Goal: Task Accomplishment & Management: Manage account settings

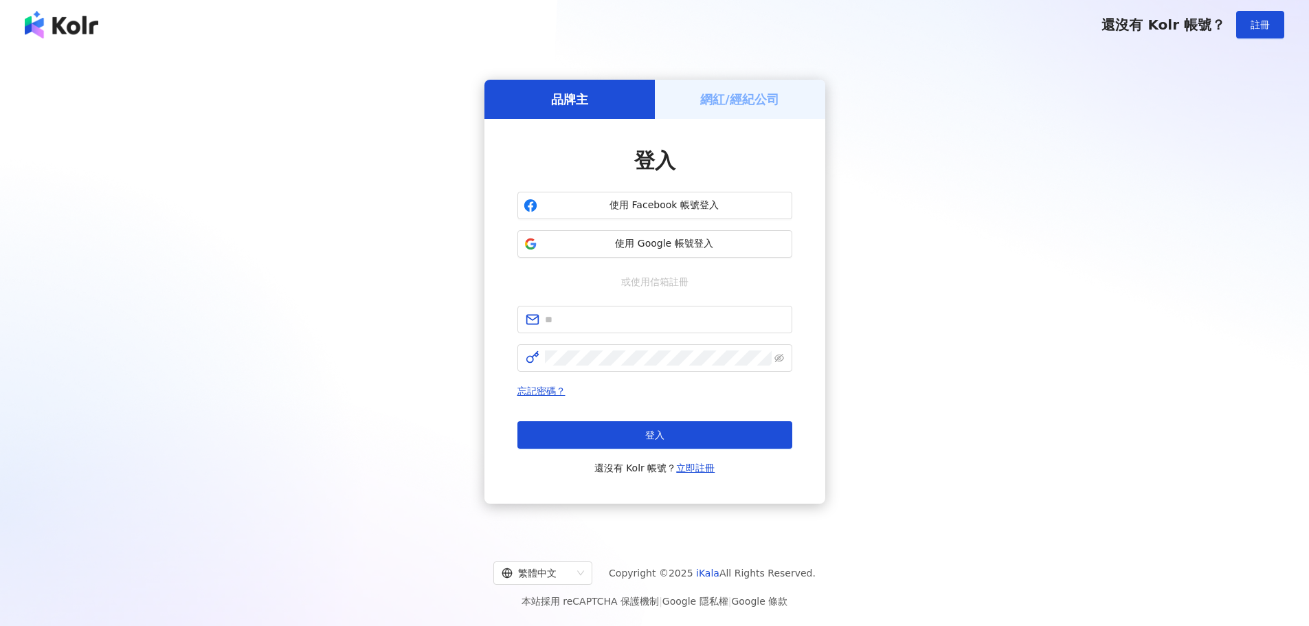
click at [955, 257] on div "品牌主 網紅/經紀公司 登入 使用 Facebook 帳號登入 使用 Google 帳號登入 或使用信箱註冊 忘記密碼？ 登入 還沒有 Kolr 帳號？ 立即…" at bounding box center [654, 291] width 1276 height 462
click at [655, 324] on input "text" at bounding box center [664, 319] width 239 height 15
click at [379, 333] on div "品牌主 網紅/經紀公司 登入 使用 Facebook 帳號登入 使用 Google 帳號登入 或使用信箱註冊 請填寫信箱 忘記密碼？ 登入 還沒有 Kolr …" at bounding box center [654, 291] width 1276 height 462
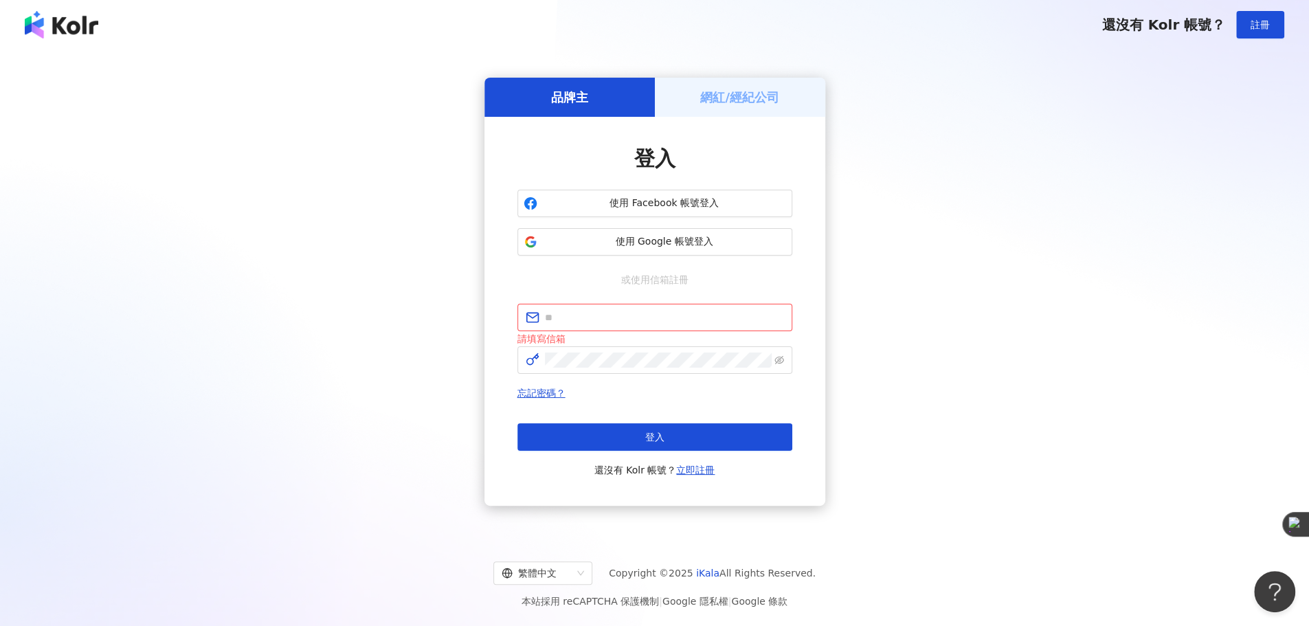
click at [1218, 296] on div "品牌主 網紅/經紀公司 登入 使用 Facebook 帳號登入 使用 Google 帳號登入 或使用信箱註冊 請填寫信箱 忘記密碼？ 登入 還沒有 Kolr …" at bounding box center [654, 291] width 1276 height 462
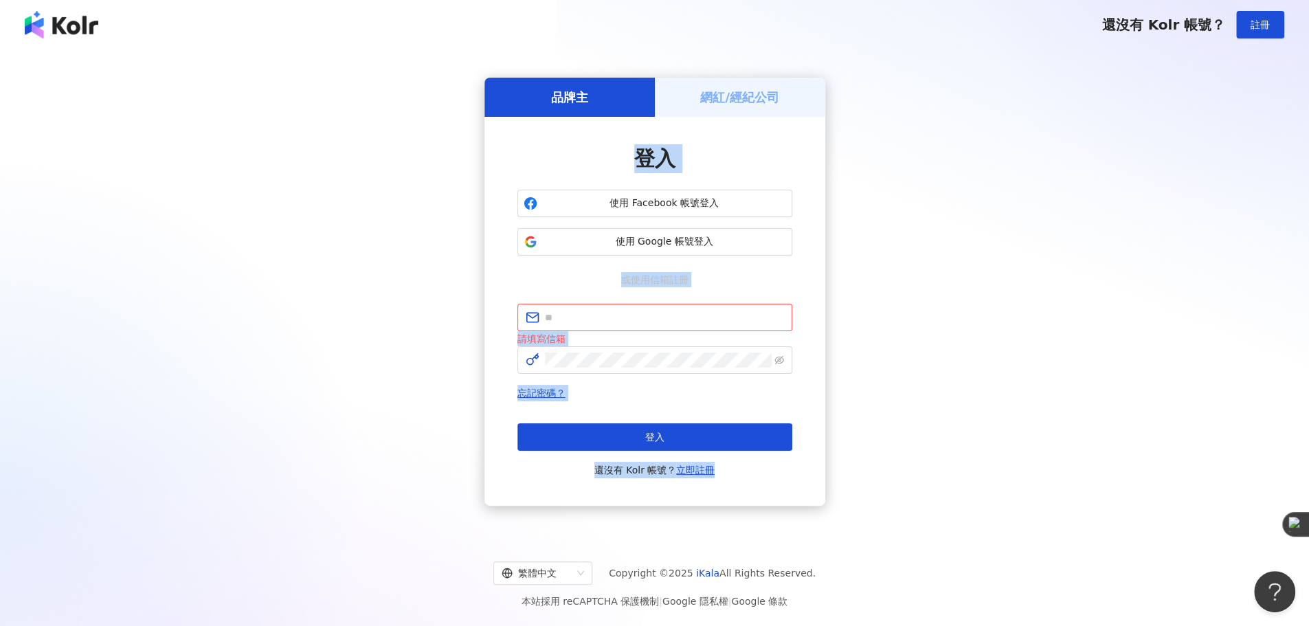
drag, startPoint x: 437, startPoint y: 127, endPoint x: 889, endPoint y: 444, distance: 552.3
click at [888, 444] on div "品牌主 網紅/經紀公司 登入 使用 Facebook 帳號登入 使用 Google 帳號登入 或使用信箱註冊 請填寫信箱 忘記密碼？ 登入 還沒有 Kolr …" at bounding box center [654, 291] width 1276 height 462
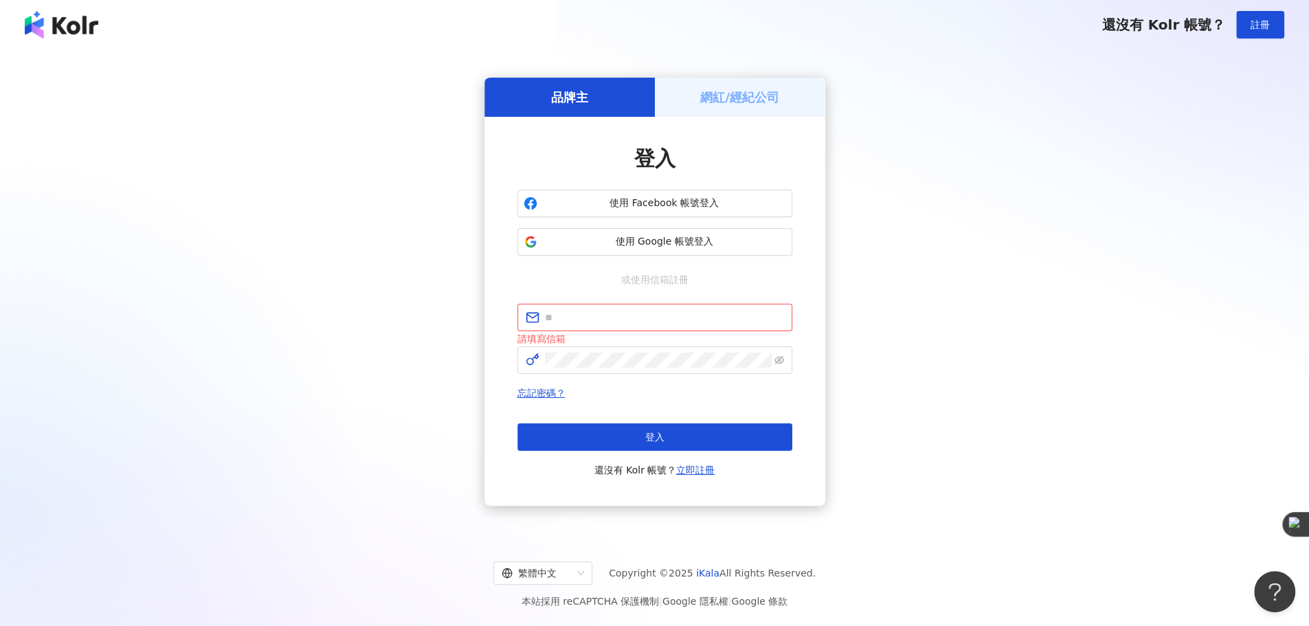
click at [889, 444] on div "品牌主 網紅/經紀公司 登入 使用 Facebook 帳號登入 使用 Google 帳號登入 或使用信箱註冊 請填寫信箱 忘記密碼？ 登入 還沒有 Kolr …" at bounding box center [654, 291] width 1276 height 462
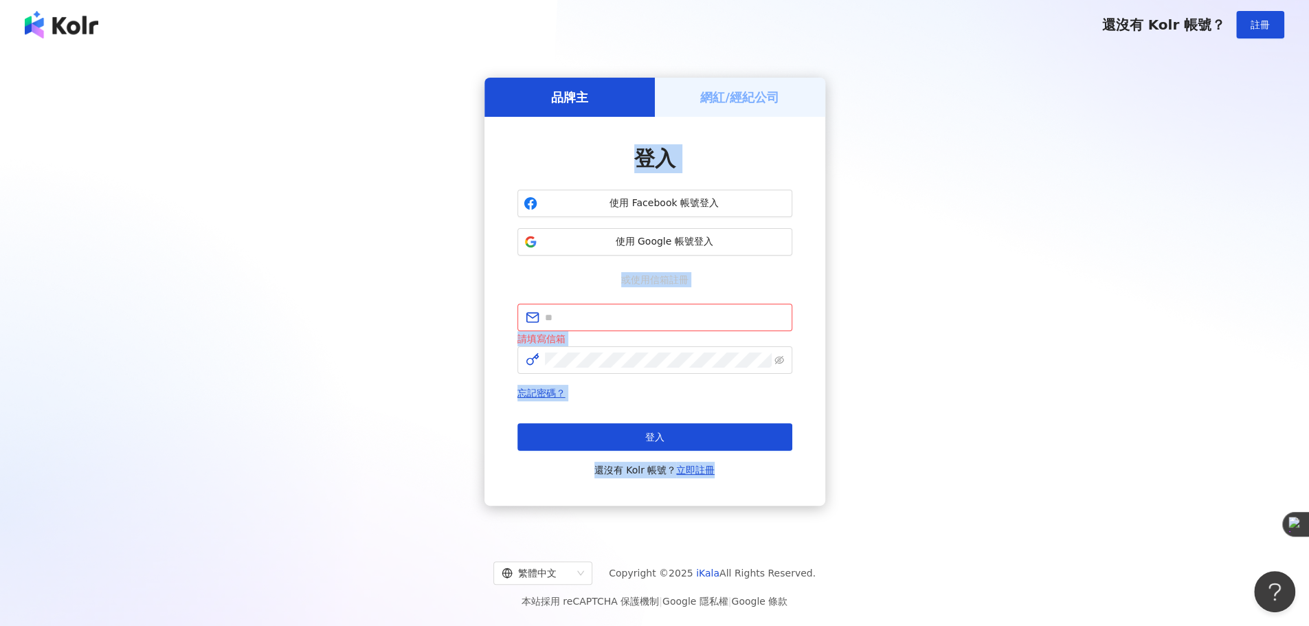
drag, startPoint x: 915, startPoint y: 435, endPoint x: 348, endPoint y: 150, distance: 634.7
click at [348, 150] on div "品牌主 網紅/經紀公司 登入 使用 Facebook 帳號登入 使用 Google 帳號登入 或使用信箱註冊 請填寫信箱 忘記密碼？ 登入 還沒有 Kolr …" at bounding box center [654, 291] width 1276 height 462
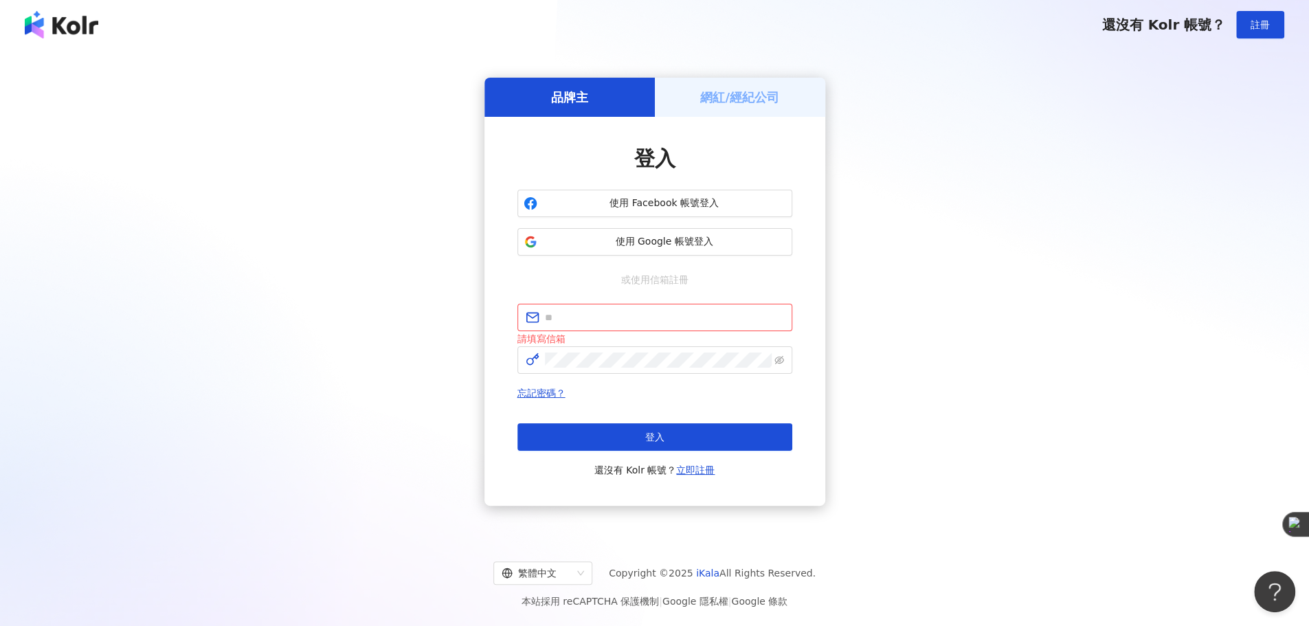
click at [342, 148] on div "品牌主 網紅/經紀公司 登入 使用 Facebook 帳號登入 使用 Google 帳號登入 或使用信箱註冊 請填寫信箱 忘記密碼？ 登入 還沒有 Kolr …" at bounding box center [654, 291] width 1276 height 462
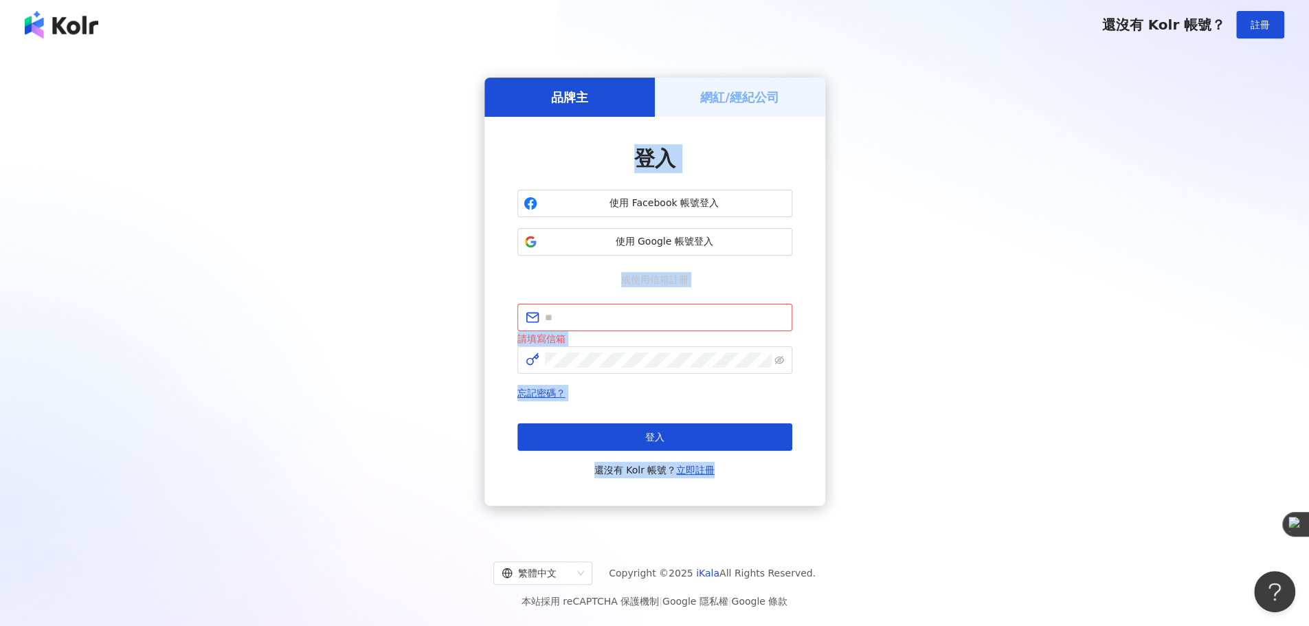
drag, startPoint x: 328, startPoint y: 90, endPoint x: 922, endPoint y: 406, distance: 672.4
click at [912, 405] on div "品牌主 網紅/經紀公司 登入 使用 Facebook 帳號登入 使用 Google 帳號登入 或使用信箱註冊 請填寫信箱 忘記密碼？ 登入 還沒有 Kolr …" at bounding box center [654, 291] width 1276 height 462
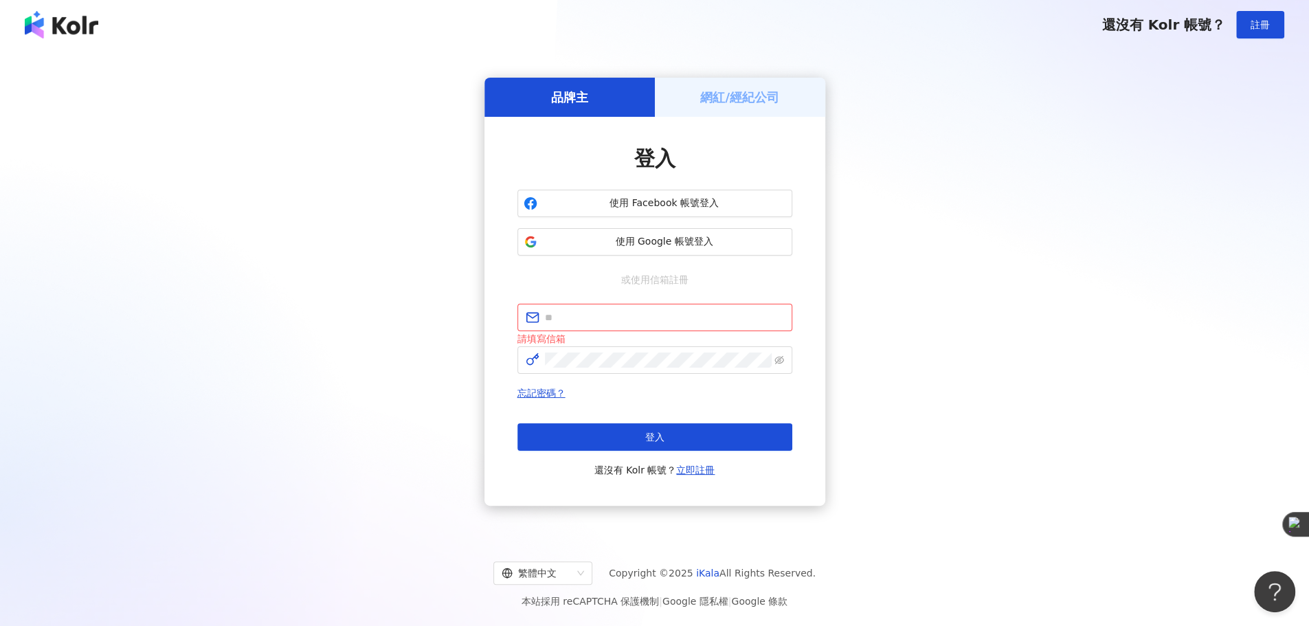
click at [922, 406] on div "品牌主 網紅/經紀公司 登入 使用 Facebook 帳號登入 使用 Google 帳號登入 或使用信箱註冊 請填寫信箱 忘記密碼？ 登入 還沒有 Kolr …" at bounding box center [654, 291] width 1276 height 462
click at [659, 307] on span at bounding box center [654, 317] width 275 height 27
click at [604, 314] on input "text" at bounding box center [664, 317] width 239 height 15
type input "**********"
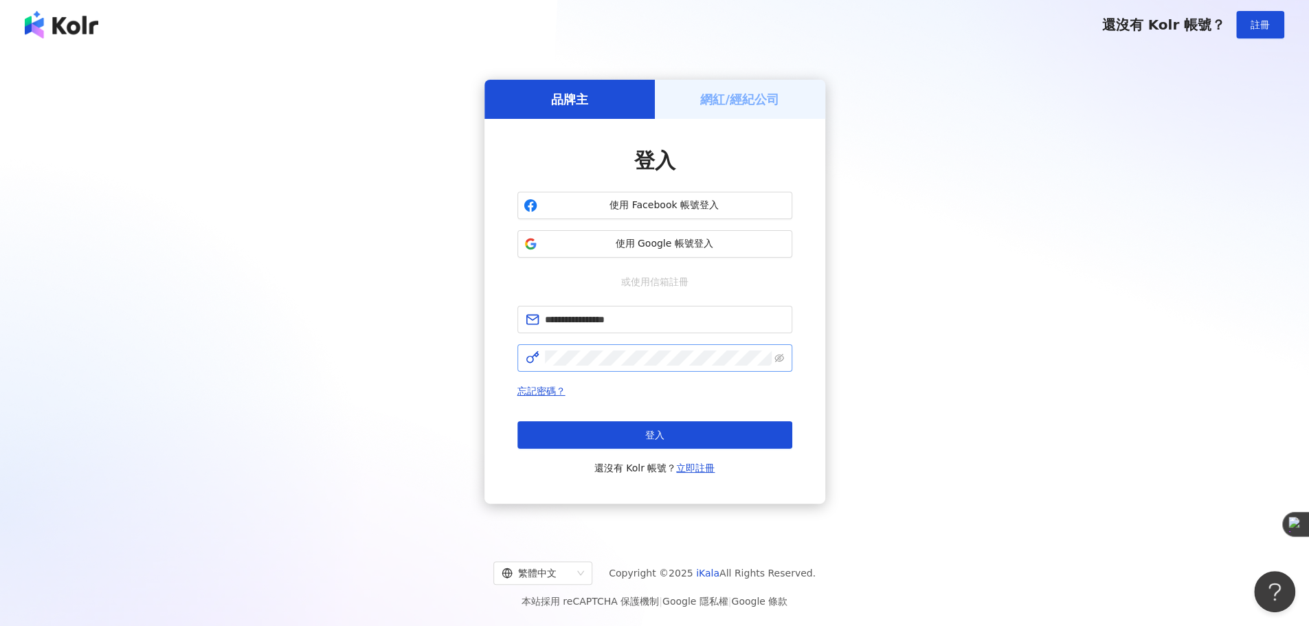
click at [635, 366] on span at bounding box center [654, 357] width 275 height 27
click at [1084, 194] on div "**********" at bounding box center [654, 291] width 1276 height 462
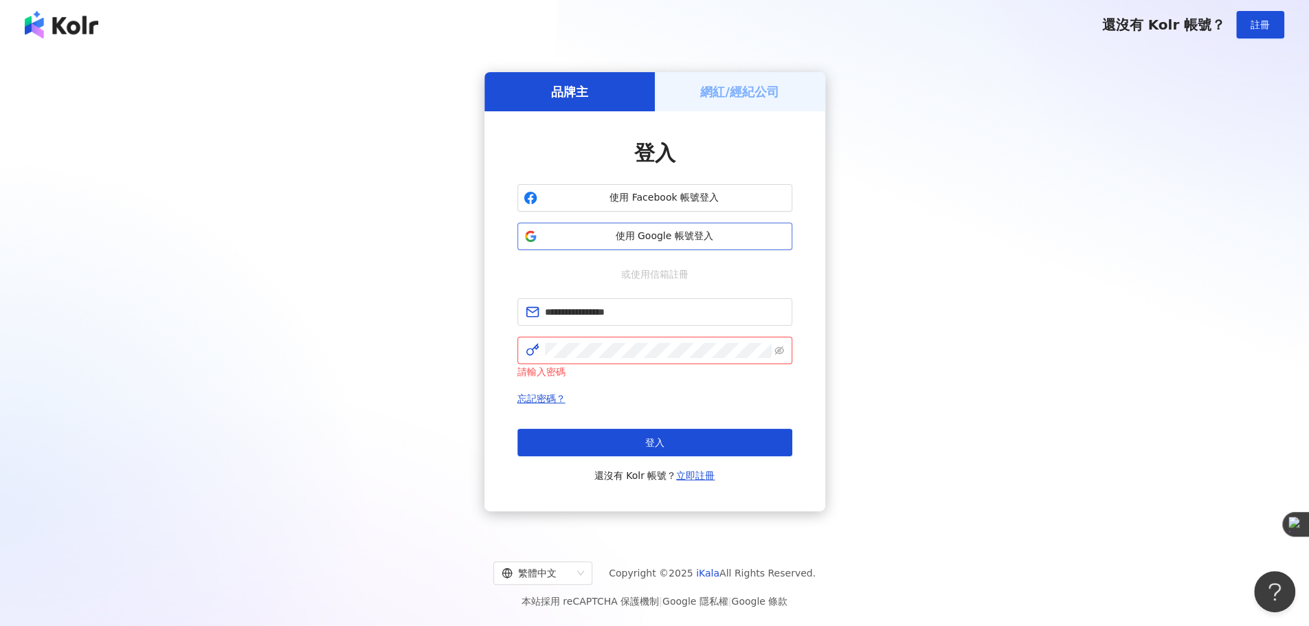
click at [632, 245] on button "使用 Google 帳號登入" at bounding box center [654, 236] width 275 height 27
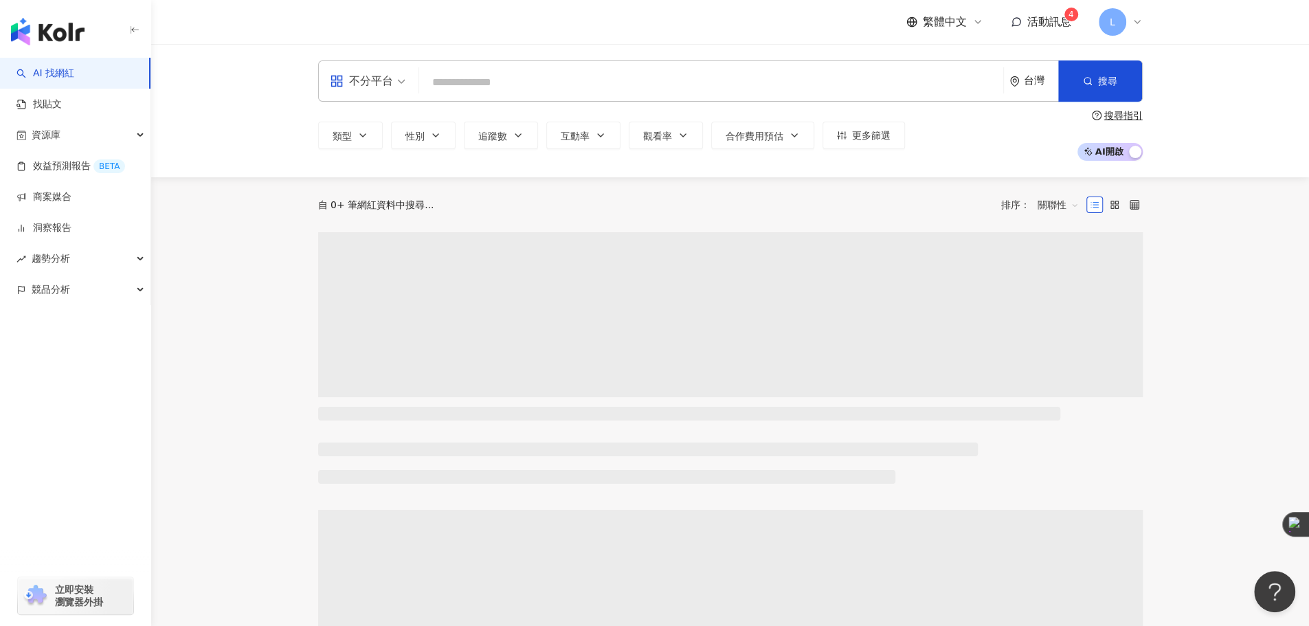
click at [520, 83] on input "search" at bounding box center [711, 82] width 573 height 26
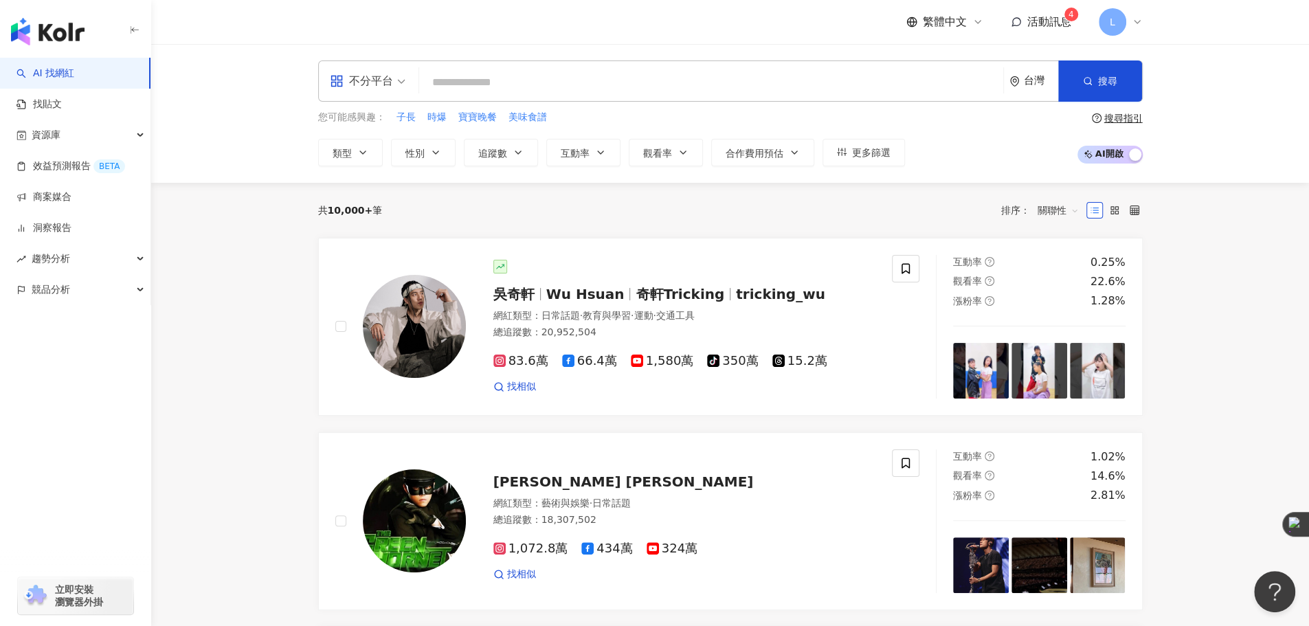
click at [580, 90] on input "search" at bounding box center [711, 82] width 573 height 26
paste input "******"
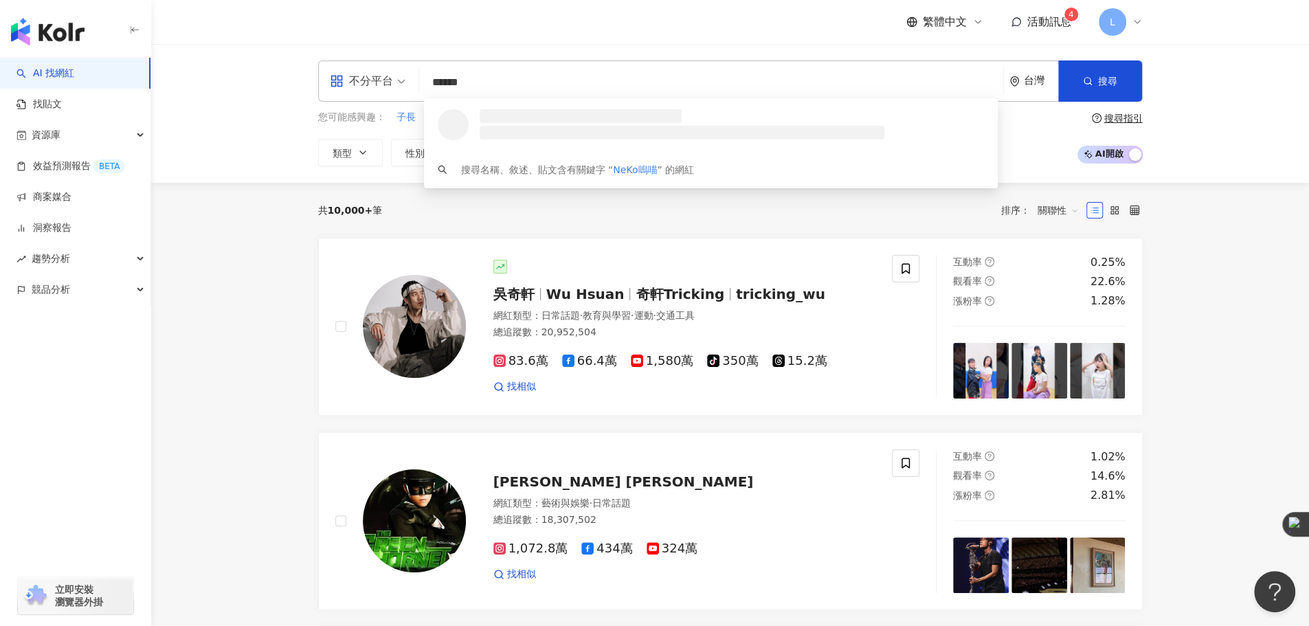
type input "******"
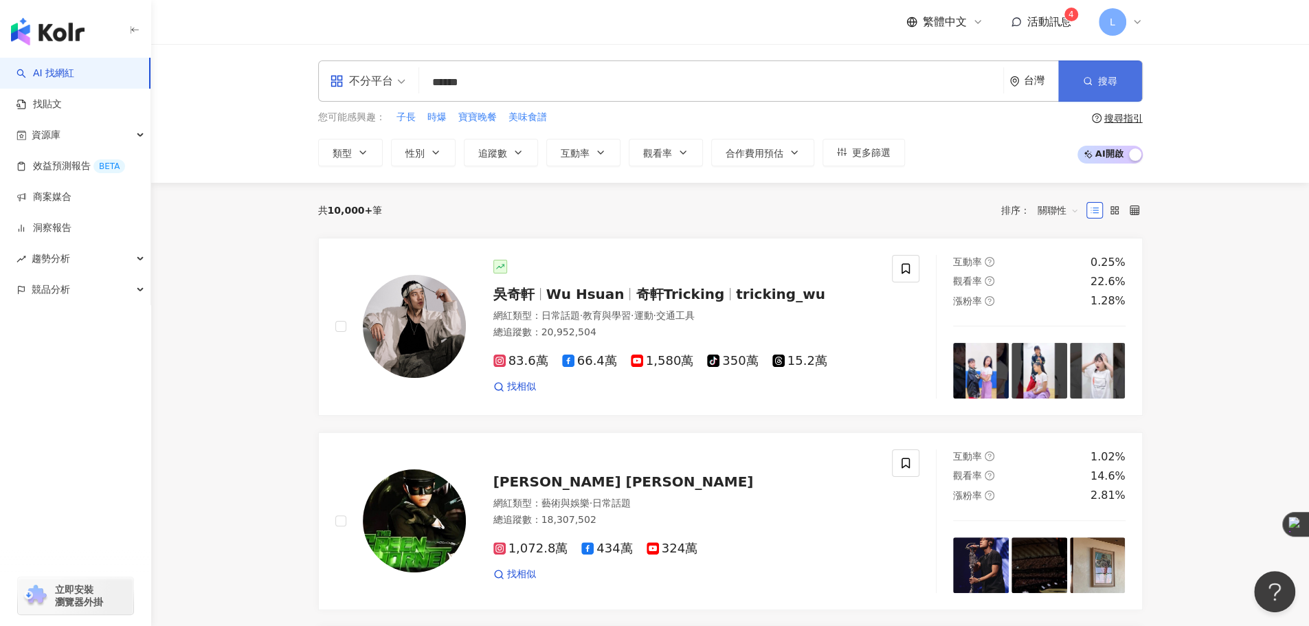
drag, startPoint x: 1151, startPoint y: 80, endPoint x: 1108, endPoint y: 80, distance: 42.6
click at [1150, 80] on div "不分平台 ****** 台灣 搜尋 loading 搜尋名稱、敘述、貼文含有關鍵字 “ NeKo嗚喵 ” 的網紅 您可能感興趣： 子長 時爆 寶寶晚餐 美味食…" at bounding box center [730, 113] width 879 height 106
click at [1108, 80] on span "搜尋" at bounding box center [1107, 81] width 19 height 11
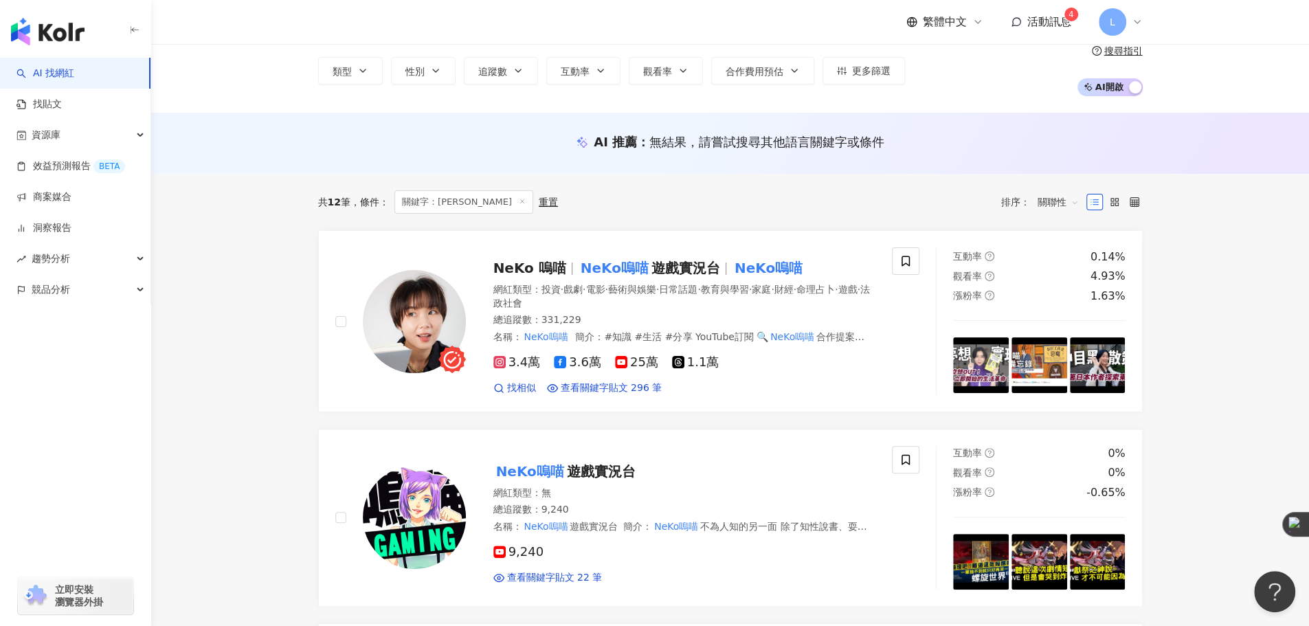
scroll to position [114, 0]
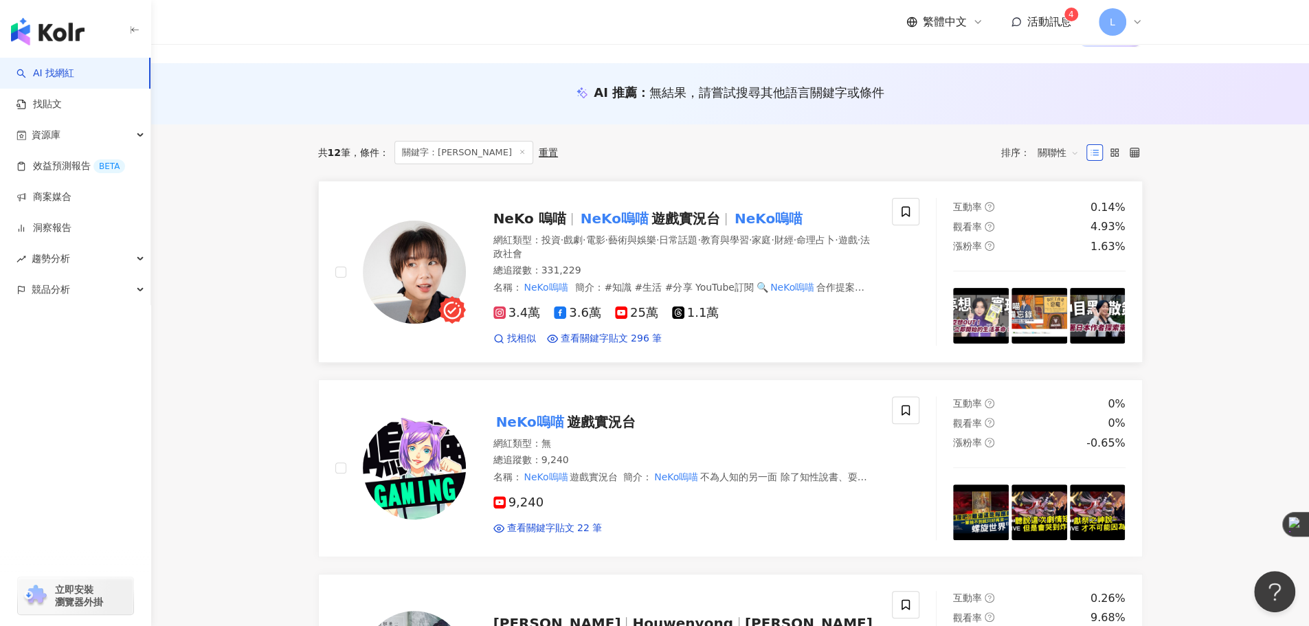
click at [576, 312] on span "3.6萬" at bounding box center [577, 313] width 47 height 14
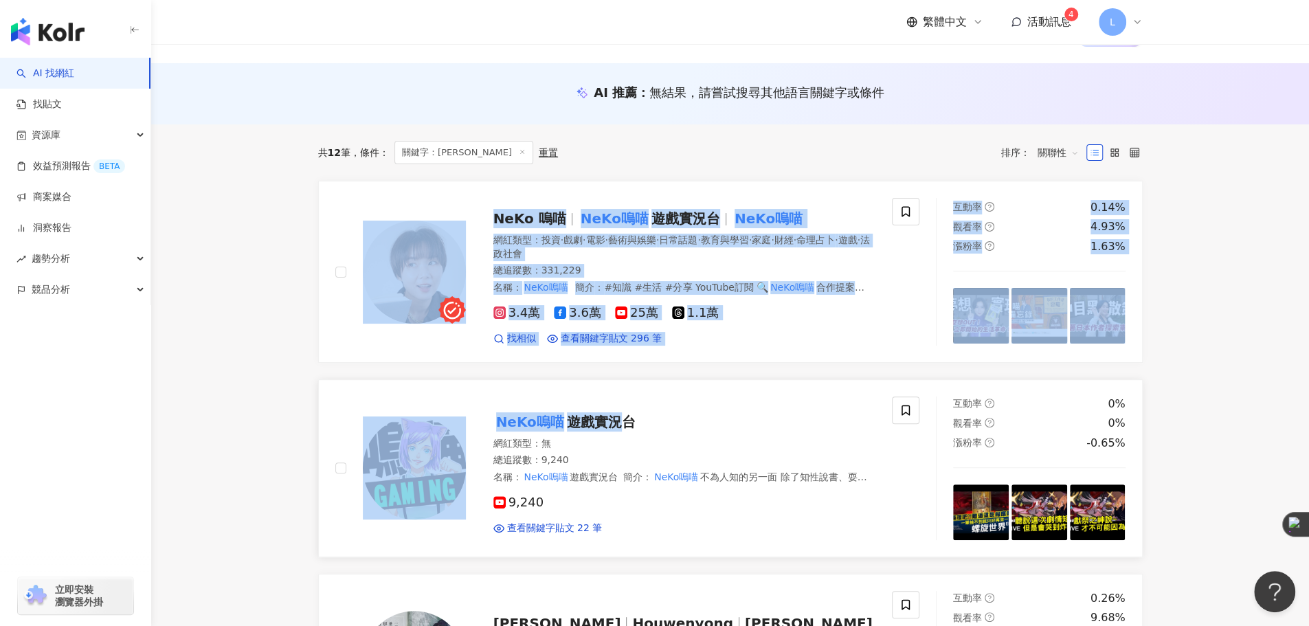
drag, startPoint x: 262, startPoint y: 203, endPoint x: 605, endPoint y: 429, distance: 410.0
click at [351, 388] on link "NeKo嗚喵 遊戲實況台 網紅類型 ： 無 總追蹤數 ： 9,240 名稱 ： NeKo嗚喵 遊戲實況台 簡介 ： NeKo嗚喵 不為人知的另一面 除了知性說…" at bounding box center [730, 468] width 824 height 178
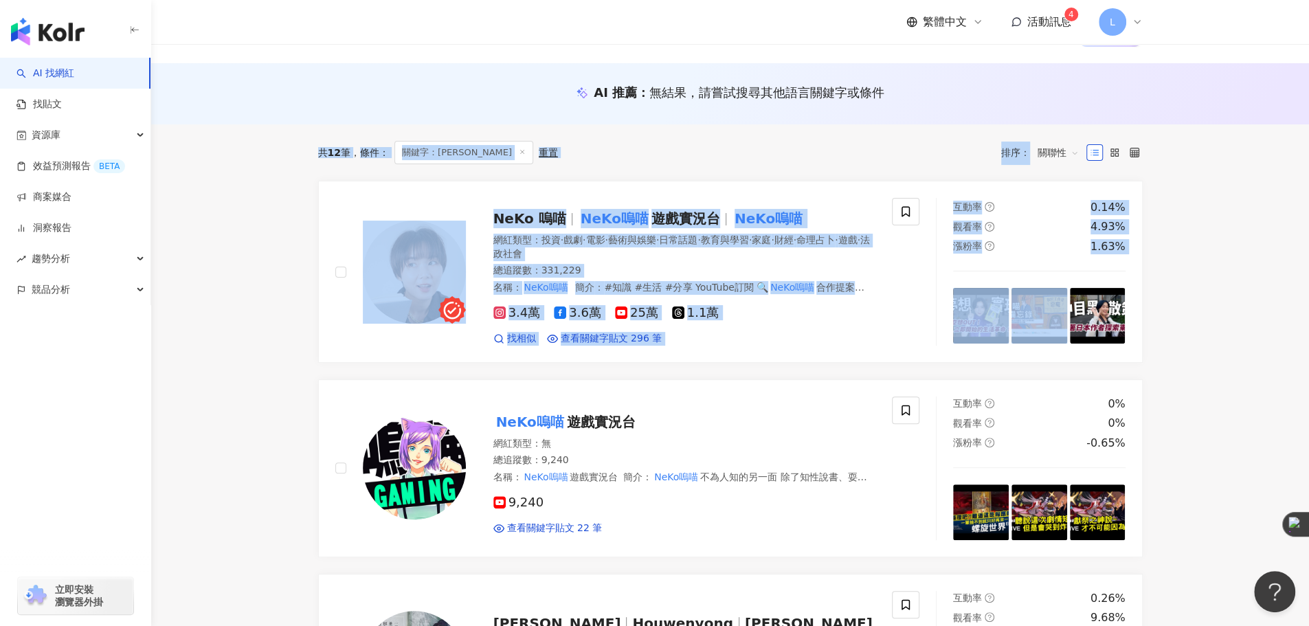
drag, startPoint x: 267, startPoint y: 135, endPoint x: 1223, endPoint y: 357, distance: 981.5
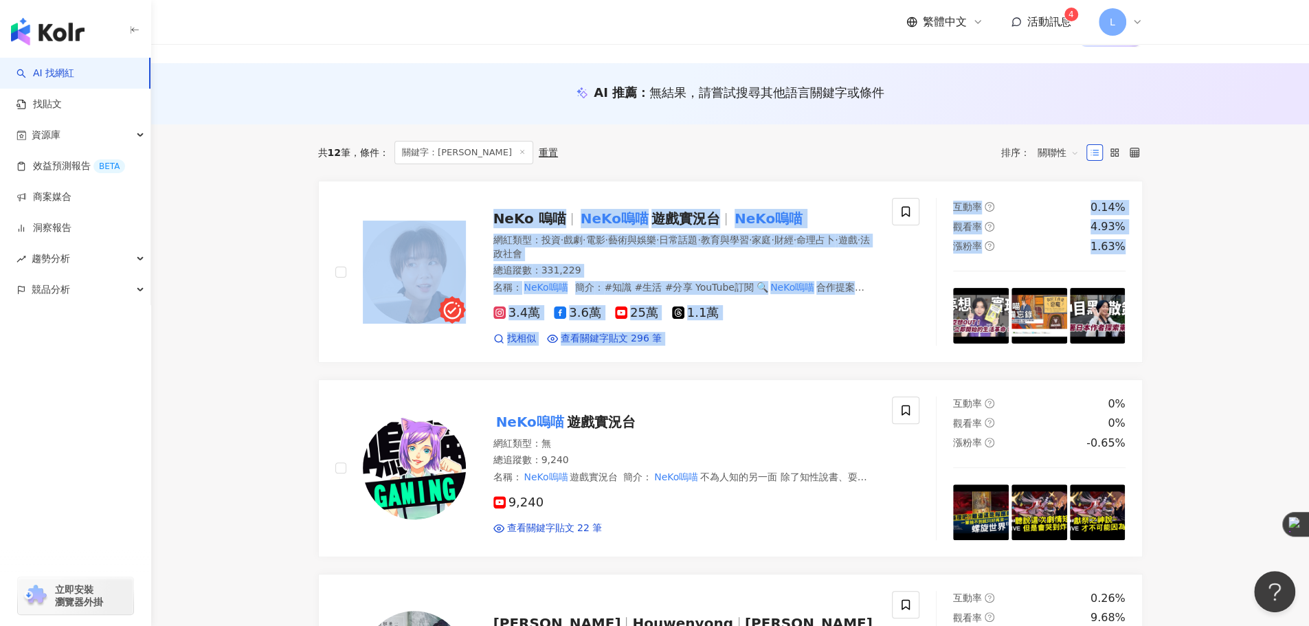
drag, startPoint x: 1223, startPoint y: 357, endPoint x: 271, endPoint y: 227, distance: 960.9
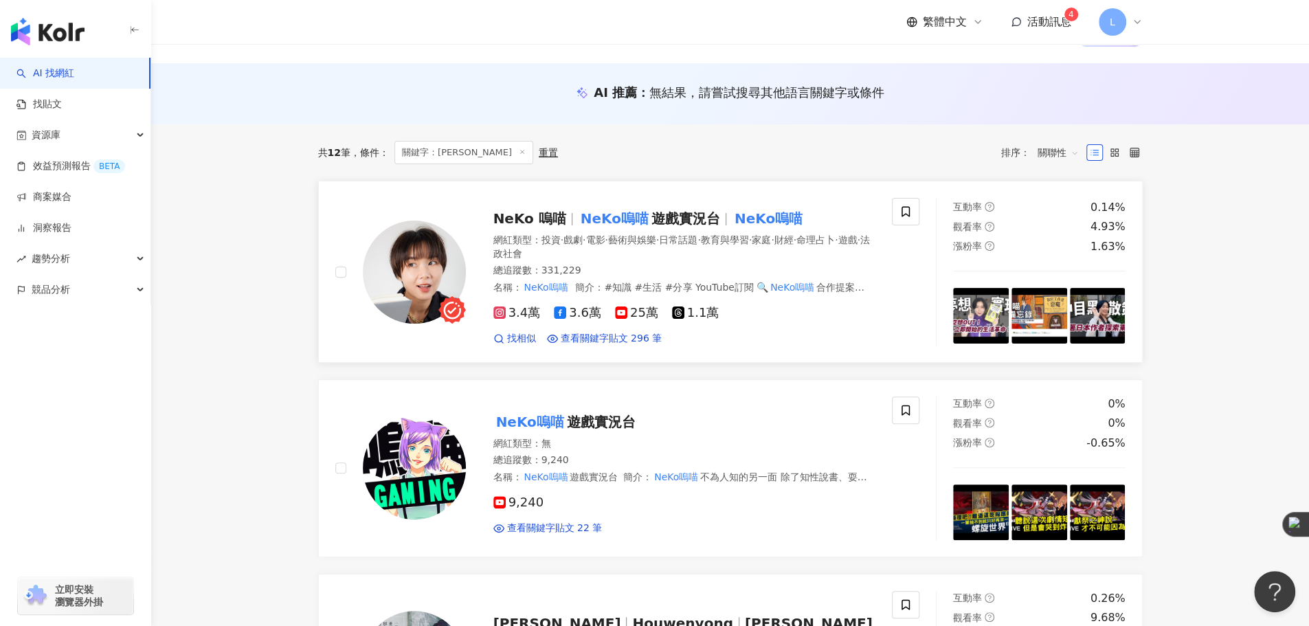
click at [688, 221] on span "遊戲實況台" at bounding box center [685, 218] width 69 height 16
click at [74, 80] on link "AI 找網紅" at bounding box center [45, 74] width 58 height 14
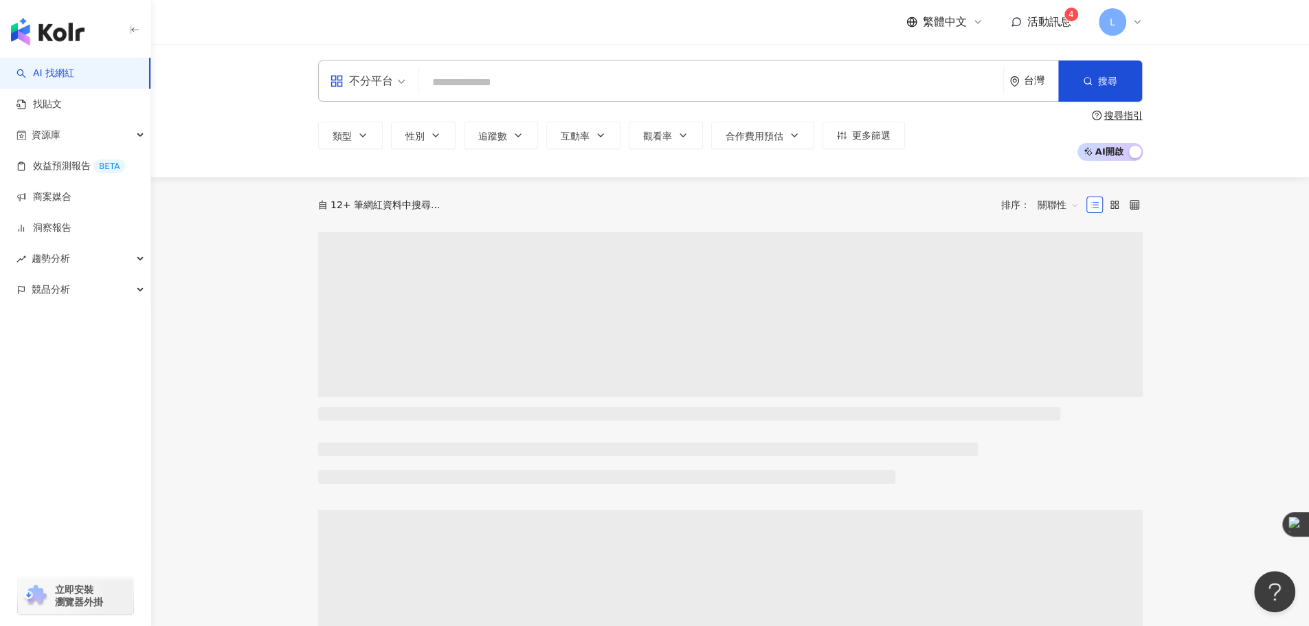
click at [590, 98] on div "不分平台 台灣 搜尋 loading 搜尋名稱、敘述、貼文含有關鍵字 “ NeKo嗚喵 ” 的網紅" at bounding box center [730, 80] width 824 height 41
click at [596, 83] on input "search" at bounding box center [711, 82] width 573 height 26
paste input "**********"
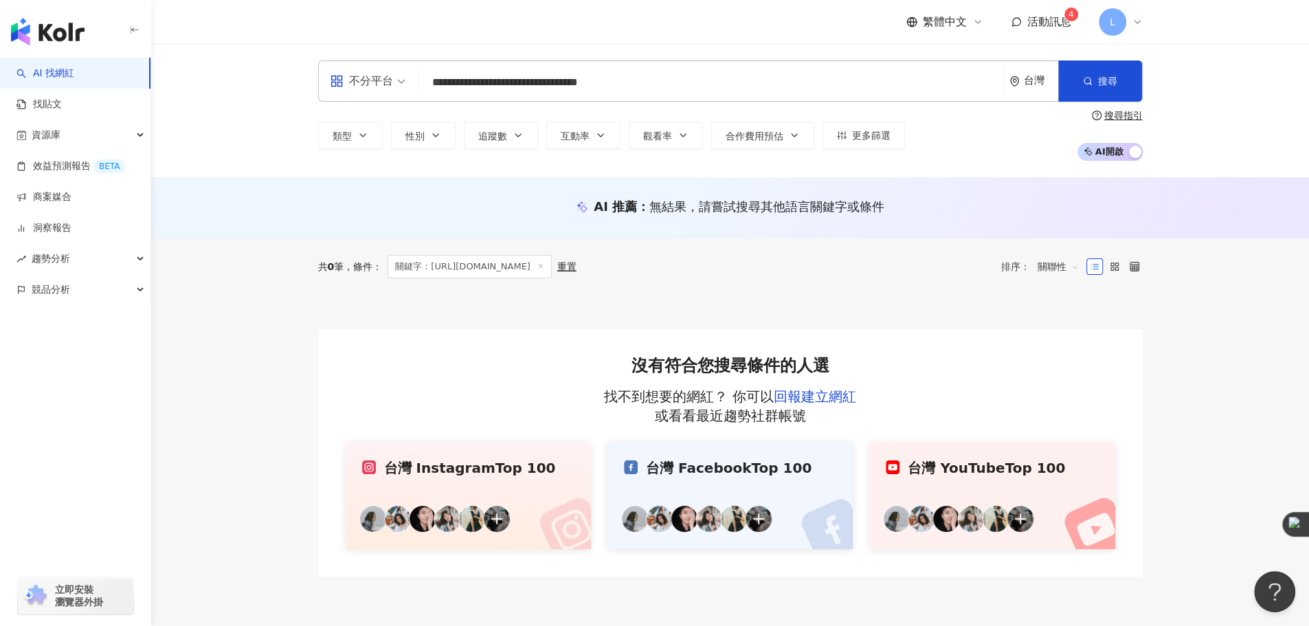
drag, startPoint x: 577, startPoint y: 86, endPoint x: 250, endPoint y: 88, distance: 327.0
click at [253, 88] on div "**********" at bounding box center [730, 110] width 1158 height 133
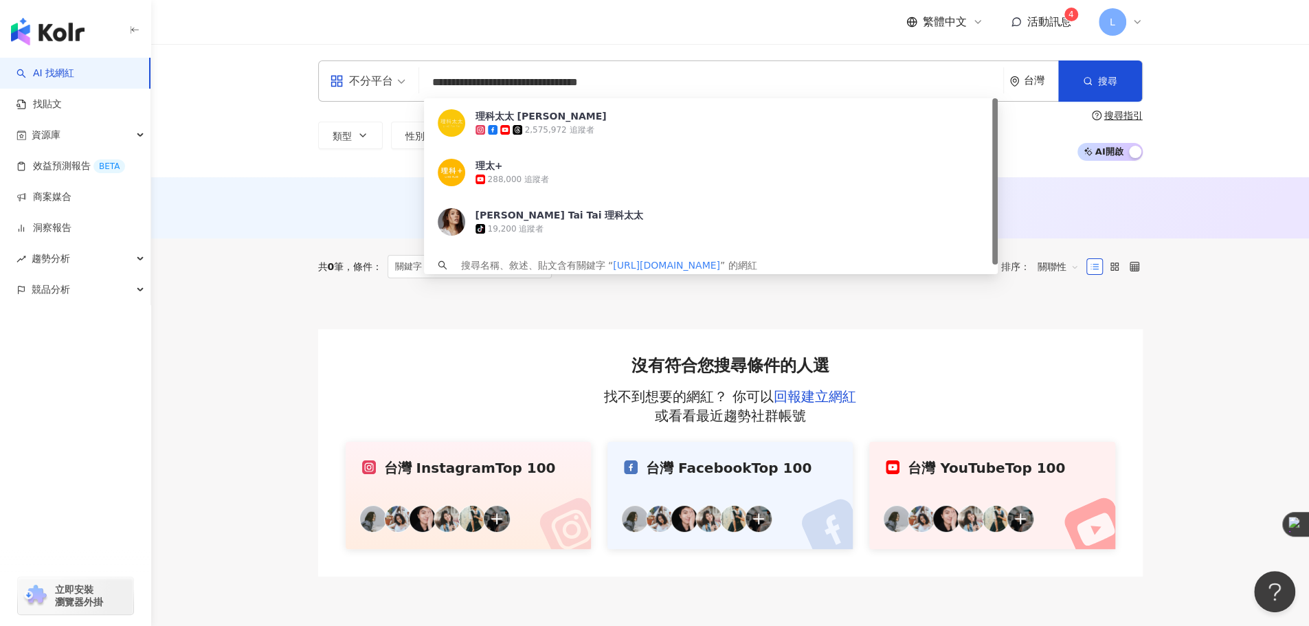
type input "**********"
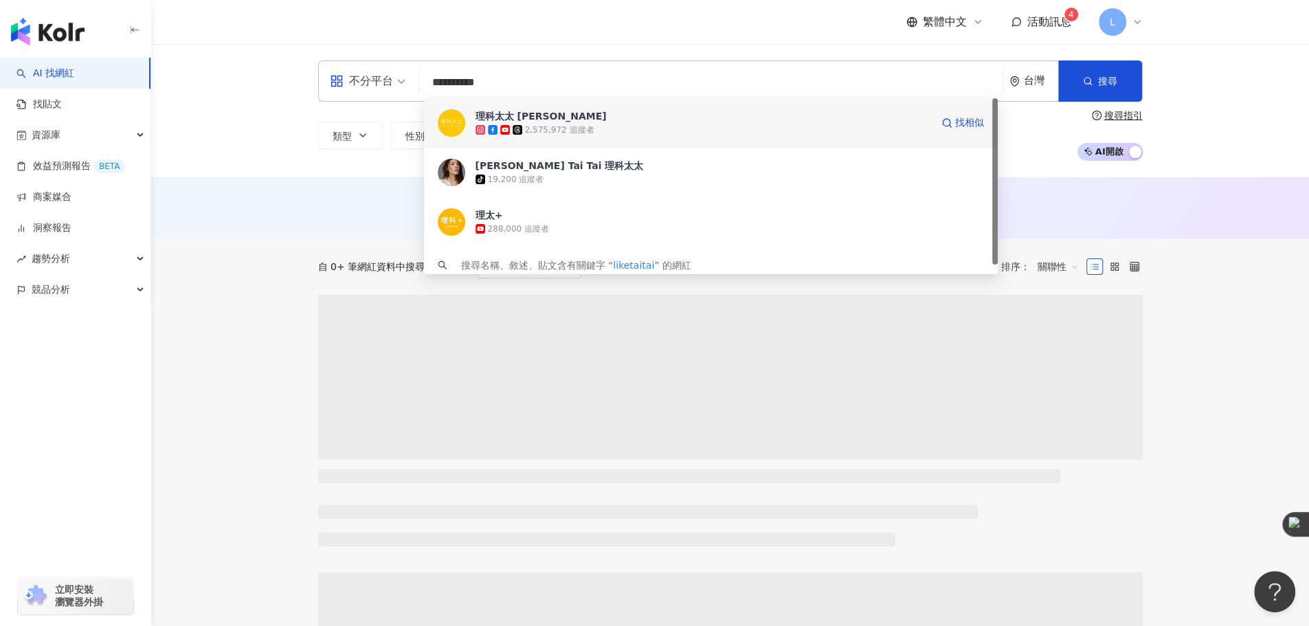
click at [515, 113] on div "理科太太 Li Ke Tai Tai" at bounding box center [540, 116] width 131 height 14
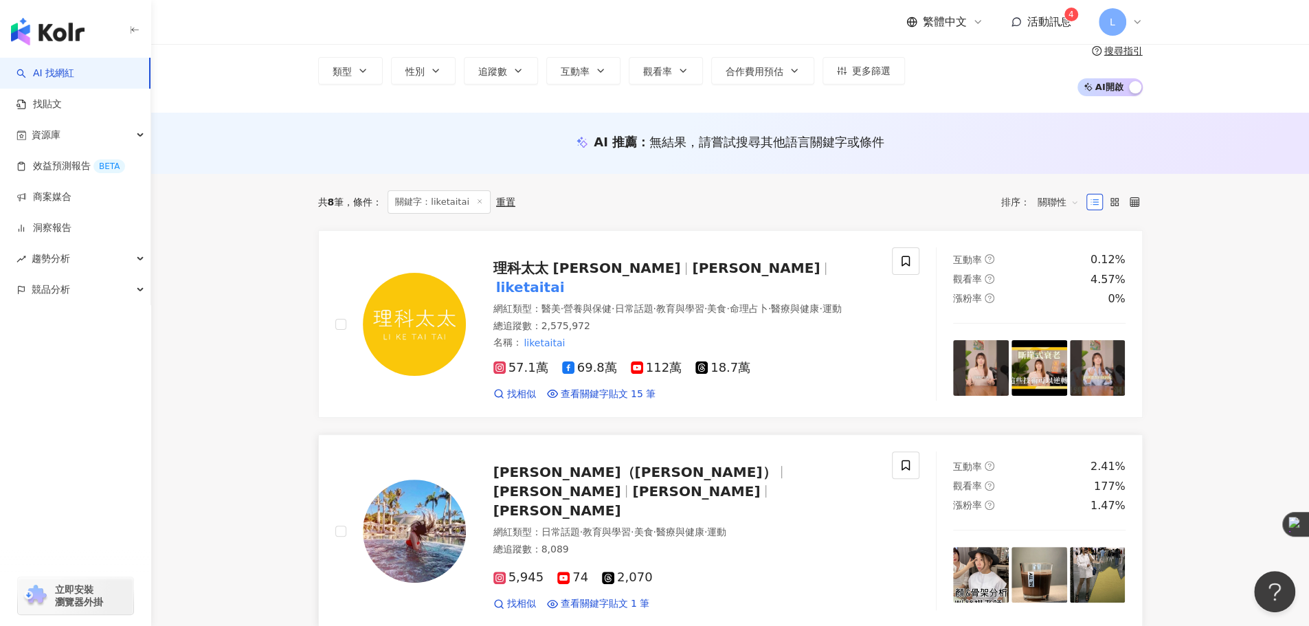
scroll to position [114, 0]
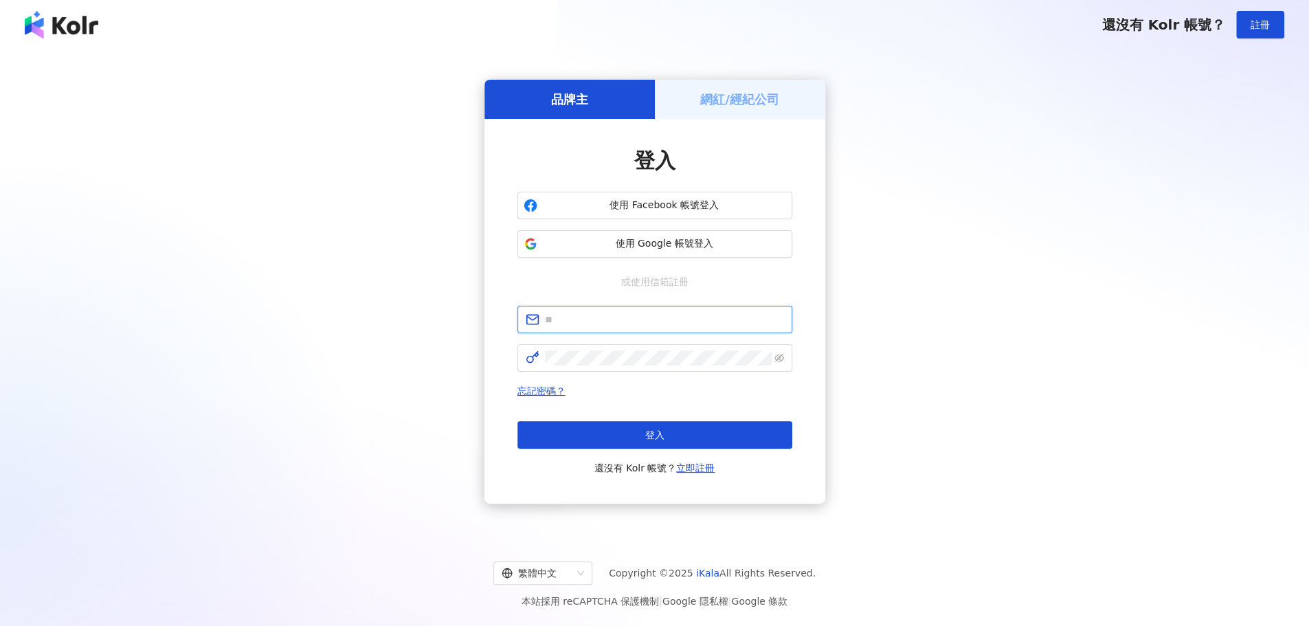
click at [617, 316] on input "text" at bounding box center [664, 319] width 239 height 15
paste input "**********"
type input "**********"
click at [602, 440] on button "登入" at bounding box center [654, 434] width 275 height 27
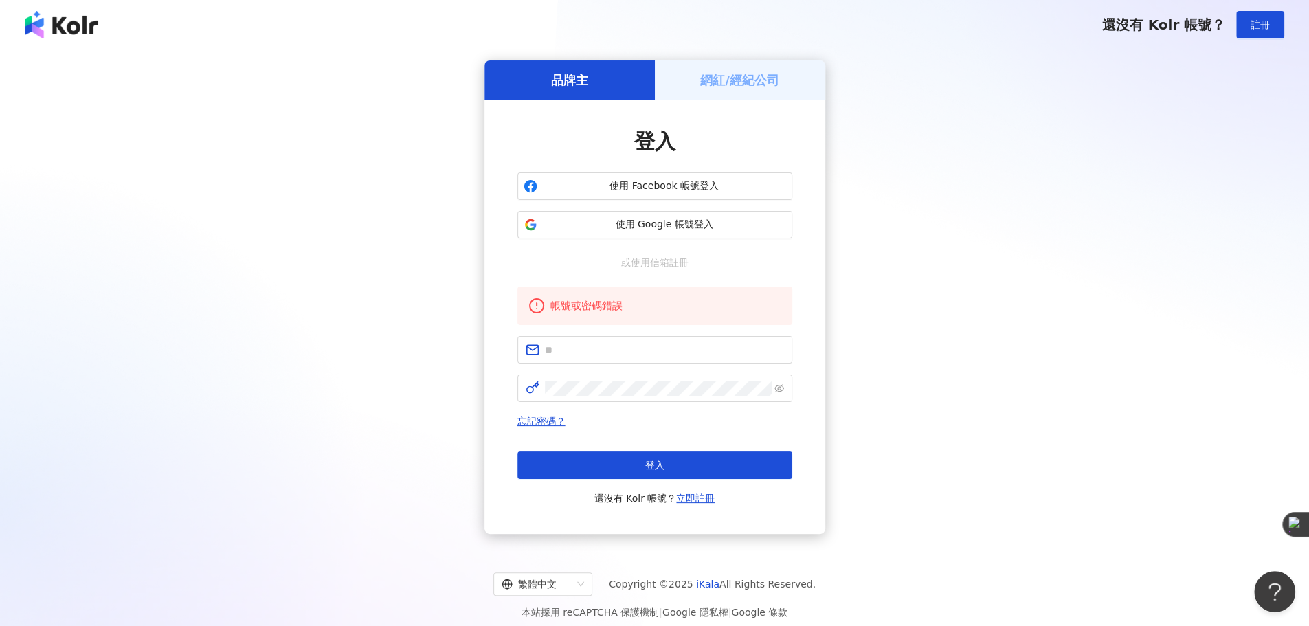
drag, startPoint x: 1111, startPoint y: 166, endPoint x: 1104, endPoint y: 132, distance: 34.5
click at [1111, 166] on div "品牌主 網紅/經紀公司 登入 使用 Facebook 帳號登入 使用 Google 帳號登入 或使用信箱註冊 帳號或密碼錯誤 忘記密碼？ 登入 還沒有 Kol…" at bounding box center [654, 296] width 1276 height 473
click at [657, 229] on span "使用 Google 帳號登入" at bounding box center [664, 225] width 243 height 14
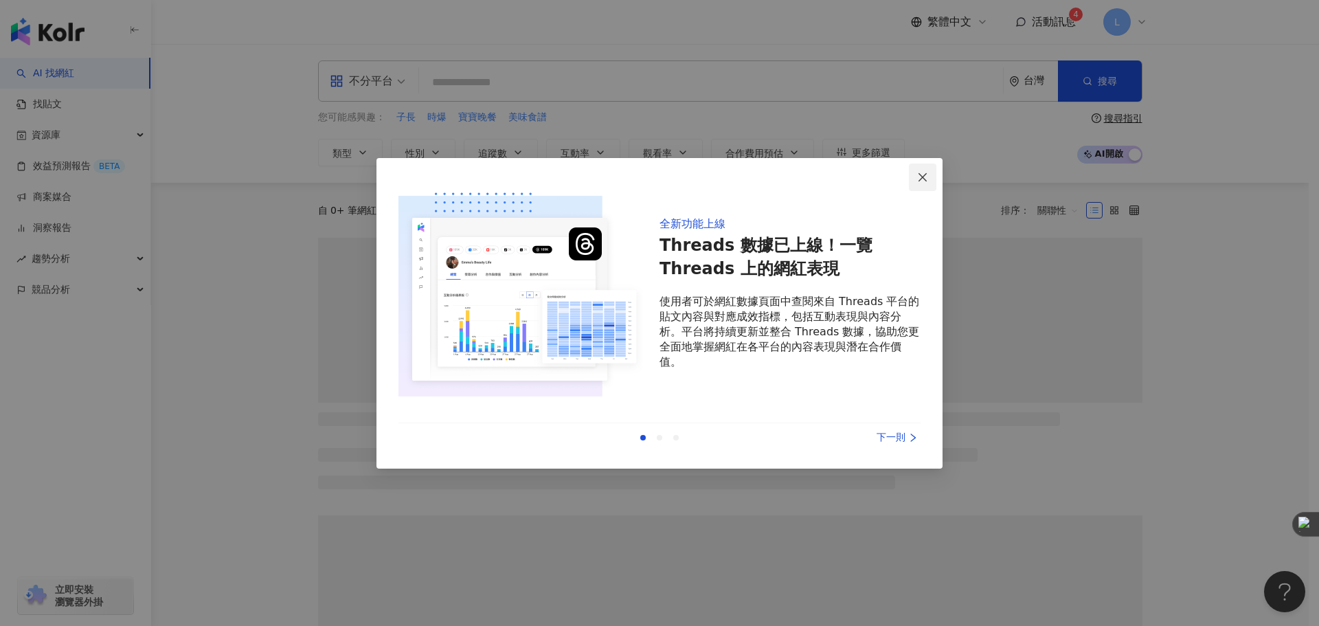
click at [923, 172] on icon "close" at bounding box center [922, 177] width 11 height 11
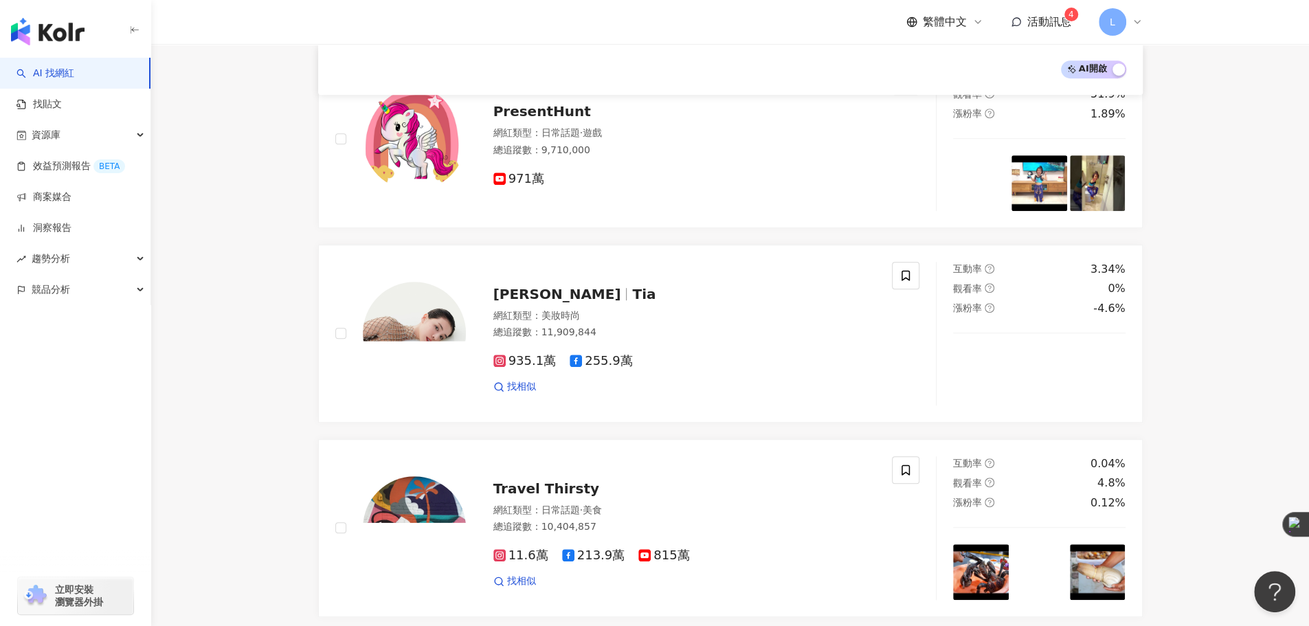
scroll to position [687, 0]
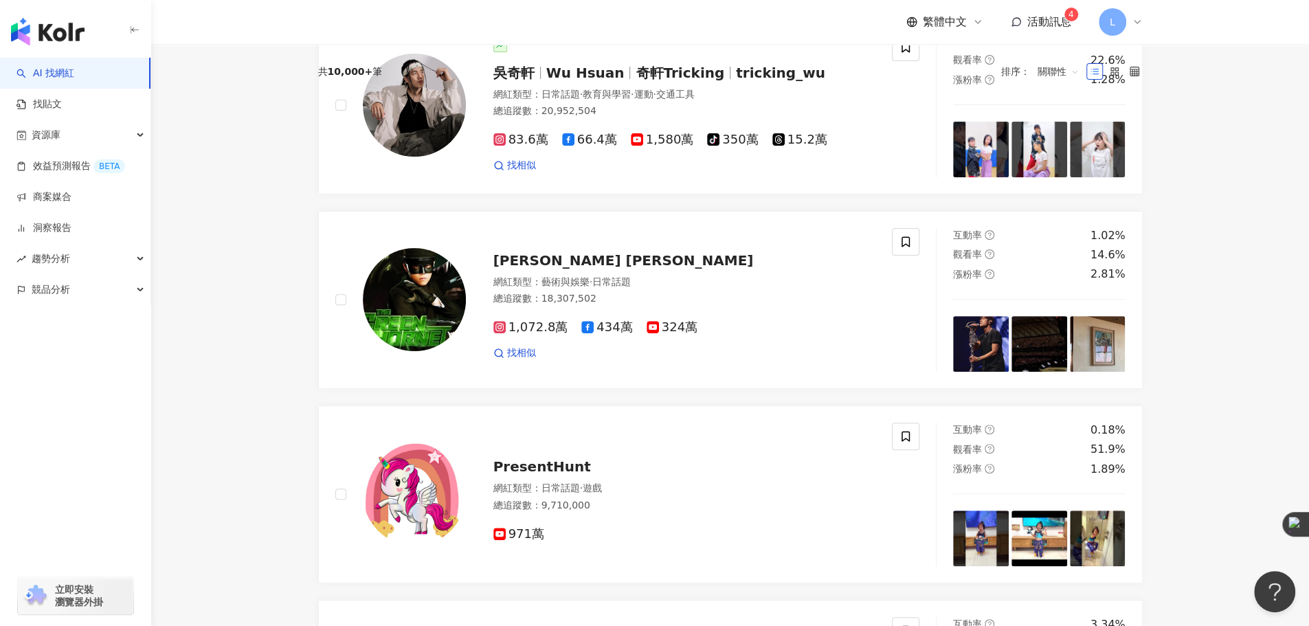
scroll to position [0, 0]
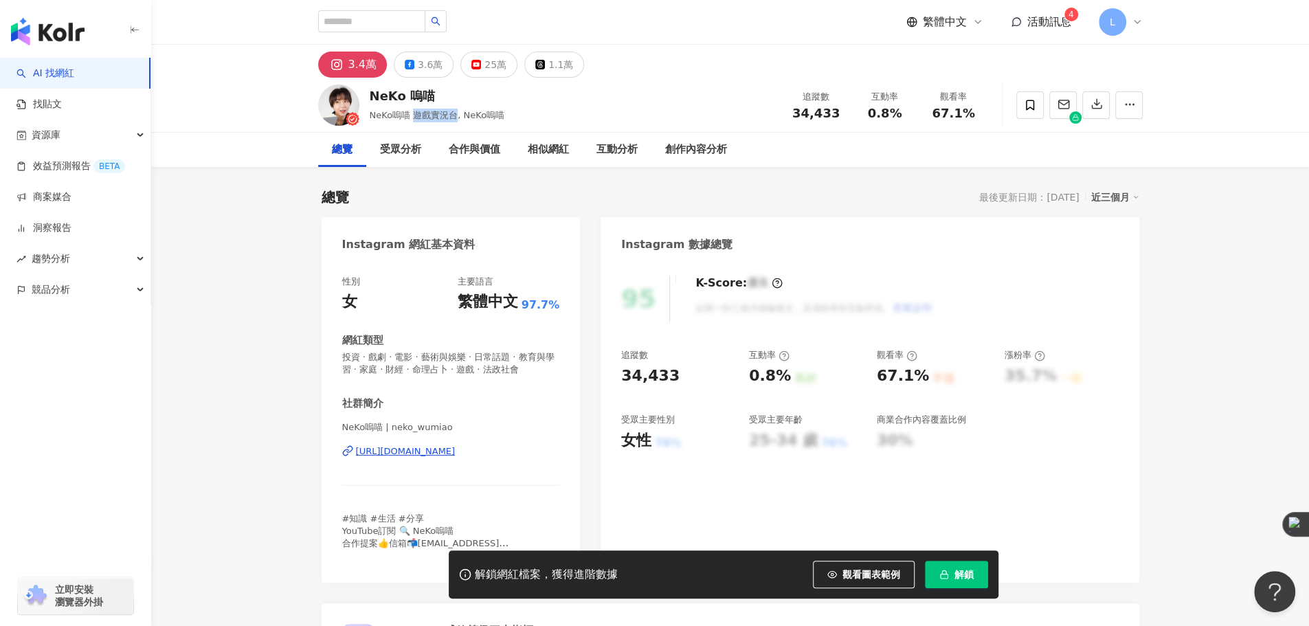
drag, startPoint x: 415, startPoint y: 118, endPoint x: 453, endPoint y: 118, distance: 37.8
click at [453, 118] on span "NeKo嗚喵 遊戲實況台, NeKo嗚喵" at bounding box center [437, 115] width 135 height 10
copy span "遊戲實況台"
drag, startPoint x: 950, startPoint y: 92, endPoint x: 857, endPoint y: 97, distance: 93.5
click at [950, 92] on div "觀看率" at bounding box center [953, 97] width 52 height 14
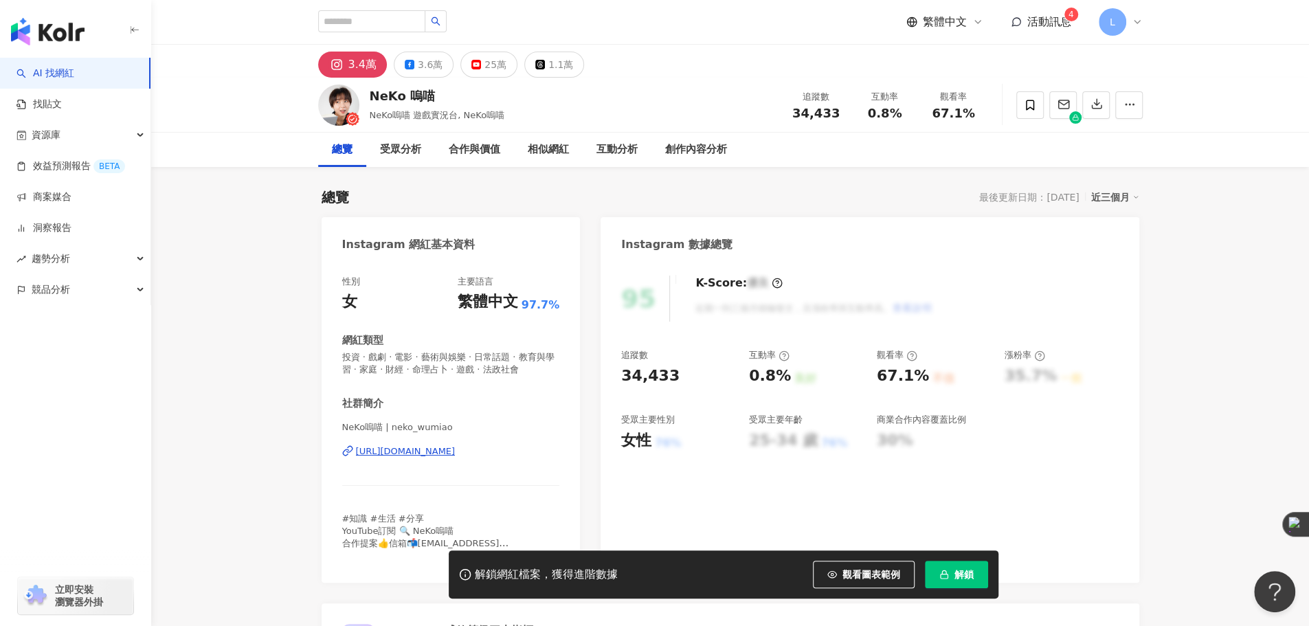
click at [644, 109] on div "NeKo 嗚喵 NeKo嗚喵 遊戲實況台, NeKo嗚喵 追蹤數 34,433 互動率 0.8% 觀看率 67.1%" at bounding box center [730, 105] width 879 height 54
drag, startPoint x: 541, startPoint y: 122, endPoint x: 369, endPoint y: 105, distance: 173.2
click at [369, 105] on div "NeKo 嗚喵 NeKo嗚喵 遊戲實況台, NeKo嗚喵 追蹤數 34,433 互動率 0.8% 觀看率 67.1%" at bounding box center [730, 105] width 879 height 54
click at [368, 104] on div "NeKo 嗚喵 NeKo嗚喵 遊戲實況台, NeKo嗚喵 追蹤數 34,433 互動率 0.8% 觀看率 67.1%" at bounding box center [730, 105] width 879 height 54
drag, startPoint x: 371, startPoint y: 97, endPoint x: 543, endPoint y: 114, distance: 172.6
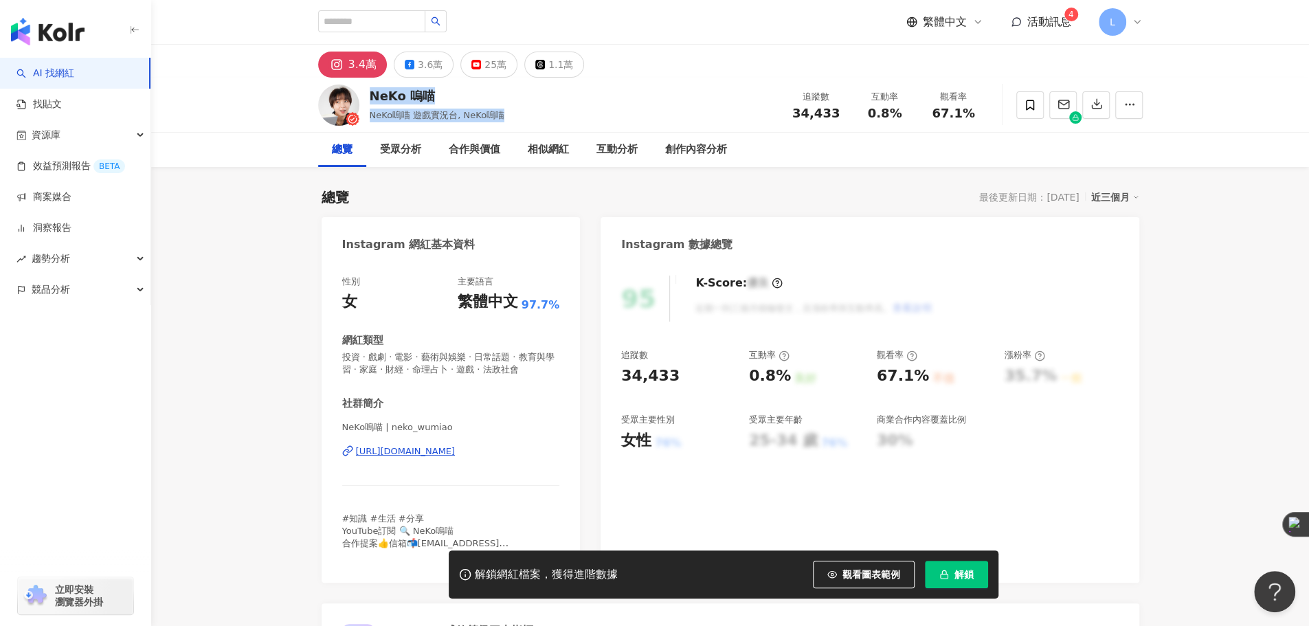
click at [543, 114] on div "NeKo 嗚喵 NeKo嗚喵 遊戲實況台, NeKo嗚喵 追蹤數 34,433 互動率 0.8% 觀看率 67.1%" at bounding box center [730, 105] width 879 height 54
drag, startPoint x: 418, startPoint y: 106, endPoint x: 351, endPoint y: 97, distance: 67.3
click at [351, 97] on div "NeKo 嗚喵 NeKo嗚喵 遊戲實況台, NeKo嗚喵 追蹤數 34,433 互動率 0.8% 觀看率 67.1%" at bounding box center [730, 105] width 879 height 54
click at [502, 115] on div "NeKo 嗚喵 NeKo嗚喵 遊戲實況台, NeKo嗚喵 追蹤數 34,433 互動率 0.8% 觀看率 67.1%" at bounding box center [730, 105] width 879 height 54
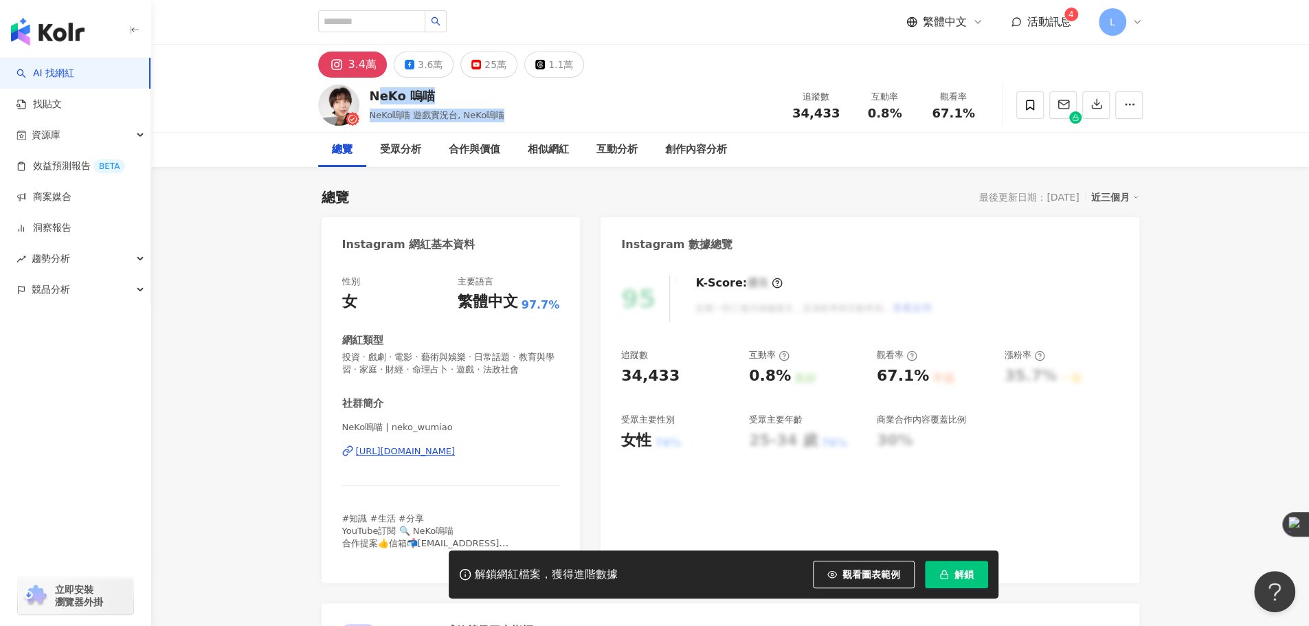
drag, startPoint x: 536, startPoint y: 115, endPoint x: 374, endPoint y: 101, distance: 162.8
click at [374, 101] on div "NeKo 嗚喵 NeKo嗚喵 遊戲實況台, NeKo嗚喵 追蹤數 34,433 互動率 0.8% 觀看率 67.1%" at bounding box center [730, 105] width 879 height 54
click at [374, 101] on div "NeKo 嗚喵" at bounding box center [437, 95] width 135 height 17
drag, startPoint x: 377, startPoint y: 102, endPoint x: 497, endPoint y: 117, distance: 120.5
click at [496, 117] on div "NeKo 嗚喵 NeKo嗚喵 遊戲實況台, NeKo嗚喵" at bounding box center [437, 104] width 135 height 34
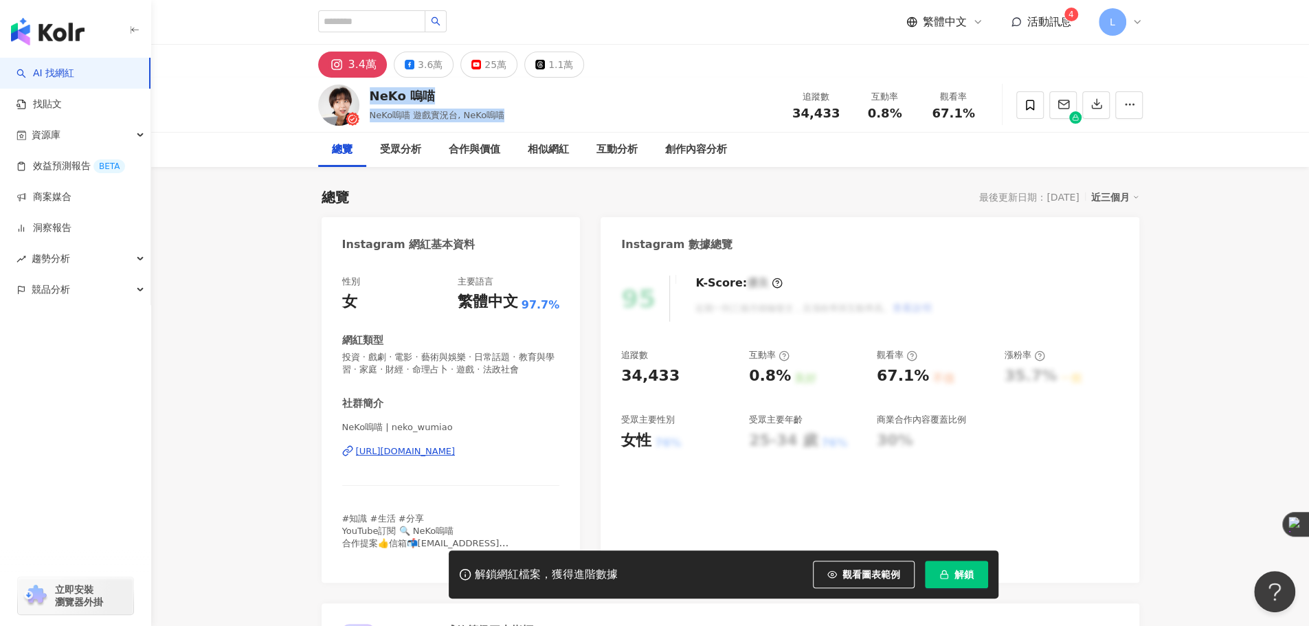
click at [497, 117] on span "NeKo嗚喵 遊戲實況台, NeKo嗚喵" at bounding box center [437, 115] width 135 height 10
drag, startPoint x: 530, startPoint y: 117, endPoint x: 343, endPoint y: 104, distance: 187.3
click at [343, 104] on div "NeKo 嗚喵 NeKo嗚喵 遊戲實況台, NeKo嗚喵 追蹤數 34,433 互動率 0.8% 觀看率 67.1%" at bounding box center [730, 105] width 879 height 54
click at [515, 117] on div "NeKo 嗚喵 NeKo嗚喵 遊戲實況台, NeKo嗚喵 追蹤數 34,433 互動率 0.8% 觀看率 67.1%" at bounding box center [730, 105] width 879 height 54
drag, startPoint x: 454, startPoint y: 427, endPoint x: 359, endPoint y: 425, distance: 95.5
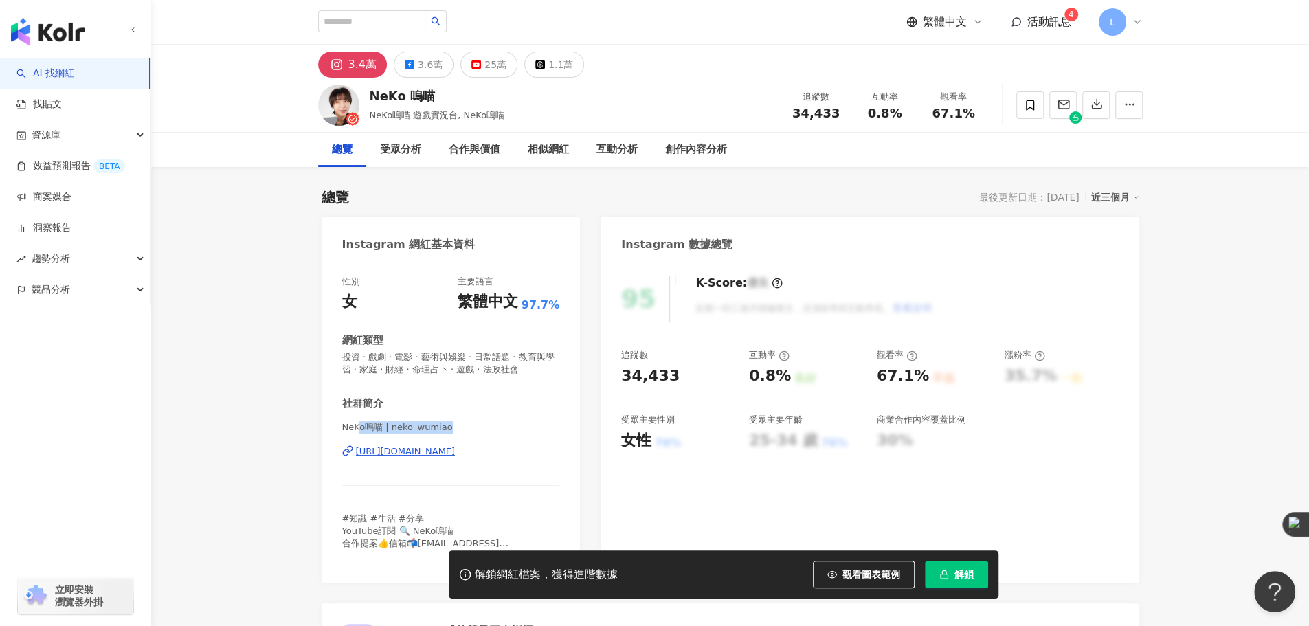
click at [359, 425] on span "NeKo嗚喵 | neko_wumiao" at bounding box center [451, 427] width 218 height 12
click at [496, 427] on span "NeKo嗚喵 | neko_wumiao" at bounding box center [451, 427] width 218 height 12
click at [455, 454] on div "https://www.instagram.com/neko_wumiao/" at bounding box center [406, 451] width 100 height 12
click at [1119, 199] on div "近三個月" at bounding box center [1115, 197] width 48 height 18
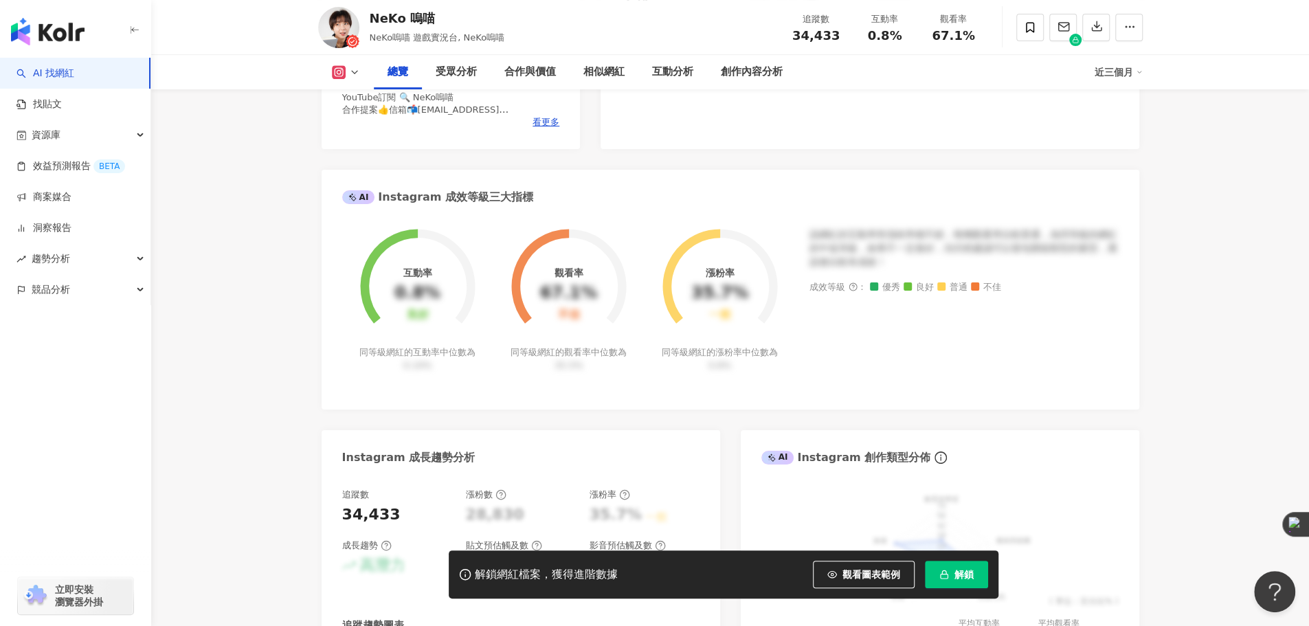
scroll to position [90, 0]
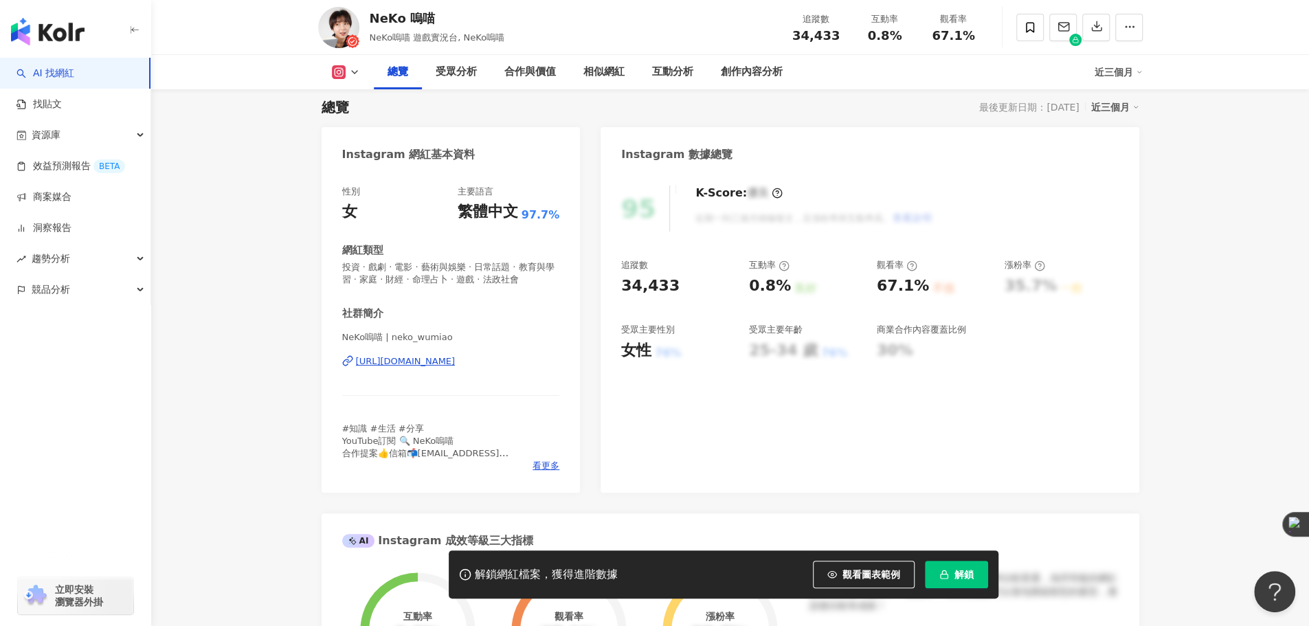
click at [51, 75] on link "AI 找網紅" at bounding box center [45, 74] width 58 height 14
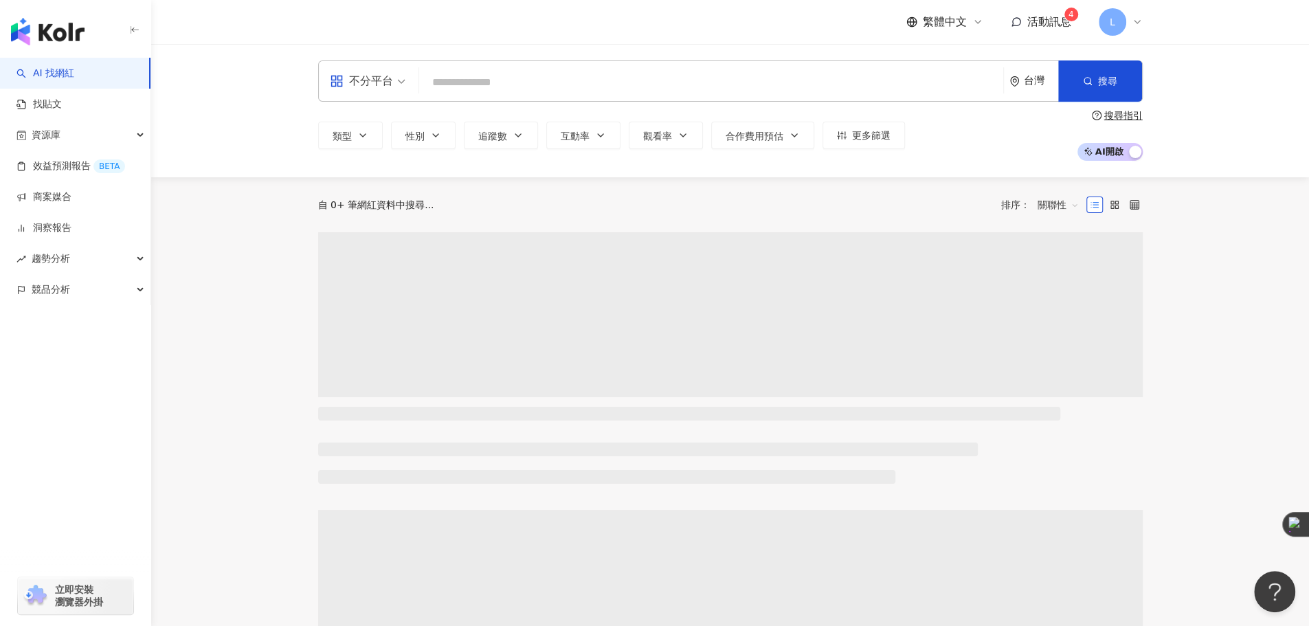
drag, startPoint x: 562, startPoint y: 74, endPoint x: 569, endPoint y: 71, distance: 7.2
click at [562, 74] on input "search" at bounding box center [711, 82] width 573 height 26
paste input "***"
click at [1122, 88] on button "搜尋" at bounding box center [1100, 80] width 84 height 41
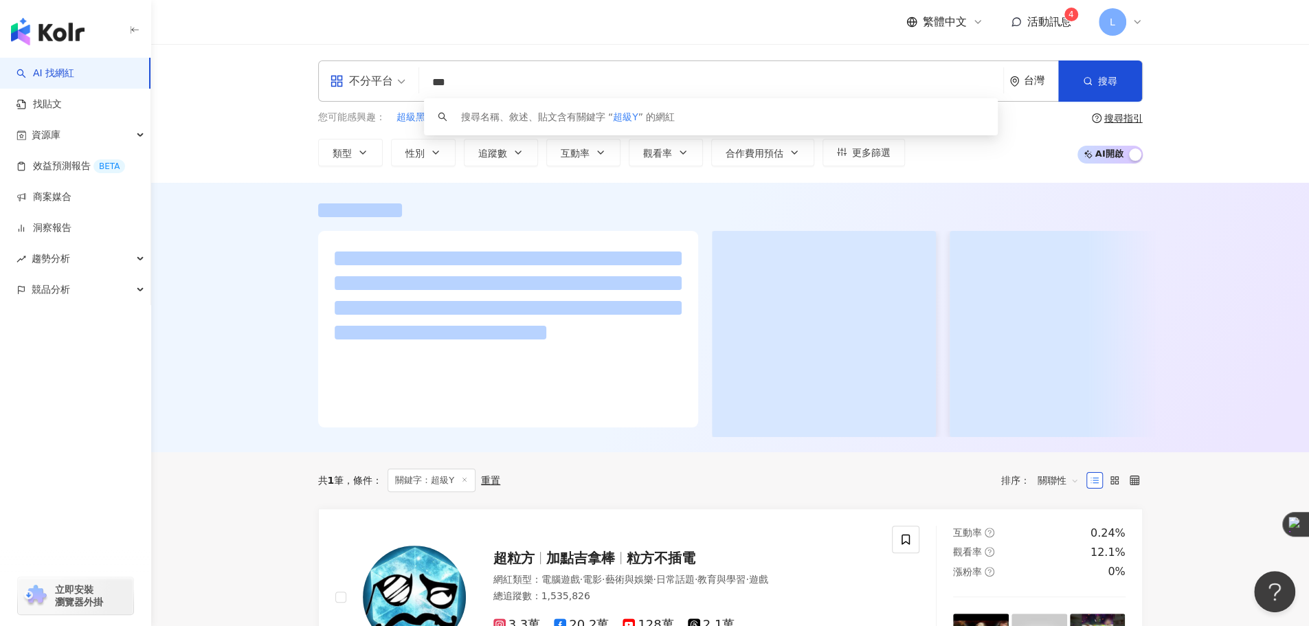
click at [250, 424] on div at bounding box center [730, 317] width 1158 height 269
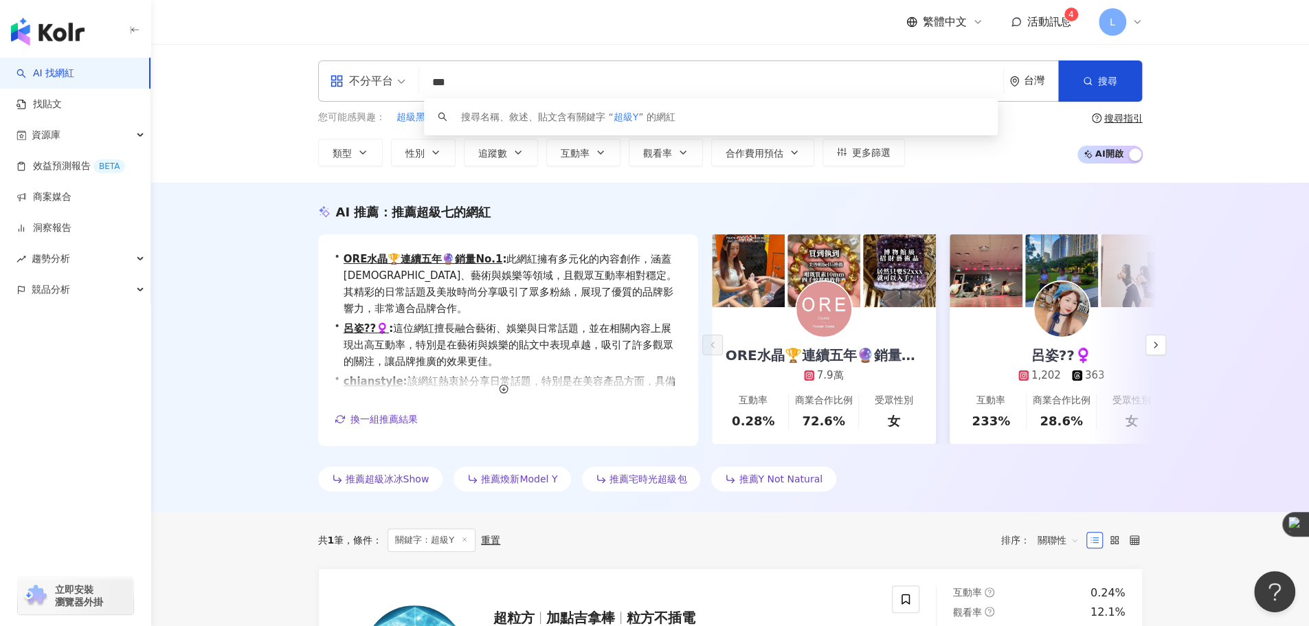
drag, startPoint x: 447, startPoint y: 86, endPoint x: 412, endPoint y: 86, distance: 34.3
click at [412, 86] on div "不分平台 *** 台灣 搜尋 keyword 搜尋名稱、敘述、貼文含有關鍵字 “ 超級Y ” 的網紅" at bounding box center [730, 80] width 824 height 41
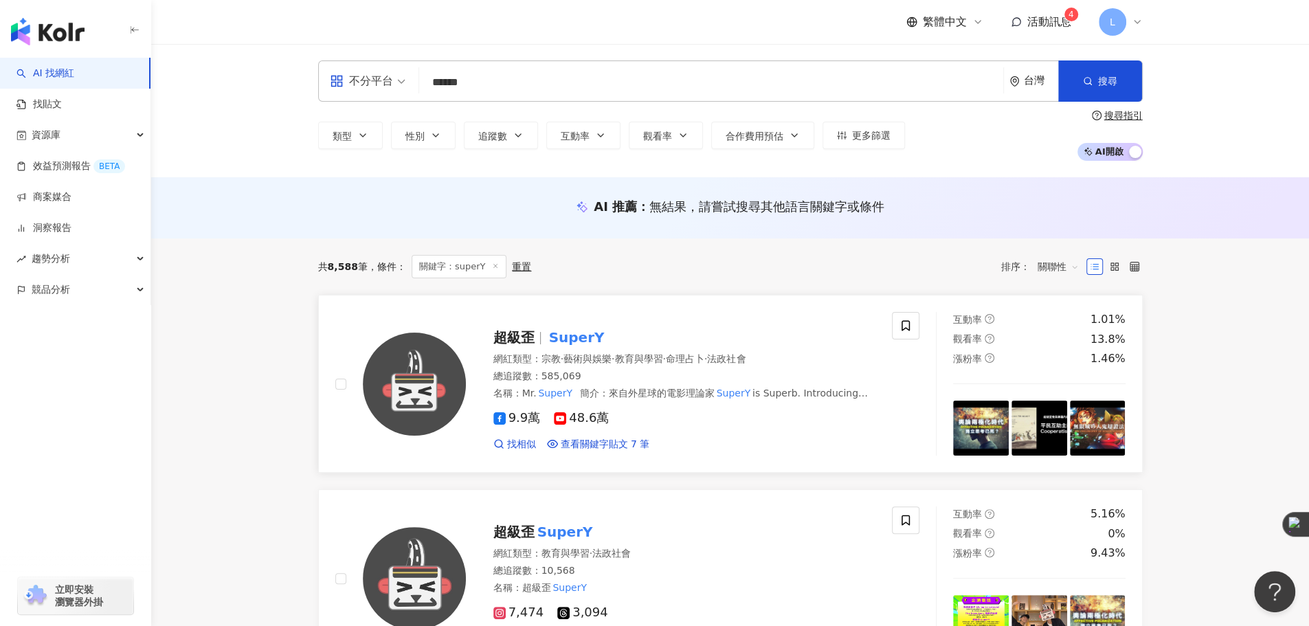
click at [614, 359] on span "·" at bounding box center [612, 358] width 3 height 11
click at [484, 80] on input "******" at bounding box center [711, 82] width 573 height 26
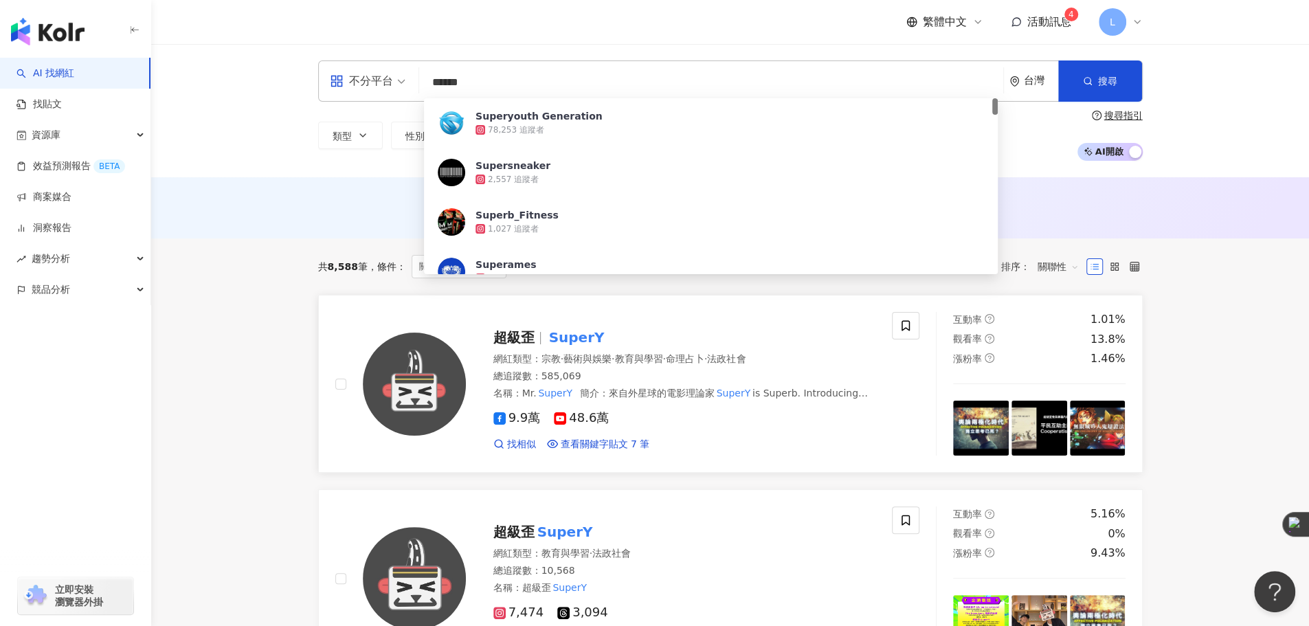
paste input "**********"
paste input "search"
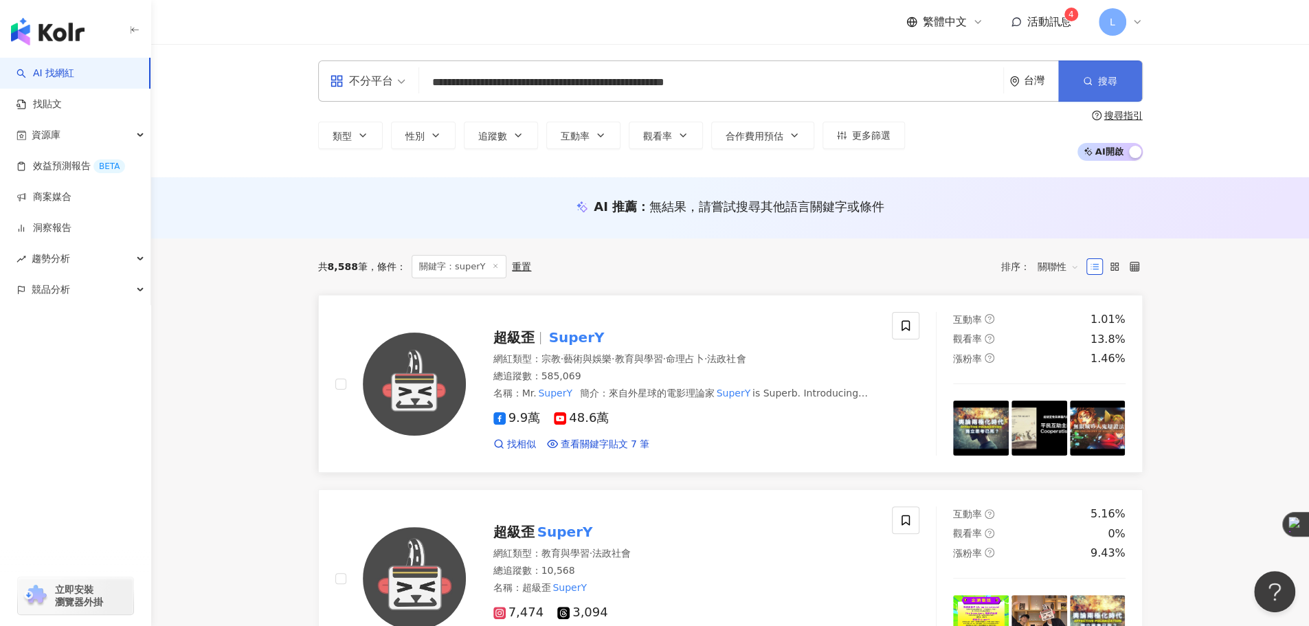
click at [1111, 76] on span "搜尋" at bounding box center [1107, 81] width 19 height 11
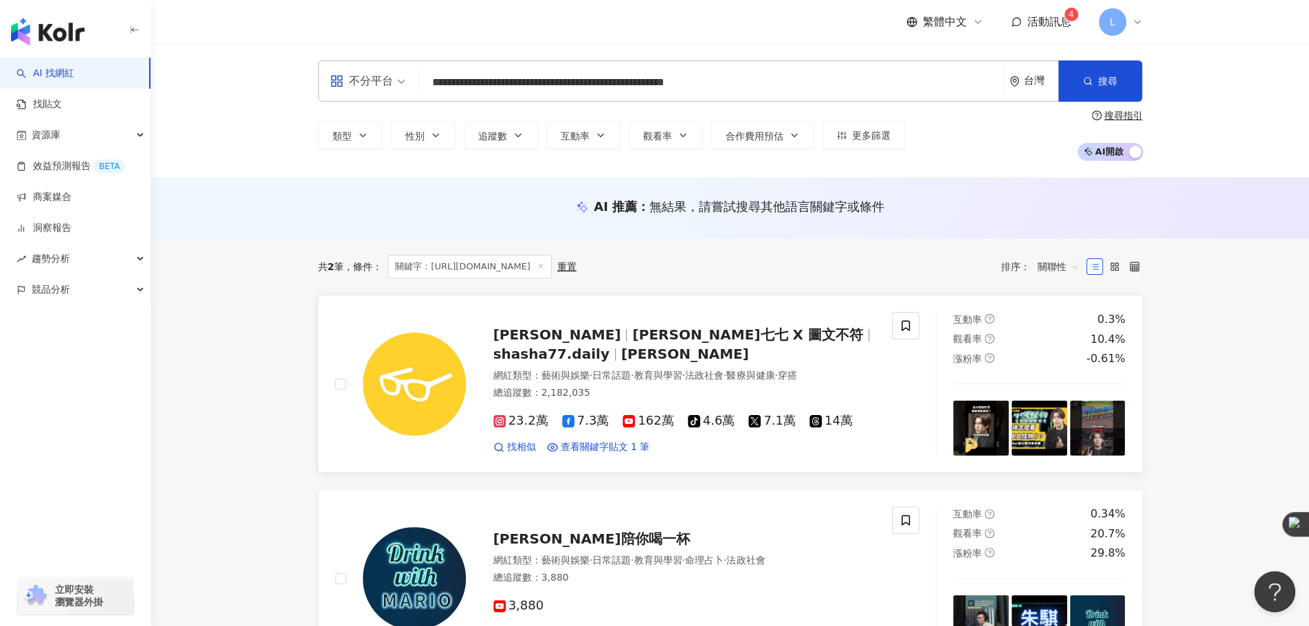
click at [609, 348] on span "shasha77.daily" at bounding box center [551, 354] width 116 height 16
click at [876, 91] on input "**********" at bounding box center [711, 82] width 573 height 26
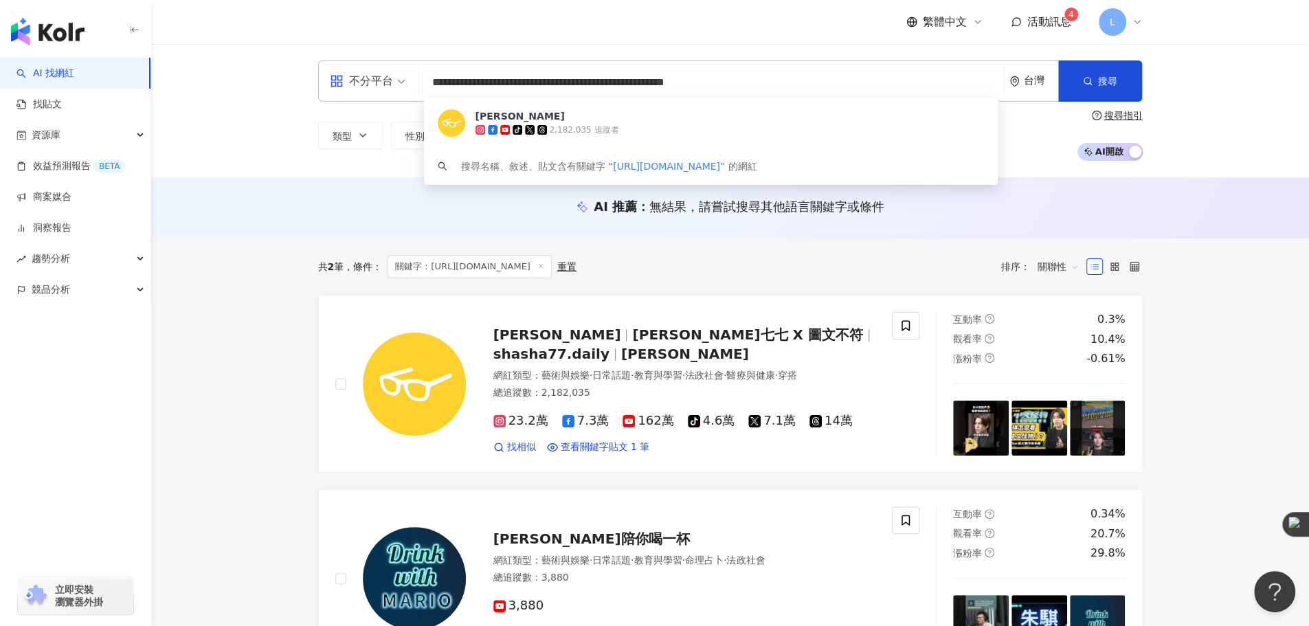
paste input "search"
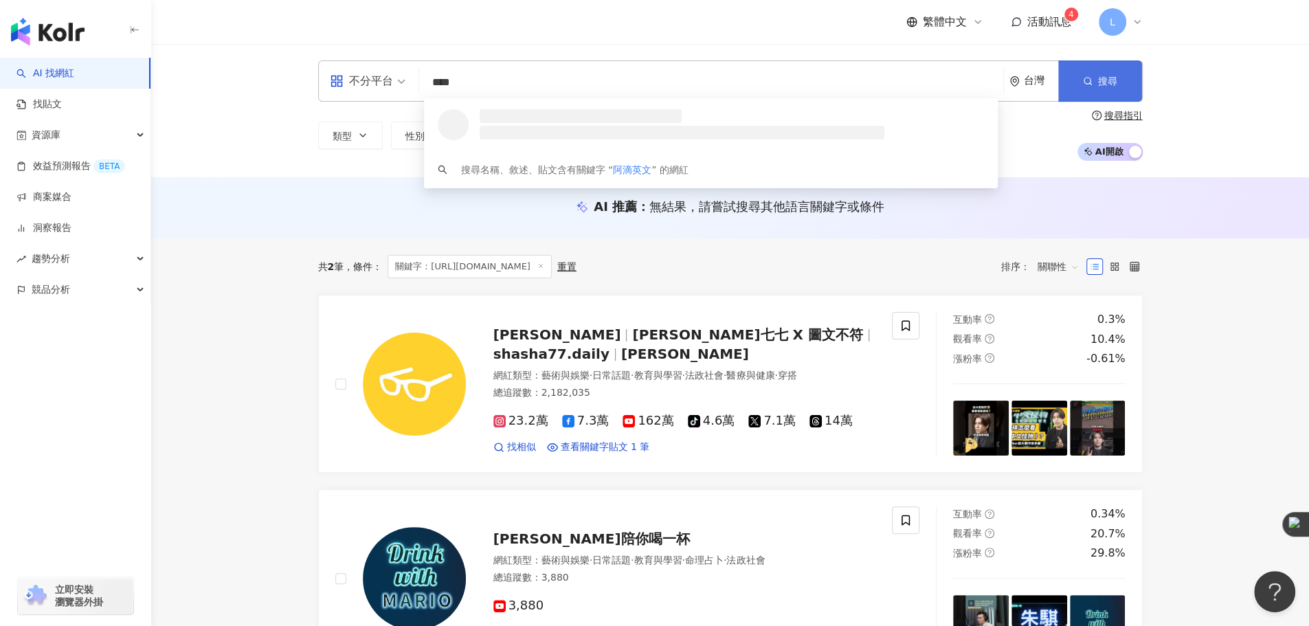
type input "****"
click at [1090, 77] on icon "button" at bounding box center [1088, 81] width 10 height 10
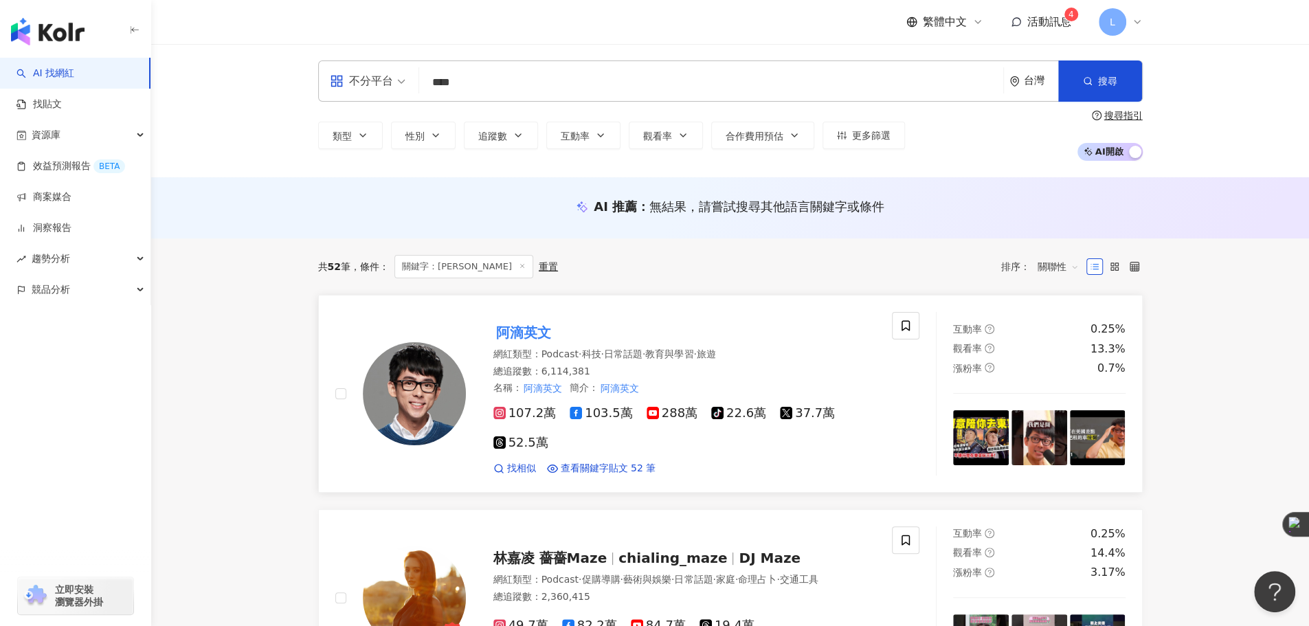
click at [532, 328] on mark "阿滴英文" at bounding box center [523, 332] width 60 height 22
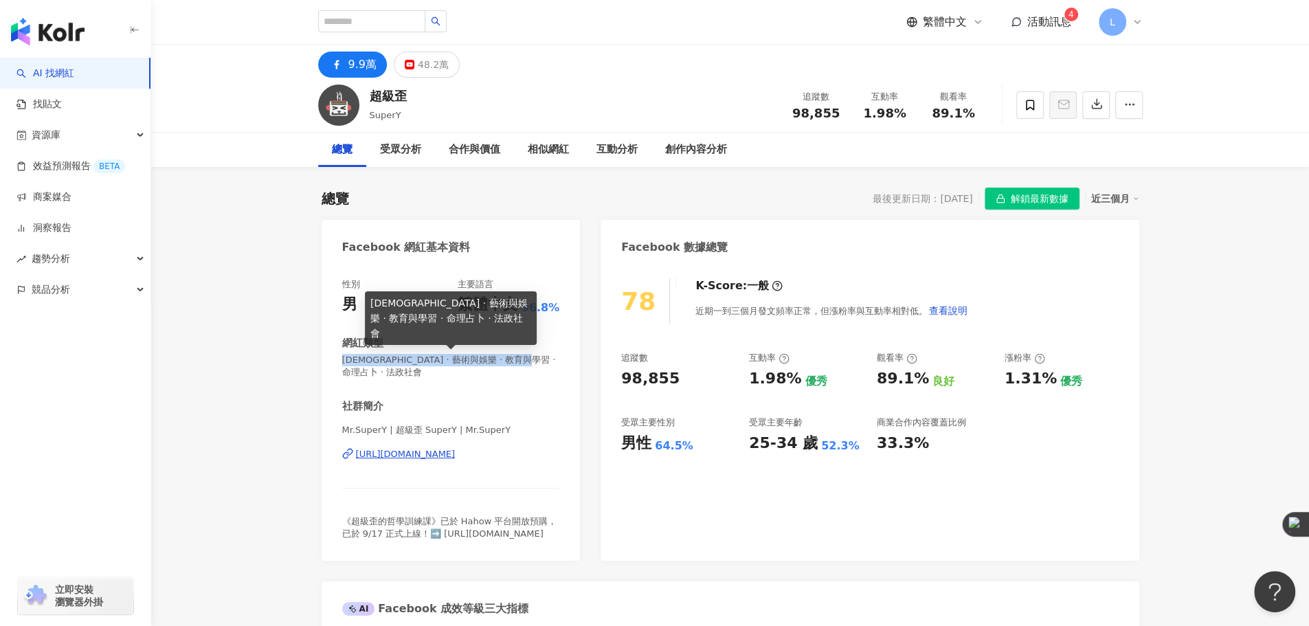
drag, startPoint x: 394, startPoint y: 377, endPoint x: 340, endPoint y: 364, distance: 55.8
click at [340, 364] on div "性別 男 主要語言 繁體中文 96.8% 網紅類型 [DEMOGRAPHIC_DATA] · 藝術與娛樂 · 教育與學習 · 命理占卜 · 法政社會 社群簡介…" at bounding box center [450, 412] width 259 height 296
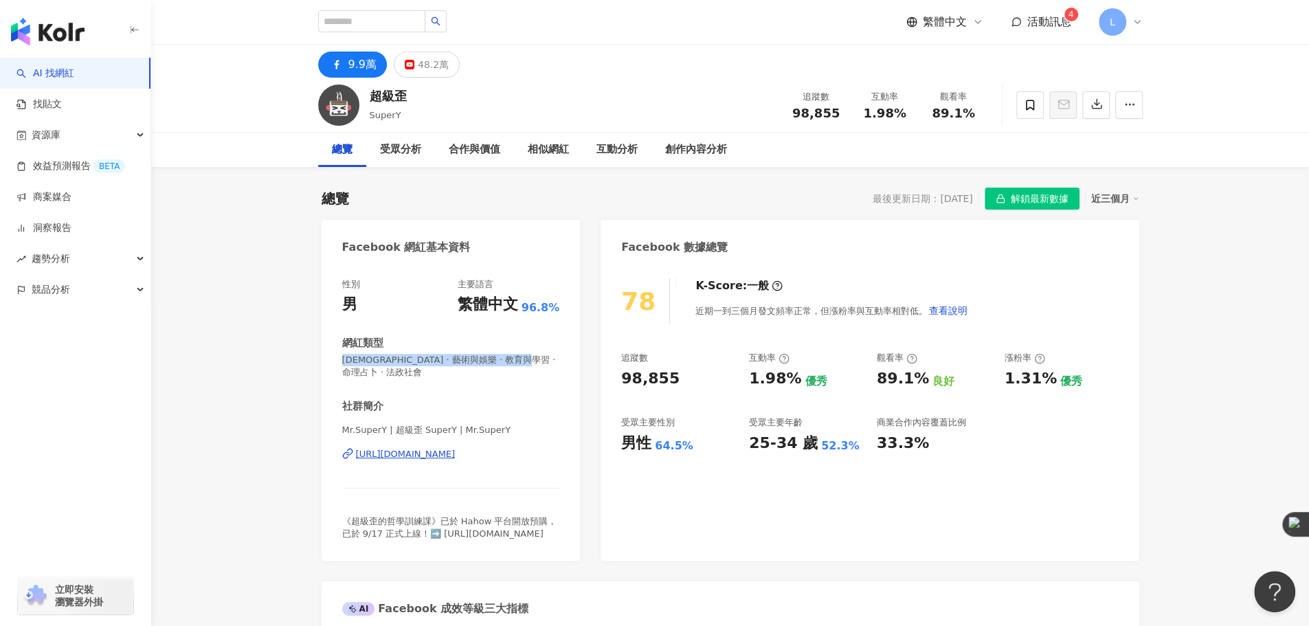
copy span "[DEMOGRAPHIC_DATA] · 藝術與娛樂 · 教育與學習 · 命理占卜 · 法政社會"
click at [774, 200] on div "總覽 最後更新日期：[DATE] 解鎖最新數據 近三個月" at bounding box center [729, 199] width 817 height 22
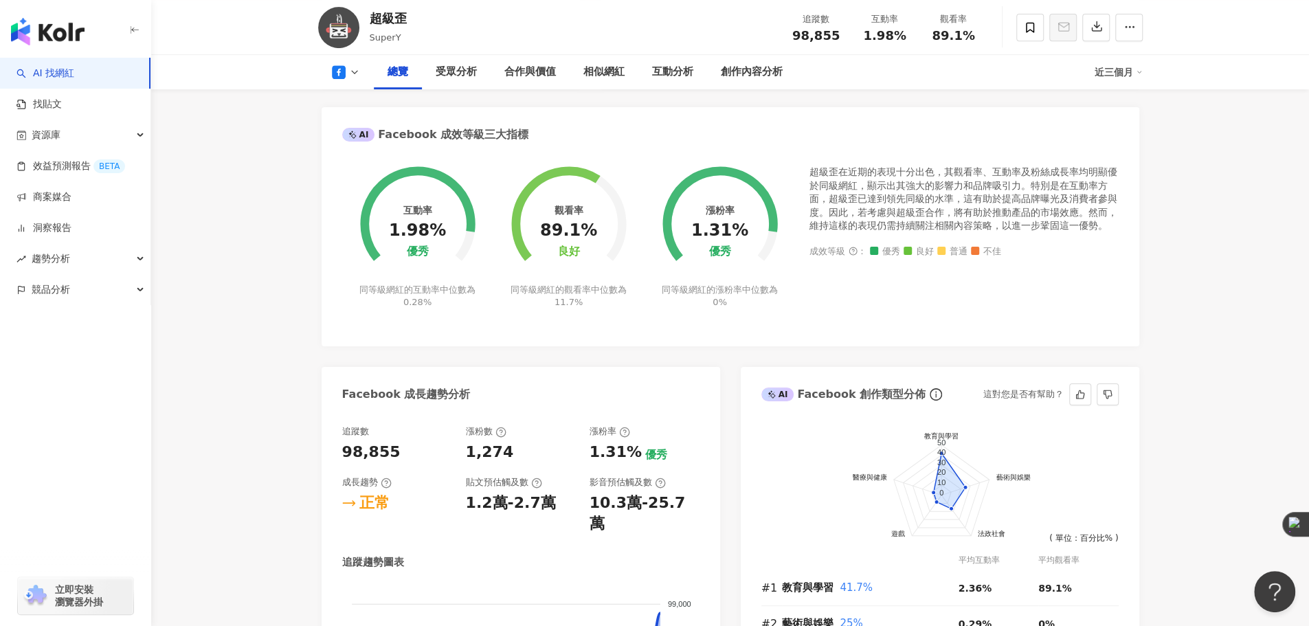
scroll to position [343, 0]
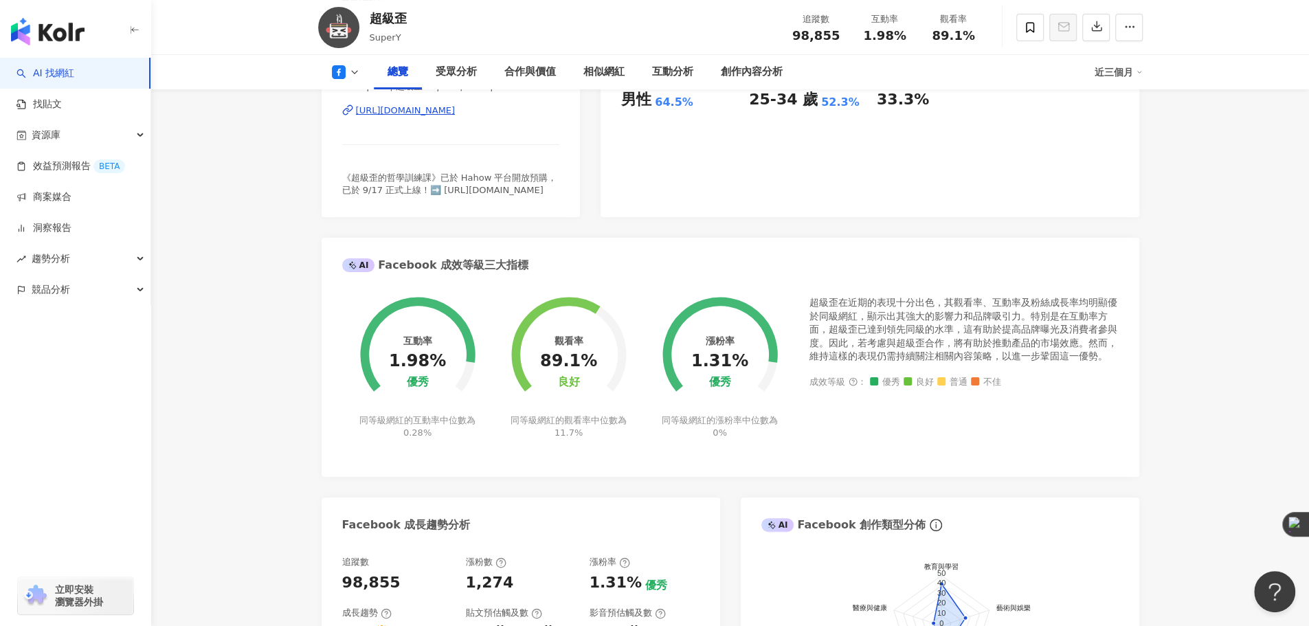
click at [1109, 81] on div "近三個月" at bounding box center [1118, 72] width 48 height 22
click at [1121, 128] on link "近六個月" at bounding box center [1124, 129] width 38 height 15
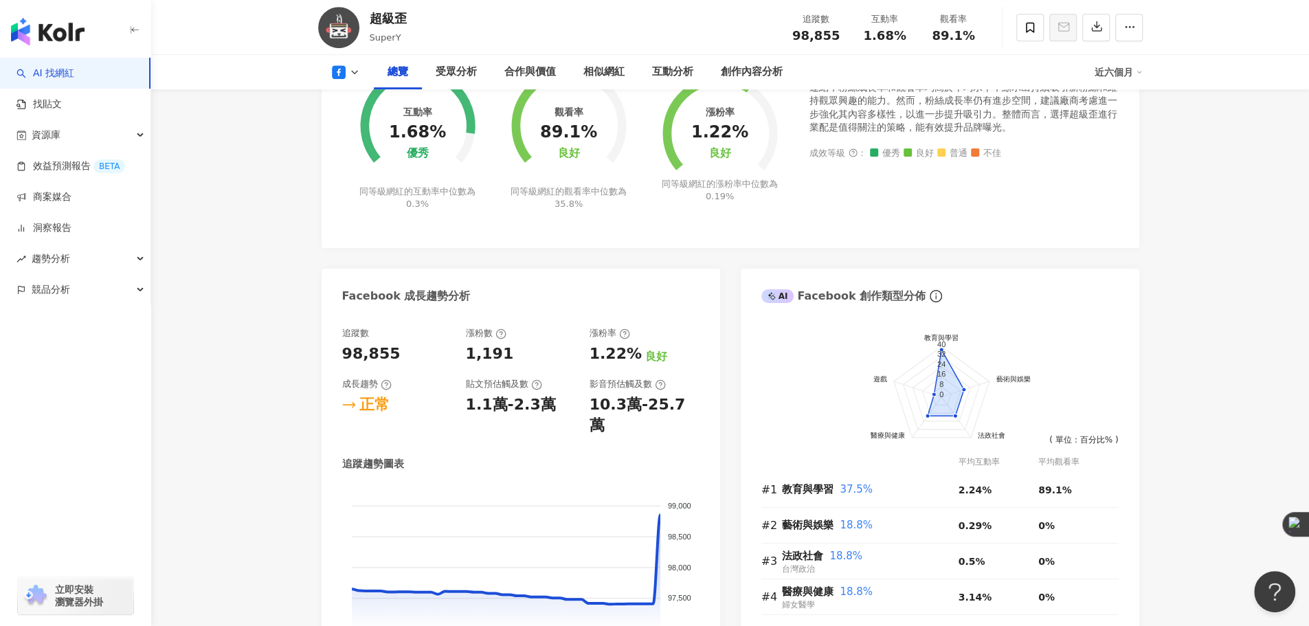
scroll to position [229, 0]
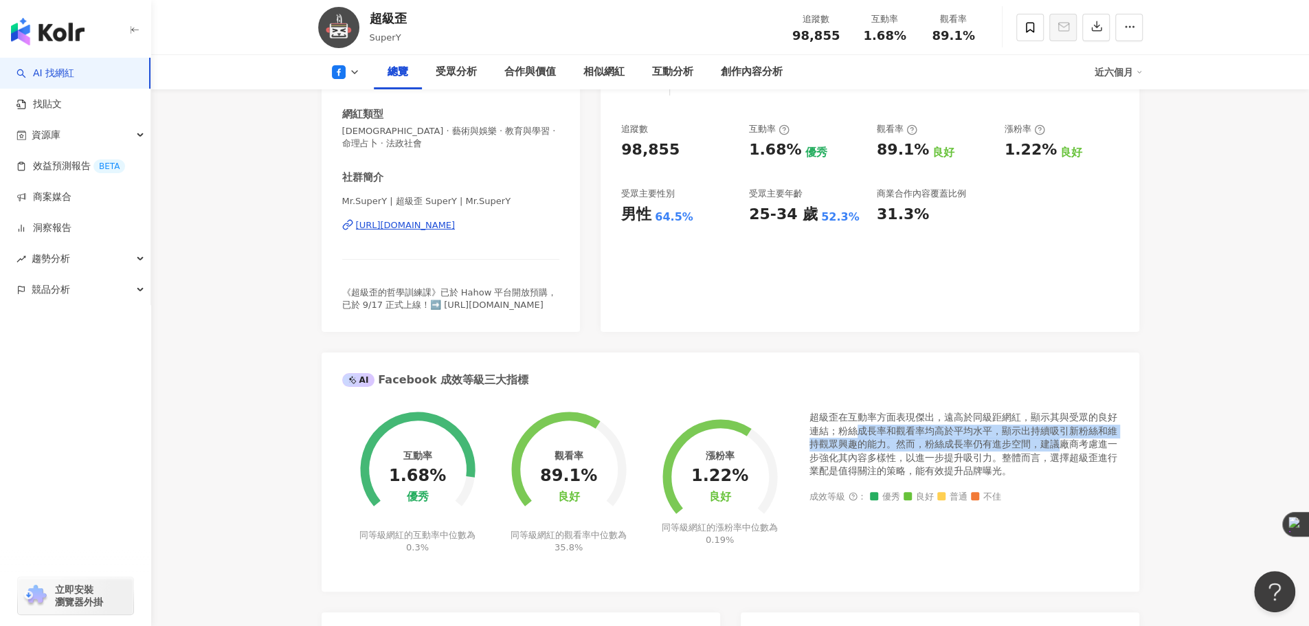
drag, startPoint x: 993, startPoint y: 458, endPoint x: 855, endPoint y: 444, distance: 138.8
click at [855, 444] on div "超級歪在互動率方面表現傑出，遠高於同級距網紅，顯示其與受眾的良好連結；粉絲成長率和觀看率均高於平均水平，顯示出持續吸引新粉絲和維持觀眾興趣的能力。然而，粉絲成…" at bounding box center [963, 444] width 309 height 67
drag, startPoint x: 855, startPoint y: 443, endPoint x: 1058, endPoint y: 464, distance: 204.4
click at [1058, 464] on div "超級歪在互動率方面表現傑出，遠高於同級距網紅，顯示其與受眾的良好連結；粉絲成長率和觀看率均高於平均水平，顯示出持續吸引新粉絲和維持觀眾興趣的能力。然而，粉絲成…" at bounding box center [963, 444] width 309 height 67
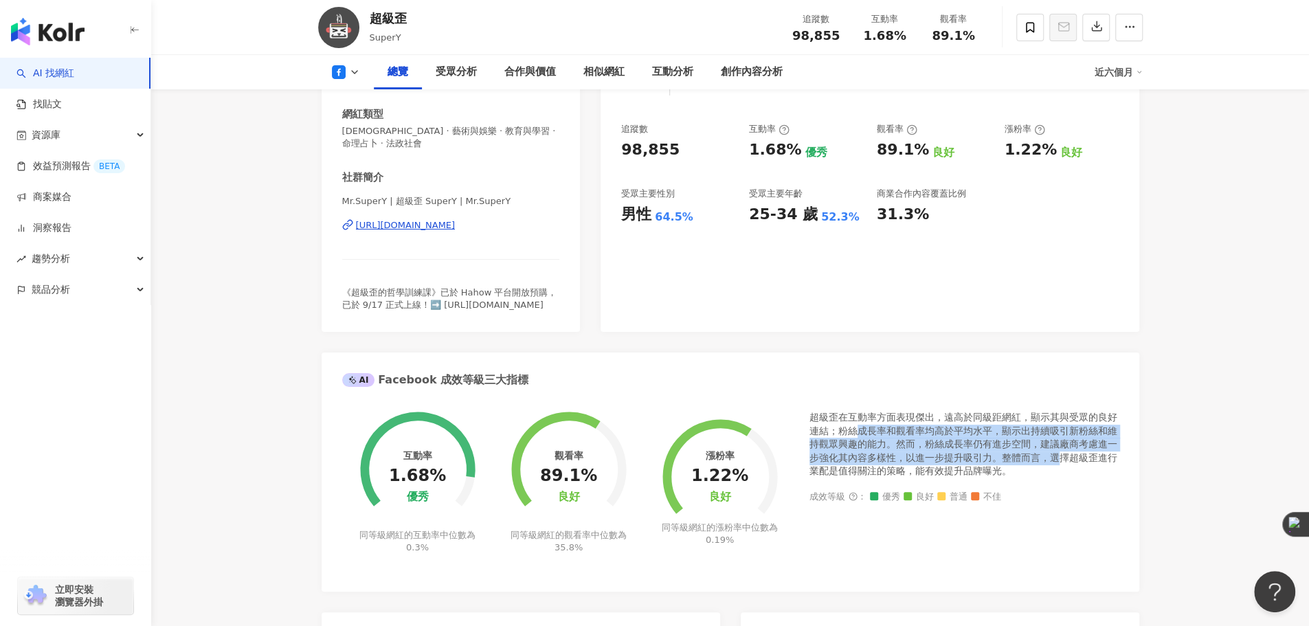
click at [1060, 464] on div "超級歪在互動率方面表現傑出，遠高於同級距網紅，顯示其與受眾的良好連結；粉絲成長率和觀看率均高於平均水平，顯示出持續吸引新粉絲和維持觀眾興趣的能力。然而，粉絲成…" at bounding box center [963, 444] width 309 height 67
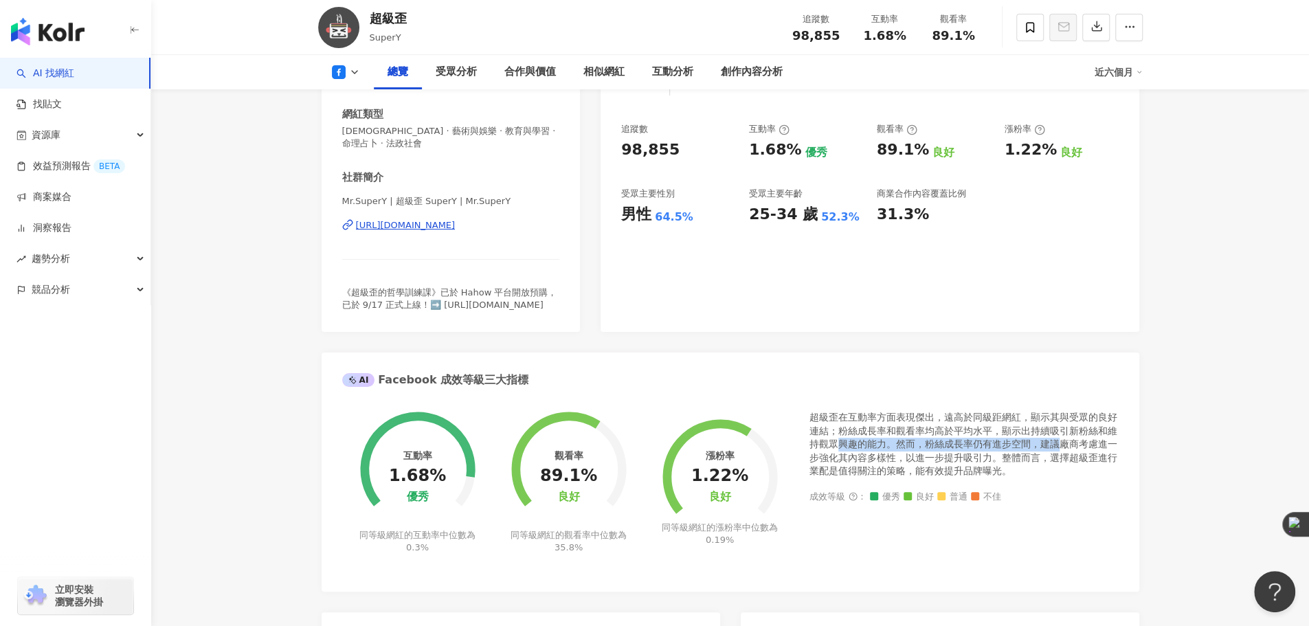
drag, startPoint x: 974, startPoint y: 462, endPoint x: 826, endPoint y: 449, distance: 148.3
click at [826, 449] on div "超級歪在互動率方面表現傑出，遠高於同級距網紅，顯示其與受眾的良好連結；粉絲成長率和觀看率均高於平均水平，顯示出持續吸引新粉絲和維持觀眾興趣的能力。然而，粉絲成…" at bounding box center [963, 444] width 309 height 67
drag, startPoint x: 826, startPoint y: 447, endPoint x: 1023, endPoint y: 460, distance: 197.5
click at [1021, 460] on div "超級歪在互動率方面表現傑出，遠高於同級距網紅，顯示其與受眾的良好連結；粉絲成長率和觀看率均高於平均水平，顯示出持續吸引新粉絲和維持觀眾興趣的能力。然而，粉絲成…" at bounding box center [963, 444] width 309 height 67
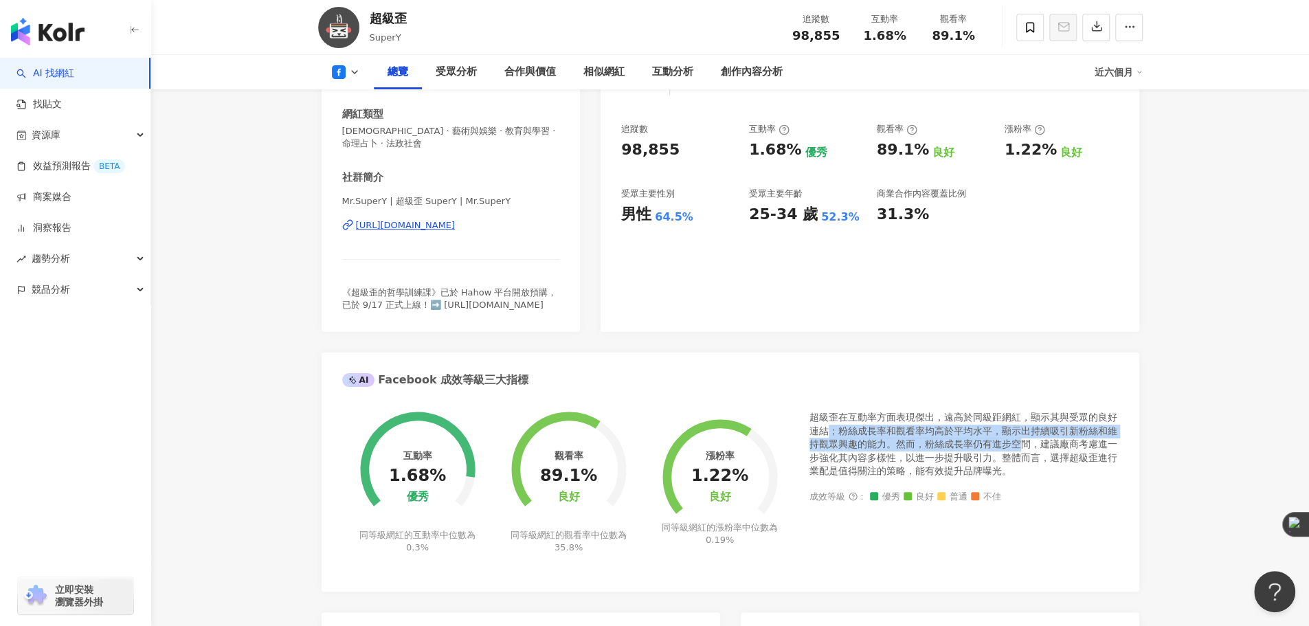
click at [1023, 460] on div "超級歪在互動率方面表現傑出，遠高於同級距網紅，顯示其與受眾的良好連結；粉絲成長率和觀看率均高於平均水平，顯示出持續吸引新粉絲和維持觀眾興趣的能力。然而，粉絲成…" at bounding box center [963, 444] width 309 height 67
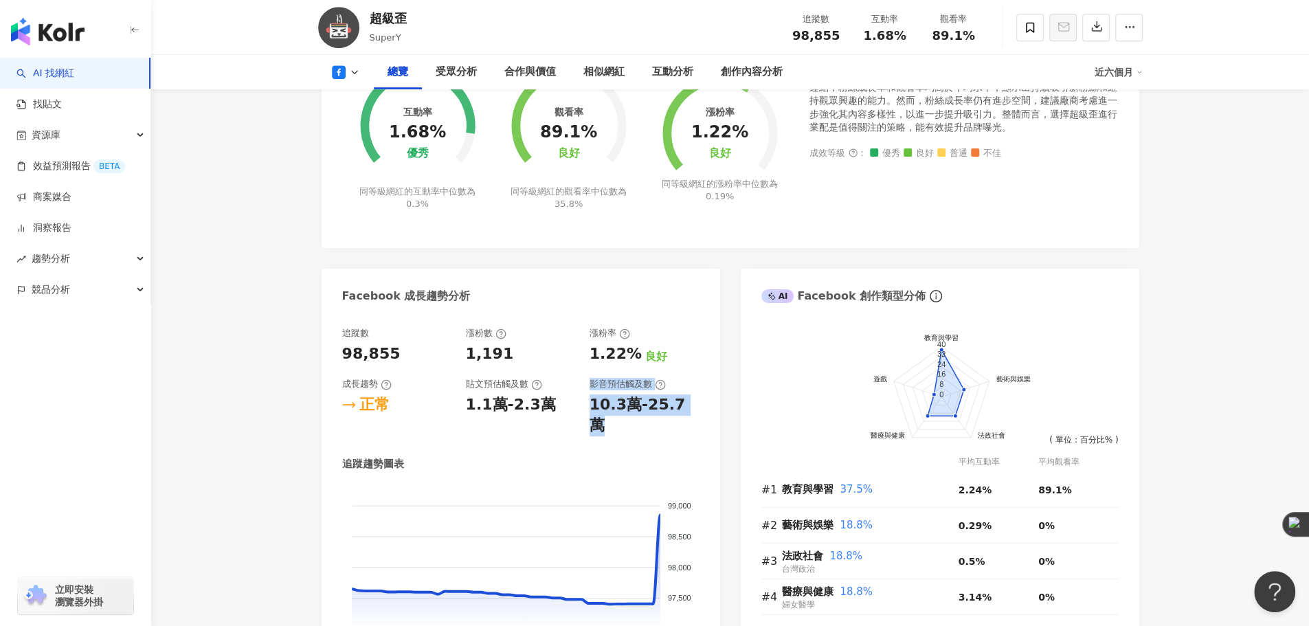
drag, startPoint x: 690, startPoint y: 422, endPoint x: 574, endPoint y: 420, distance: 115.4
click at [574, 420] on div "追蹤數 98,855 漲粉數 1,191 漲粉率 1.22% 良好 成長趨勢 正常 貼文預估觸及數 1.1萬-2.3萬 影音預估觸及數 10.3萬-25.7萬" at bounding box center [520, 381] width 357 height 109
click at [574, 416] on div "1.1萬-2.3萬" at bounding box center [521, 404] width 110 height 21
drag, startPoint x: 610, startPoint y: 418, endPoint x: 682, endPoint y: 418, distance: 72.1
click at [664, 418] on div "10.3萬-25.7萬" at bounding box center [644, 415] width 110 height 43
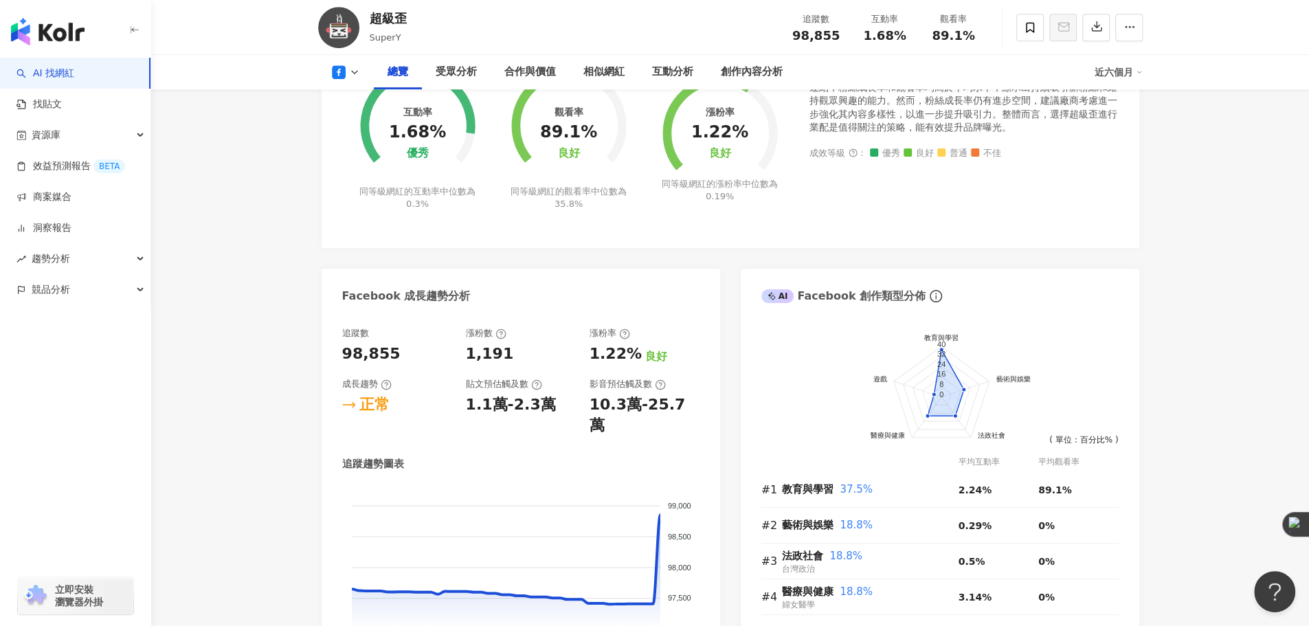
click at [689, 418] on div "10.3萬-25.7萬" at bounding box center [644, 415] width 110 height 43
drag, startPoint x: 701, startPoint y: 420, endPoint x: 613, endPoint y: 420, distance: 87.9
click at [613, 420] on div "追蹤數 98,855 漲粉數 1,191 漲粉率 1.22% 良好 成長趨勢 正常 貼文預估觸及數 1.1萬-2.3萬 影音預估觸及數 10.3萬-25.7萬…" at bounding box center [520, 507] width 398 height 388
click at [613, 420] on div "10.3萬-25.7萬" at bounding box center [644, 415] width 110 height 43
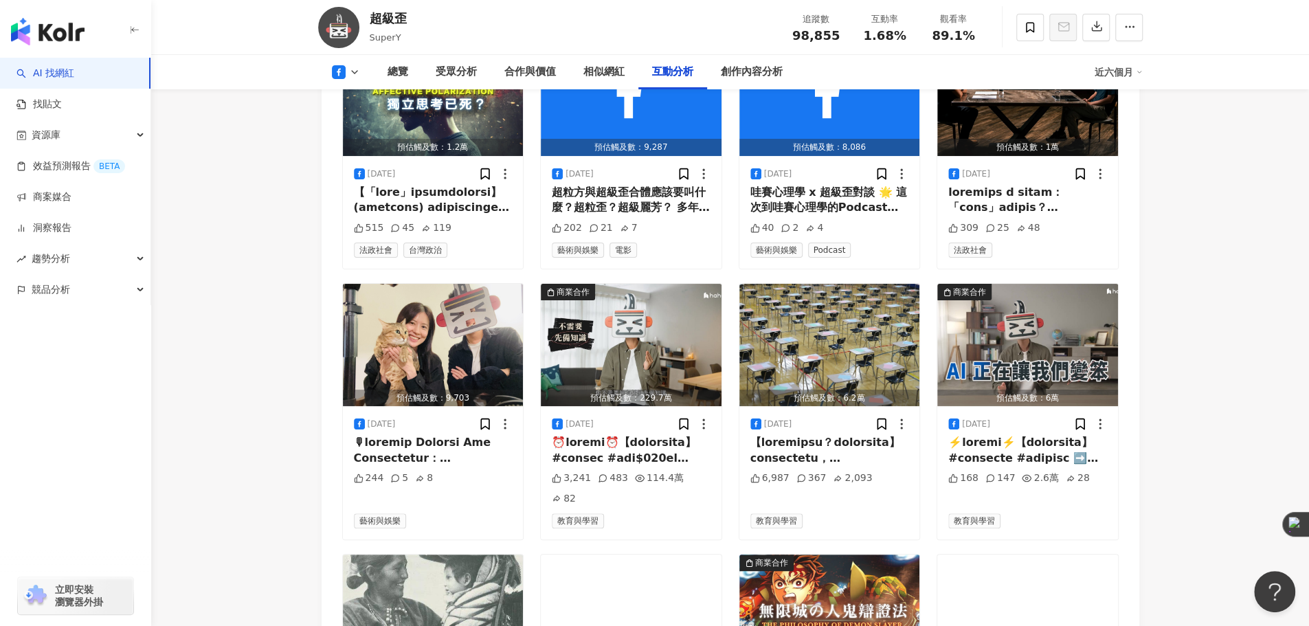
scroll to position [3890, 0]
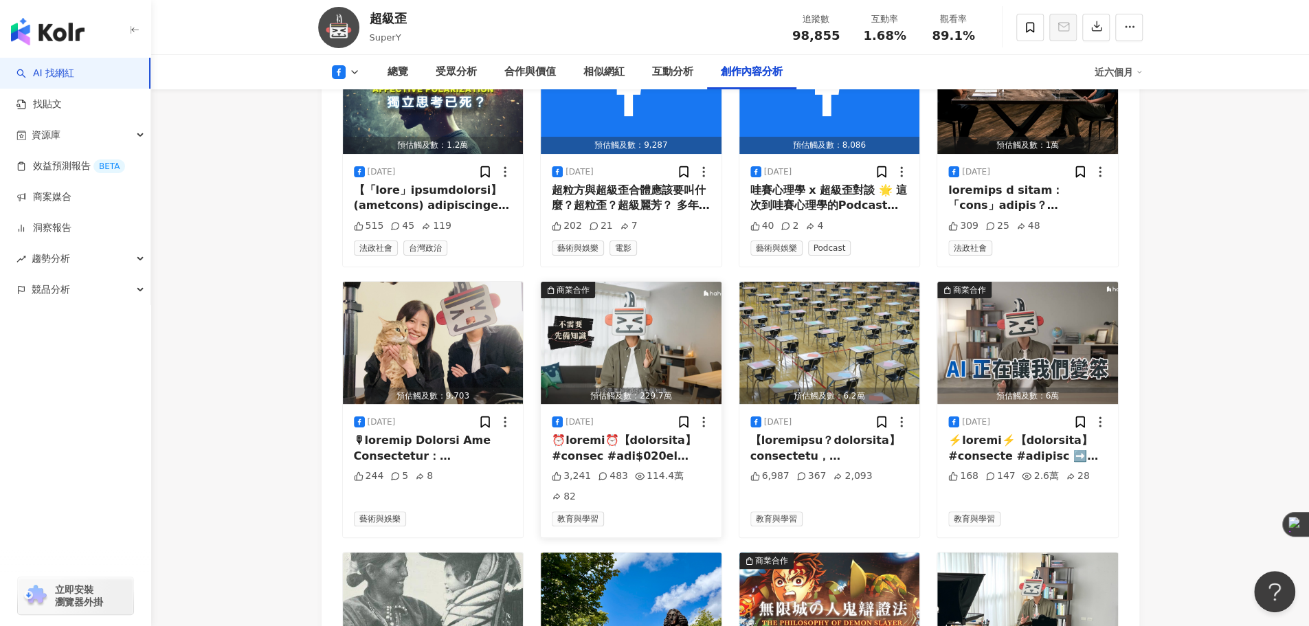
drag, startPoint x: 609, startPoint y: 425, endPoint x: 588, endPoint y: 431, distance: 22.4
click at [588, 433] on div at bounding box center [631, 448] width 159 height 31
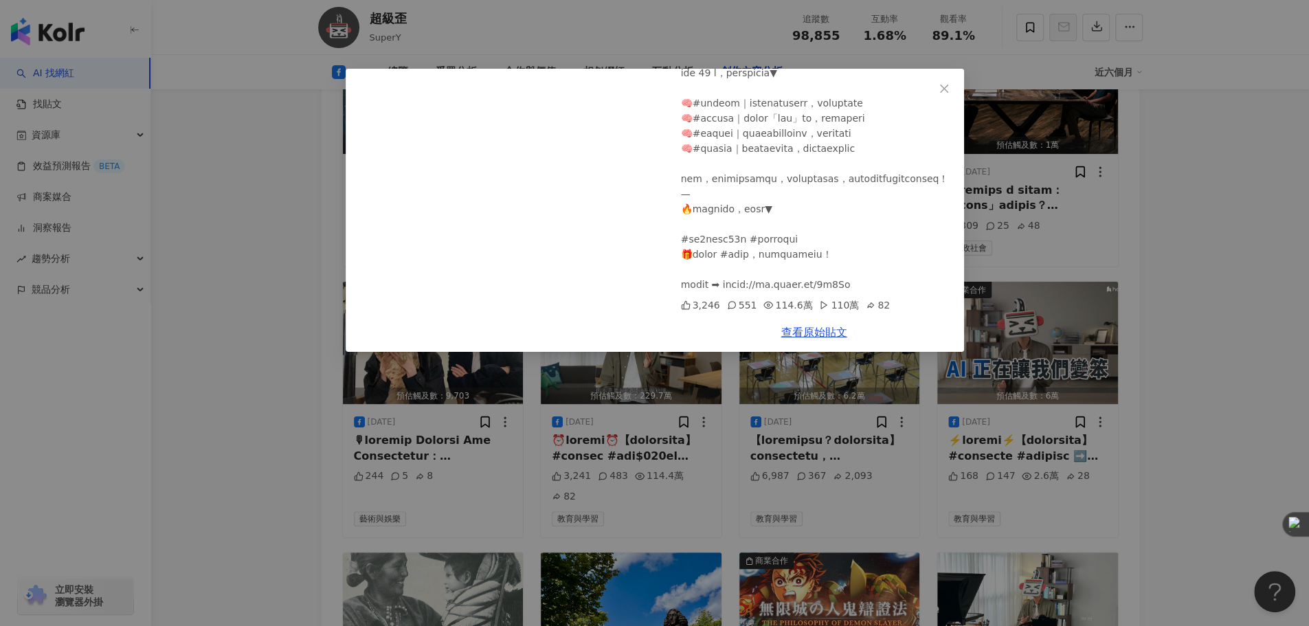
click at [1235, 336] on div "超級歪 2025/9/17 ⏰課程正式上線⏰【超級歪的哲學訓練課】 3,246 551 114.6萬 110萬 82 查看原始貼文" at bounding box center [654, 313] width 1309 height 626
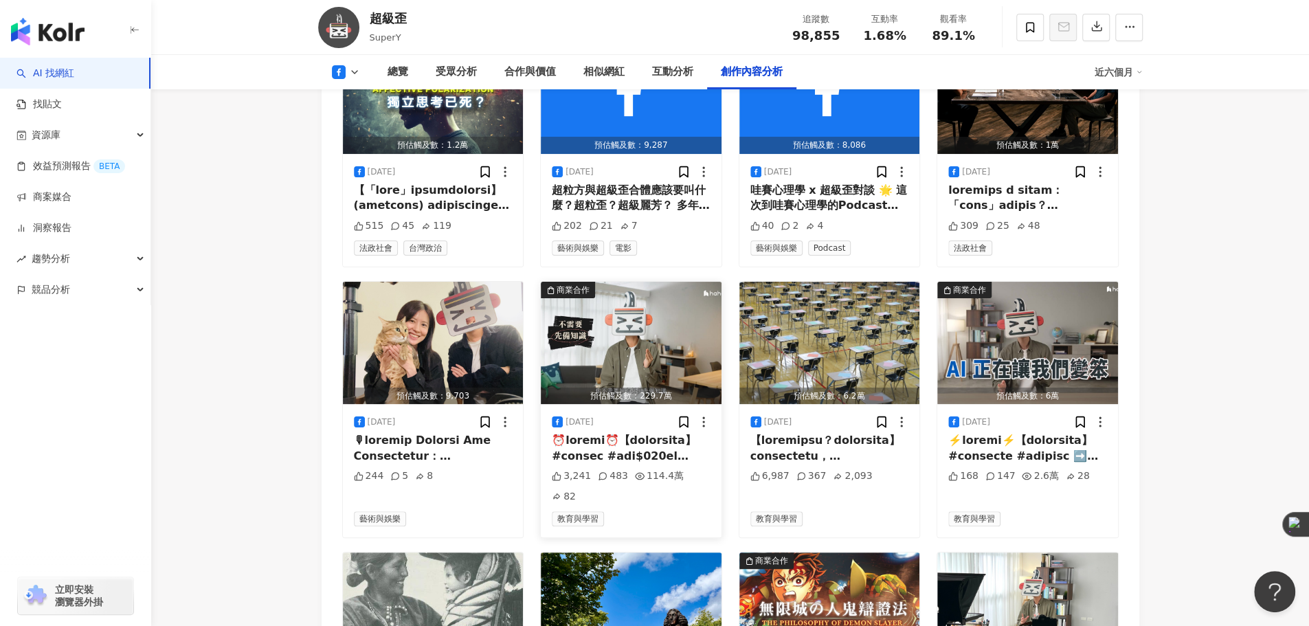
click at [602, 471] on icon at bounding box center [603, 476] width 10 height 10
click at [637, 447] on div at bounding box center [631, 448] width 159 height 31
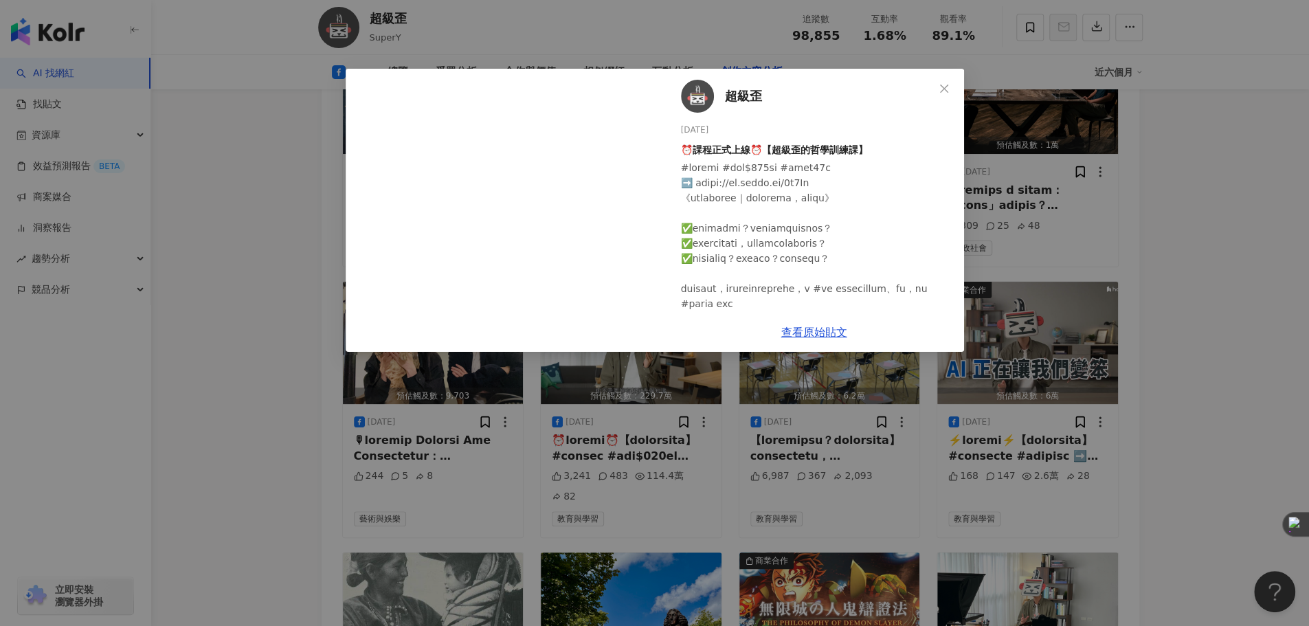
scroll to position [229, 0]
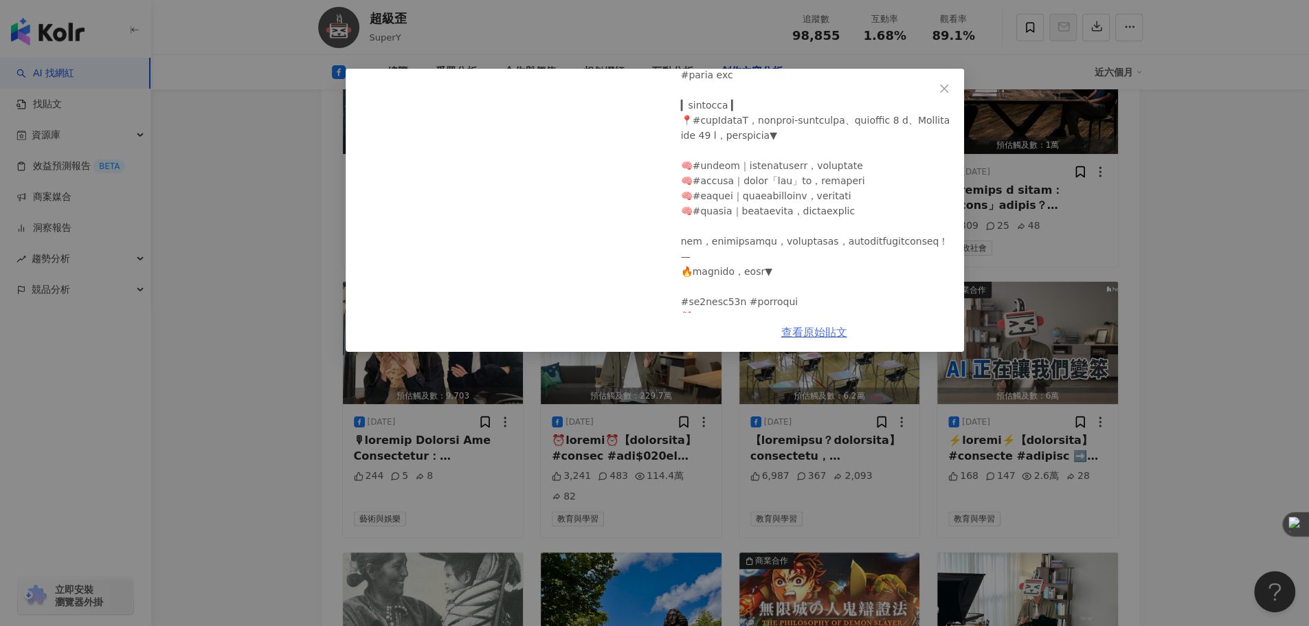
click at [831, 332] on link "查看原始貼文" at bounding box center [814, 332] width 66 height 13
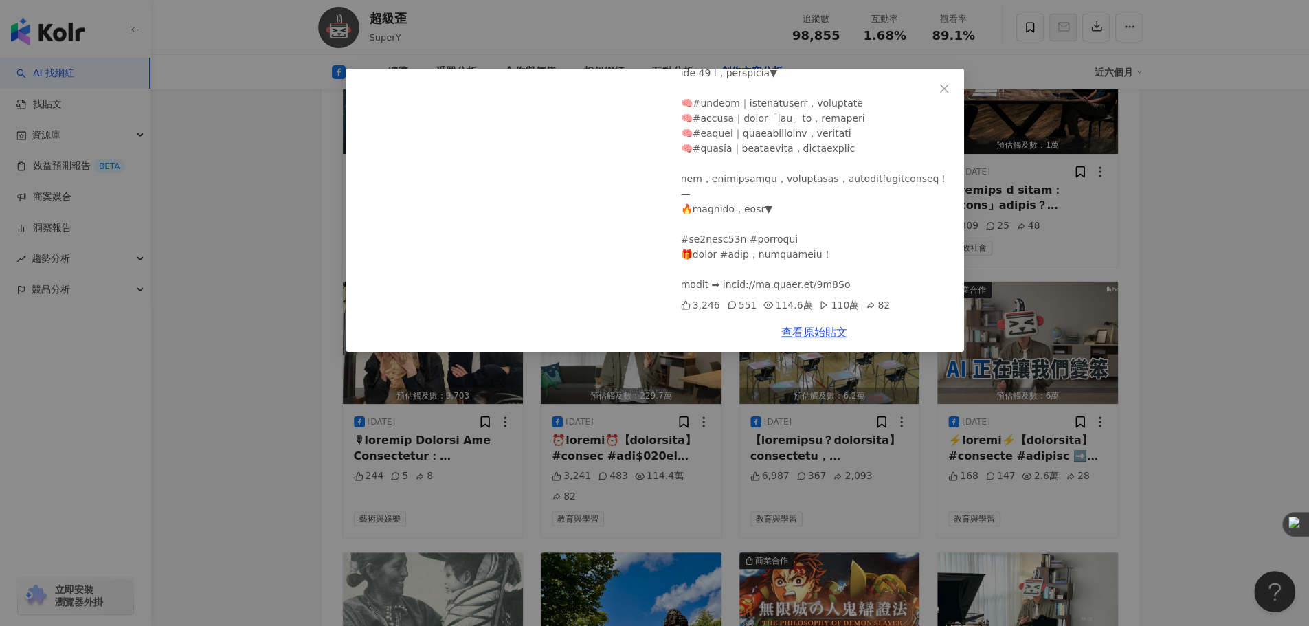
scroll to position [397, 0]
click at [1155, 245] on div "超級歪 2025/9/17 ⏰課程正式上線⏰【超級歪的哲學訓練課】 3,246 551 114.6萬 110萬 82 查看原始貼文" at bounding box center [654, 313] width 1309 height 626
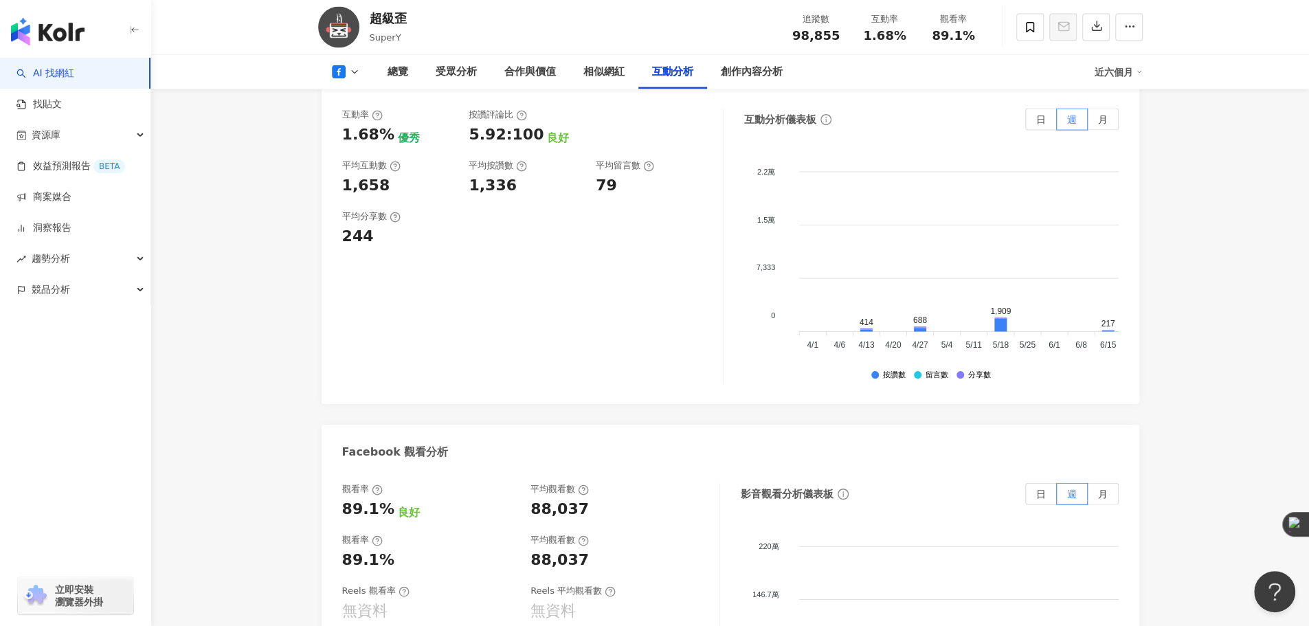
scroll to position [1601, 0]
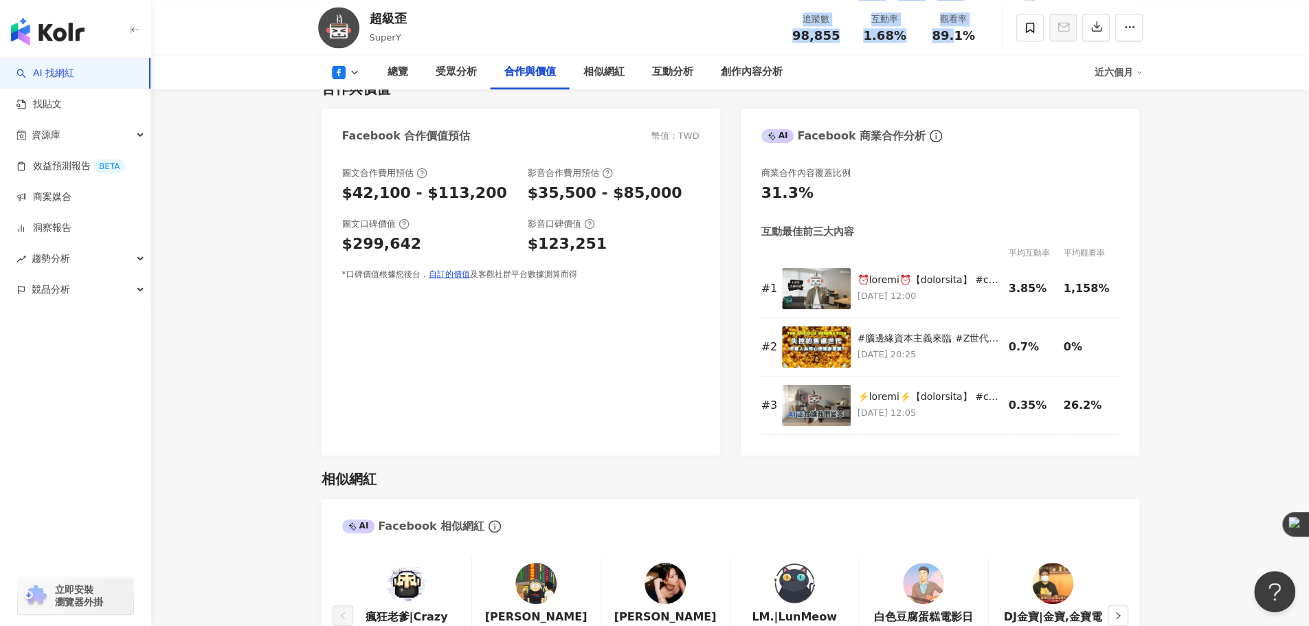
drag, startPoint x: 796, startPoint y: 24, endPoint x: 958, endPoint y: 51, distance: 163.6
click at [952, 43] on div "追蹤數 98,855 互動率 1.68% 觀看率 89.1%" at bounding box center [885, 27] width 206 height 41
click at [964, 43] on span "89.1%" at bounding box center [953, 36] width 43 height 14
drag, startPoint x: 973, startPoint y: 36, endPoint x: 745, endPoint y: 24, distance: 228.4
click at [745, 24] on div "超級歪 SuperY 追蹤數 98,855 互動率 1.68% 觀看率 89.1%" at bounding box center [730, 27] width 879 height 54
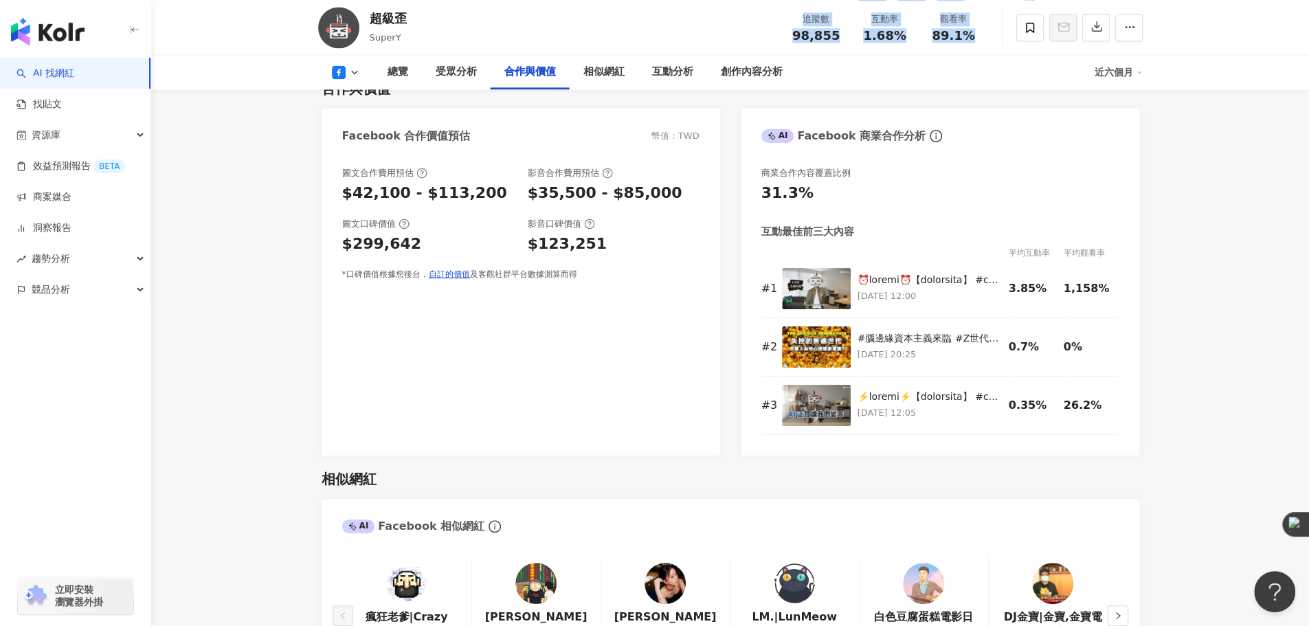
click at [745, 24] on div "超級歪 SuperY 追蹤數 98,855 互動率 1.68% 觀看率 89.1%" at bounding box center [730, 27] width 879 height 54
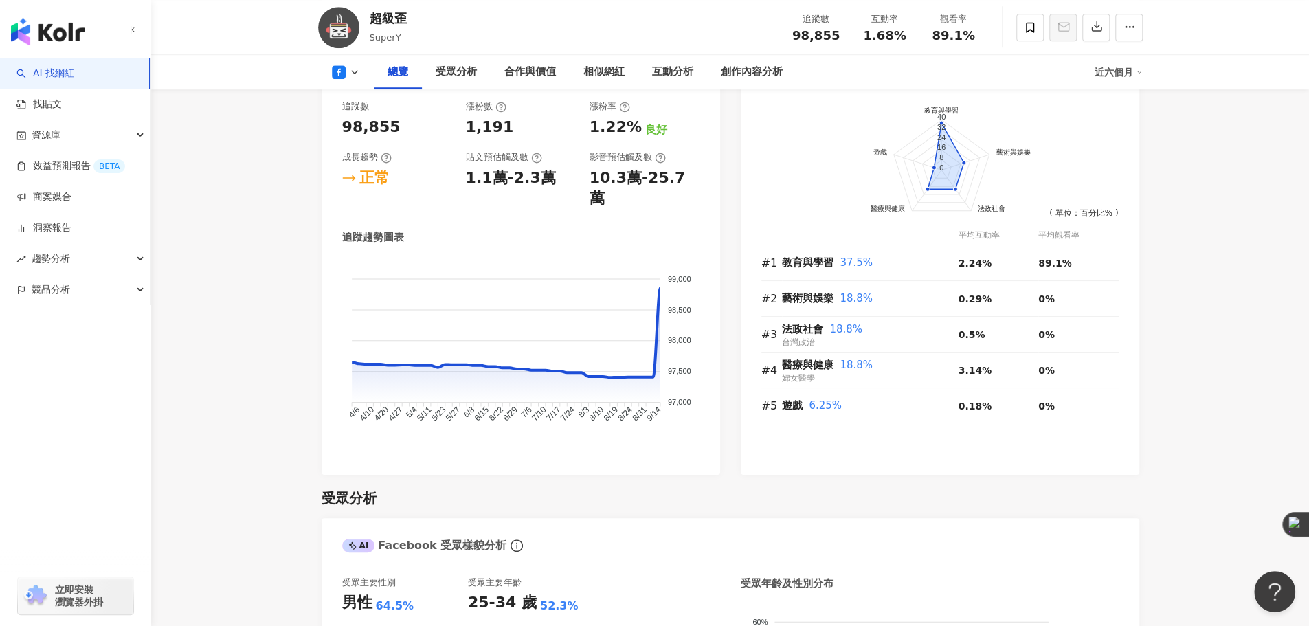
scroll to position [0, 0]
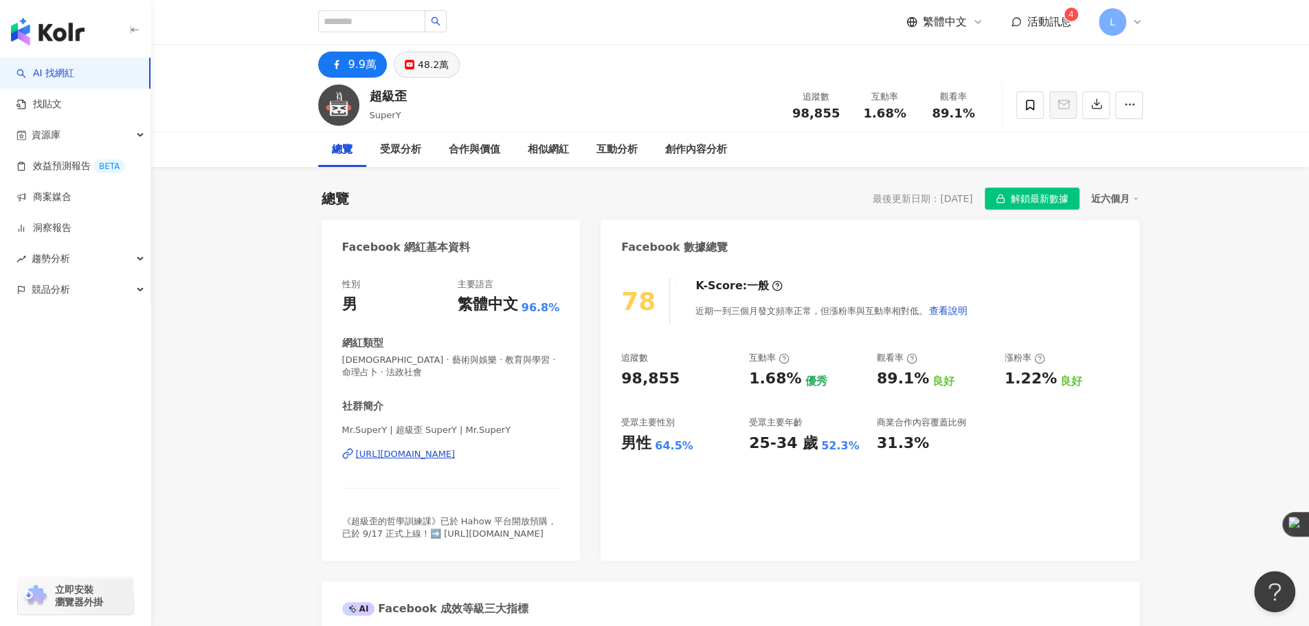
click at [427, 71] on div "48.2萬" at bounding box center [433, 64] width 31 height 19
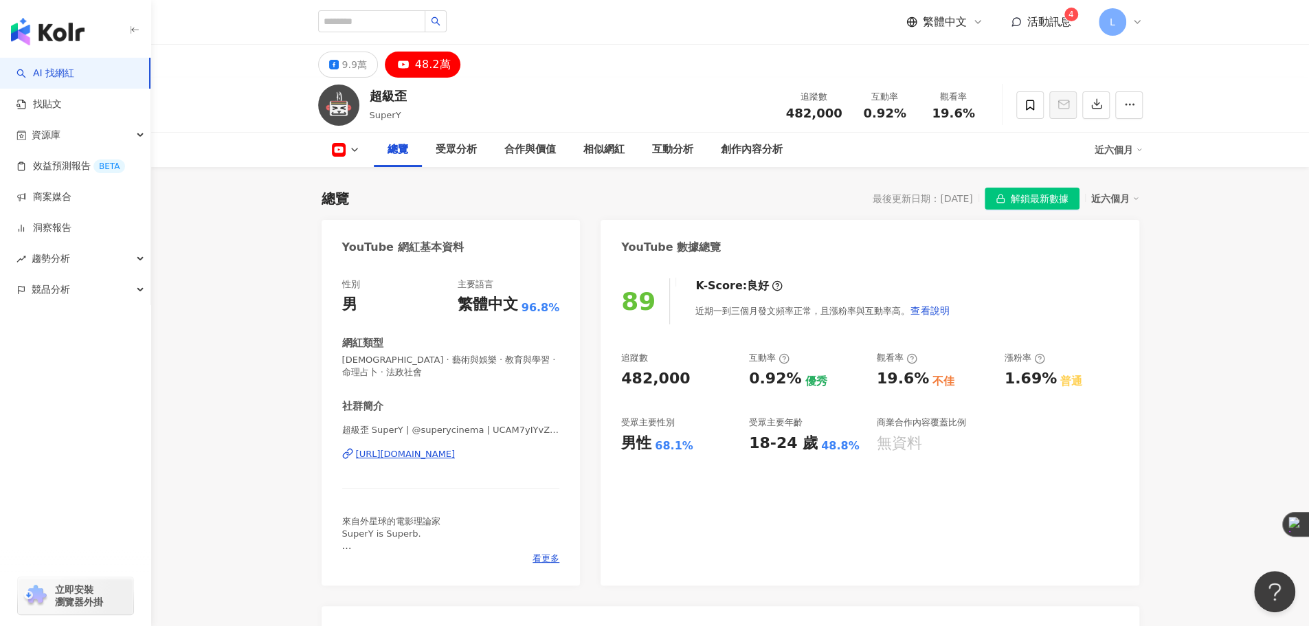
click at [752, 146] on div "總覽 受眾分析 合作與價值 相似網紅 互動分析 創作內容分析" at bounding box center [734, 150] width 721 height 34
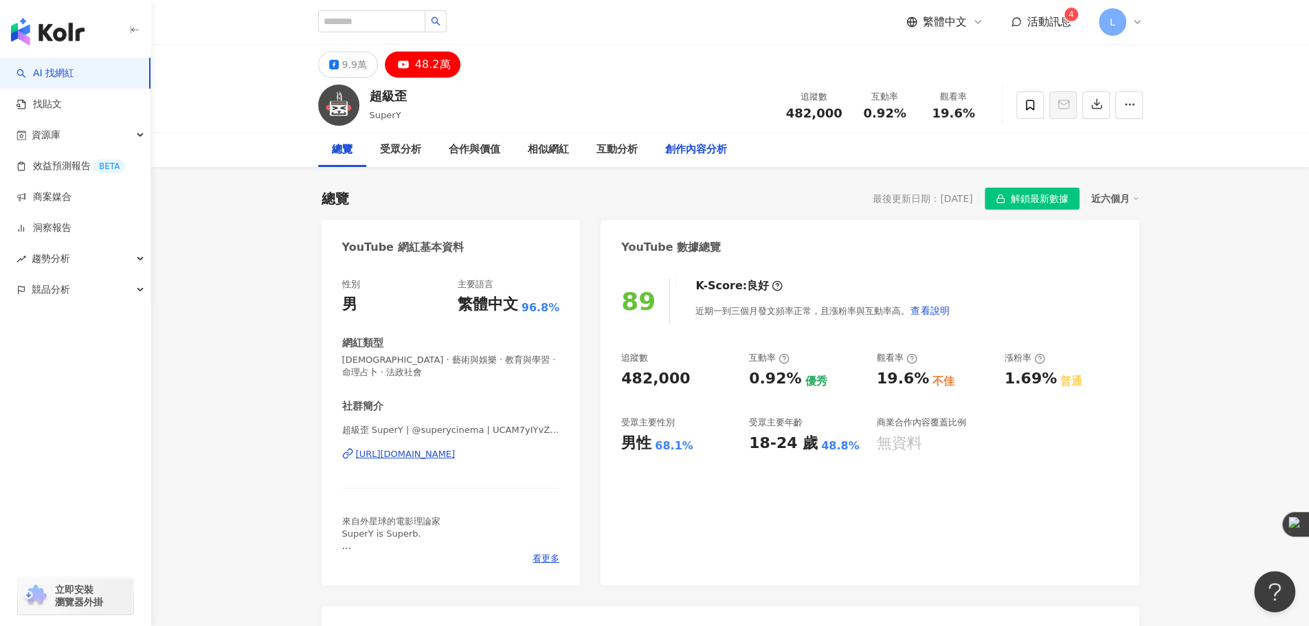
click at [689, 155] on div "創作內容分析" at bounding box center [696, 150] width 62 height 16
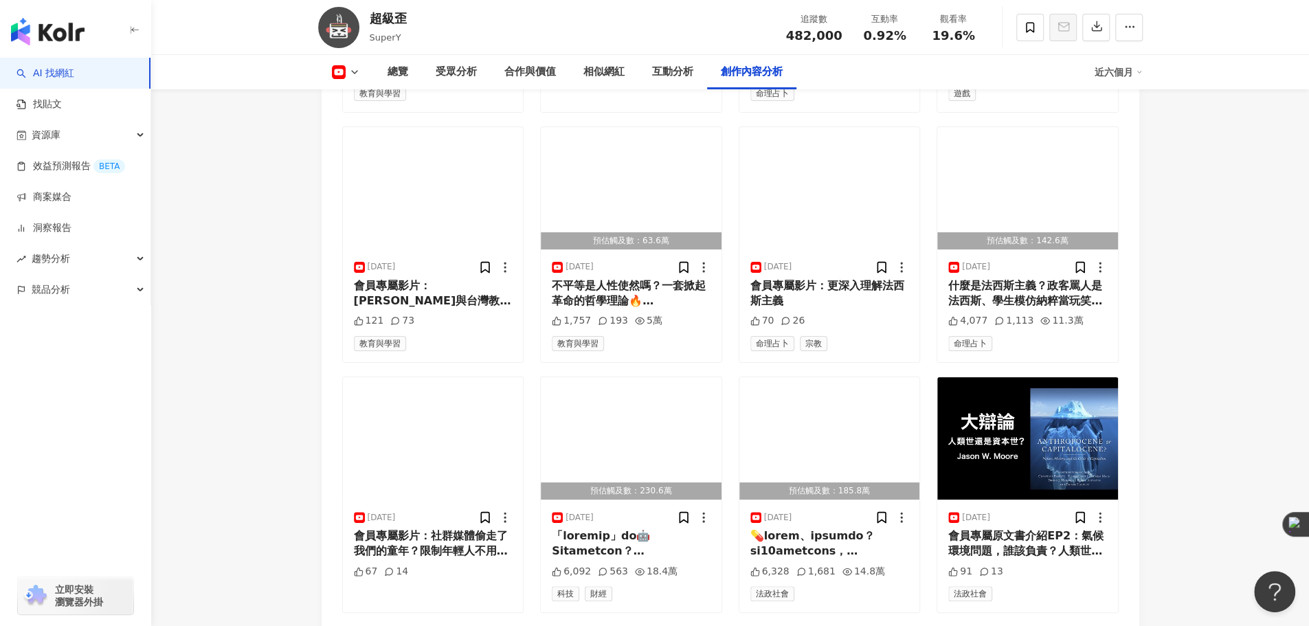
scroll to position [4060, 0]
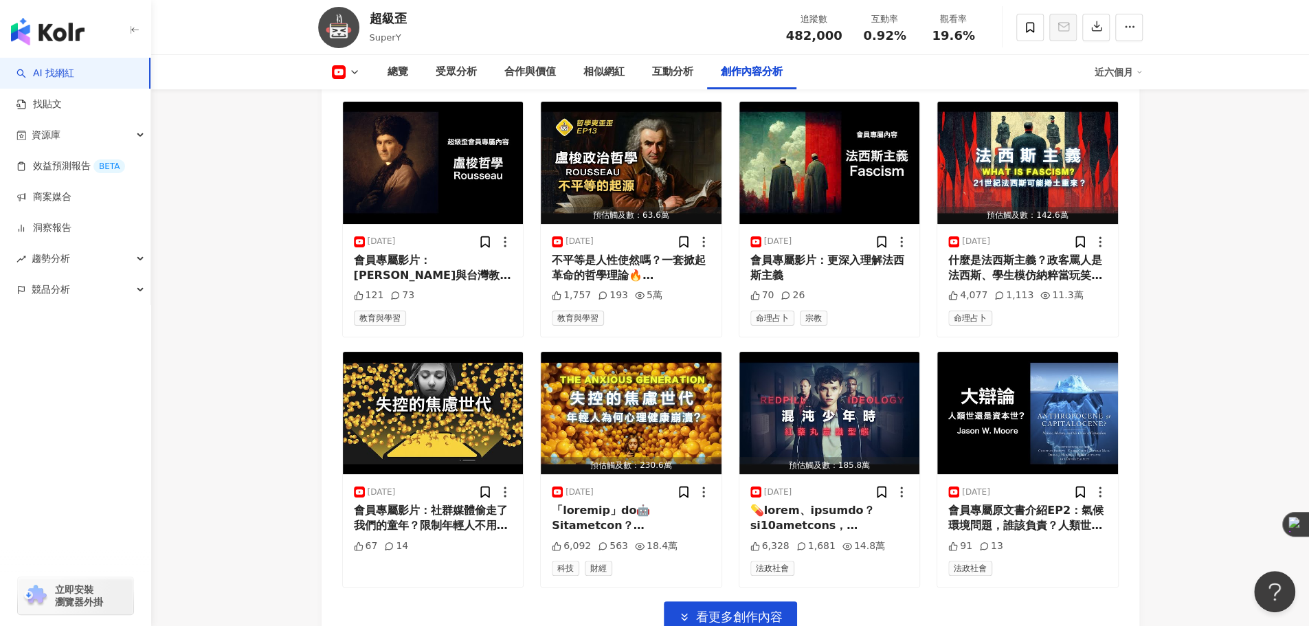
click at [730, 332] on div "預估觸及數：114.3萬 2025/9/26 台灣邁入兩極化社會，煽動型網紅動員「情緒政治」？如何停止民主內耗？法國哲學教育培養民主人的方法，批判思考列入必修…" at bounding box center [730, 218] width 776 height 737
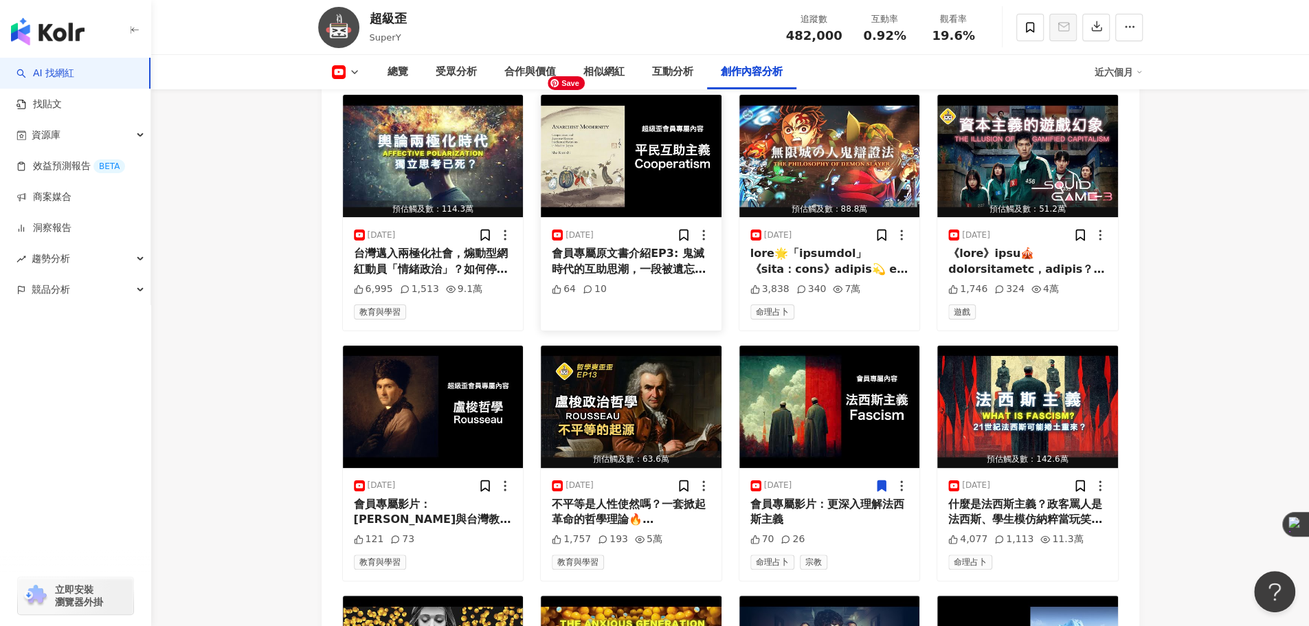
scroll to position [4175, 0]
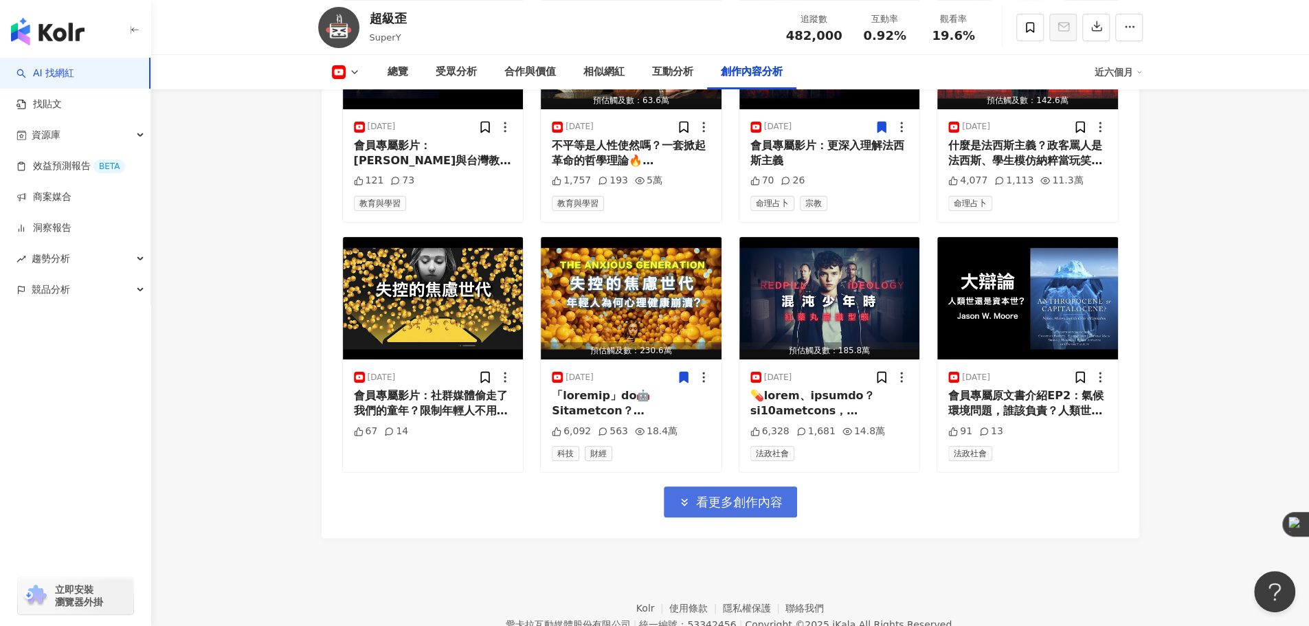
click at [691, 486] on button "看更多創作內容" at bounding box center [730, 501] width 133 height 31
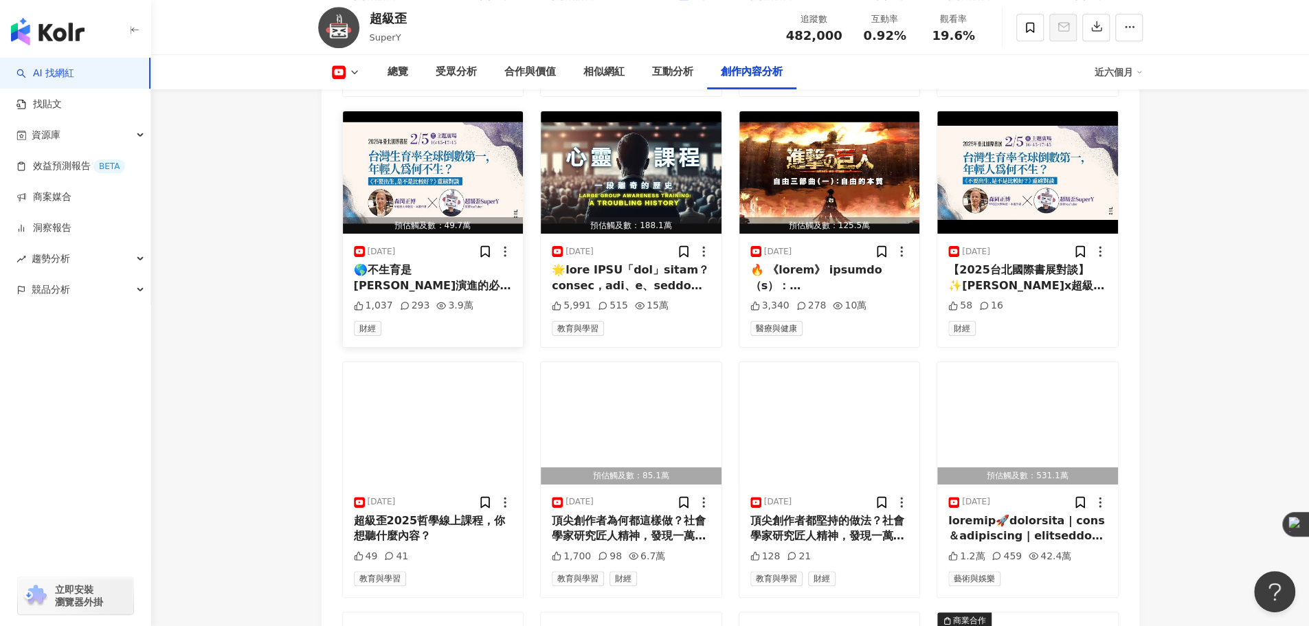
scroll to position [4747, 0]
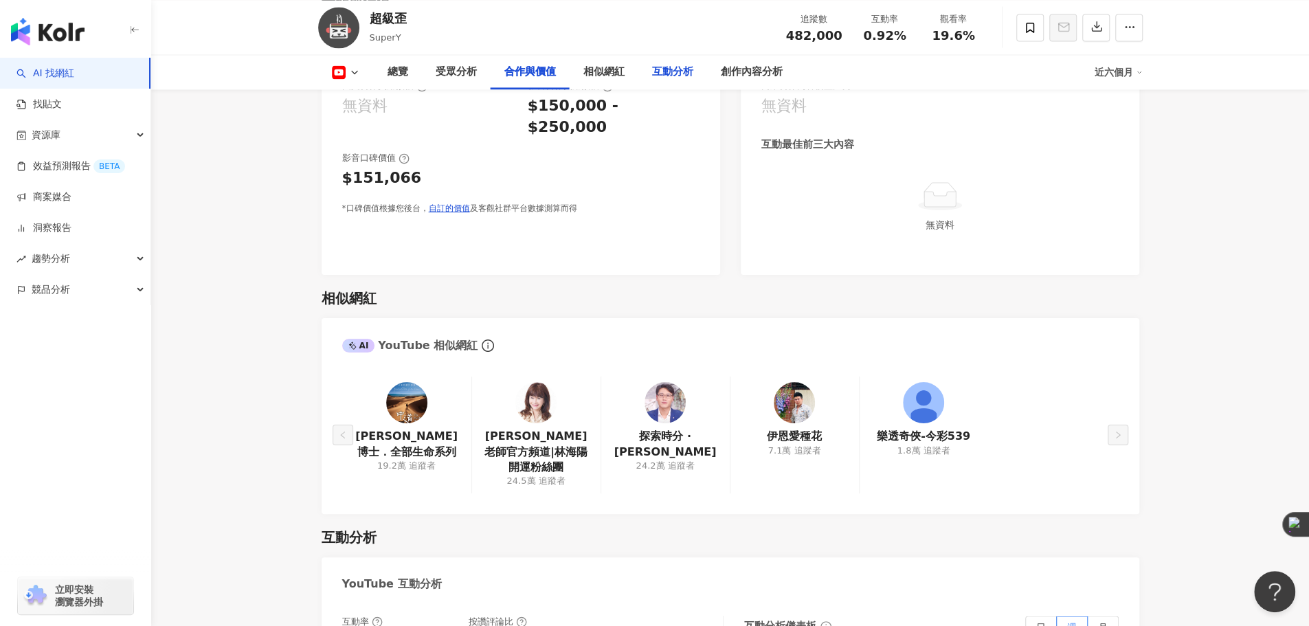
click at [674, 78] on div "互動分析" at bounding box center [672, 72] width 41 height 16
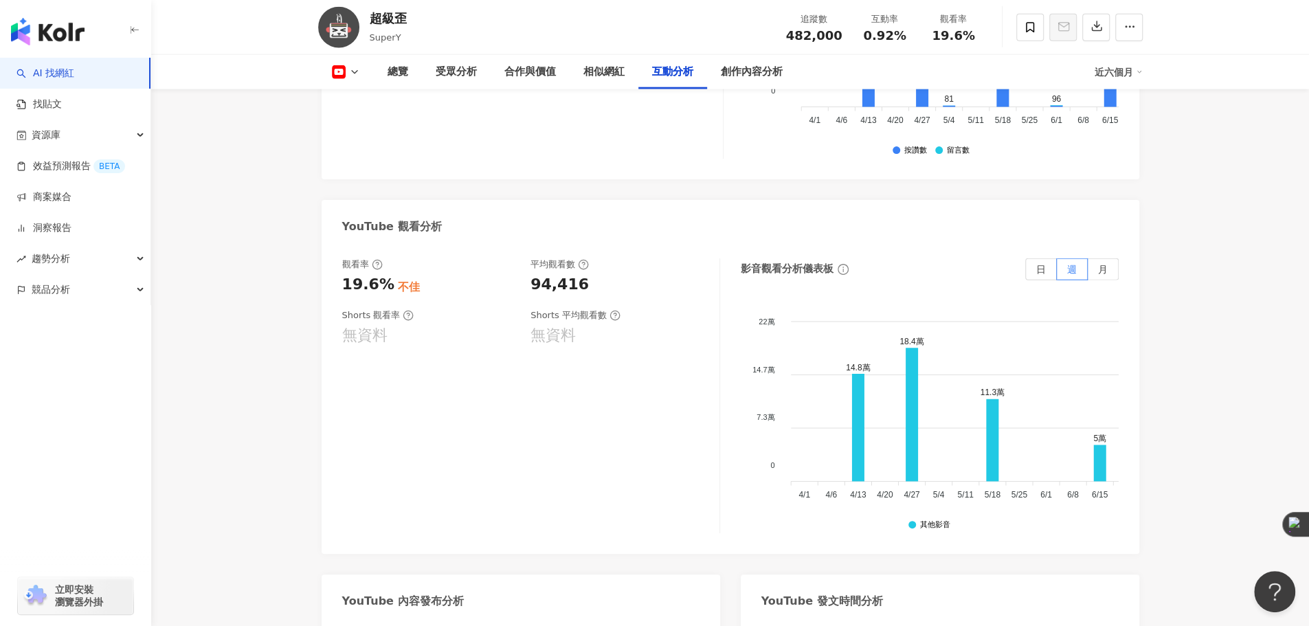
scroll to position [2158, 0]
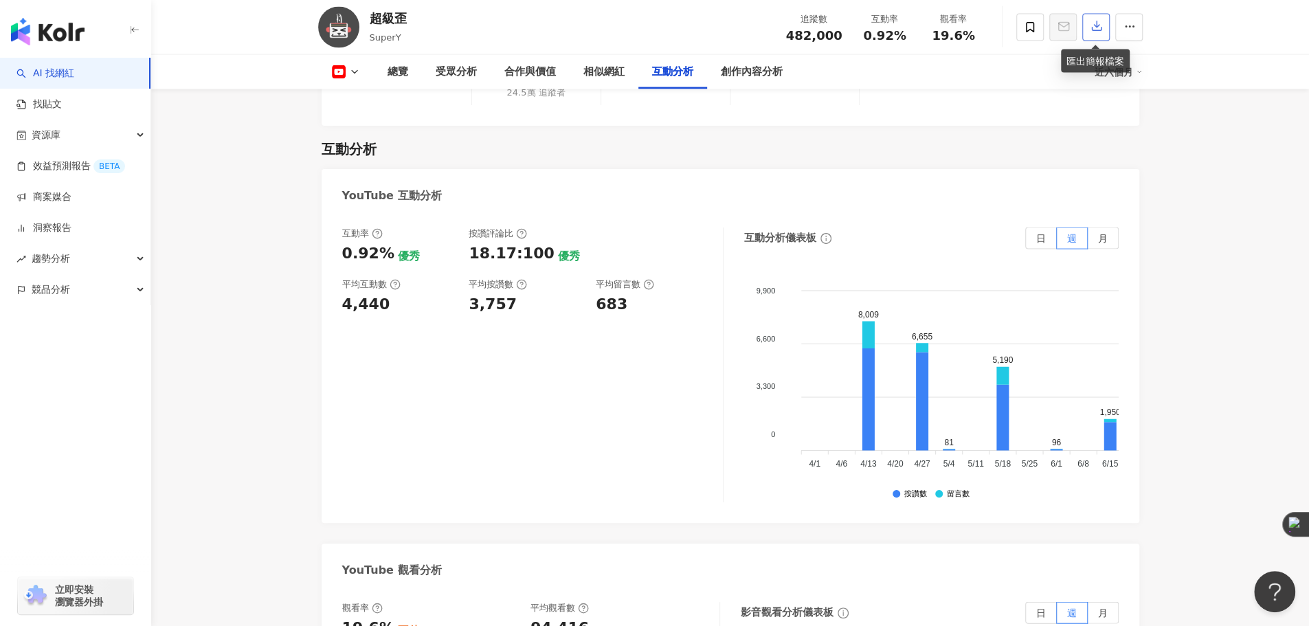
click at [1099, 31] on icon "button" at bounding box center [1096, 26] width 12 height 12
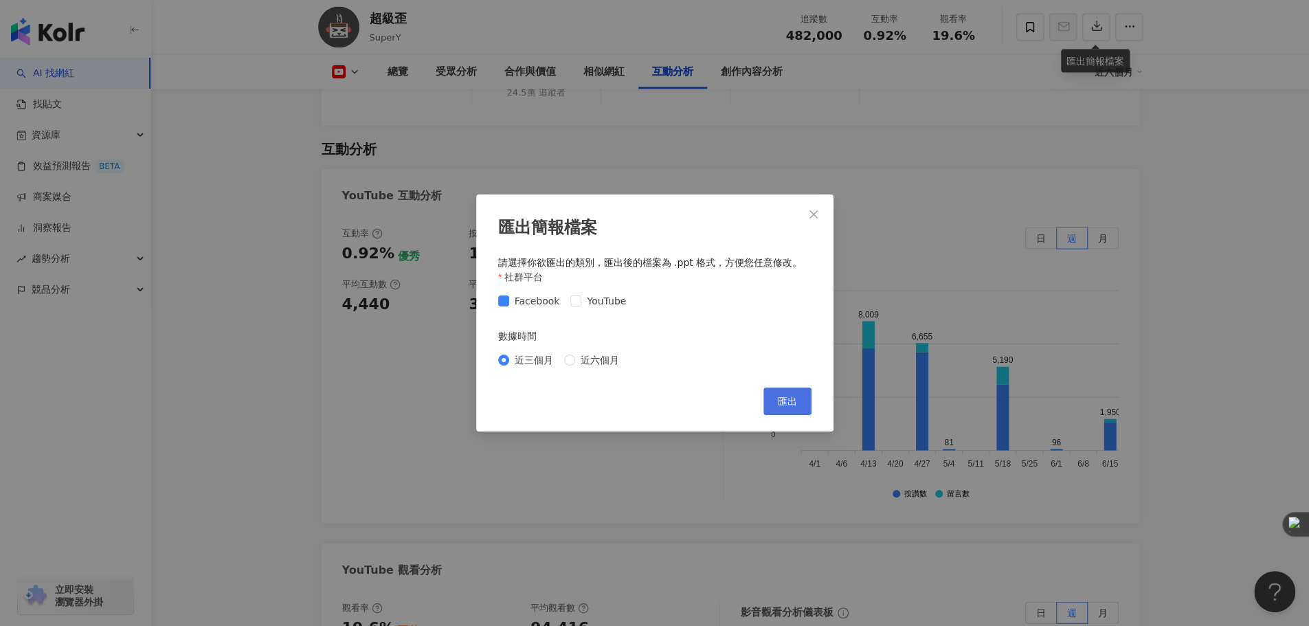
click at [782, 406] on span "匯出" at bounding box center [787, 401] width 19 height 11
click at [598, 303] on span "YouTube" at bounding box center [606, 300] width 50 height 15
click at [781, 399] on span "匯出" at bounding box center [787, 401] width 19 height 11
drag, startPoint x: 811, startPoint y: 216, endPoint x: 783, endPoint y: 203, distance: 30.1
click at [810, 216] on icon "close" at bounding box center [813, 214] width 11 height 11
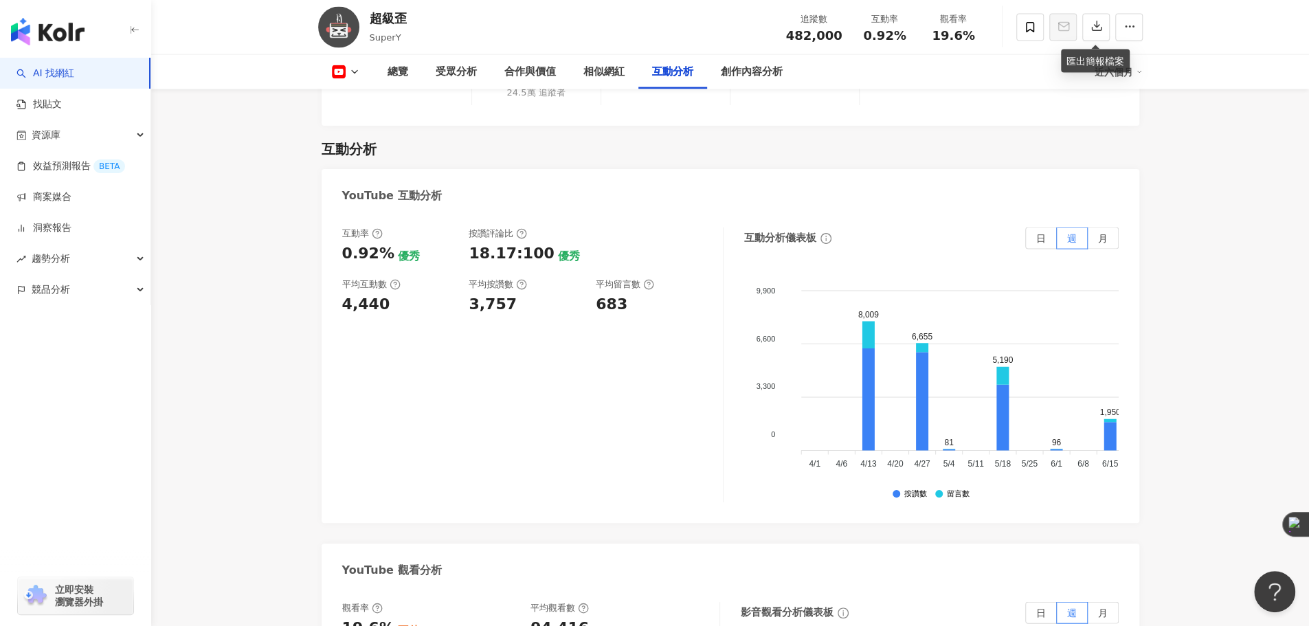
click at [57, 69] on link "AI 找網紅" at bounding box center [45, 74] width 58 height 14
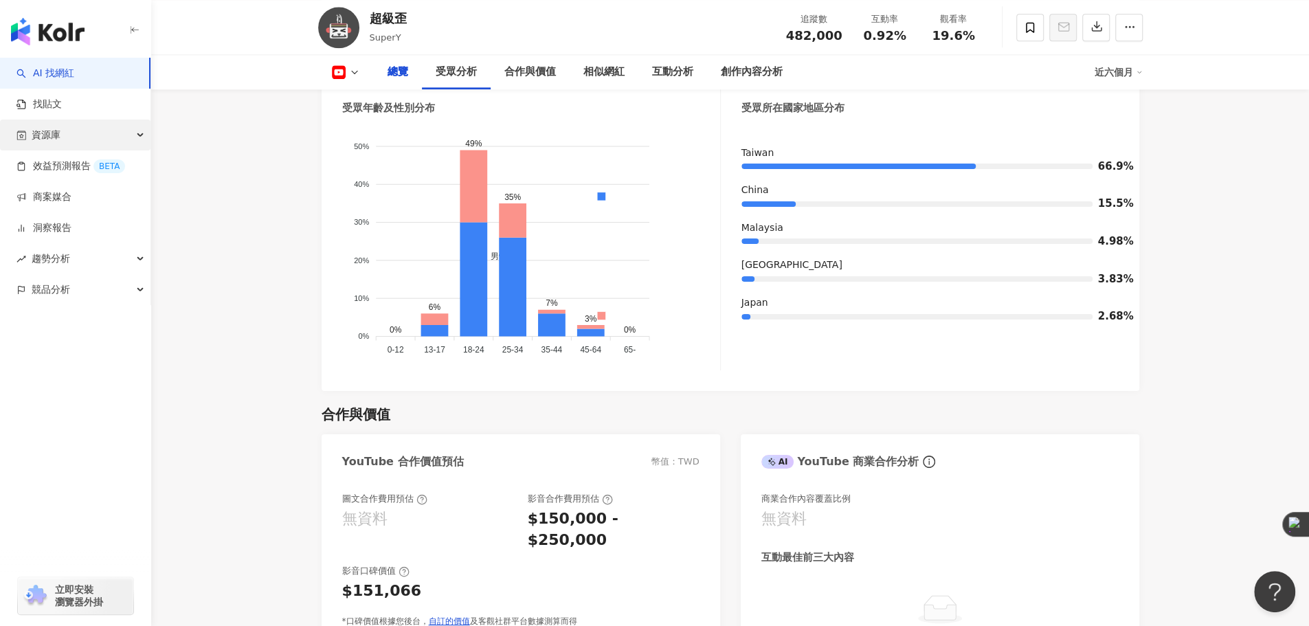
scroll to position [98, 0]
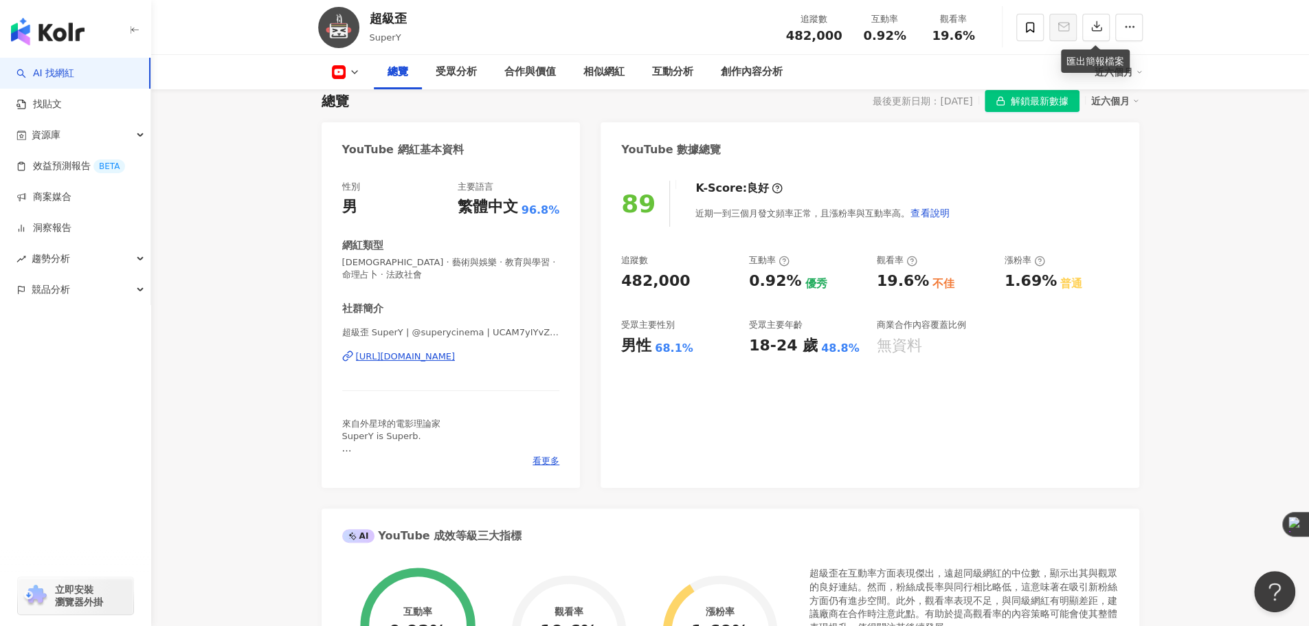
click at [22, 80] on link "AI 找網紅" at bounding box center [45, 74] width 58 height 14
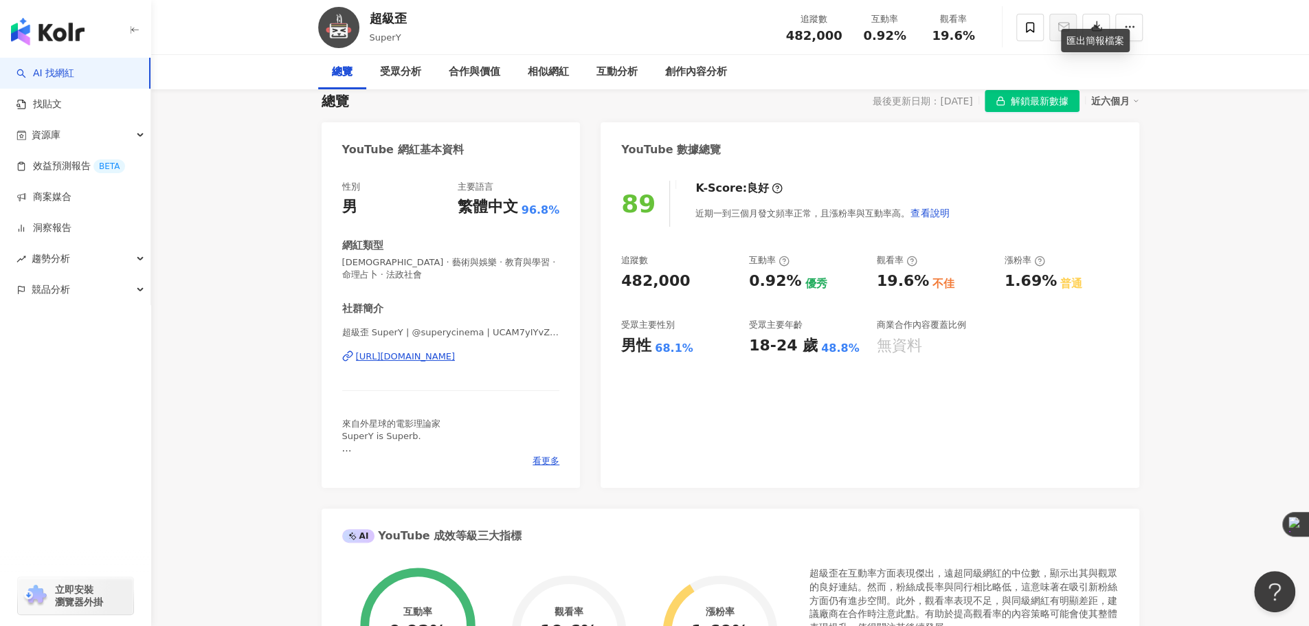
scroll to position [0, 0]
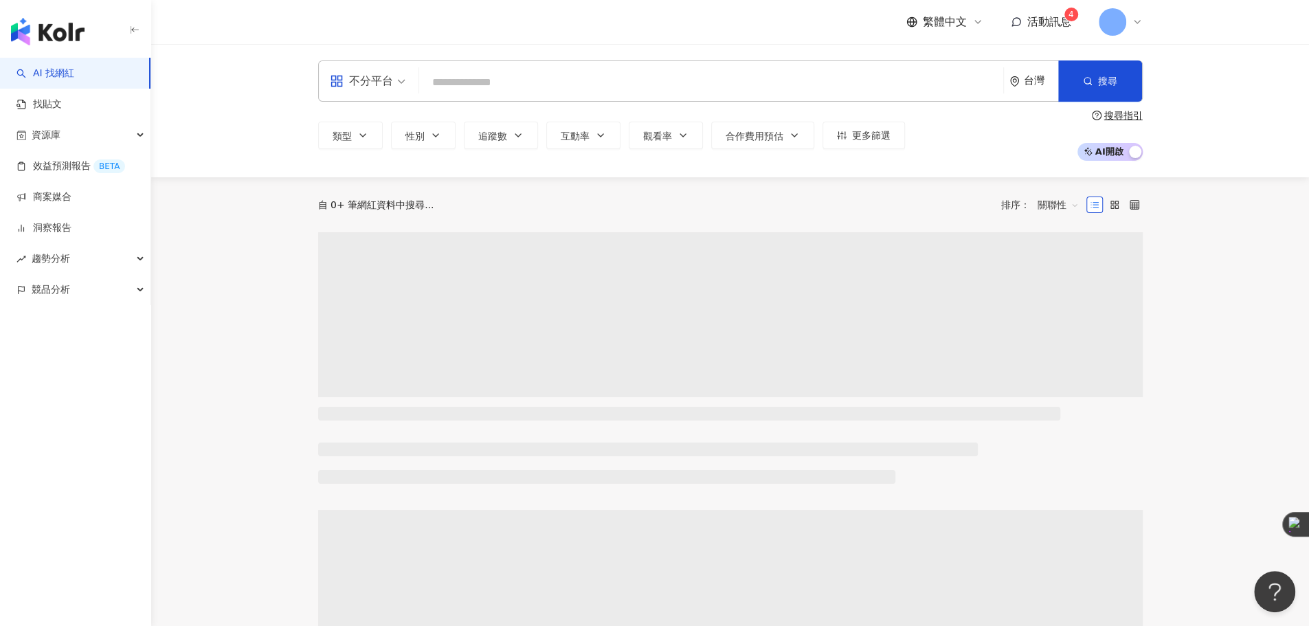
click at [352, 19] on div "繁體中文 活動訊息 4 L" at bounding box center [730, 22] width 824 height 44
click at [510, 87] on input "search" at bounding box center [711, 82] width 573 height 26
paste input "**********"
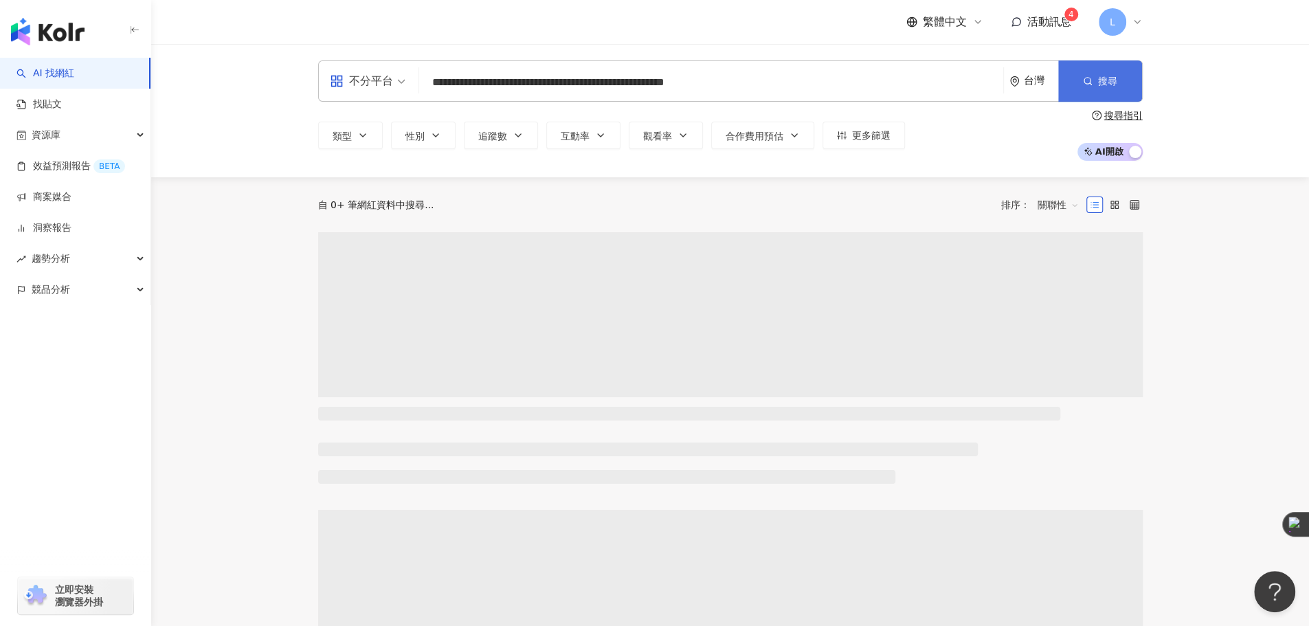
click at [1106, 85] on span "搜尋" at bounding box center [1107, 81] width 19 height 11
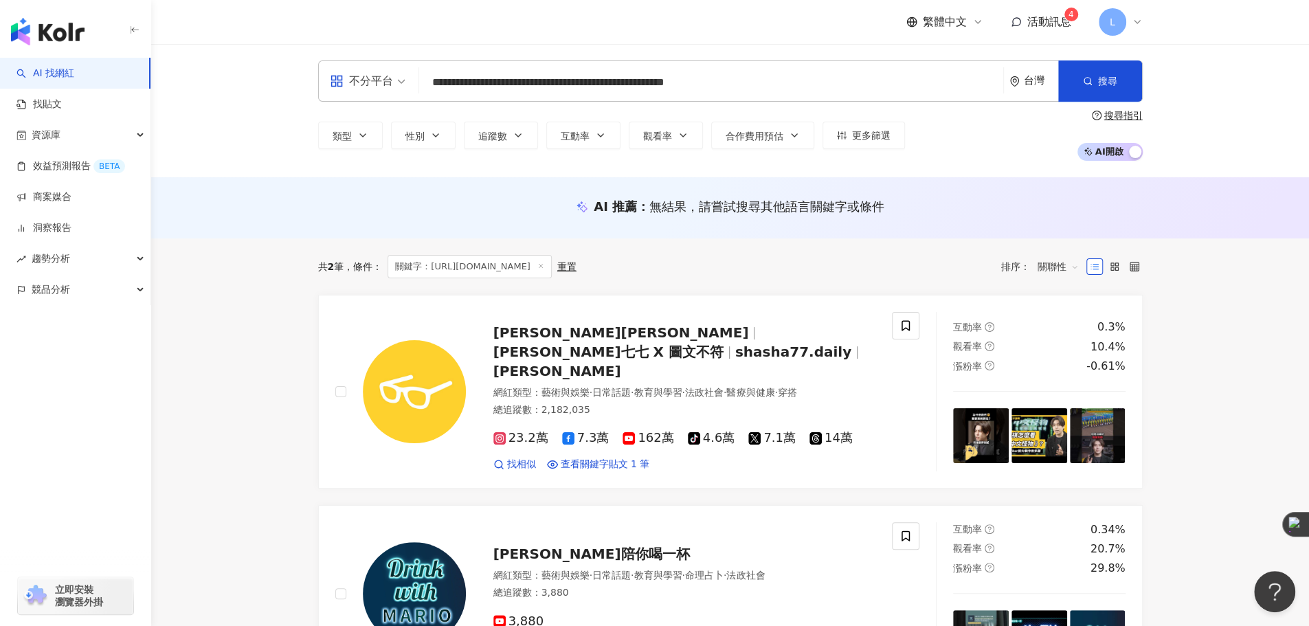
click at [673, 87] on input "**********" at bounding box center [711, 82] width 573 height 26
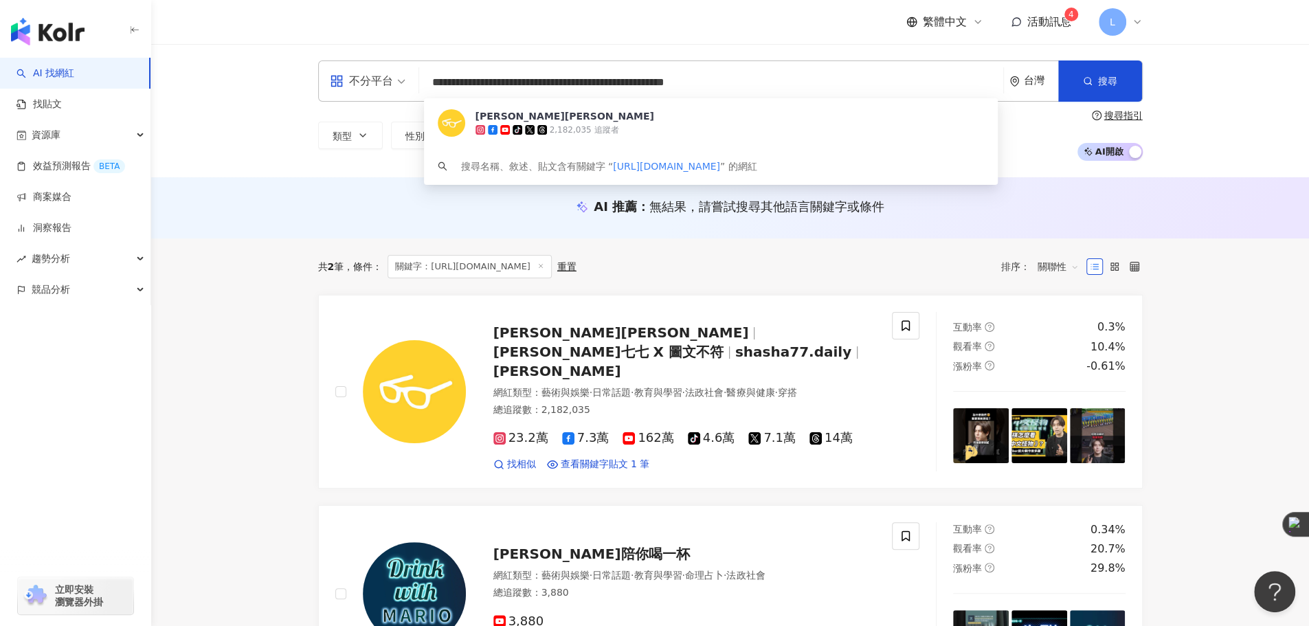
paste input "search"
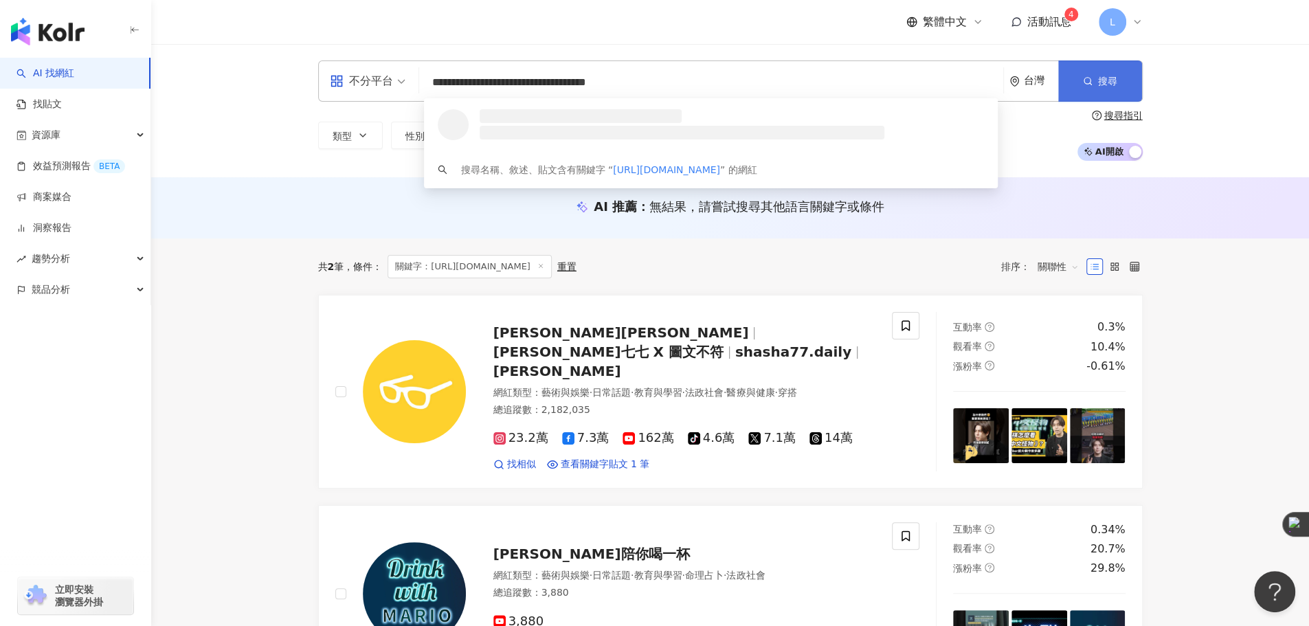
type input "**********"
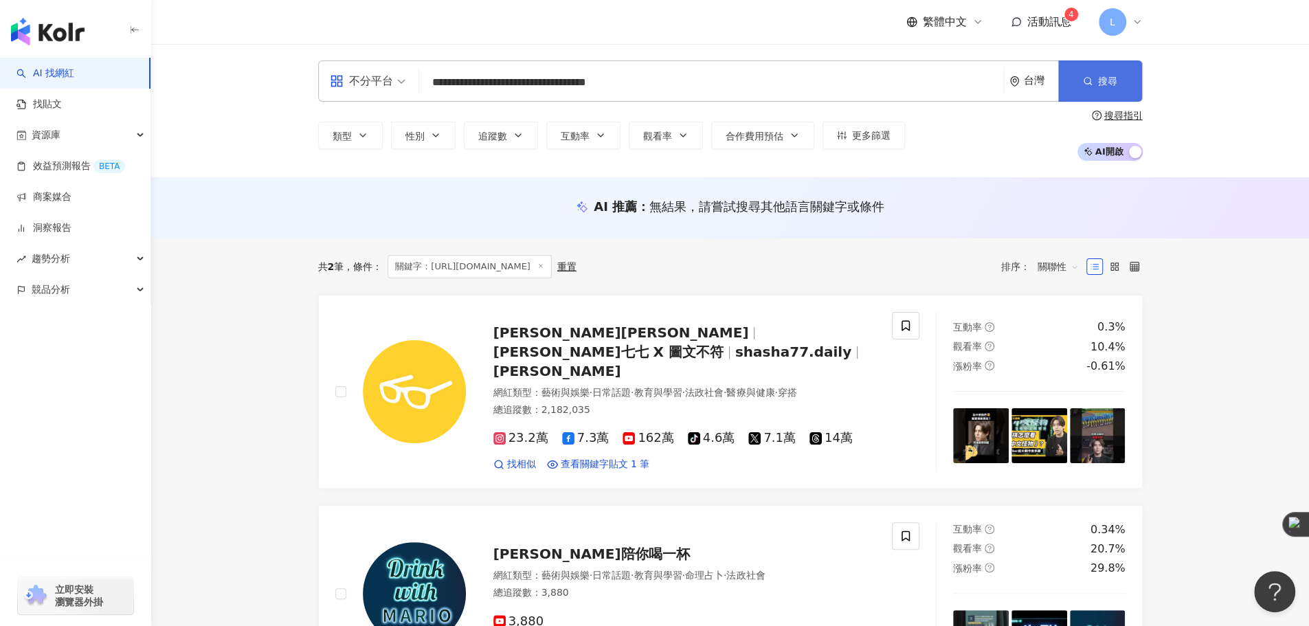
click at [1107, 81] on span "搜尋" at bounding box center [1107, 81] width 19 height 11
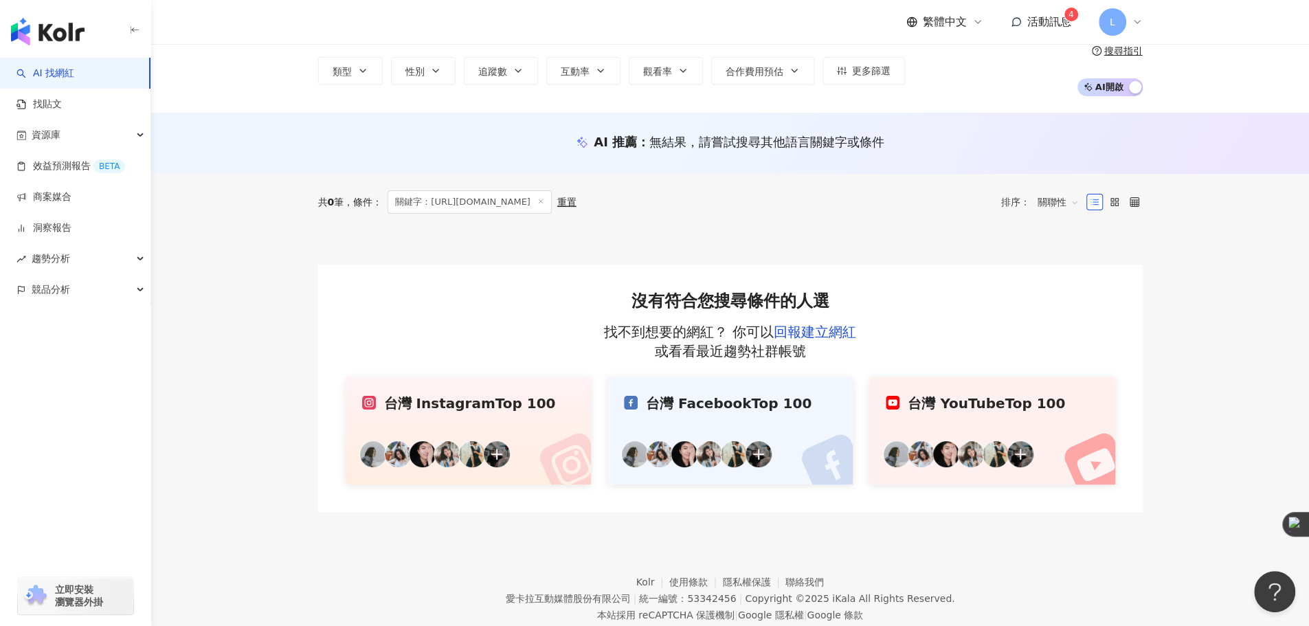
scroll to position [102, 0]
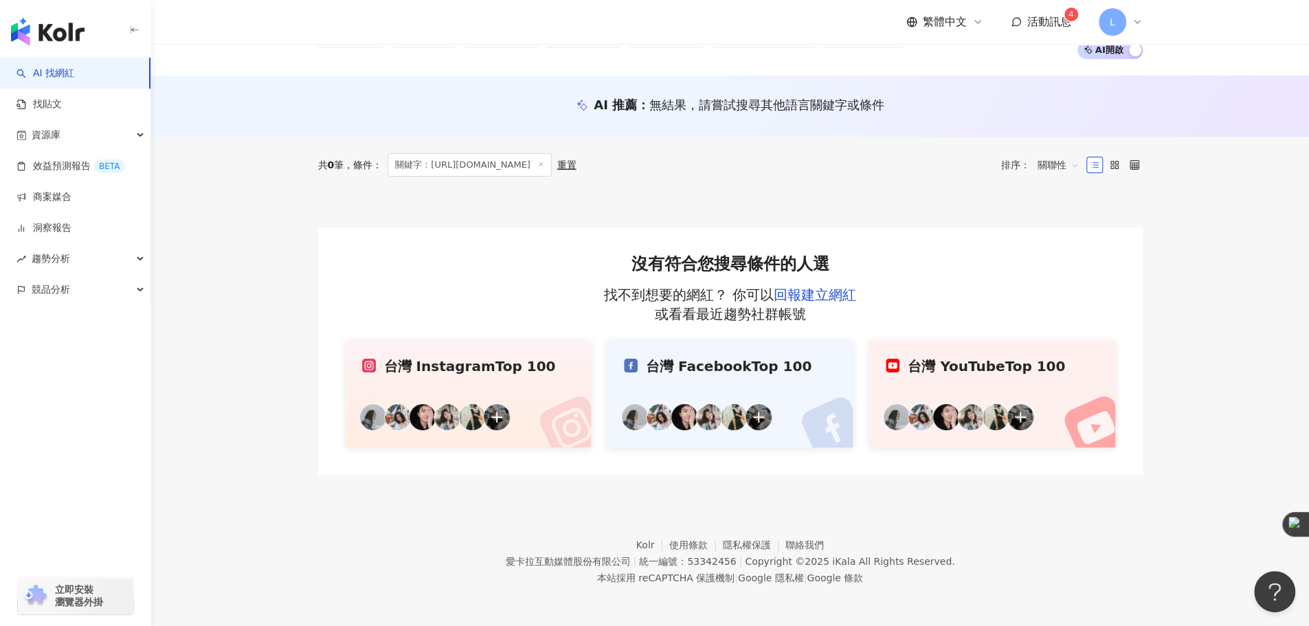
click at [64, 68] on link "AI 找網紅" at bounding box center [45, 74] width 58 height 14
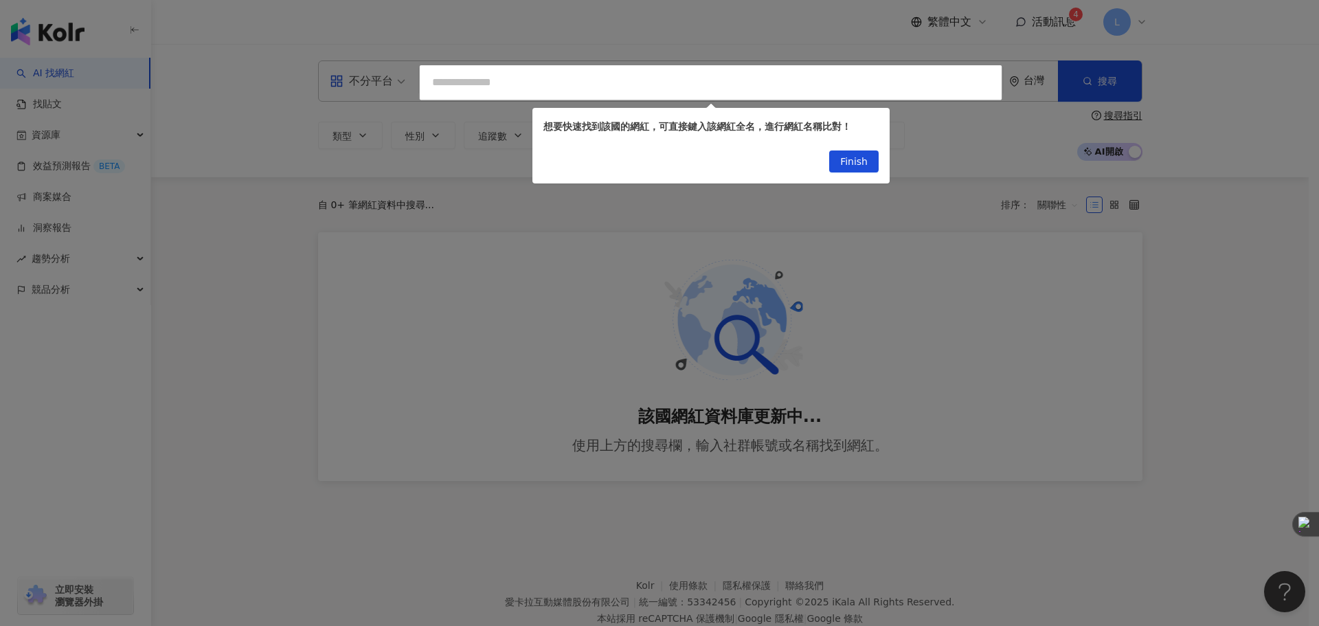
click at [659, 94] on div at bounding box center [659, 313] width 1319 height 626
click at [868, 167] on button "Finish" at bounding box center [853, 161] width 49 height 22
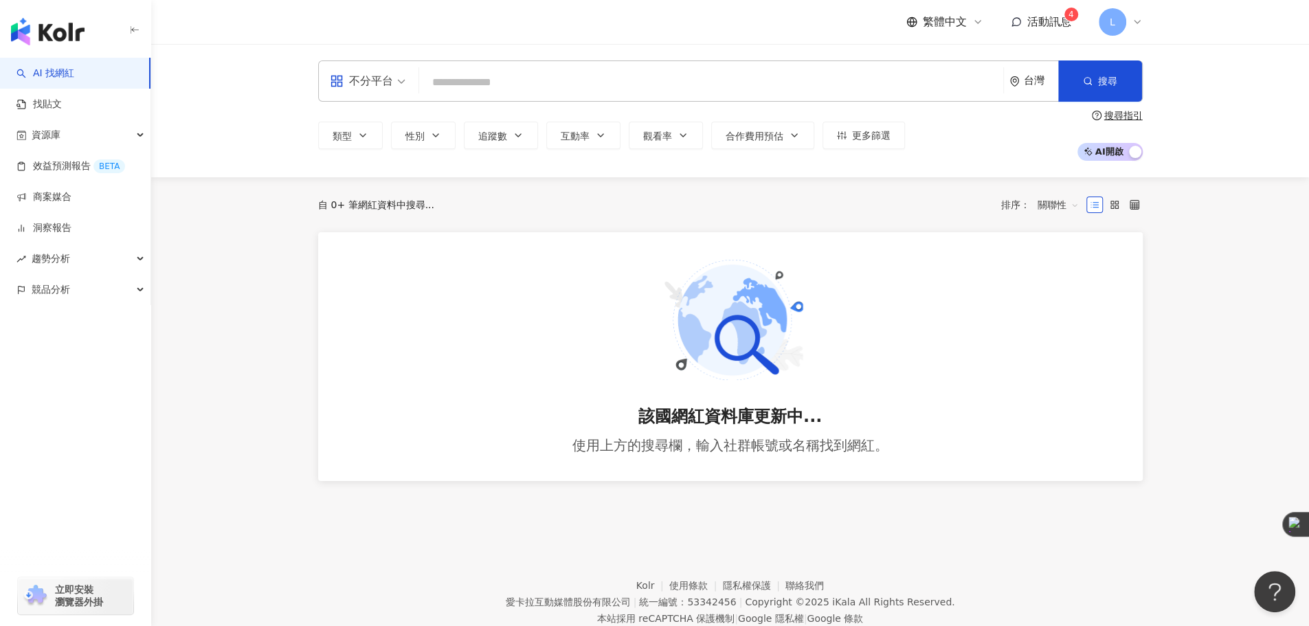
click at [813, 93] on input "search" at bounding box center [711, 82] width 573 height 26
paste input "***"
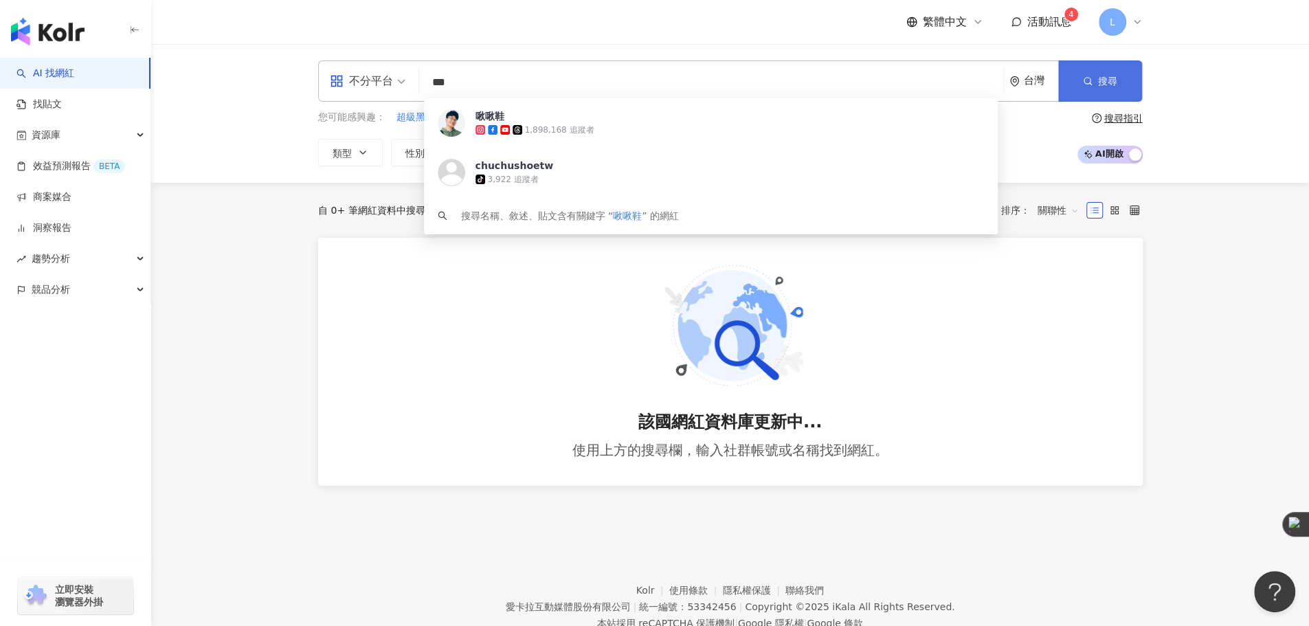
type input "***"
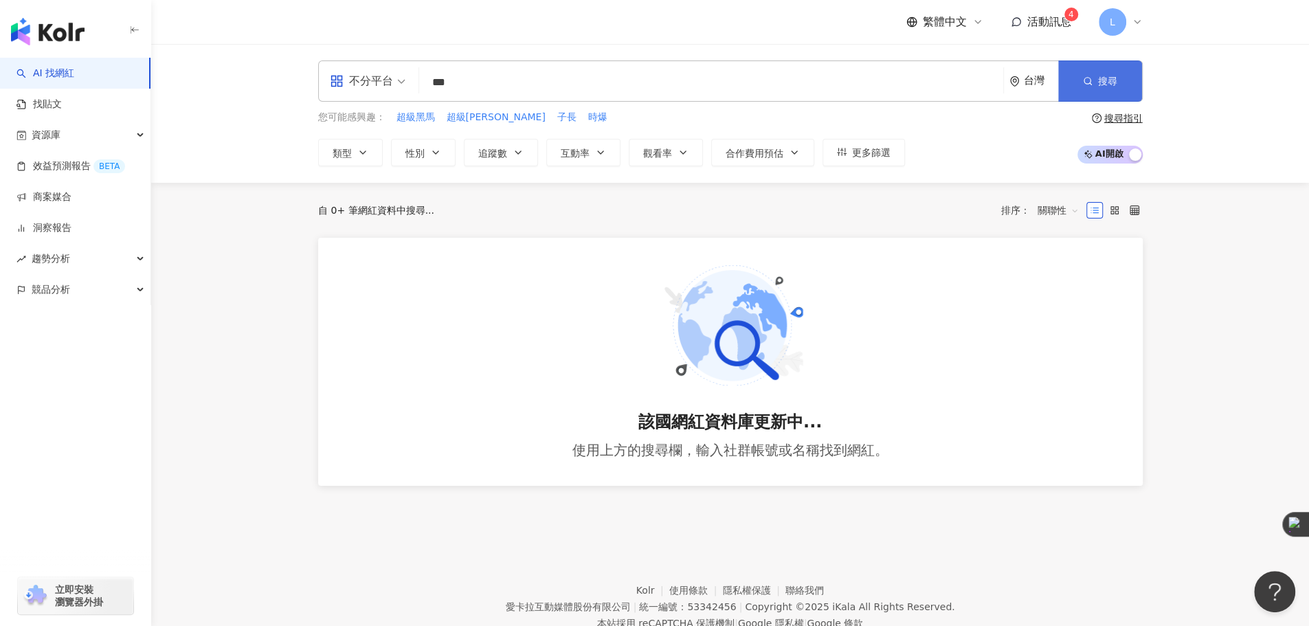
click at [1095, 80] on button "搜尋" at bounding box center [1100, 80] width 84 height 41
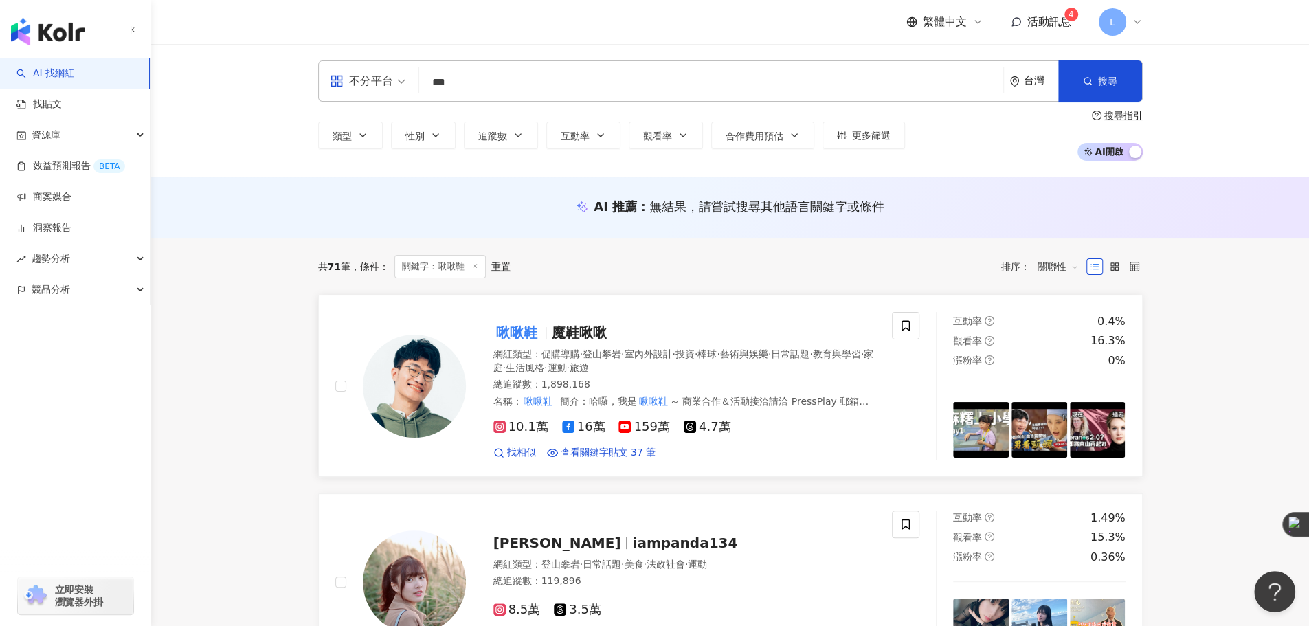
click at [580, 339] on span "魔鞋啾啾" at bounding box center [579, 332] width 55 height 16
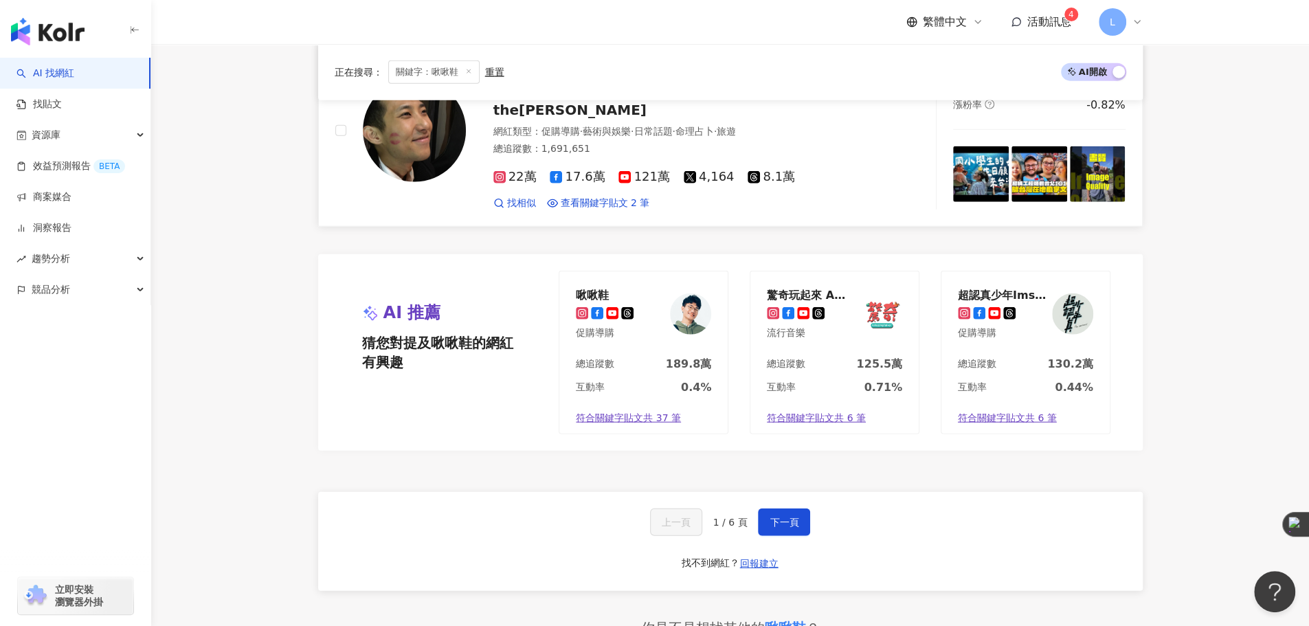
scroll to position [2404, 0]
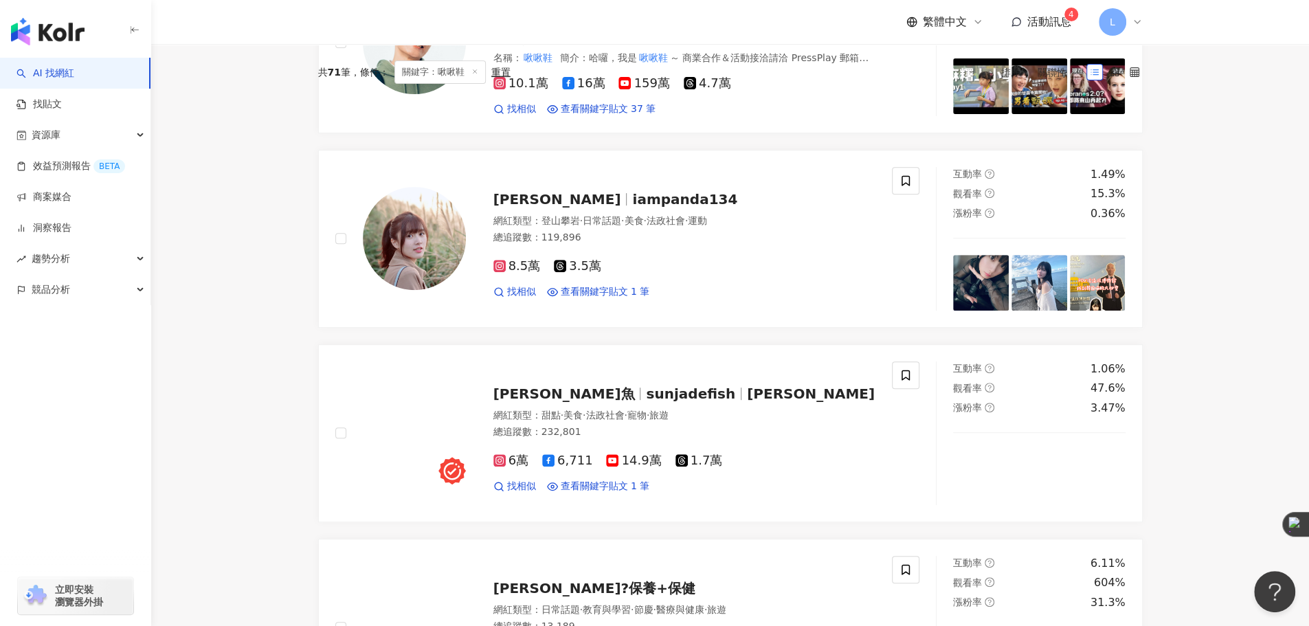
scroll to position [0, 0]
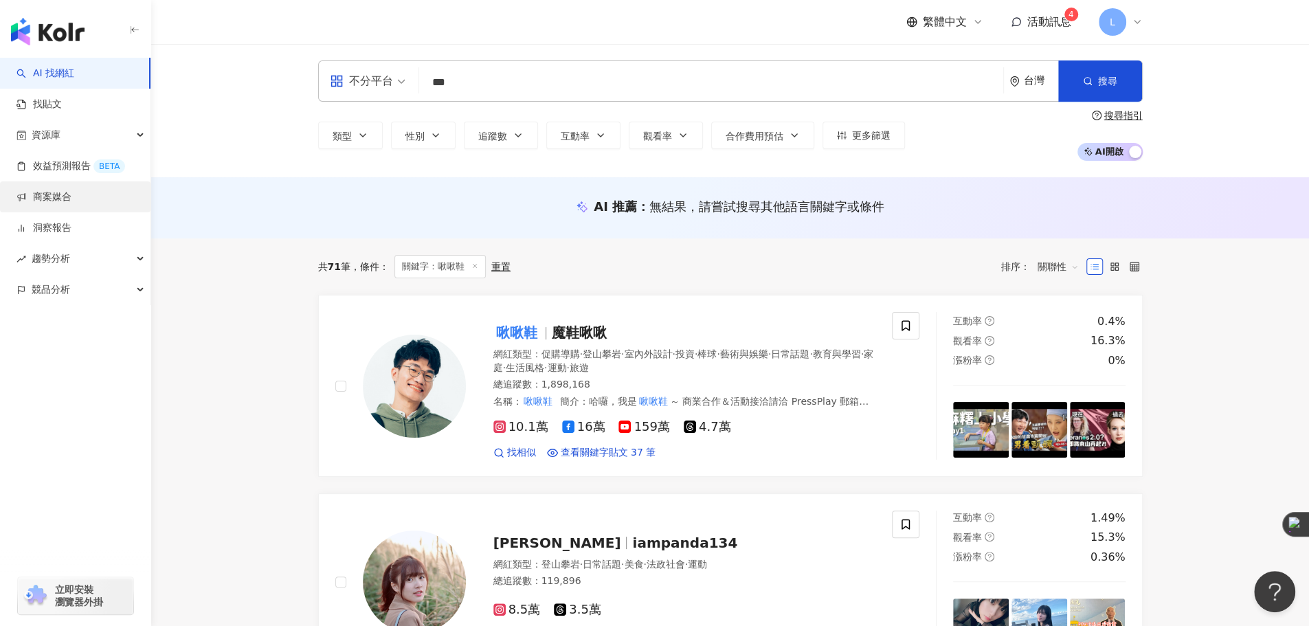
click at [71, 199] on link "商案媒合" at bounding box center [43, 197] width 55 height 14
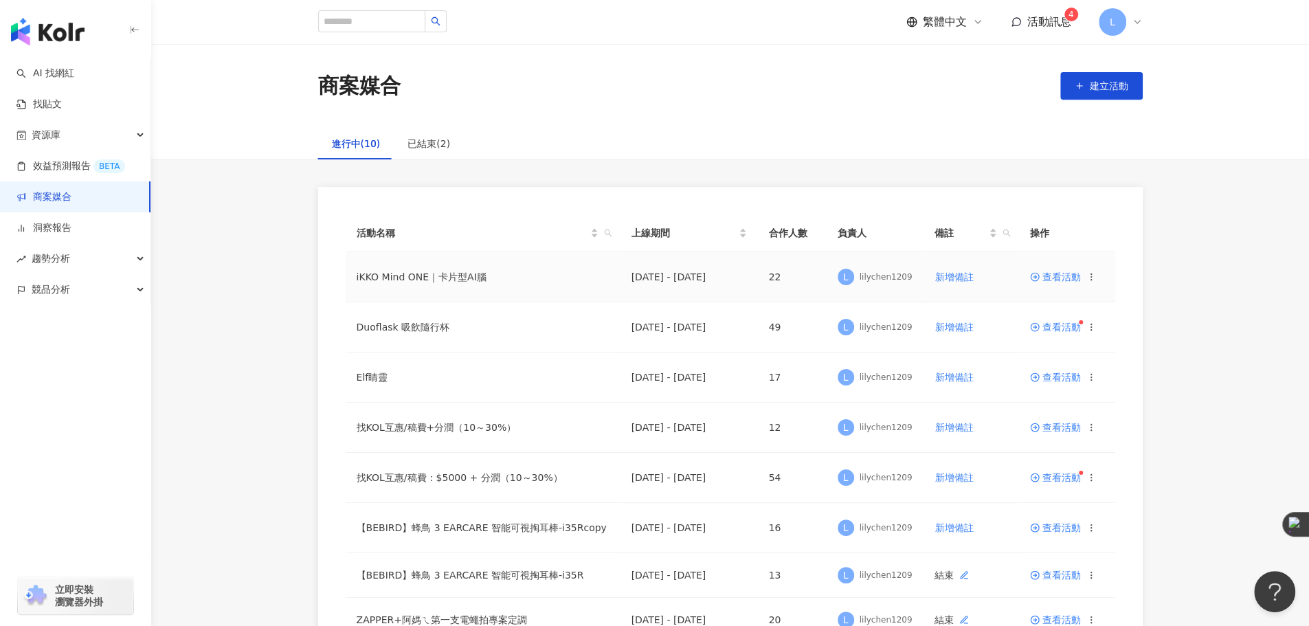
click at [1045, 278] on span "查看活動" at bounding box center [1055, 277] width 51 height 10
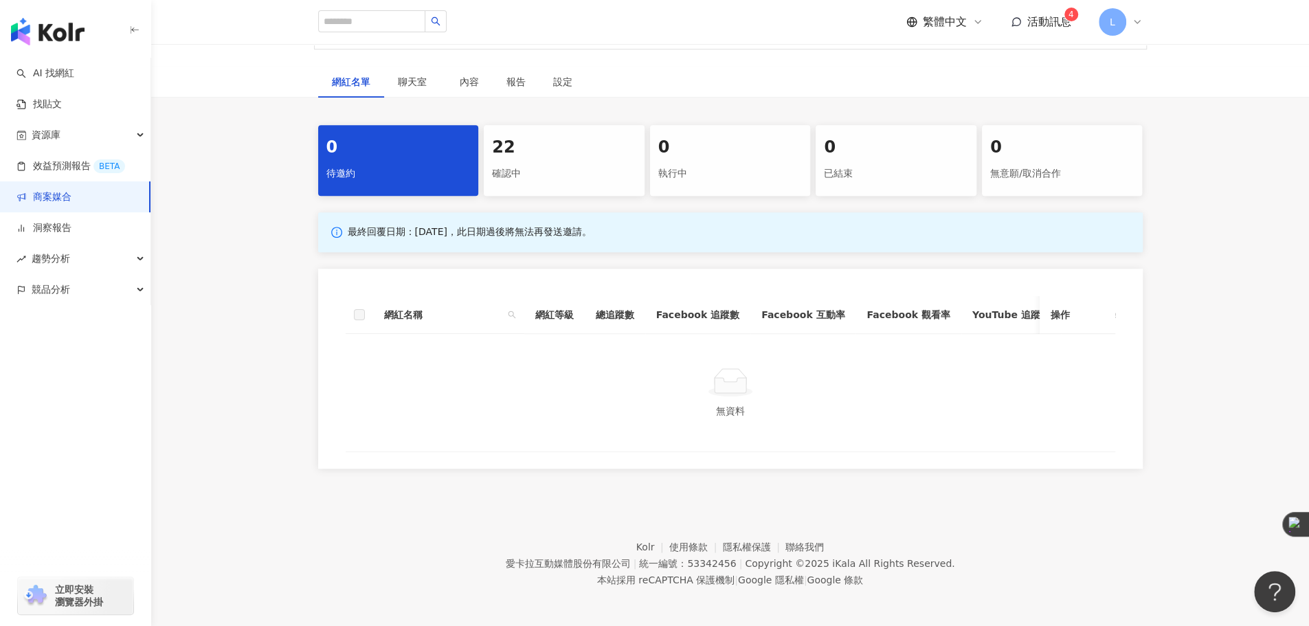
scroll to position [522, 0]
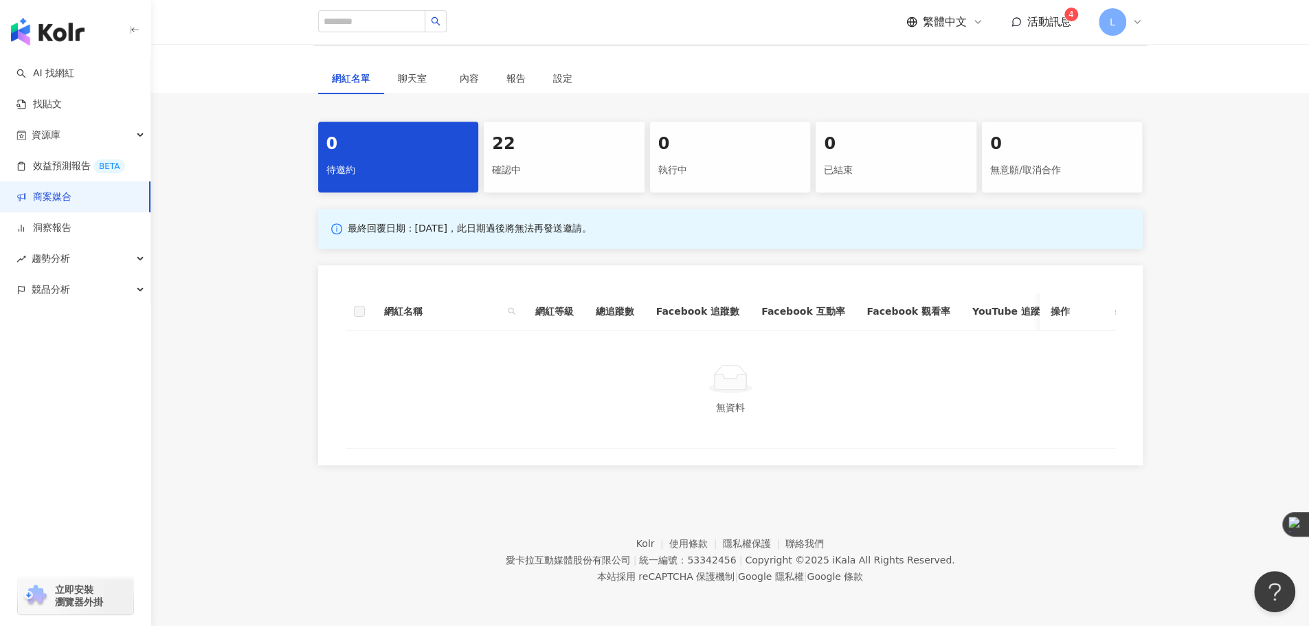
click at [573, 137] on div "22" at bounding box center [564, 144] width 144 height 23
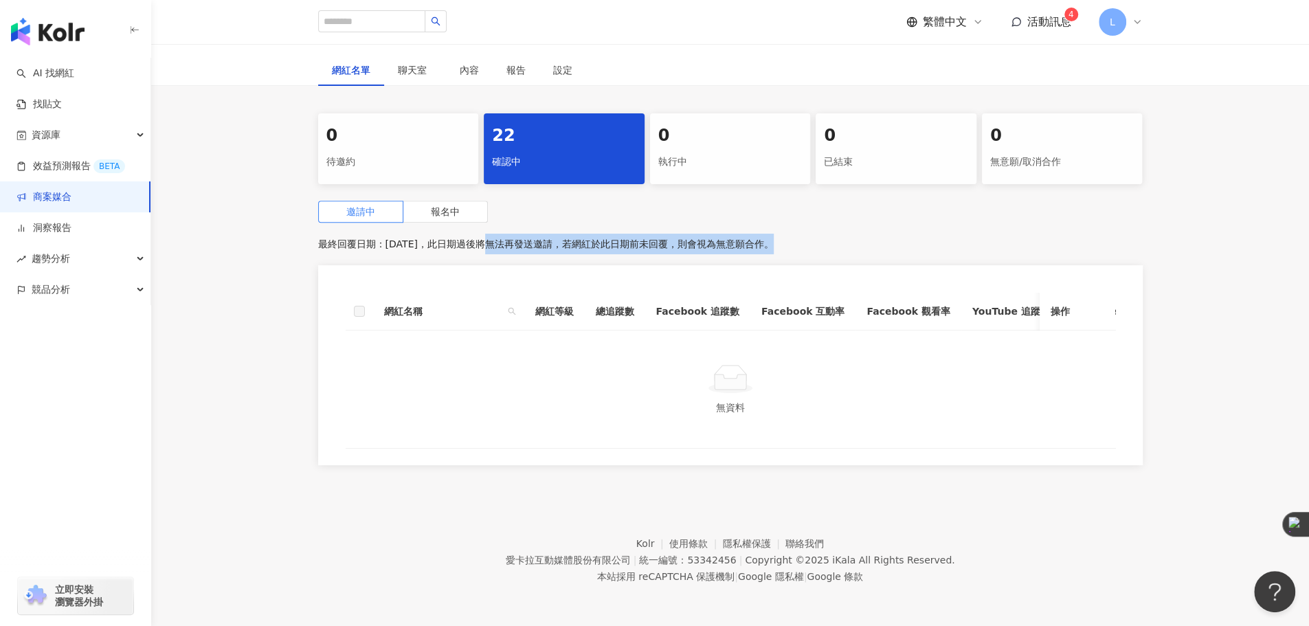
drag, startPoint x: 460, startPoint y: 244, endPoint x: 756, endPoint y: 248, distance: 296.1
click at [754, 248] on p "最終回覆日期：2025/12/31，此日期過後將無法再發送邀請，若網紅於此日期前未回覆，則會視為無意願合作。" at bounding box center [730, 244] width 824 height 21
click at [756, 248] on p "最終回覆日期：2025/12/31，此日期過後將無法再發送邀請，若網紅於此日期前未回覆，則會視為無意願合作。" at bounding box center [730, 244] width 824 height 21
drag, startPoint x: 892, startPoint y: 248, endPoint x: 264, endPoint y: 249, distance: 627.2
click at [264, 249] on div "0 待邀約 22 確認中 0 執行中 0 已結束 0 無意願/取消合作 邀請中 報名中 最終回覆日期：2025/12/31，此日期過後將無法再發送邀請，若網紅…" at bounding box center [730, 293] width 1158 height 360
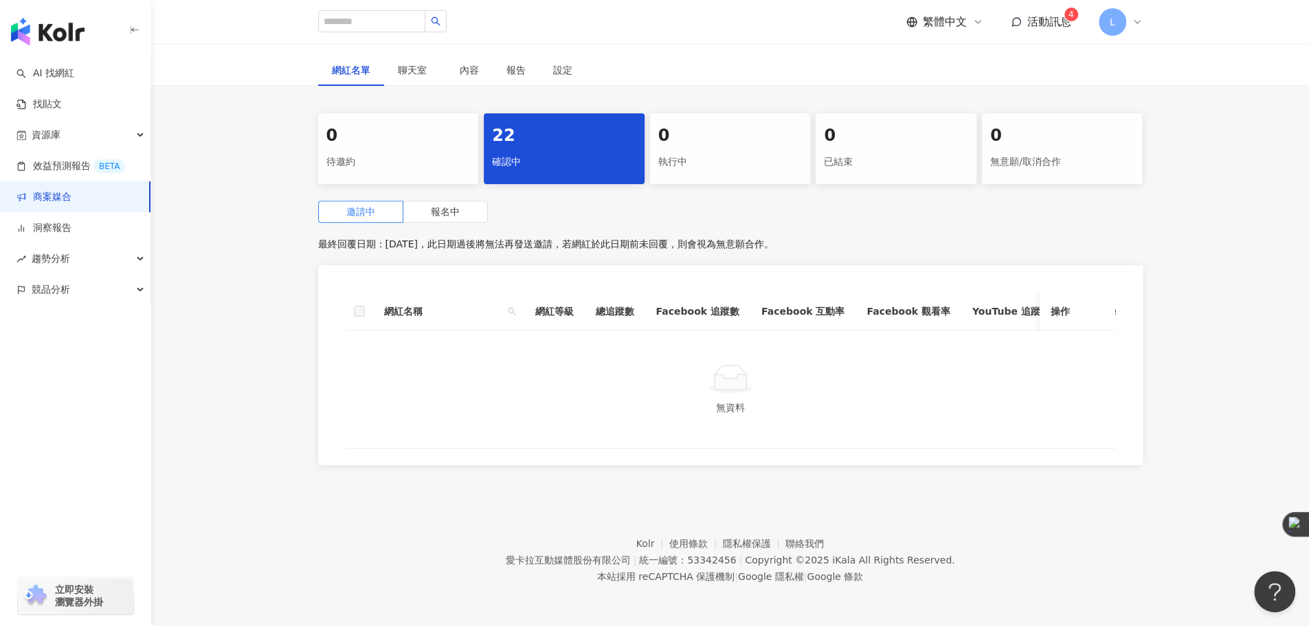
click at [264, 249] on div "0 待邀約 22 確認中 0 執行中 0 已結束 0 無意願/取消合作 邀請中 報名中 最終回覆日期：2025/12/31，此日期過後將無法再發送邀請，若網紅…" at bounding box center [730, 293] width 1158 height 360
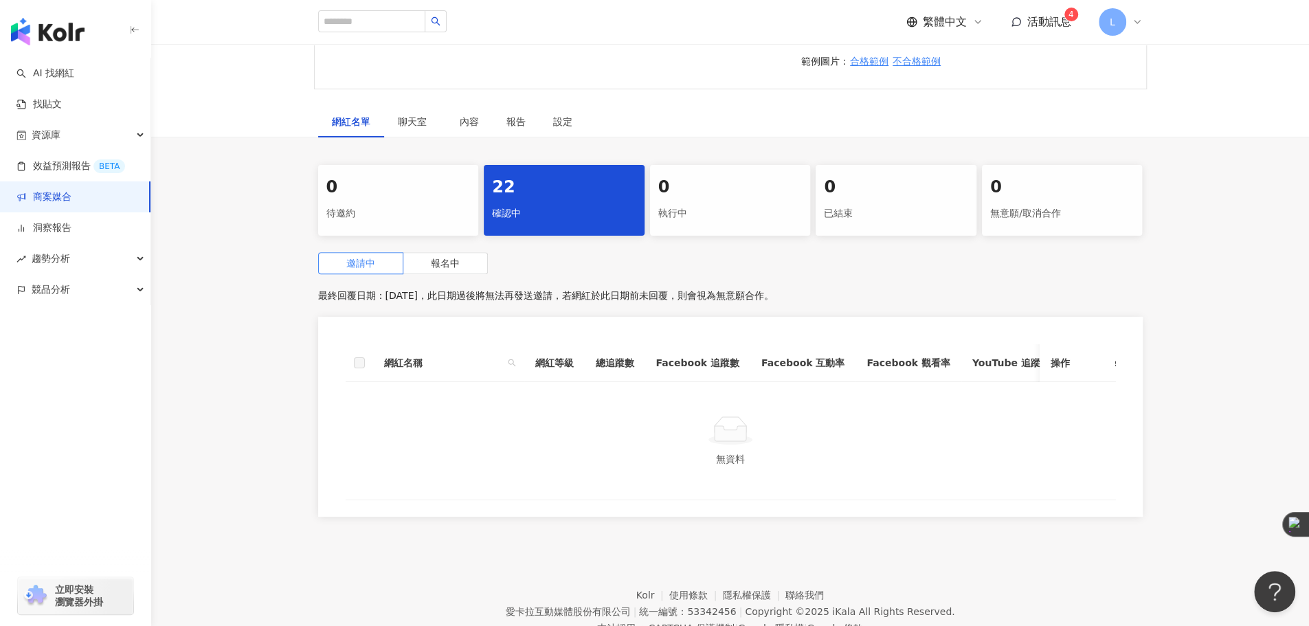
scroll to position [408, 0]
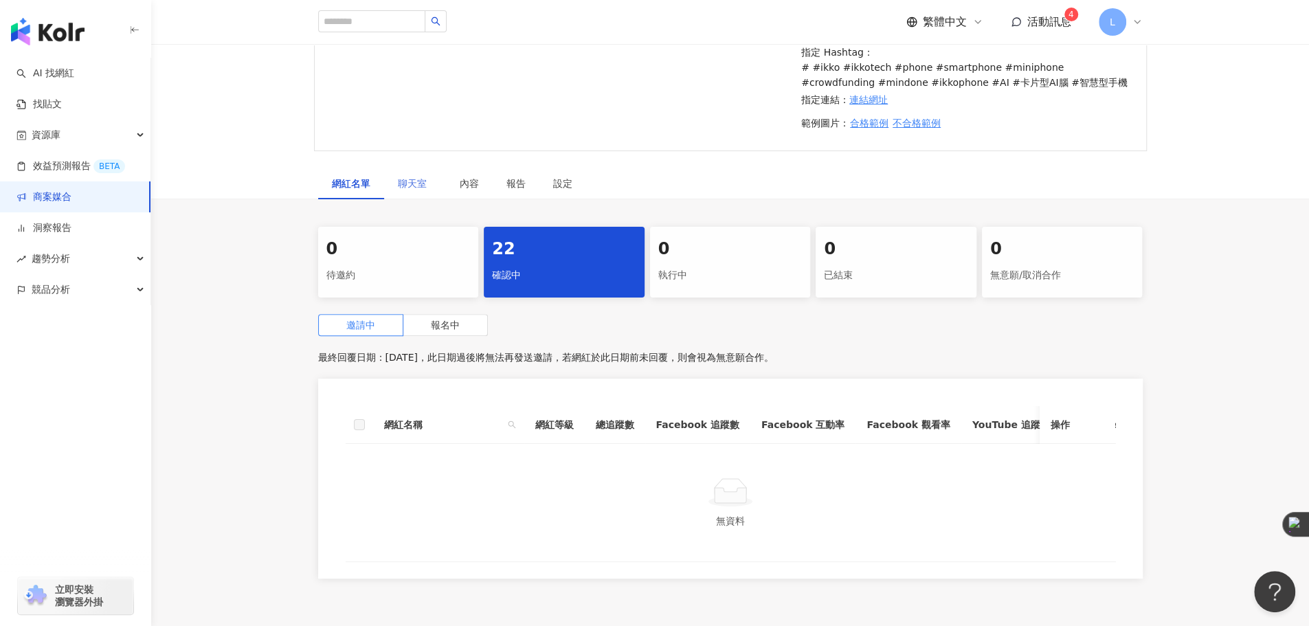
click at [414, 174] on div "聊天室" at bounding box center [415, 184] width 62 height 32
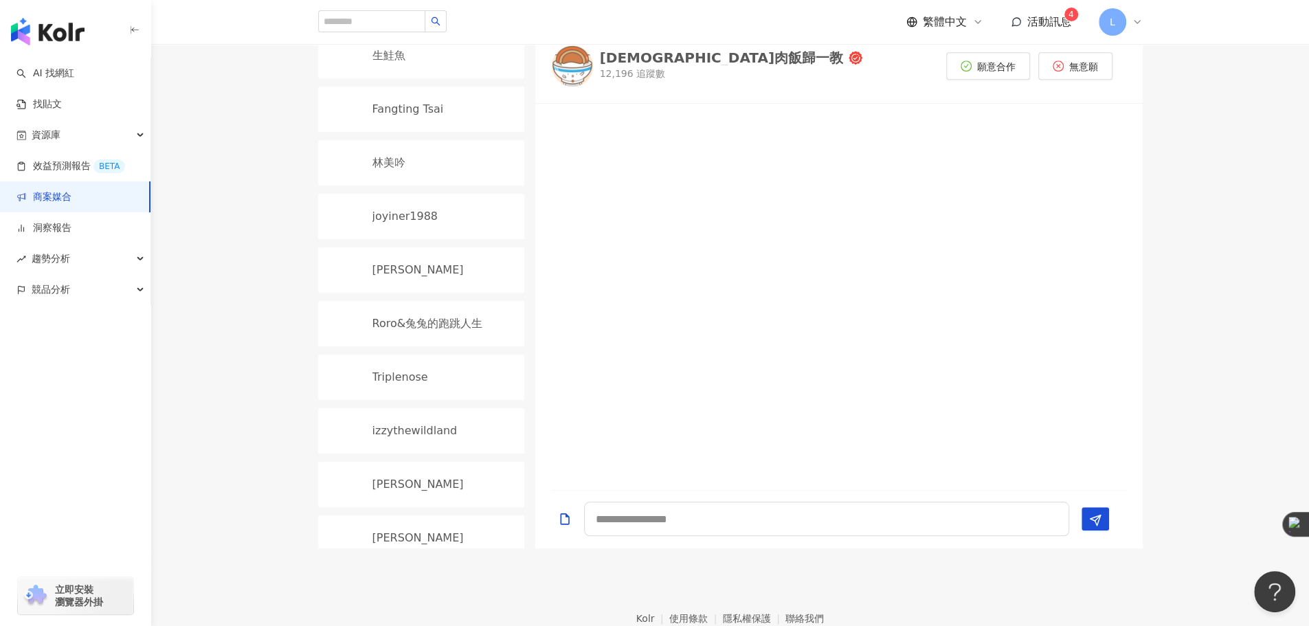
scroll to position [692, 0]
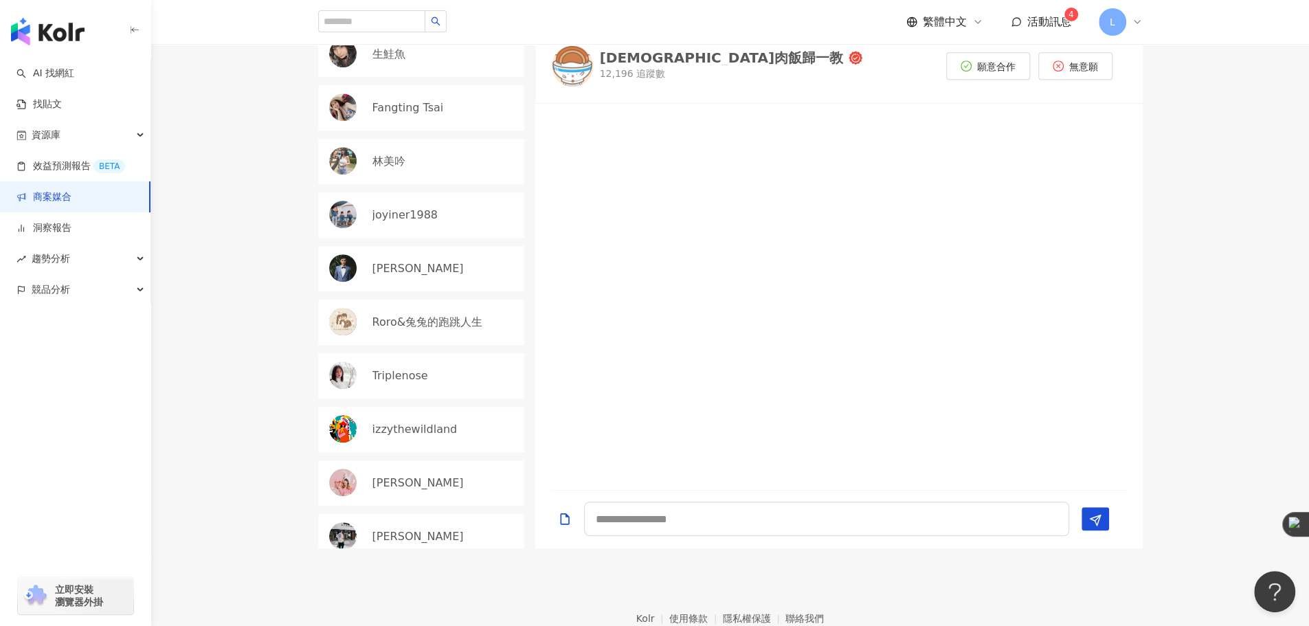
click at [416, 529] on div "陳昱誠" at bounding box center [444, 536] width 144 height 15
click at [444, 484] on div "水妮" at bounding box center [421, 482] width 206 height 45
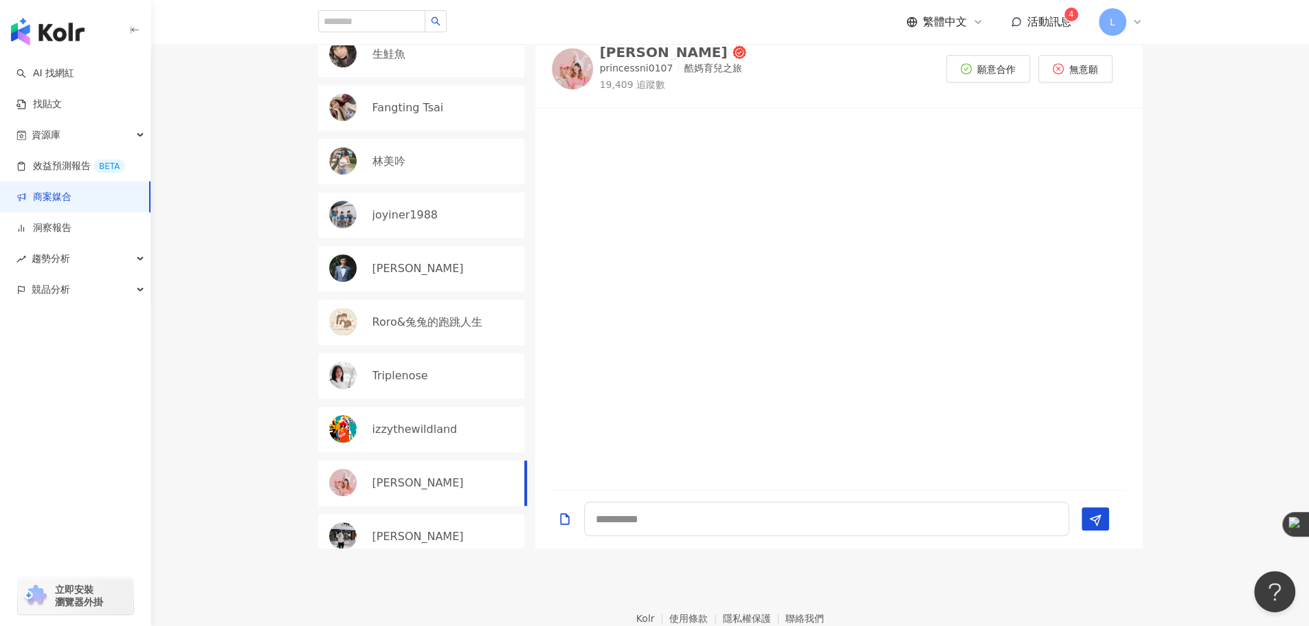
click at [422, 433] on div "izzythewildland" at bounding box center [421, 429] width 206 height 45
click at [415, 499] on div "東神聖爌肉飯歸一教 餅乾 Silvia ᵕ̈ Chieh Hsiang Can. comedy.543 以涵 張婷筑 LEO廖廣 Dora寧🧚‍♀️小隻開運站…" at bounding box center [426, 288] width 217 height 519
click at [410, 532] on div "陳昱誠" at bounding box center [444, 536] width 144 height 15
click at [422, 394] on div "東神聖爌肉飯歸一教 餅乾 Silvia ᵕ̈ Chieh Hsiang Can. comedy.543 以涵 張婷筑 LEO廖廣 Dora寧🧚‍♀️小隻開運站…" at bounding box center [426, 288] width 217 height 519
click at [412, 368] on p "Triplenose" at bounding box center [400, 375] width 56 height 15
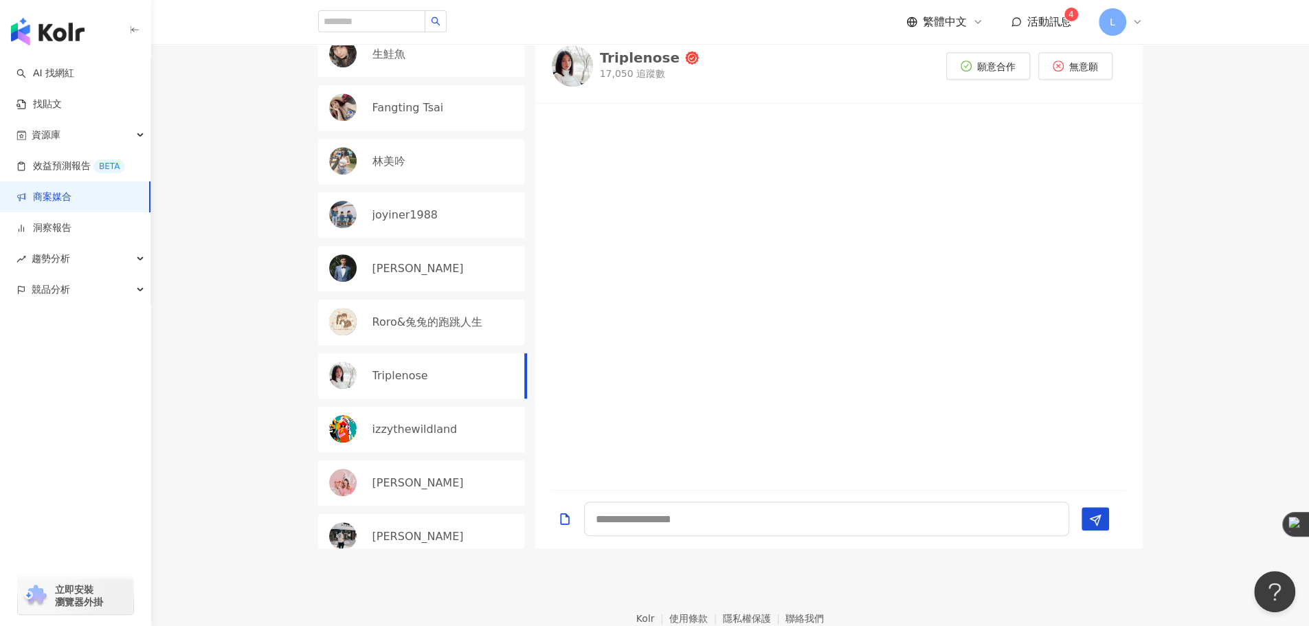
click at [418, 317] on p "Roro&兔兔的跑跳人生" at bounding box center [427, 322] width 111 height 15
click at [420, 289] on div "東神聖爌肉飯歸一教 餅乾 Silvia ᵕ̈ Chieh Hsiang Can. comedy.543 以涵 張婷筑 LEO廖廣 Dora寧🧚‍♀️小隻開運站…" at bounding box center [426, 288] width 217 height 519
click at [426, 274] on div "Cosmo Lee" at bounding box center [421, 268] width 206 height 45
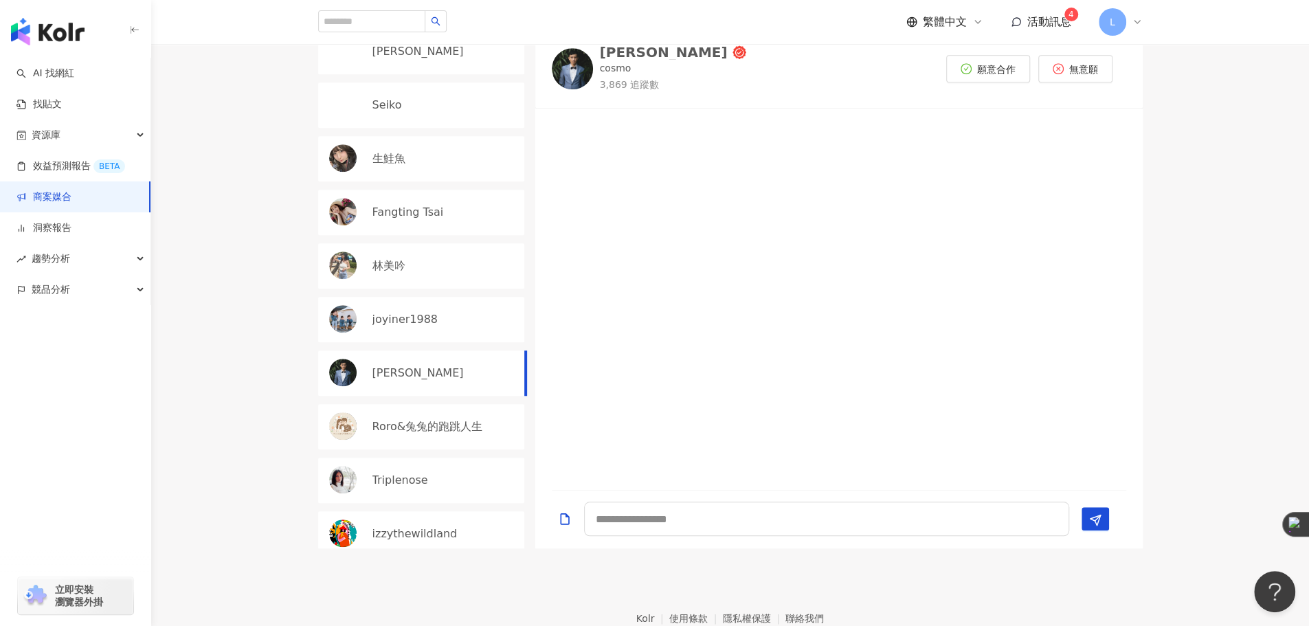
scroll to position [464, 0]
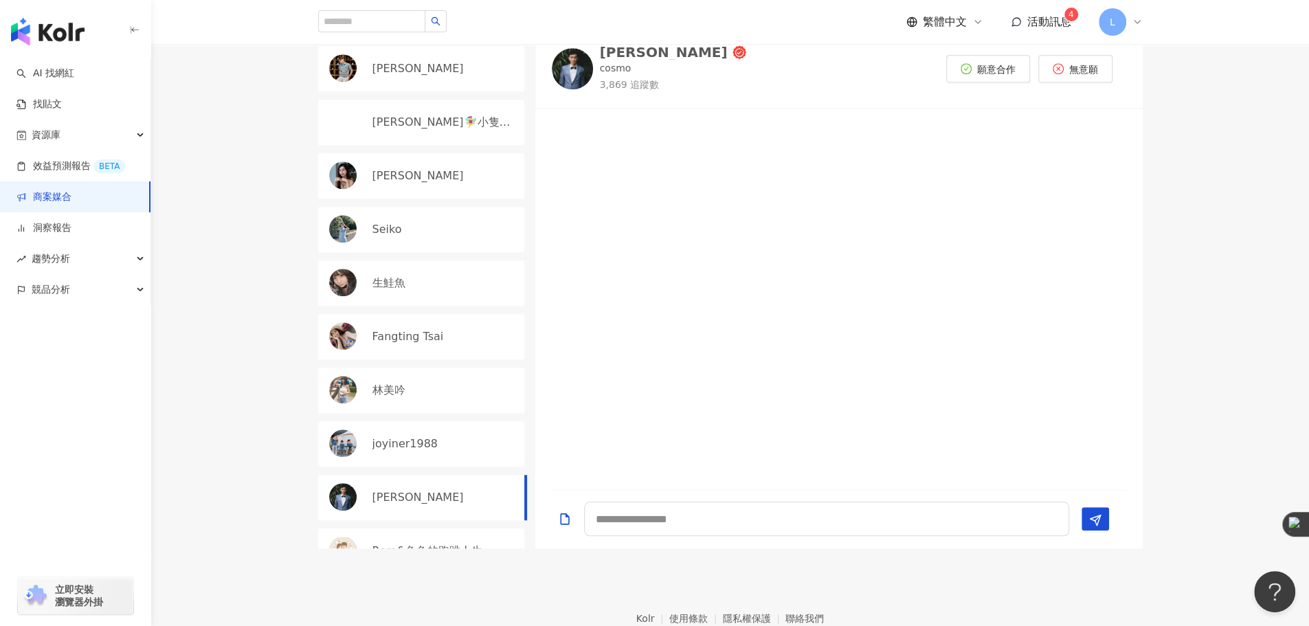
click at [421, 306] on div "東神聖爌肉飯歸一教 餅乾 Silvia ᵕ̈ Chieh Hsiang Can. comedy.543 以涵 張婷筑 LEO廖廣 Dora寧🧚‍♀️小隻開運站…" at bounding box center [426, 288] width 217 height 519
click at [418, 335] on p "Fangting Tsai" at bounding box center [407, 336] width 71 height 15
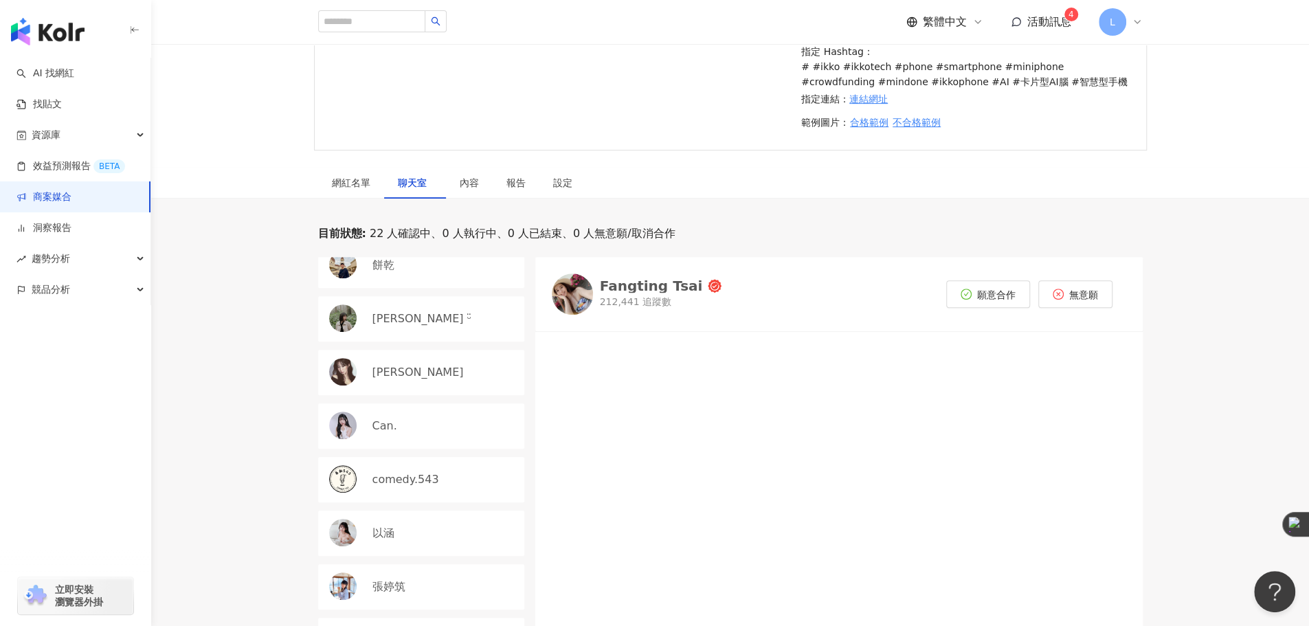
scroll to position [408, 0]
click at [462, 319] on div "Silvia ᵕ̈" at bounding box center [444, 319] width 144 height 15
click at [416, 355] on div "Chieh Hsiang" at bounding box center [421, 372] width 206 height 45
click at [404, 436] on div "Can." at bounding box center [421, 426] width 206 height 45
click at [384, 517] on div "以涵" at bounding box center [421, 533] width 206 height 45
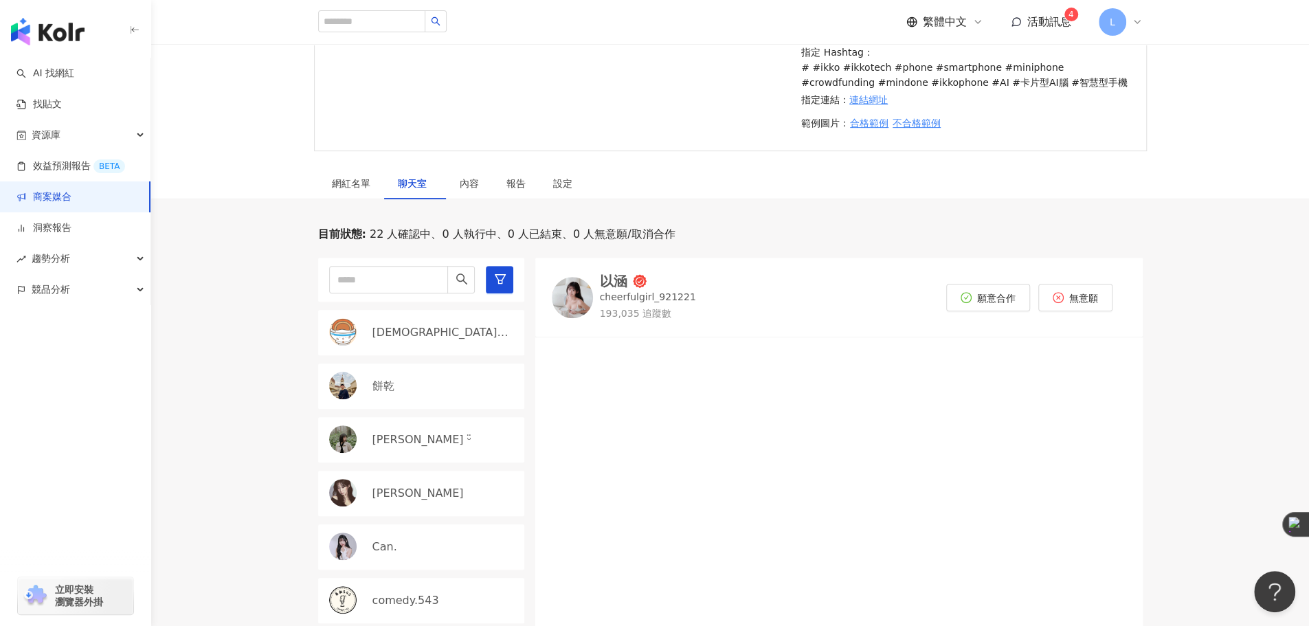
click at [430, 386] on div "餅乾" at bounding box center [444, 386] width 144 height 15
click at [409, 453] on div "Silvia ᵕ̈" at bounding box center [421, 439] width 206 height 45
click at [438, 348] on div "東神聖爌肉飯歸一教" at bounding box center [421, 332] width 206 height 45
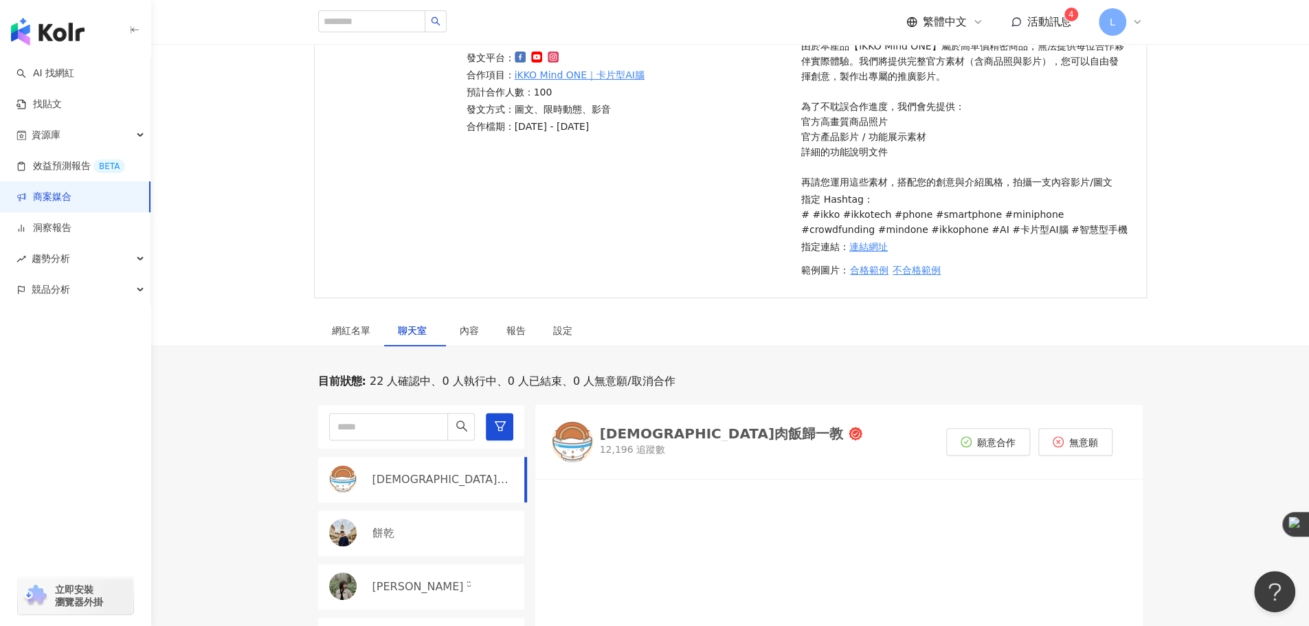
scroll to position [343, 0]
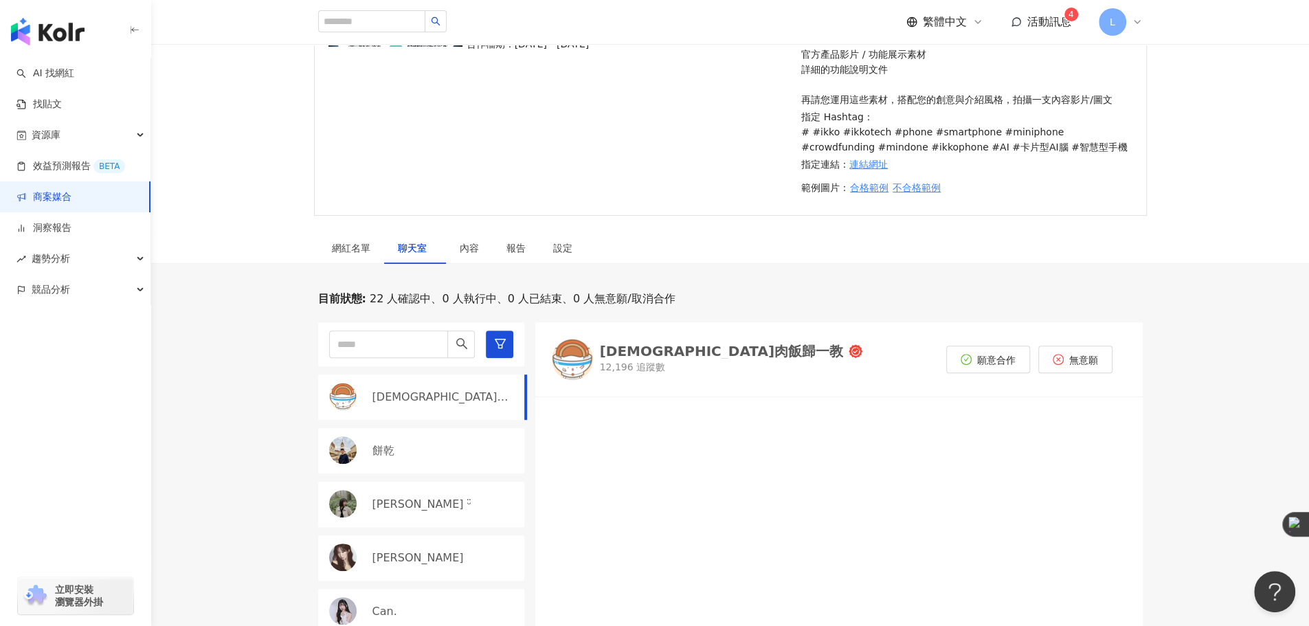
click at [436, 448] on div "餅乾" at bounding box center [444, 450] width 144 height 15
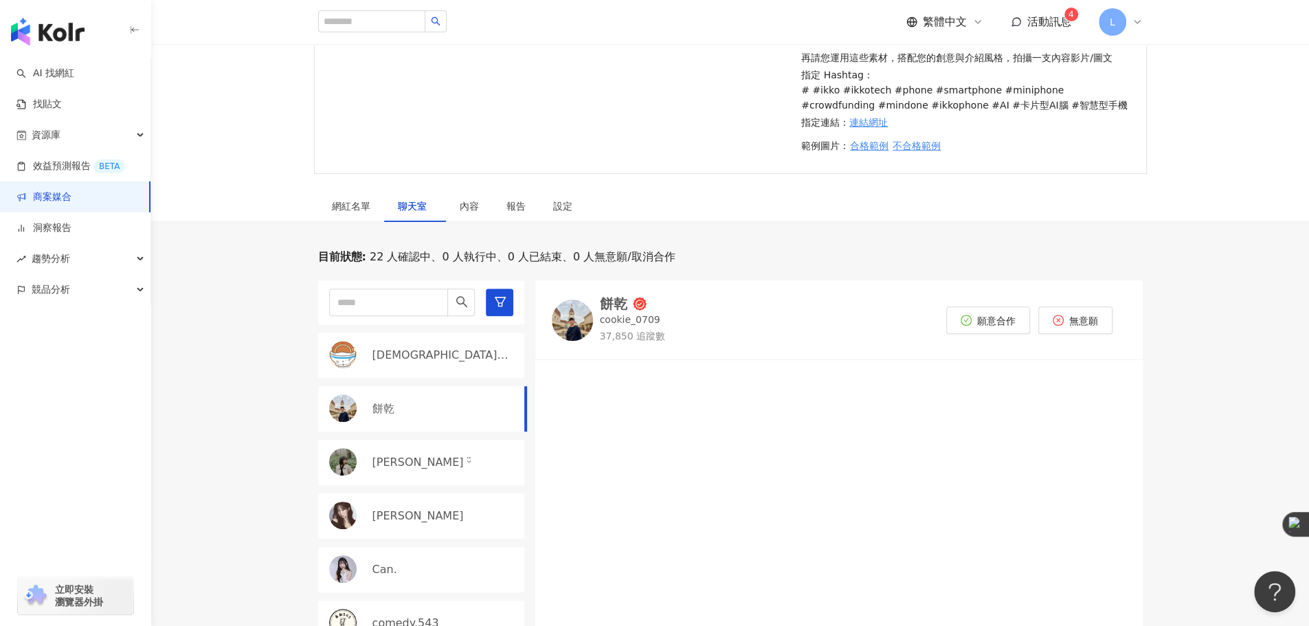
scroll to position [458, 0]
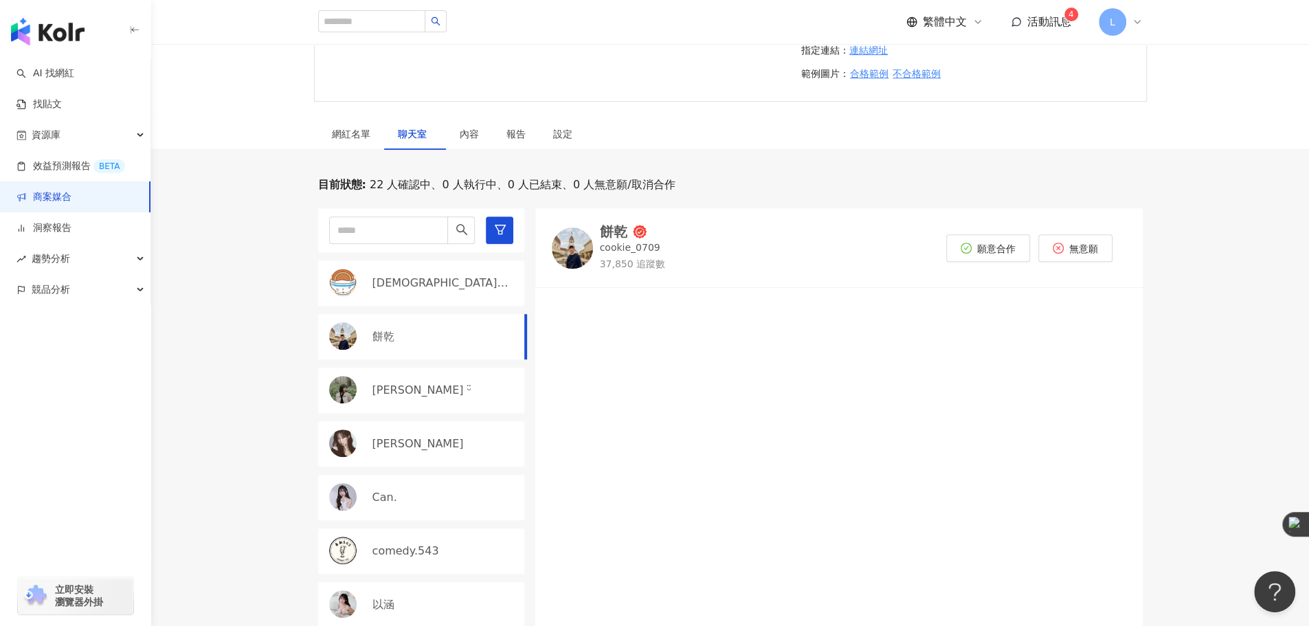
click at [412, 416] on div "東神聖爌肉飯歸一教 餅乾 Silvia ᵕ̈ Chieh Hsiang Can. comedy.543 以涵 張婷筑 LEO廖廣 Dora寧🧚‍♀️小隻開運站…" at bounding box center [426, 467] width 217 height 519
click at [437, 394] on div "Silvia ᵕ̈" at bounding box center [444, 390] width 144 height 15
click at [448, 336] on div "餅乾" at bounding box center [444, 336] width 144 height 15
click at [1051, 21] on span "活動訊息" at bounding box center [1049, 21] width 44 height 13
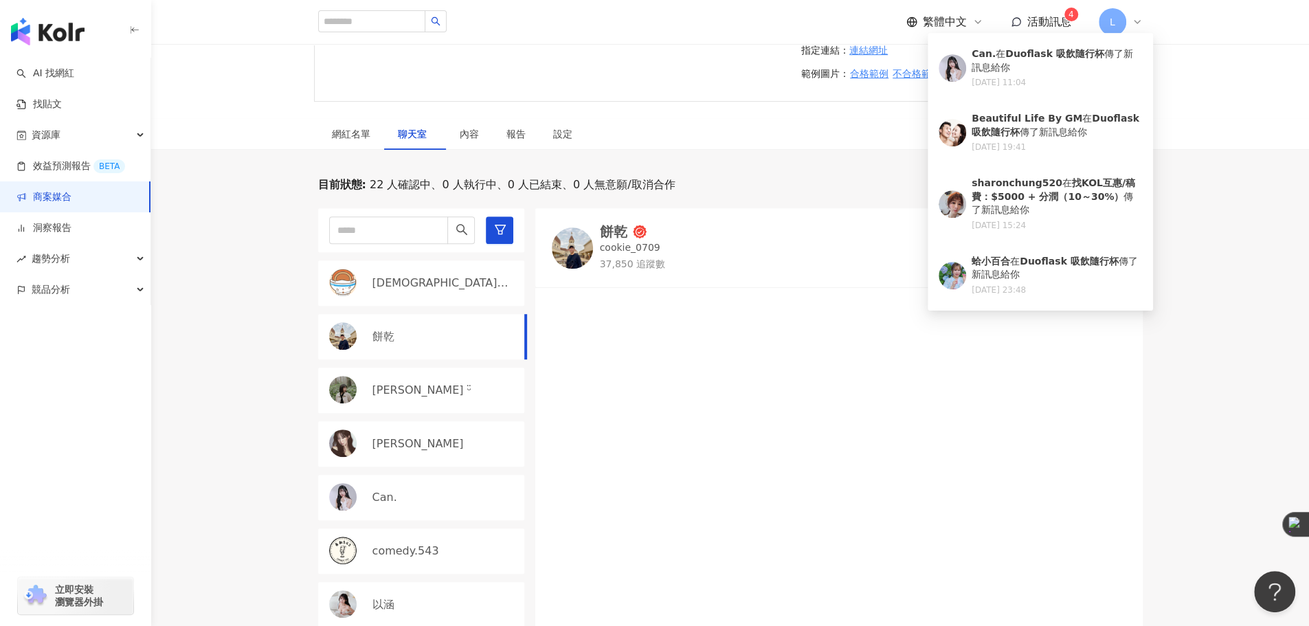
click at [856, 333] on div at bounding box center [838, 478] width 607 height 365
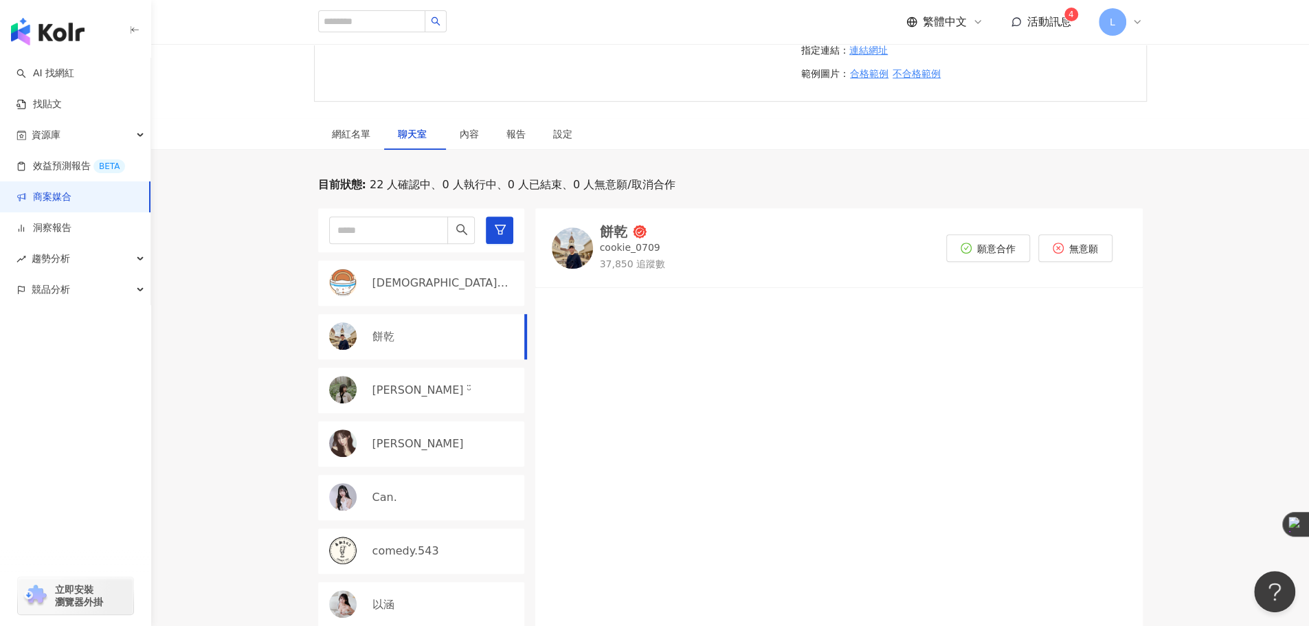
click at [1046, 31] on div "繁體中文 活動訊息 4 L" at bounding box center [1024, 21] width 236 height 27
click at [1057, 19] on span "活動訊息" at bounding box center [1049, 21] width 44 height 13
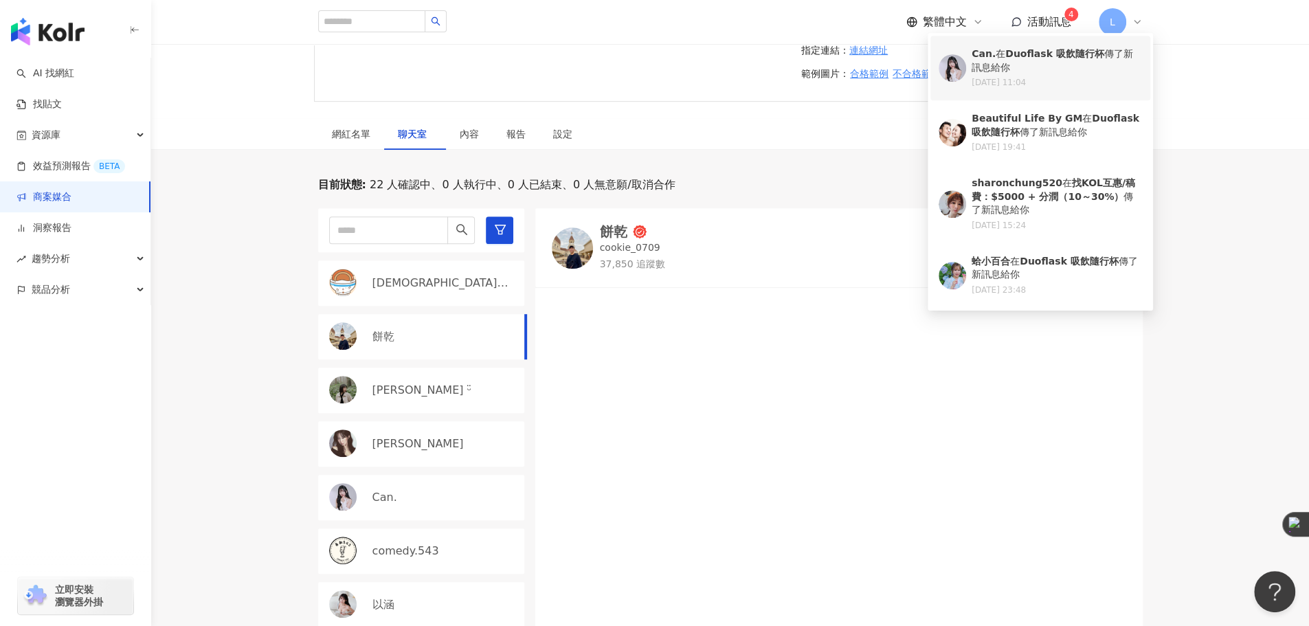
click at [1030, 71] on div "Can. 在 Duoflask 吸飲隨行杯 傳了新訊息給你" at bounding box center [1056, 60] width 170 height 27
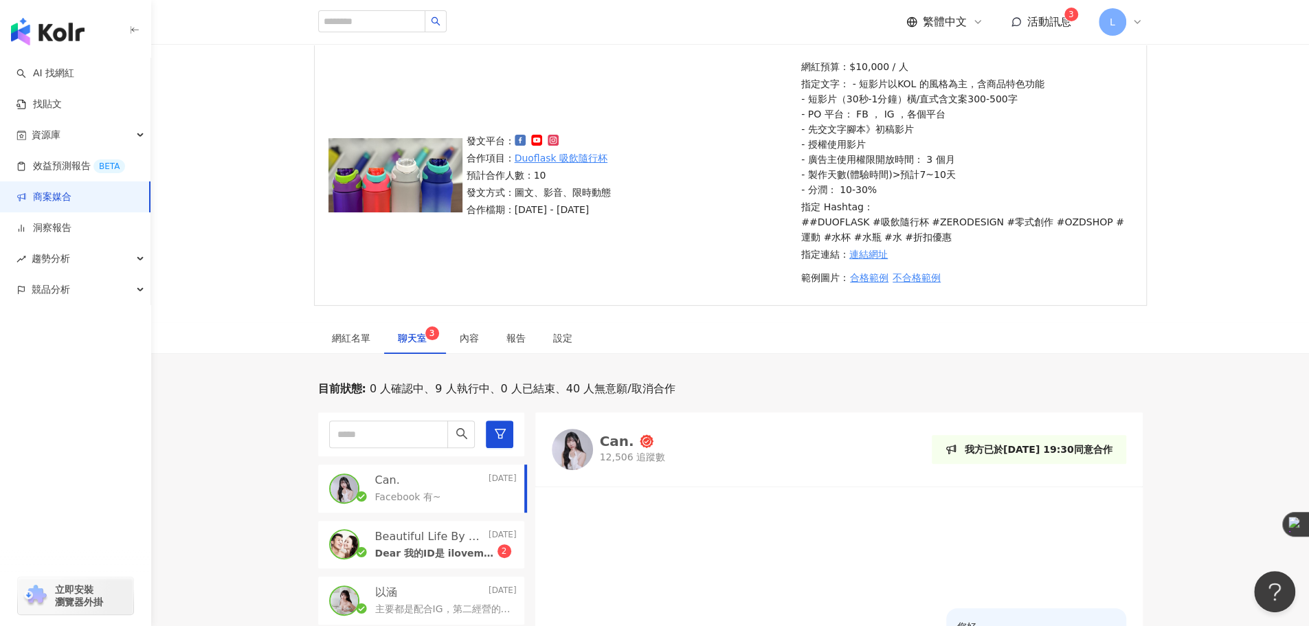
scroll to position [229, 0]
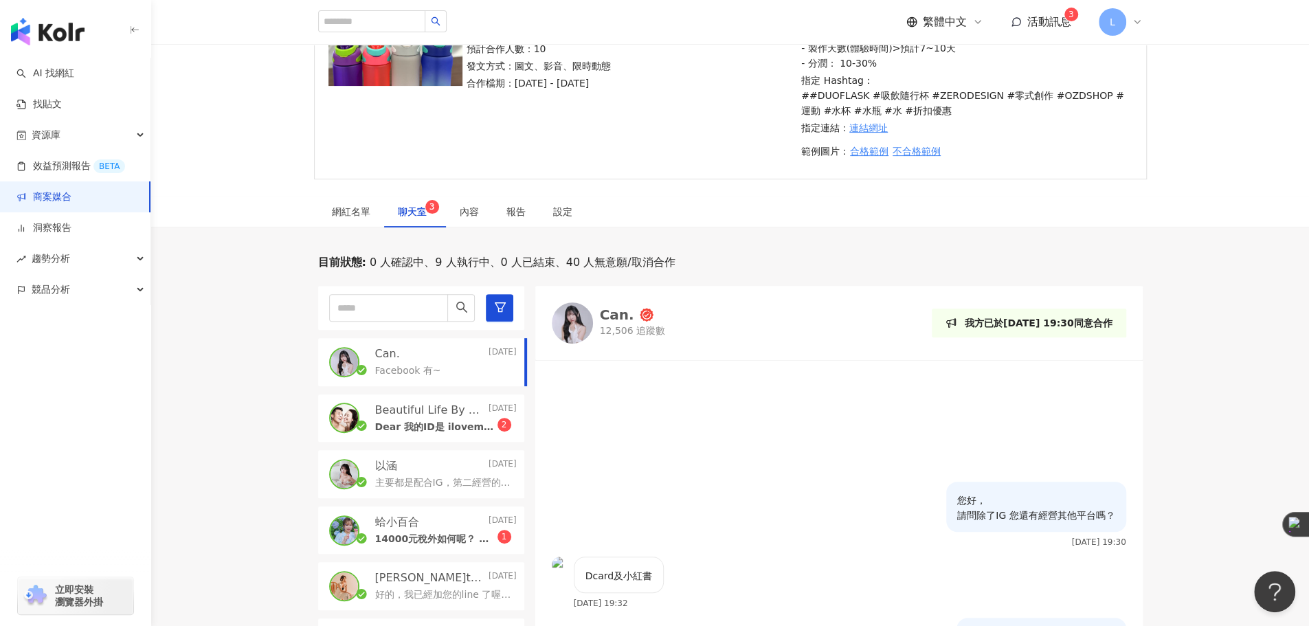
click at [592, 317] on div at bounding box center [572, 322] width 41 height 41
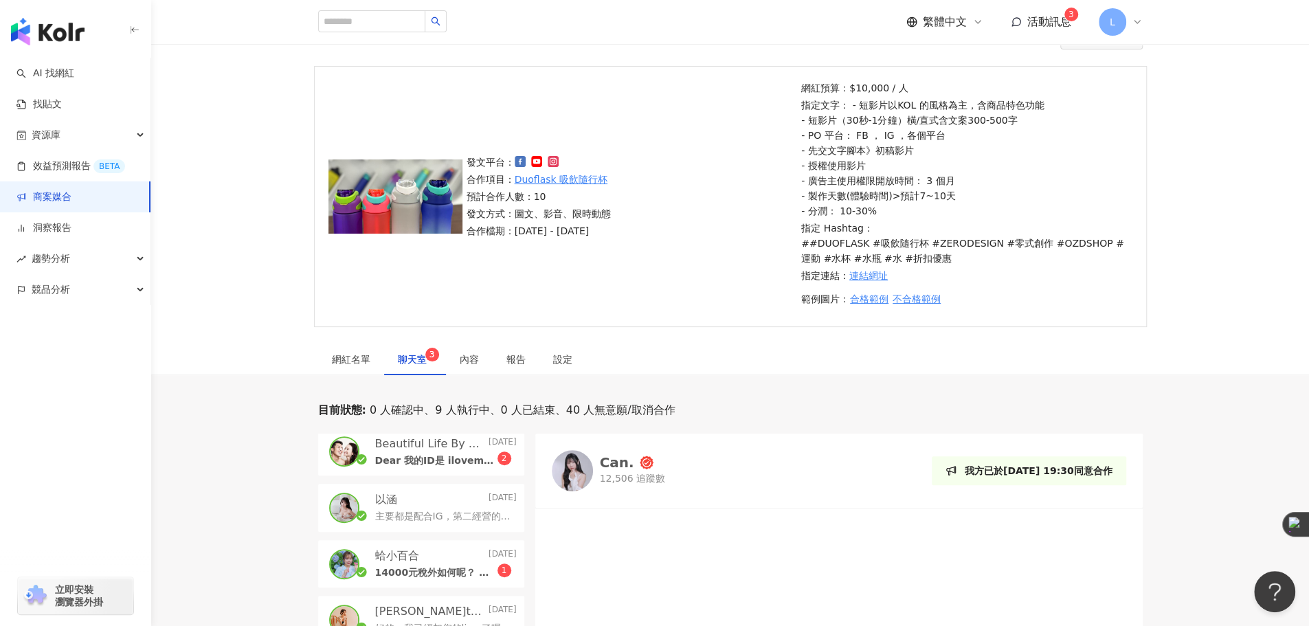
scroll to position [0, 0]
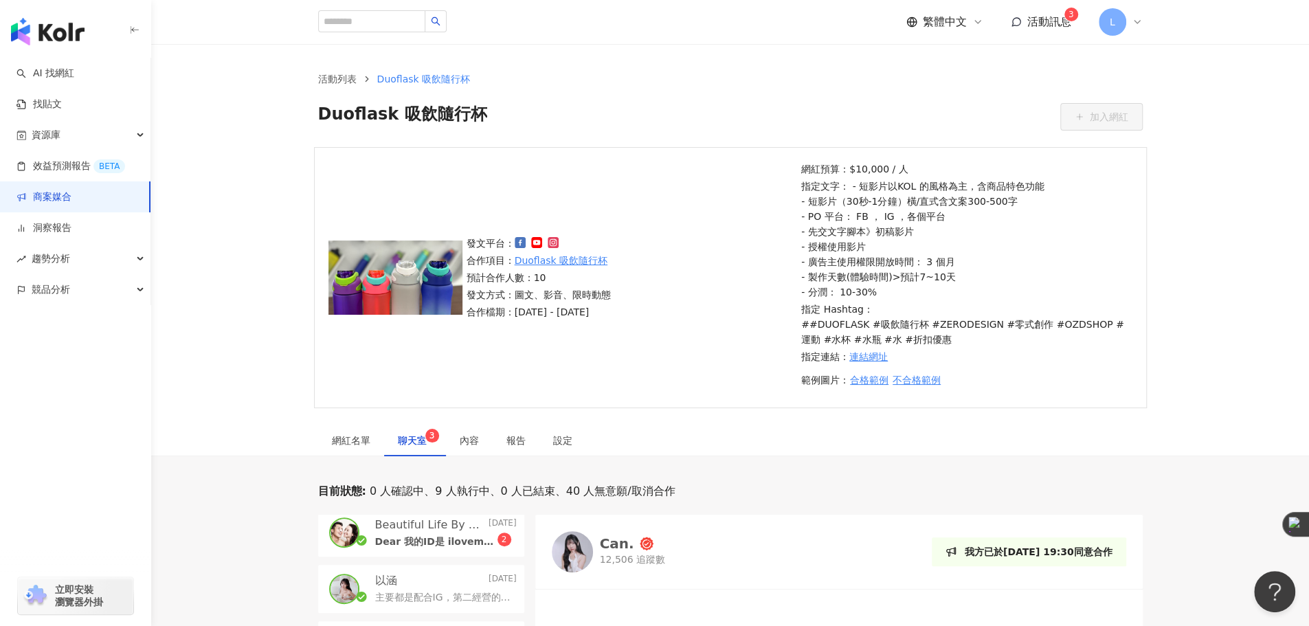
click at [859, 168] on p "網紅預算：$10,000 / 人" at bounding box center [964, 168] width 327 height 15
click at [860, 170] on p "網紅預算：$10,000 / 人" at bounding box center [964, 168] width 327 height 15
click at [859, 170] on p "網紅預算：$10,000 / 人" at bounding box center [964, 168] width 327 height 15
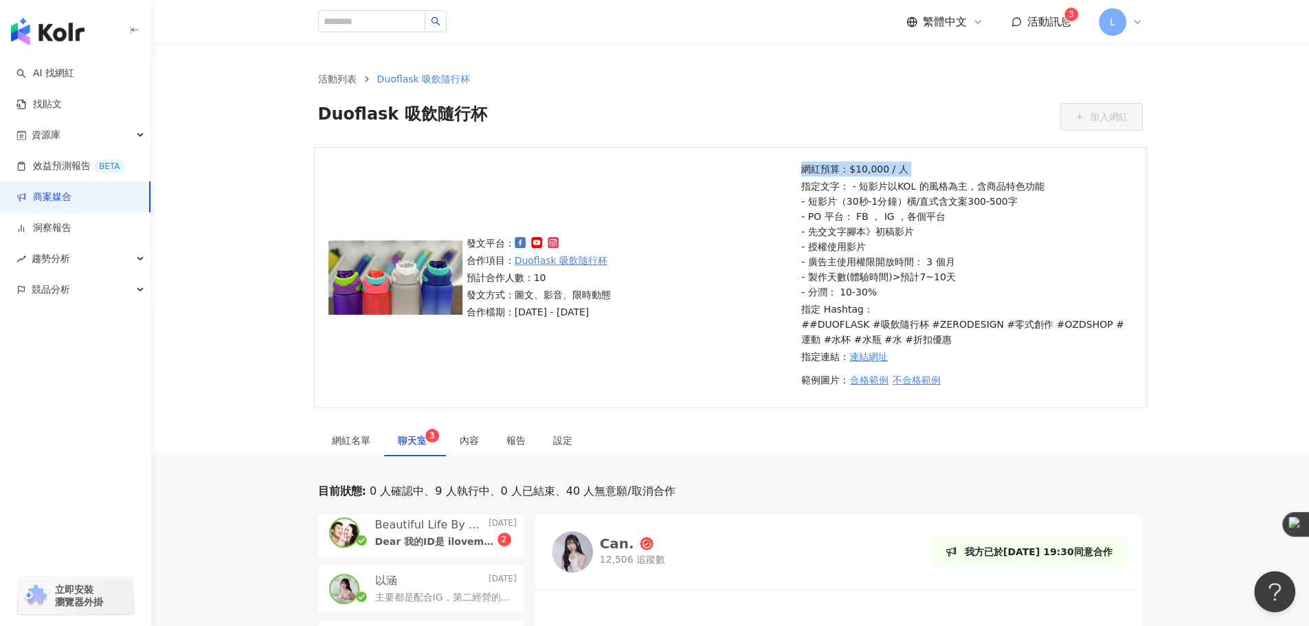
click at [859, 170] on p "網紅預算：$10,000 / 人" at bounding box center [964, 168] width 327 height 15
click at [885, 215] on p "指定文字： - 短影片以KOL 的風格為主，含商品特色功能 - 短影片（30秒-1分鐘）橫/直式含文案300-500字 - PO 平台： FB ， IG ，各…" at bounding box center [964, 239] width 327 height 121
click at [886, 216] on p "指定文字： - 短影片以KOL 的風格為主，含商品特色功能 - 短影片（30秒-1分鐘）橫/直式含文案300-500字 - PO 平台： FB ， IG ，各…" at bounding box center [964, 239] width 327 height 121
click at [888, 216] on p "指定文字： - 短影片以KOL 的風格為主，含商品特色功能 - 短影片（30秒-1分鐘）橫/直式含文案300-500字 - PO 平台： FB ， IG ，各…" at bounding box center [964, 239] width 327 height 121
click at [985, 215] on p "指定文字： - 短影片以KOL 的風格為主，含商品特色功能 - 短影片（30秒-1分鐘）橫/直式含文案300-500字 - PO 平台： FB ， IG ，各…" at bounding box center [964, 239] width 327 height 121
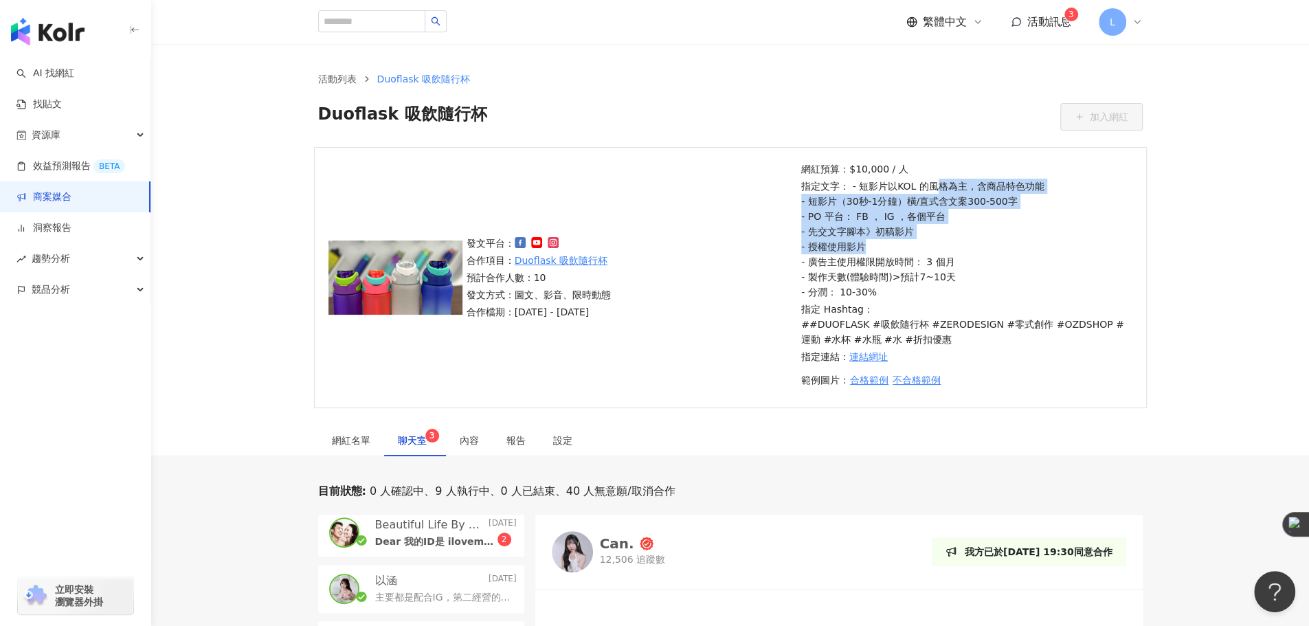
drag, startPoint x: 1008, startPoint y: 236, endPoint x: 932, endPoint y: 179, distance: 95.4
click at [932, 179] on p "指定文字： - 短影片以KOL 的風格為主，含商品特色功能 - 短影片（30秒-1分鐘）橫/直式含文案300-500字 - PO 平台： FB ， IG ，各…" at bounding box center [964, 239] width 327 height 121
drag, startPoint x: 857, startPoint y: 181, endPoint x: 934, endPoint y: 270, distance: 118.3
click at [934, 270] on p "指定文字： - 短影片以KOL 的風格為主，含商品特色功能 - 短影片（30秒-1分鐘）橫/直式含文案300-500字 - PO 平台： FB ， IG ，各…" at bounding box center [964, 239] width 327 height 121
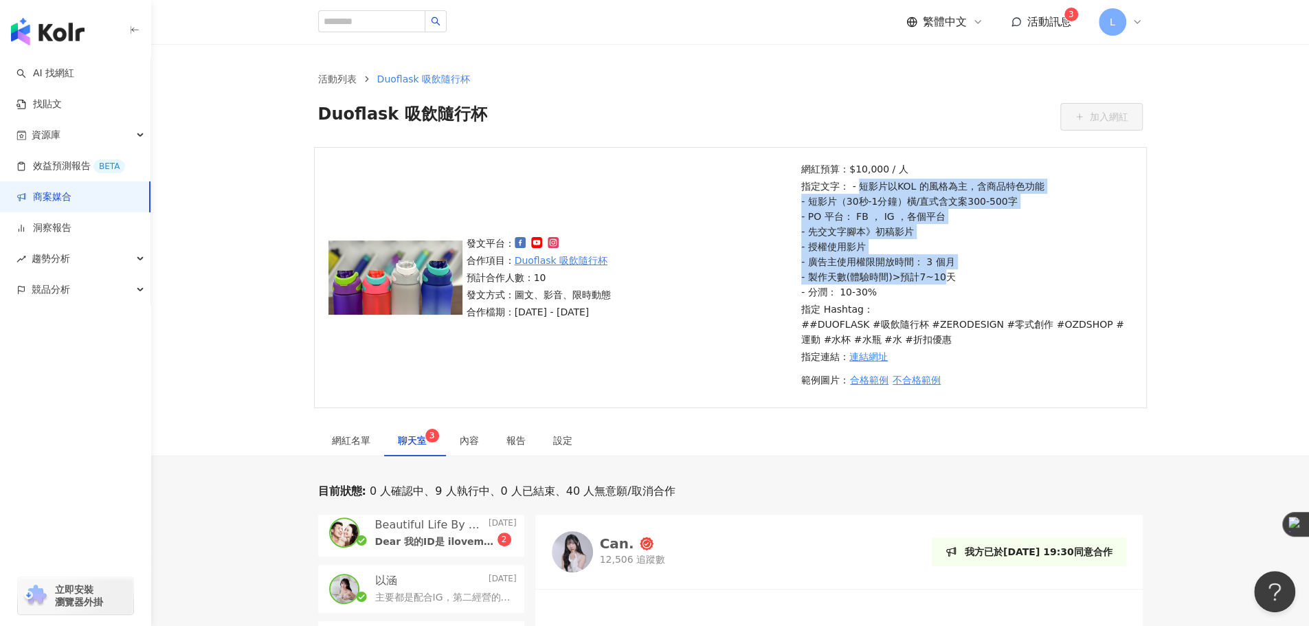
click at [934, 270] on p "指定文字： - 短影片以KOL 的風格為主，含商品特色功能 - 短影片（30秒-1分鐘）橫/直式含文案300-500字 - PO 平台： FB ， IG ，各…" at bounding box center [964, 239] width 327 height 121
drag, startPoint x: 1013, startPoint y: 267, endPoint x: 938, endPoint y: 189, distance: 107.9
click at [940, 190] on p "指定文字： - 短影片以KOL 的風格為主，含商品特色功能 - 短影片（30秒-1分鐘）橫/直式含文案300-500字 - PO 平台： FB ， IG ，各…" at bounding box center [964, 239] width 327 height 121
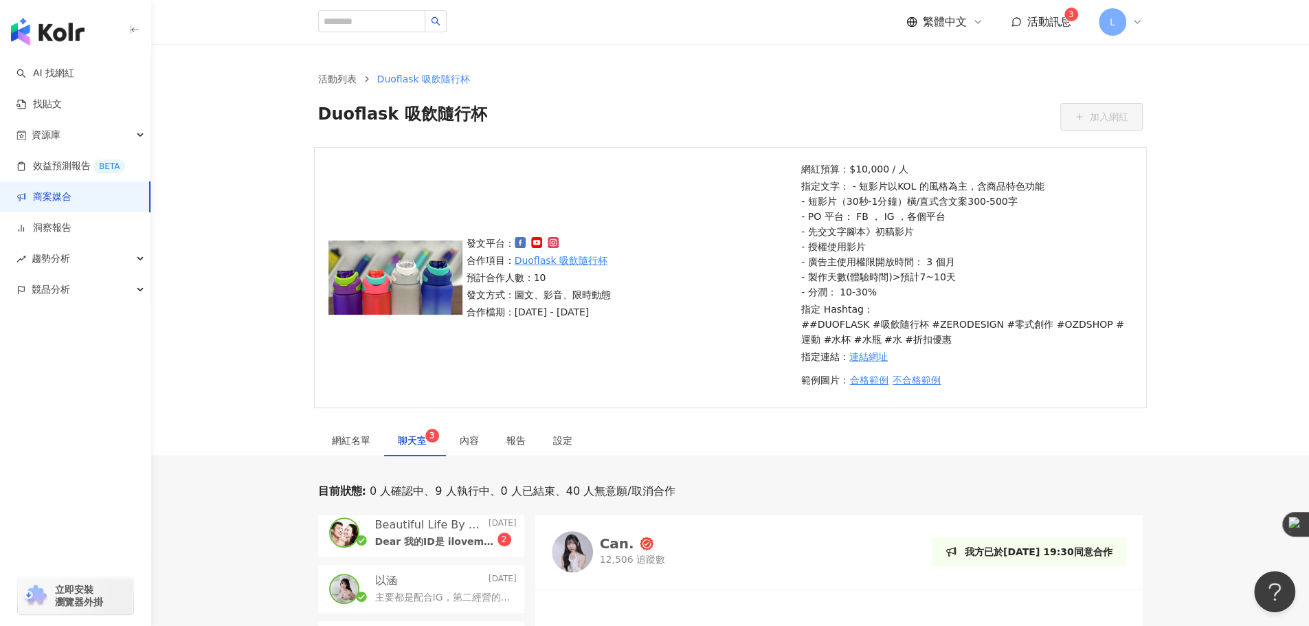
click at [938, 189] on p "指定文字： - 短影片以KOL 的風格為主，含商品特色功能 - 短影片（30秒-1分鐘）橫/直式含文案300-500字 - PO 平台： FB ， IG ，各…" at bounding box center [964, 239] width 327 height 121
drag, startPoint x: 934, startPoint y: 183, endPoint x: 934, endPoint y: 207, distance: 23.4
click at [933, 200] on p "指定文字： - 短影片以KOL 的風格為主，含商品特色功能 - 短影片（30秒-1分鐘）橫/直式含文案300-500字 - PO 平台： FB ， IG ，各…" at bounding box center [964, 239] width 327 height 121
click at [934, 218] on p "指定文字： - 短影片以KOL 的風格為主，含商品特色功能 - 短影片（30秒-1分鐘）橫/直式含文案300-500字 - PO 平台： FB ， IG ，各…" at bounding box center [964, 239] width 327 height 121
drag, startPoint x: 934, startPoint y: 218, endPoint x: 905, endPoint y: 200, distance: 34.3
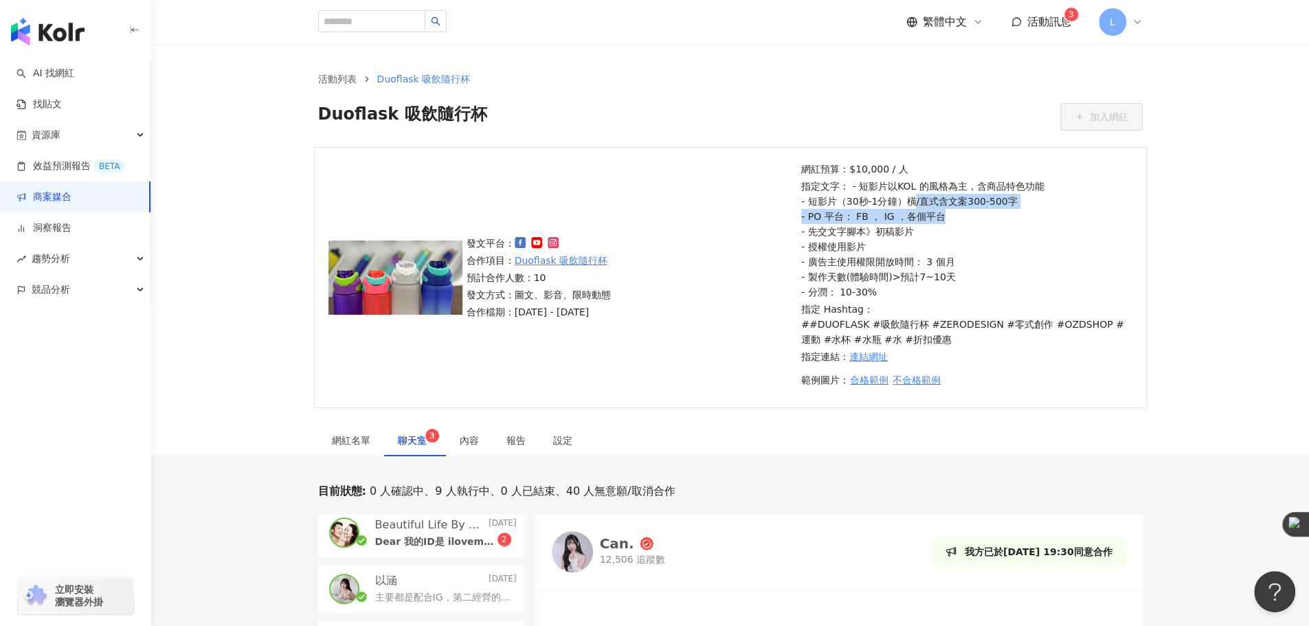
click at [905, 200] on p "指定文字： - 短影片以KOL 的風格為主，含商品特色功能 - 短影片（30秒-1分鐘）橫/直式含文案300-500字 - PO 平台： FB ， IG ，各…" at bounding box center [964, 239] width 327 height 121
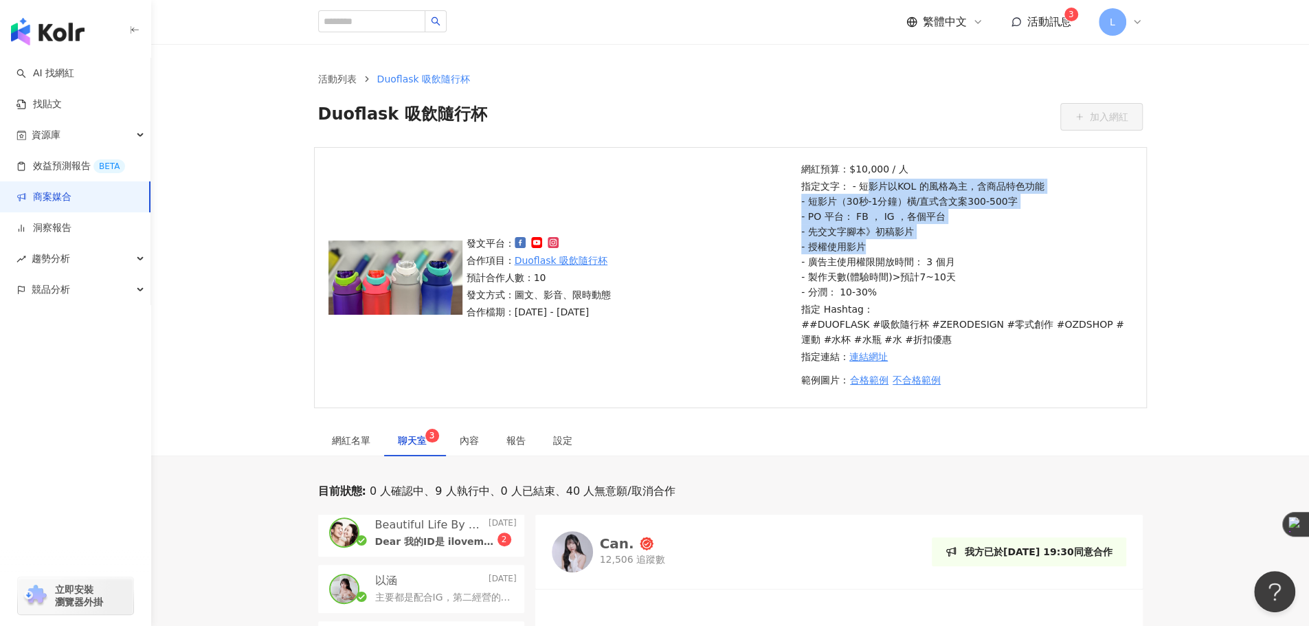
drag, startPoint x: 862, startPoint y: 186, endPoint x: 934, endPoint y: 256, distance: 100.6
click at [927, 253] on p "指定文字： - 短影片以KOL 的風格為主，含商品特色功能 - 短影片（30秒-1分鐘）橫/直式含文案300-500字 - PO 平台： FB ， IG ，各…" at bounding box center [964, 239] width 327 height 121
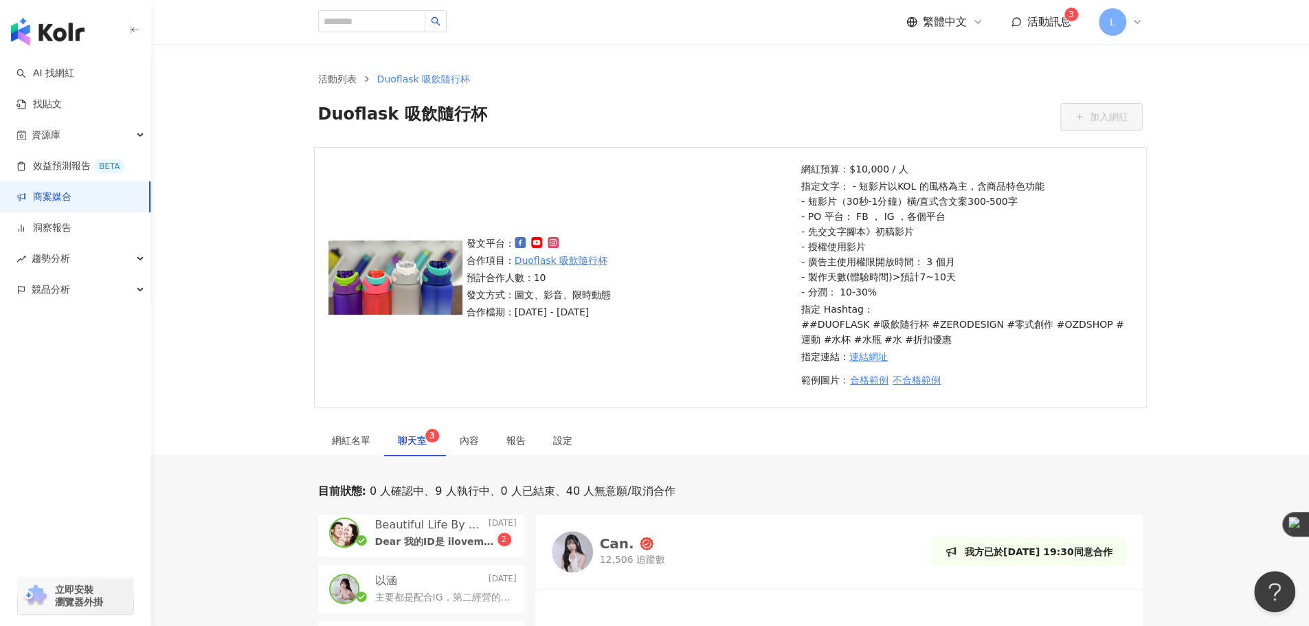
click at [934, 256] on p "指定文字： - 短影片以KOL 的風格為主，含商品特色功能 - 短影片（30秒-1分鐘）橫/直式含文案300-500字 - PO 平台： FB ， IG ，各…" at bounding box center [964, 239] width 327 height 121
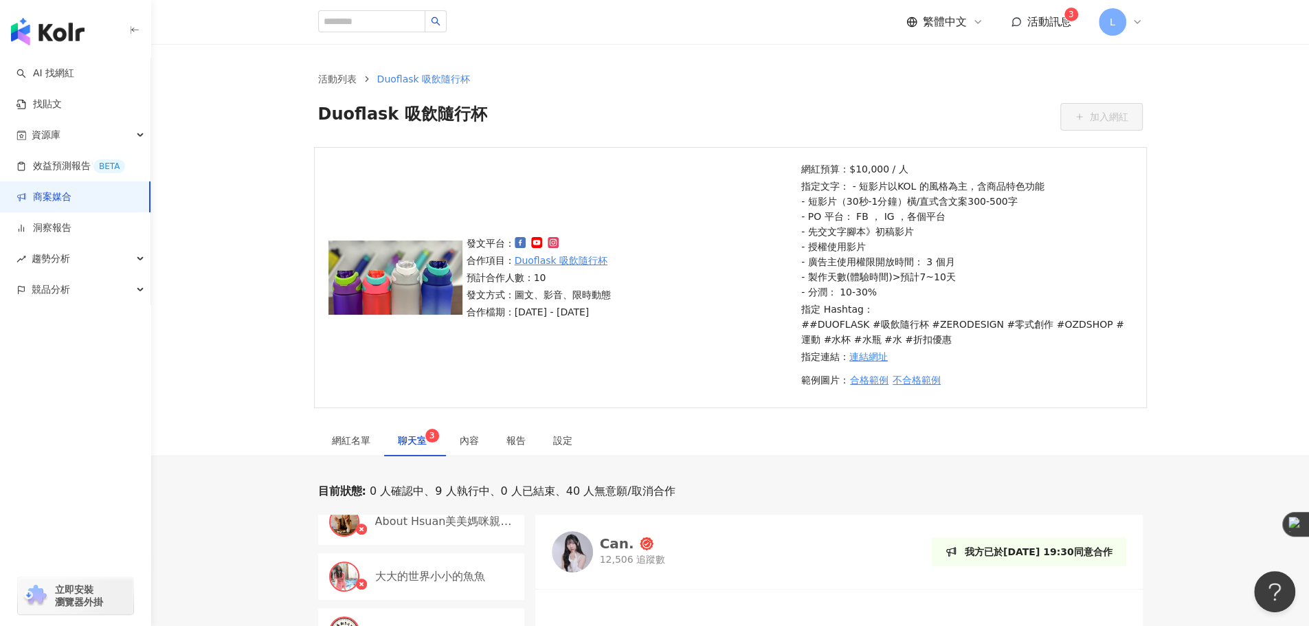
click at [880, 168] on p "網紅預算：$10,000 / 人" at bounding box center [964, 168] width 327 height 15
click at [879, 168] on p "網紅預算：$10,000 / 人" at bounding box center [964, 168] width 327 height 15
click at [71, 196] on link "商案媒合" at bounding box center [43, 197] width 55 height 14
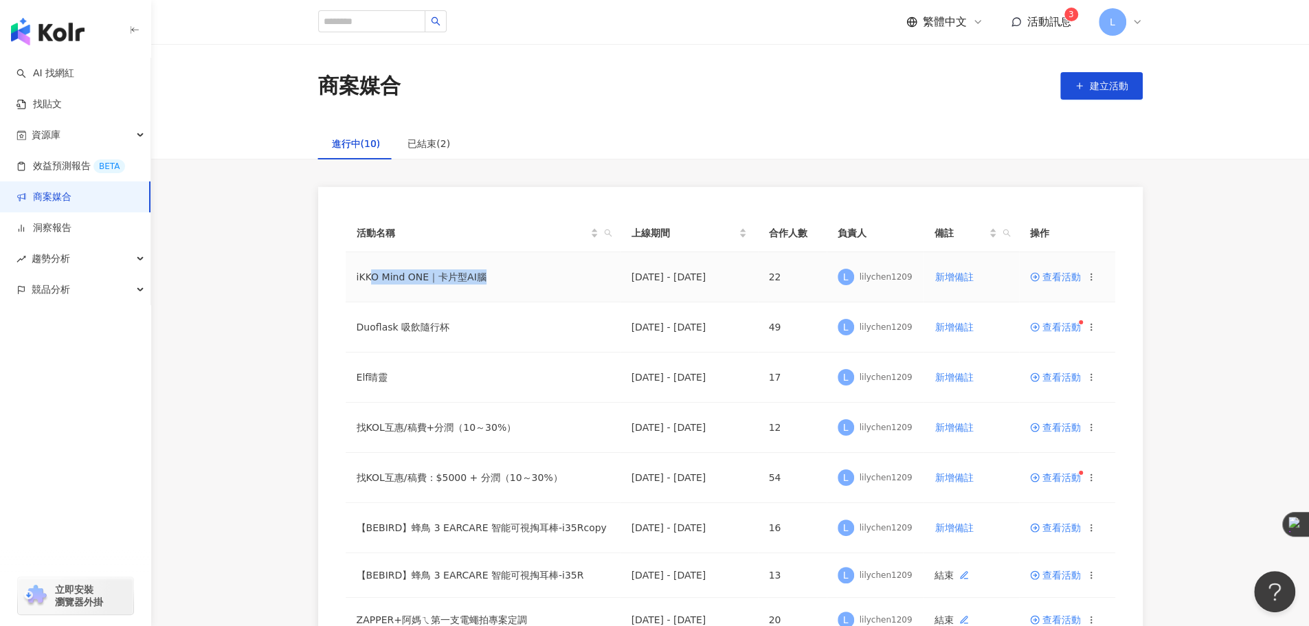
drag, startPoint x: 370, startPoint y: 281, endPoint x: 508, endPoint y: 281, distance: 138.8
click at [508, 281] on td "iKKO Mind ONE｜卡片型AI腦" at bounding box center [483, 277] width 275 height 50
drag, startPoint x: 359, startPoint y: 329, endPoint x: 473, endPoint y: 332, distance: 113.4
click at [473, 332] on td "Duoflask 吸飲隨行杯" at bounding box center [483, 327] width 275 height 50
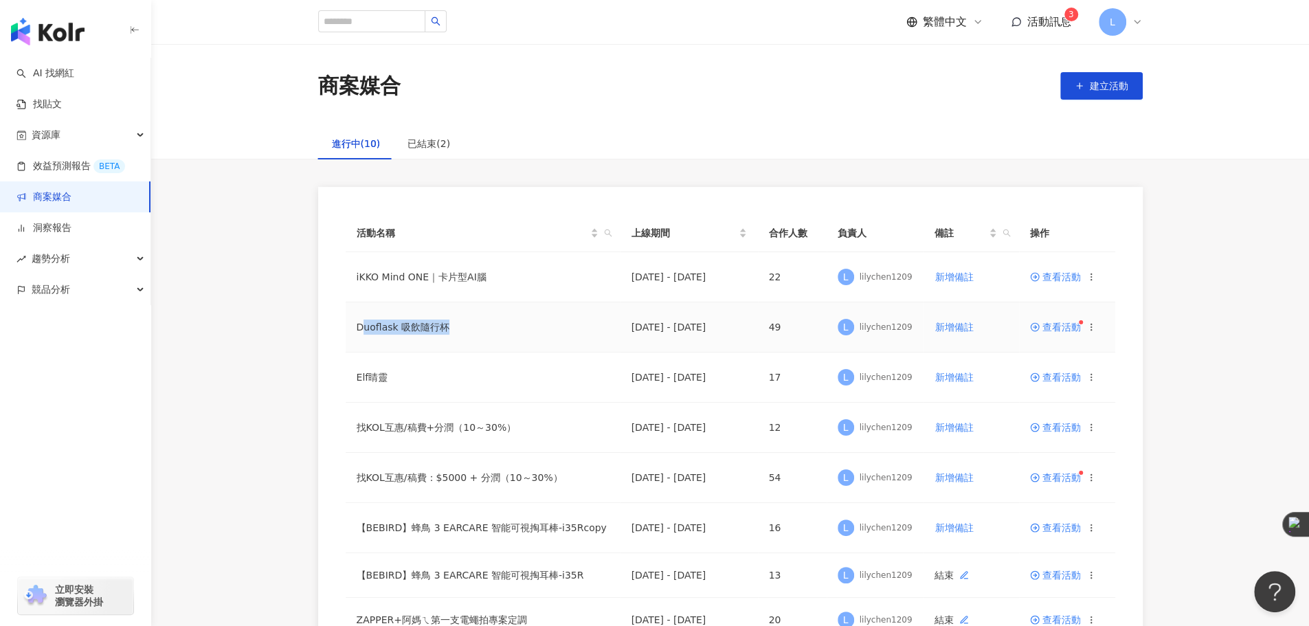
click at [473, 332] on td "Duoflask 吸飲隨行杯" at bounding box center [483, 327] width 275 height 50
click at [504, 330] on td "Duoflask 吸飲隨行杯" at bounding box center [483, 327] width 275 height 50
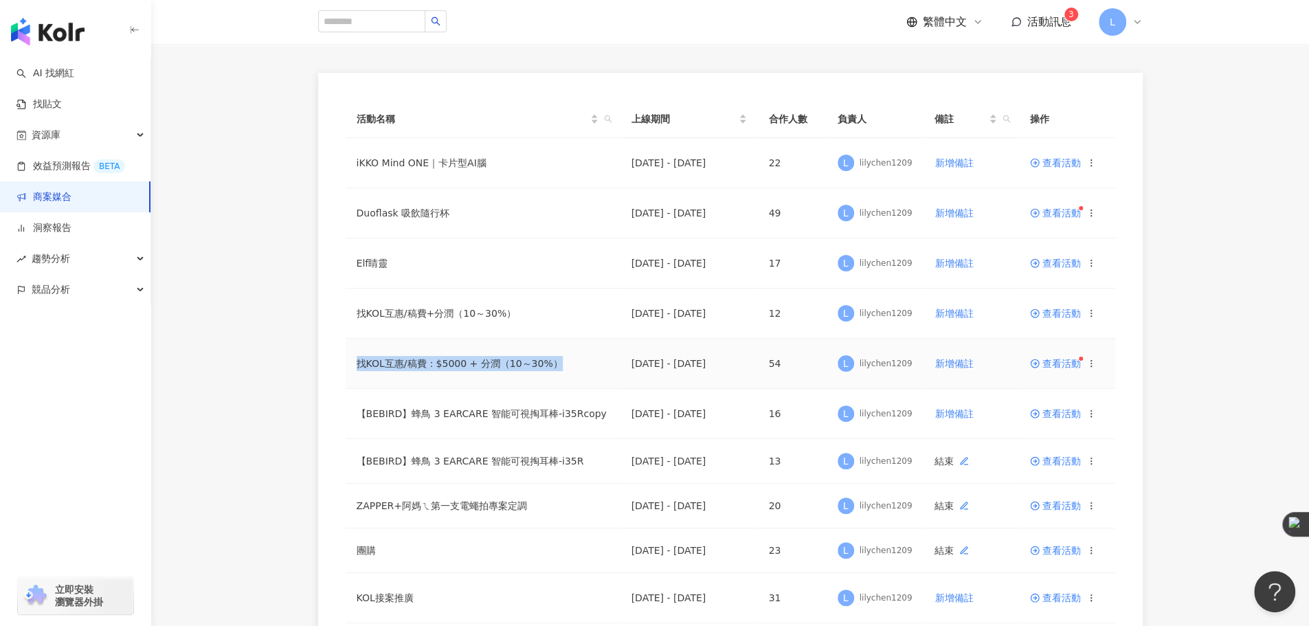
drag, startPoint x: 360, startPoint y: 366, endPoint x: 596, endPoint y: 374, distance: 235.8
click at [590, 374] on td "找KOL互惠/稿費：$5000 + 分潤（10～30%）" at bounding box center [483, 364] width 275 height 50
click at [596, 374] on td "找KOL互惠/稿費：$5000 + 分潤（10～30%）" at bounding box center [483, 364] width 275 height 50
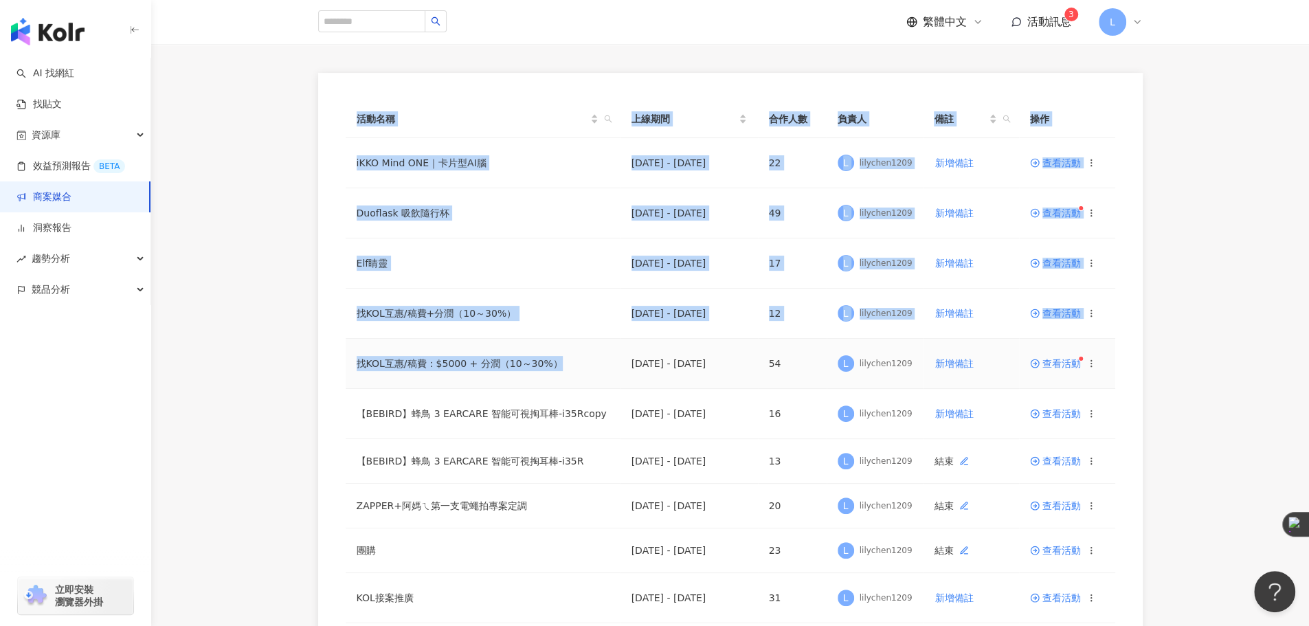
drag, startPoint x: 556, startPoint y: 365, endPoint x: 317, endPoint y: 372, distance: 238.5
click at [318, 372] on div "活動名稱 上線期間 合作人數 負責人 備註 操作 iKKO Mind ONE｜卡片型AI腦 2025/9/19 - 2025/12/31 22 L lilyc…" at bounding box center [730, 378] width 824 height 611
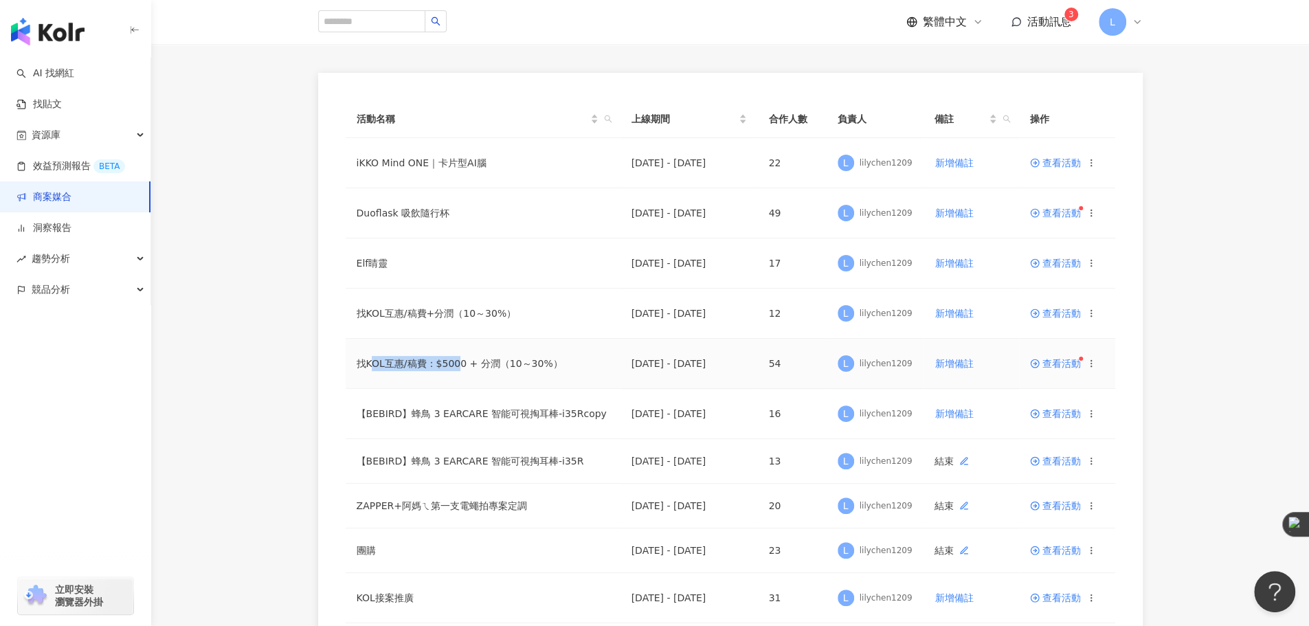
drag, startPoint x: 374, startPoint y: 366, endPoint x: 505, endPoint y: 366, distance: 131.2
click at [493, 366] on td "找KOL互惠/稿費：$5000 + 分潤（10～30%）" at bounding box center [483, 364] width 275 height 50
click at [536, 366] on td "找KOL互惠/稿費：$5000 + 分潤（10～30%）" at bounding box center [483, 364] width 275 height 50
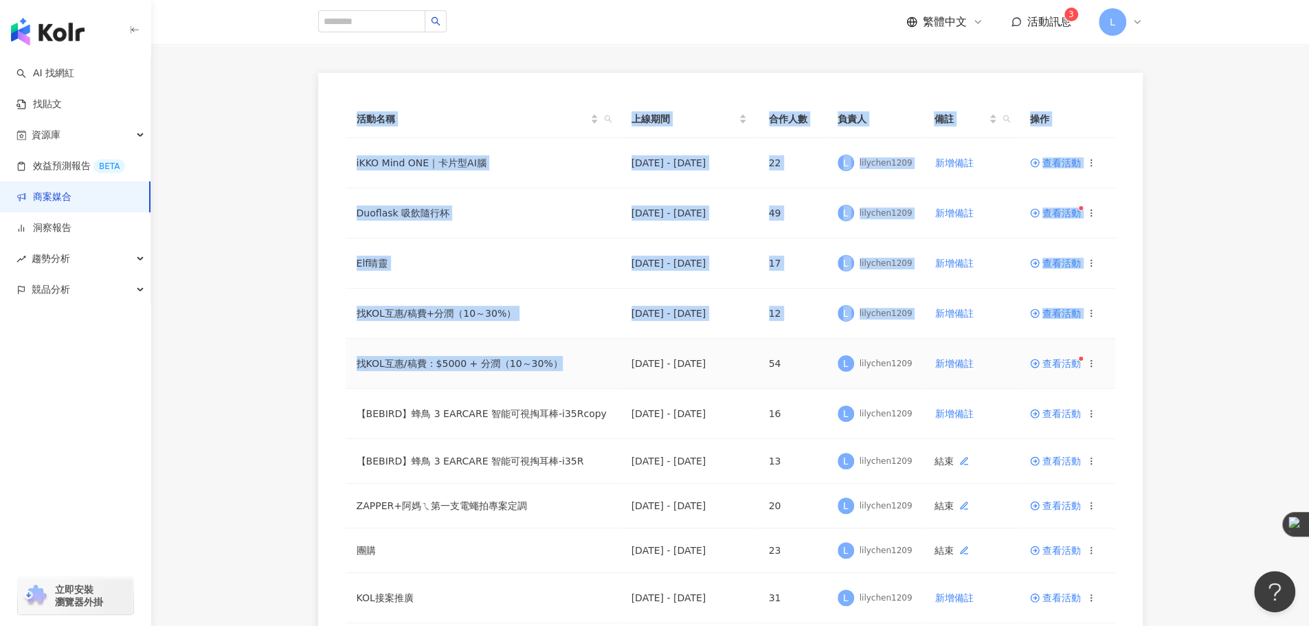
drag, startPoint x: 547, startPoint y: 365, endPoint x: 326, endPoint y: 368, distance: 220.5
click at [326, 368] on div "活動名稱 上線期間 合作人數 負責人 備註 操作 iKKO Mind ONE｜卡片型AI腦 2025/9/19 - 2025/12/31 22 L lilyc…" at bounding box center [730, 378] width 824 height 611
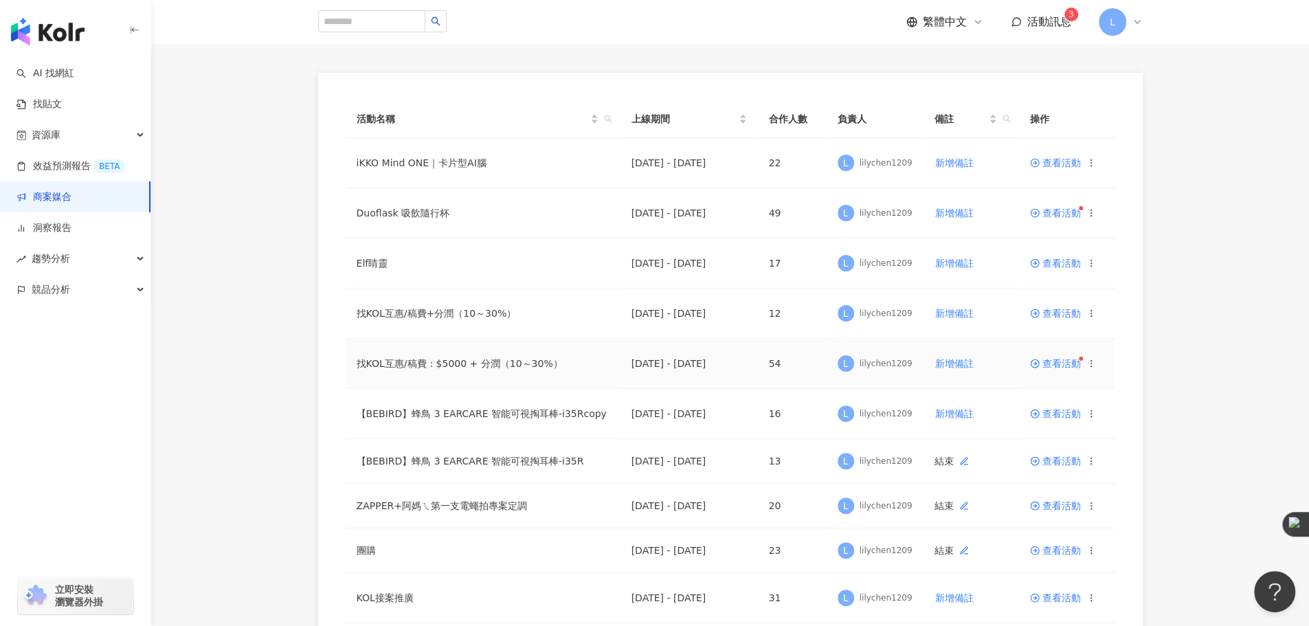
click at [489, 368] on td "找KOL互惠/稿費：$5000 + 分潤（10～30%）" at bounding box center [483, 364] width 275 height 50
click at [1051, 362] on span "查看活動" at bounding box center [1055, 364] width 51 height 10
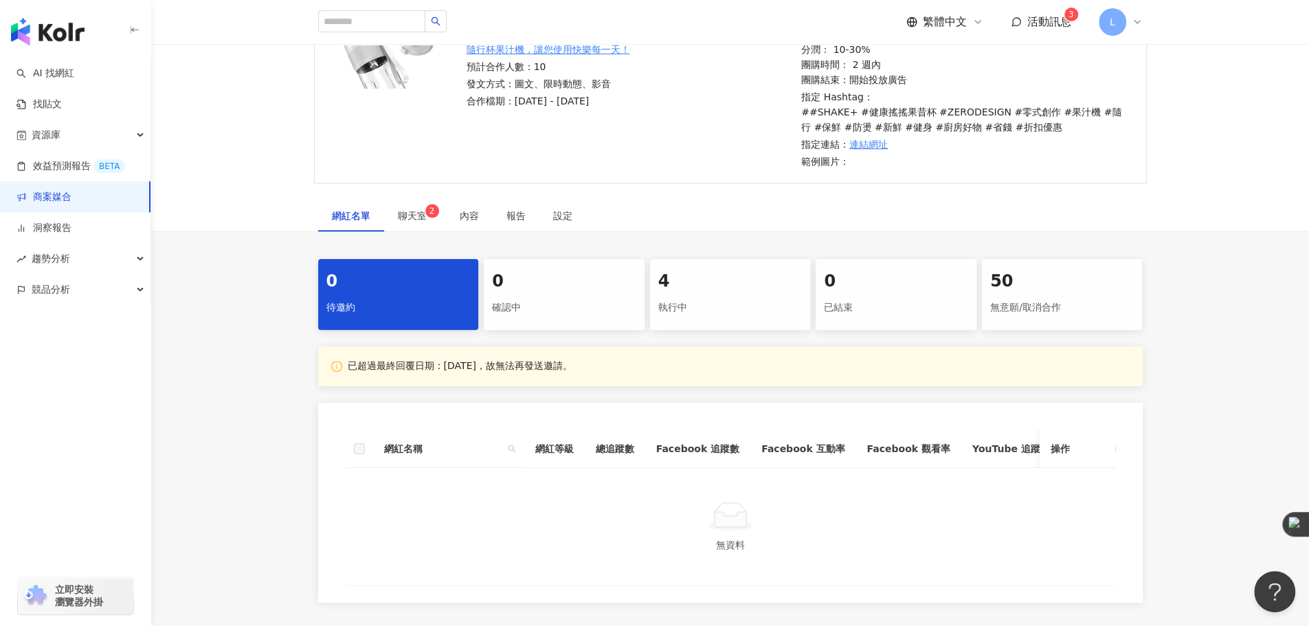
scroll to position [30, 0]
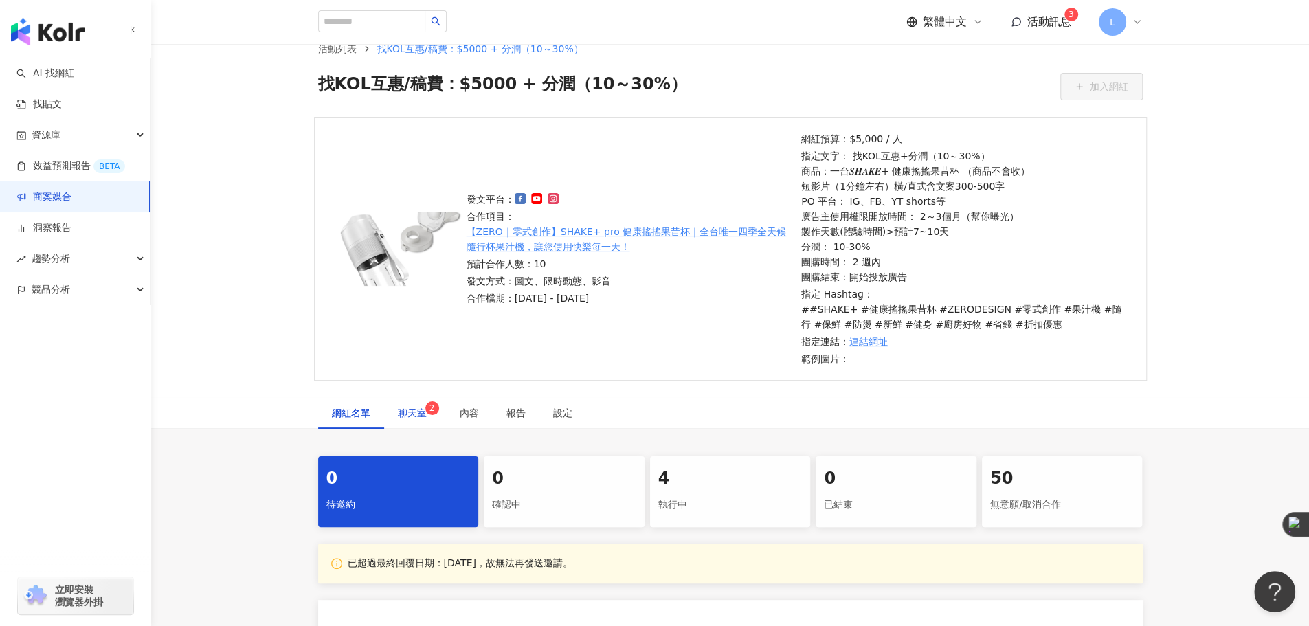
click at [424, 408] on span "聊天室 2" at bounding box center [415, 413] width 34 height 10
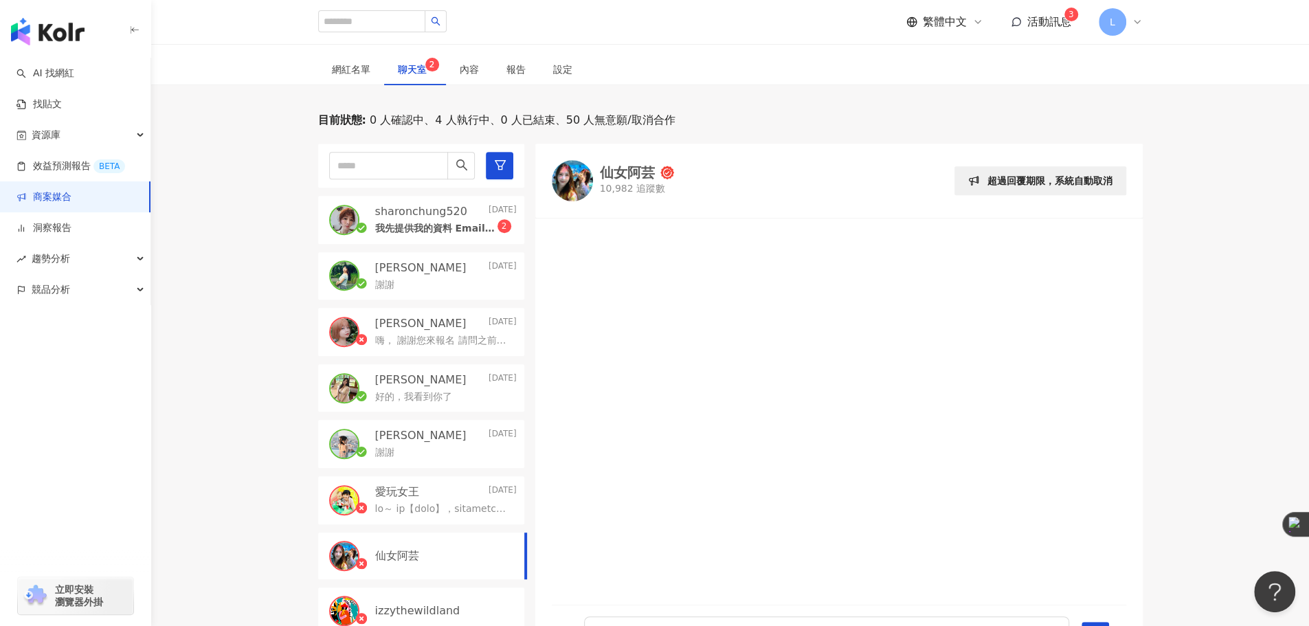
click at [238, 260] on div "目前狀態 : 0 人確認中、4 人執行中、0 人已結束、50 人無意願/取消合作 sharonchung520 2025/9/23 我先提供我的資料 Emai…" at bounding box center [730, 388] width 1158 height 550
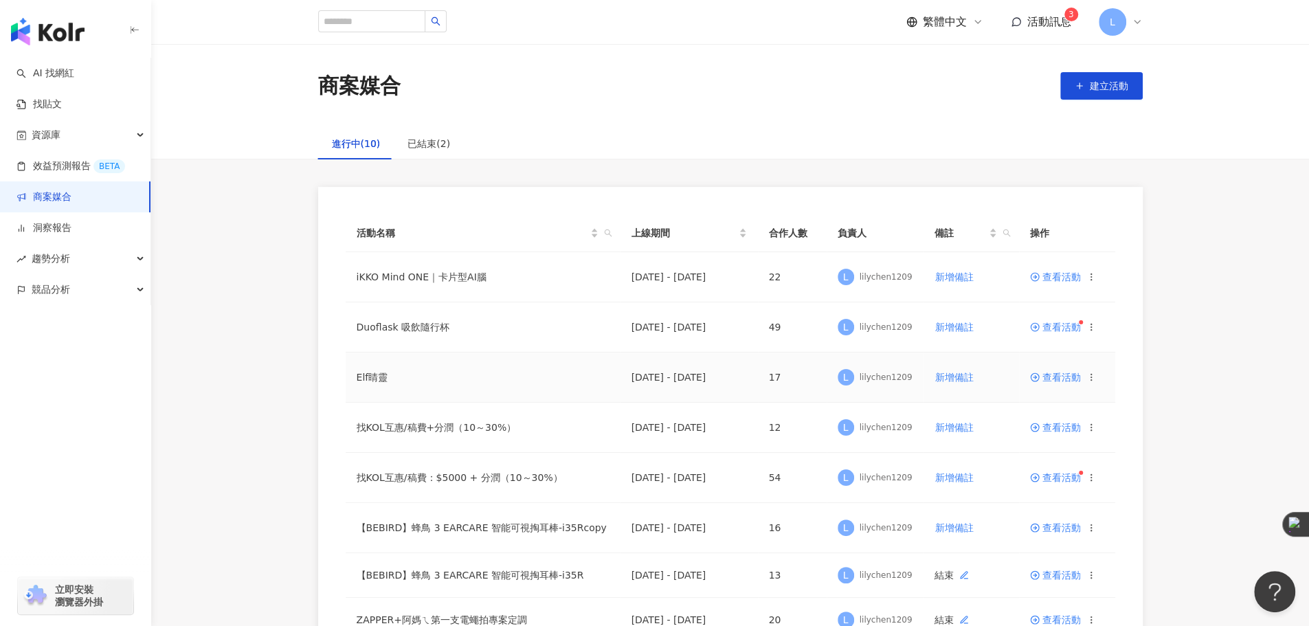
scroll to position [229, 0]
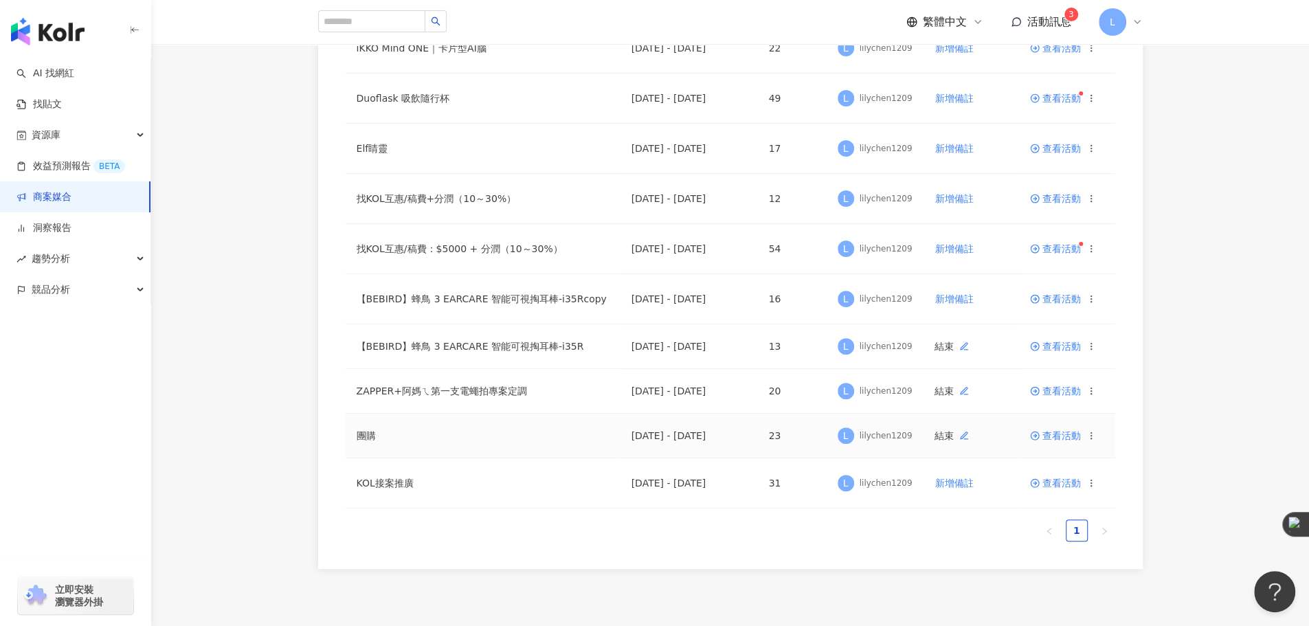
click at [378, 430] on td "團購" at bounding box center [483, 436] width 275 height 45
click at [1064, 438] on span "查看活動" at bounding box center [1055, 436] width 51 height 10
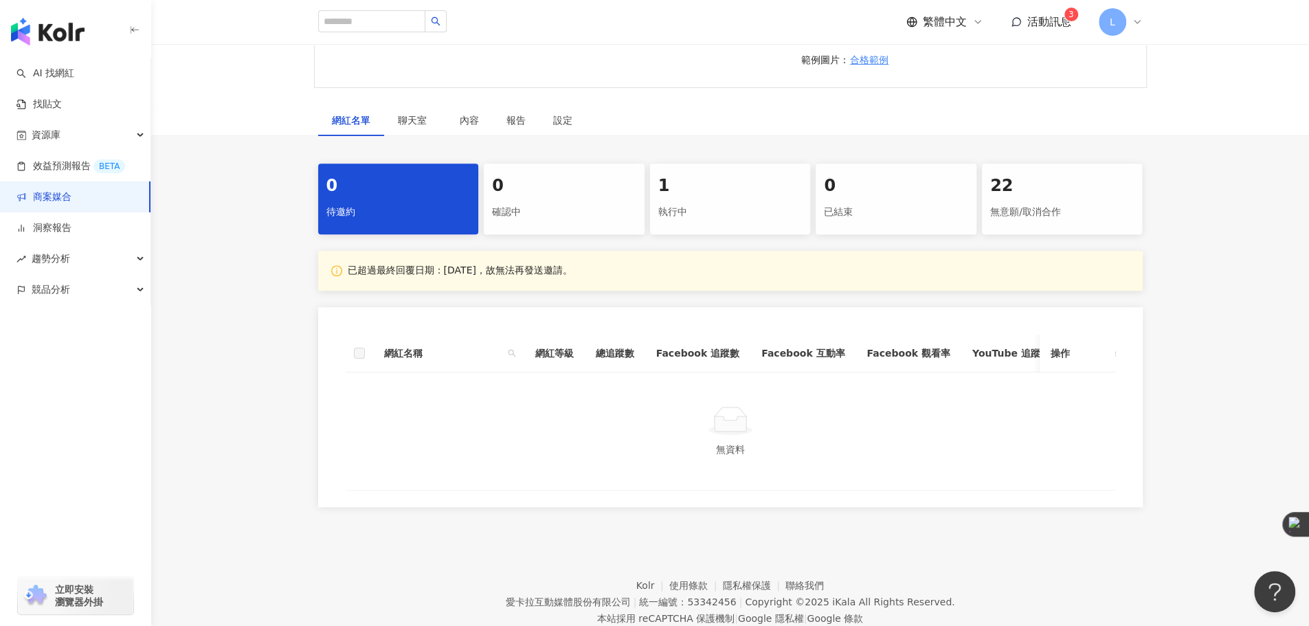
scroll to position [272, 0]
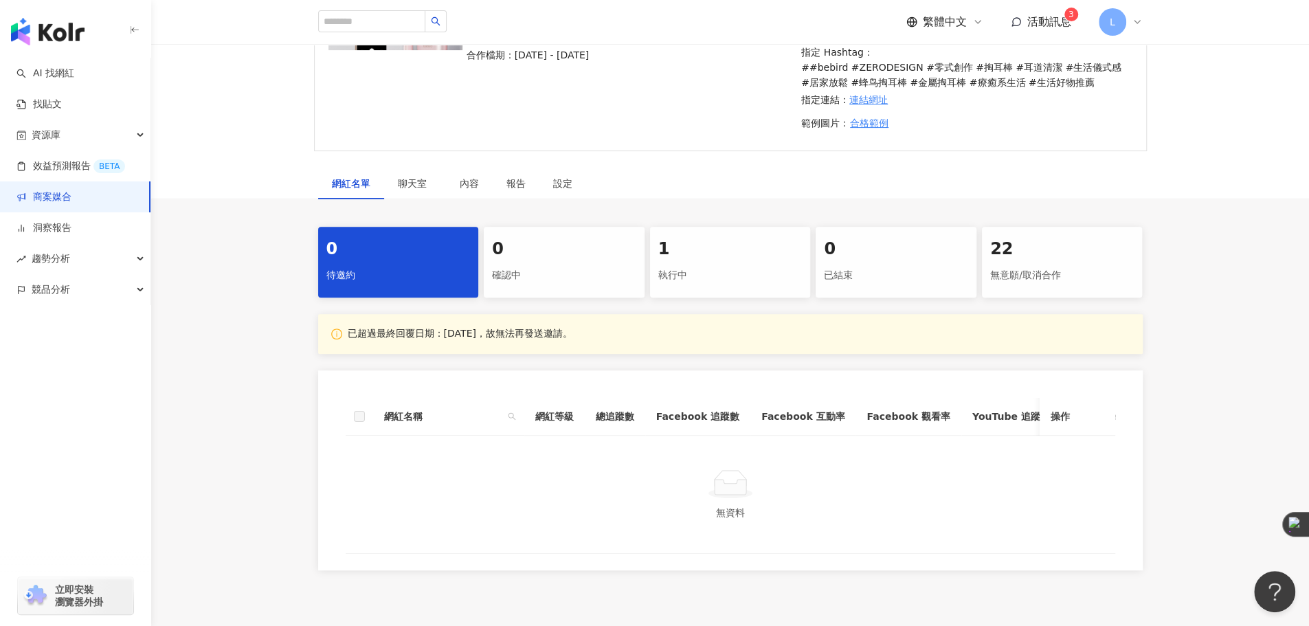
click at [724, 264] on div "執行中" at bounding box center [730, 275] width 144 height 23
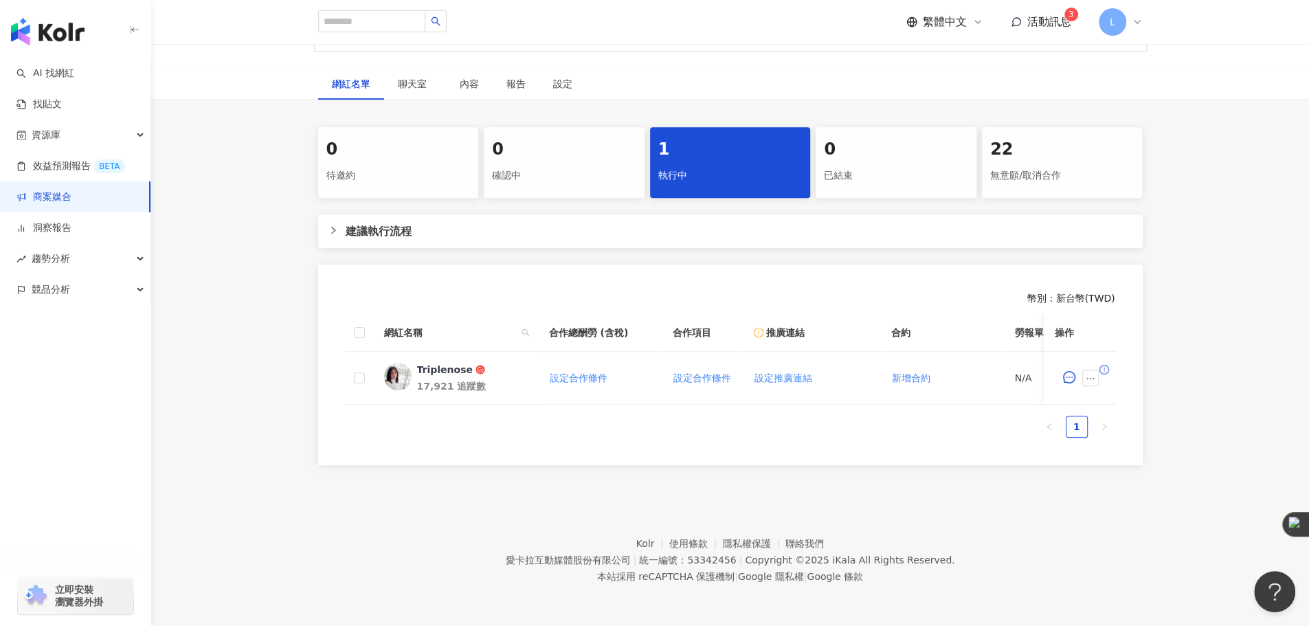
scroll to position [152, 0]
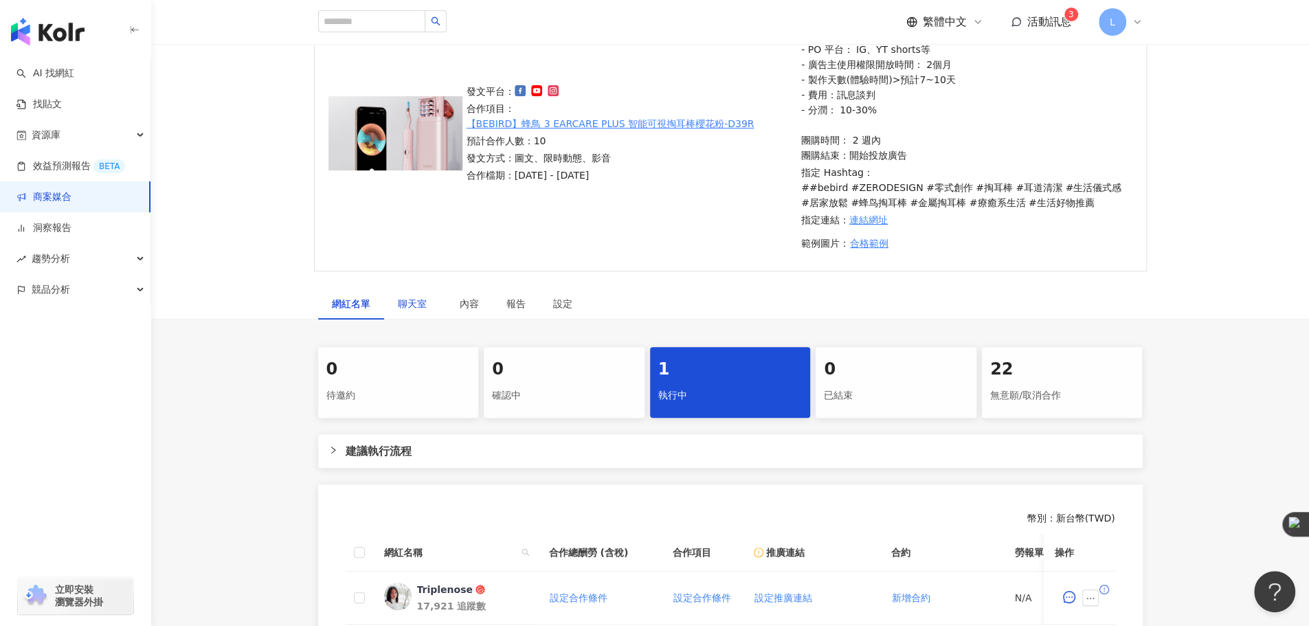
click at [415, 307] on span "聊天室" at bounding box center [415, 304] width 34 height 10
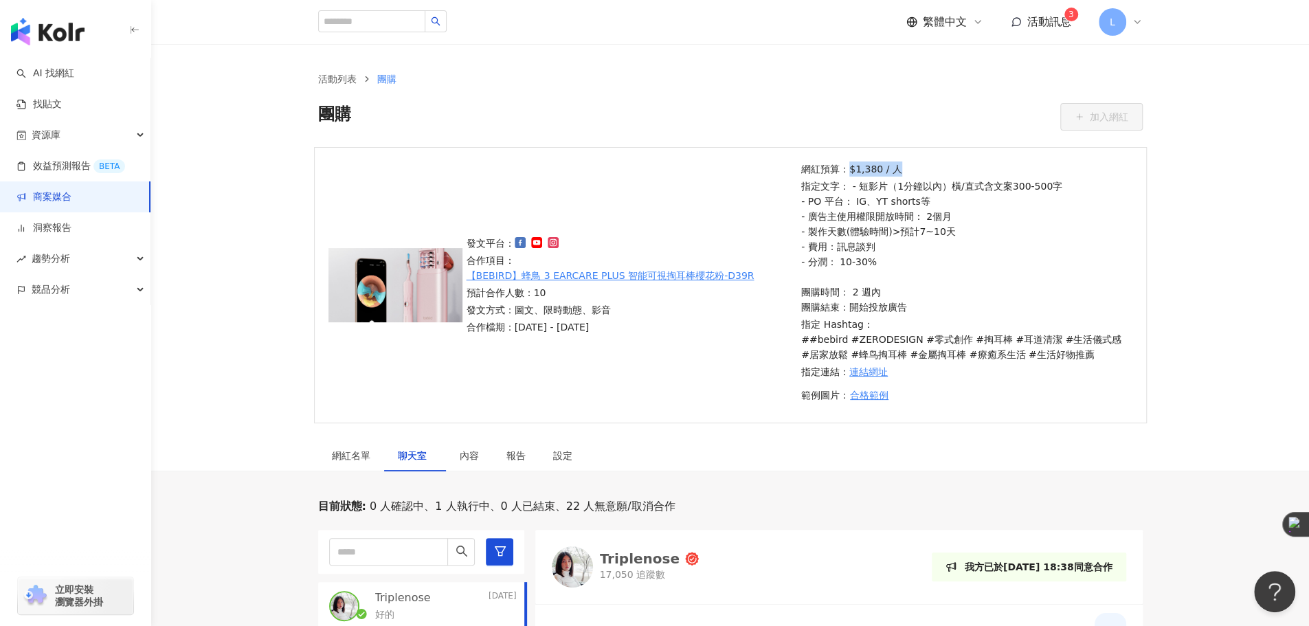
drag, startPoint x: 850, startPoint y: 168, endPoint x: 897, endPoint y: 168, distance: 47.4
click at [897, 168] on p "網紅預算：$1,380 / 人" at bounding box center [964, 168] width 327 height 15
drag, startPoint x: 907, startPoint y: 168, endPoint x: 777, endPoint y: 168, distance: 130.5
click at [777, 168] on div "發文平台： 合作項目： 【BEBIRD】蜂鳥 3 EARCARE PLUS 智能可視掏耳棒櫻花粉-D39R 預計合作人數：10 發文方式：圖文、限時動態、影音…" at bounding box center [730, 285] width 833 height 276
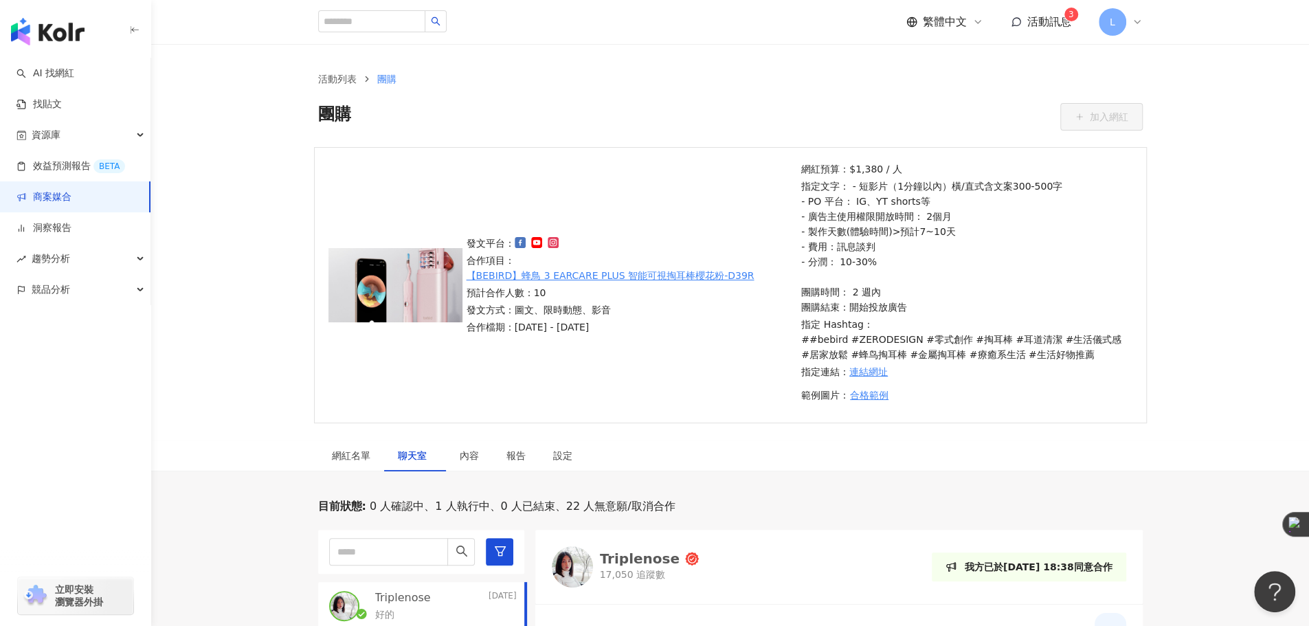
click at [777, 168] on div "發文平台： 合作項目： 【BEBIRD】蜂鳥 3 EARCARE PLUS 智能可視掏耳棒櫻花粉-D39R 預計合作人數：10 發文方式：圖文、限時動態、影音…" at bounding box center [730, 285] width 833 height 276
drag, startPoint x: 803, startPoint y: 168, endPoint x: 915, endPoint y: 172, distance: 112.0
click at [915, 172] on p "網紅預算：$1,380 / 人" at bounding box center [964, 168] width 327 height 15
drag, startPoint x: 893, startPoint y: 172, endPoint x: 776, endPoint y: 172, distance: 117.5
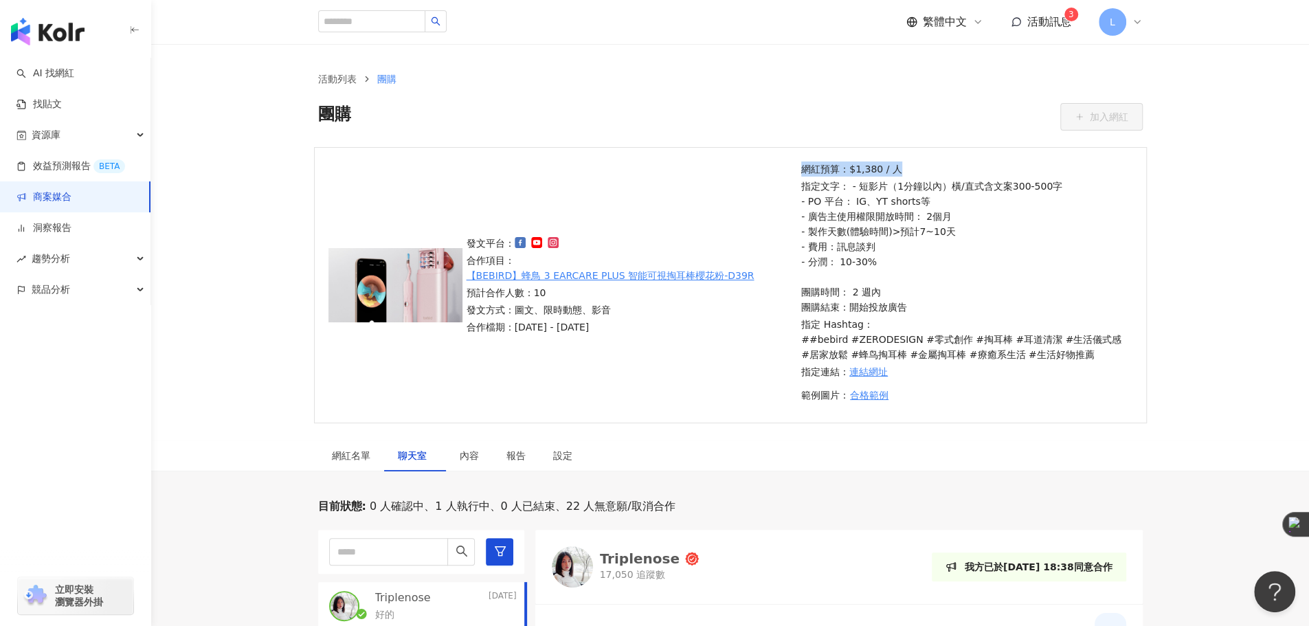
click at [776, 172] on div "發文平台： 合作項目： 【BEBIRD】蜂鳥 3 EARCARE PLUS 智能可視掏耳棒櫻花粉-D39R 預計合作人數：10 發文方式：圖文、限時動態、影音…" at bounding box center [730, 285] width 833 height 276
drag, startPoint x: 822, startPoint y: 180, endPoint x: 949, endPoint y: 235, distance: 139.1
click at [946, 232] on div "發文平台： 合作項目： 【BEBIRD】蜂鳥 3 EARCARE PLUS 智能可視掏耳棒櫻花粉-D39R 預計合作人數：10 發文方式：圖文、限時動態、影音…" at bounding box center [730, 285] width 833 height 276
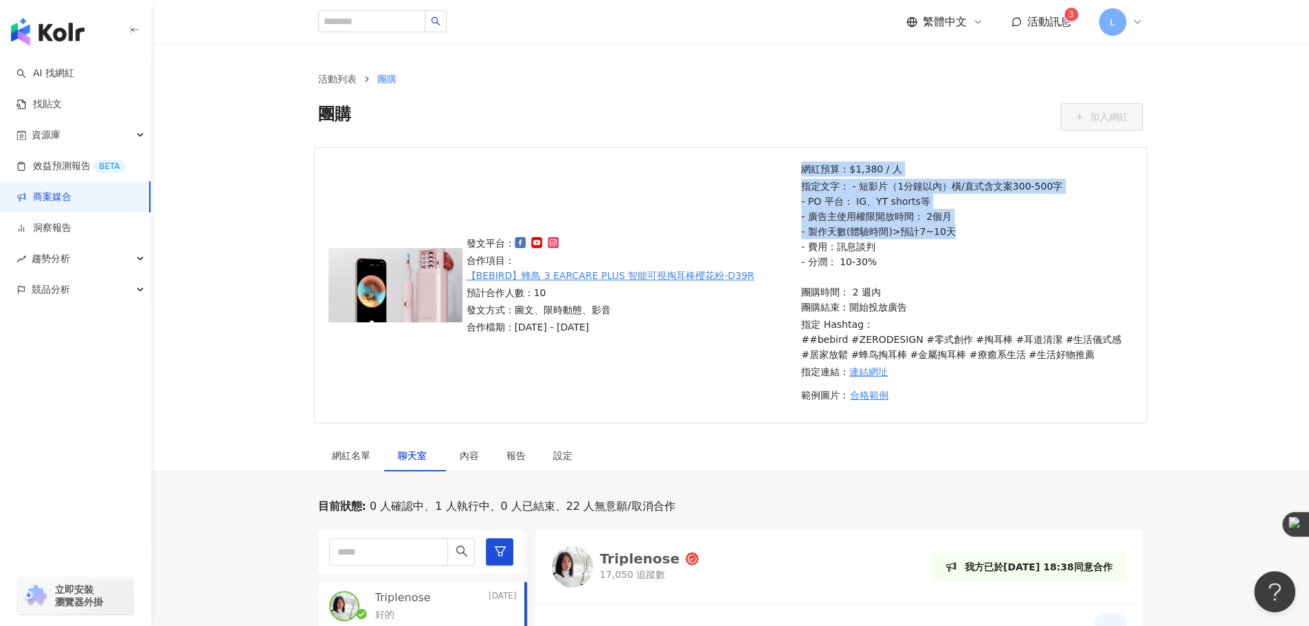
click at [949, 235] on p "指定文字： - 短影片（1分鐘以內）橫/直式含文案300-500字 - PO 平台： IG、YT shorts等 - 廣告主使用權限開放時間： 2個月 - 製…" at bounding box center [964, 247] width 327 height 136
drag, startPoint x: 982, startPoint y: 245, endPoint x: 804, endPoint y: 188, distance: 186.6
click at [804, 188] on p "指定文字： - 短影片（1分鐘以內）橫/直式含文案300-500字 - PO 平台： IG、YT shorts等 - 廣告主使用權限開放時間： 2個月 - 製…" at bounding box center [964, 247] width 327 height 136
drag, startPoint x: 787, startPoint y: 175, endPoint x: 1045, endPoint y: 246, distance: 267.1
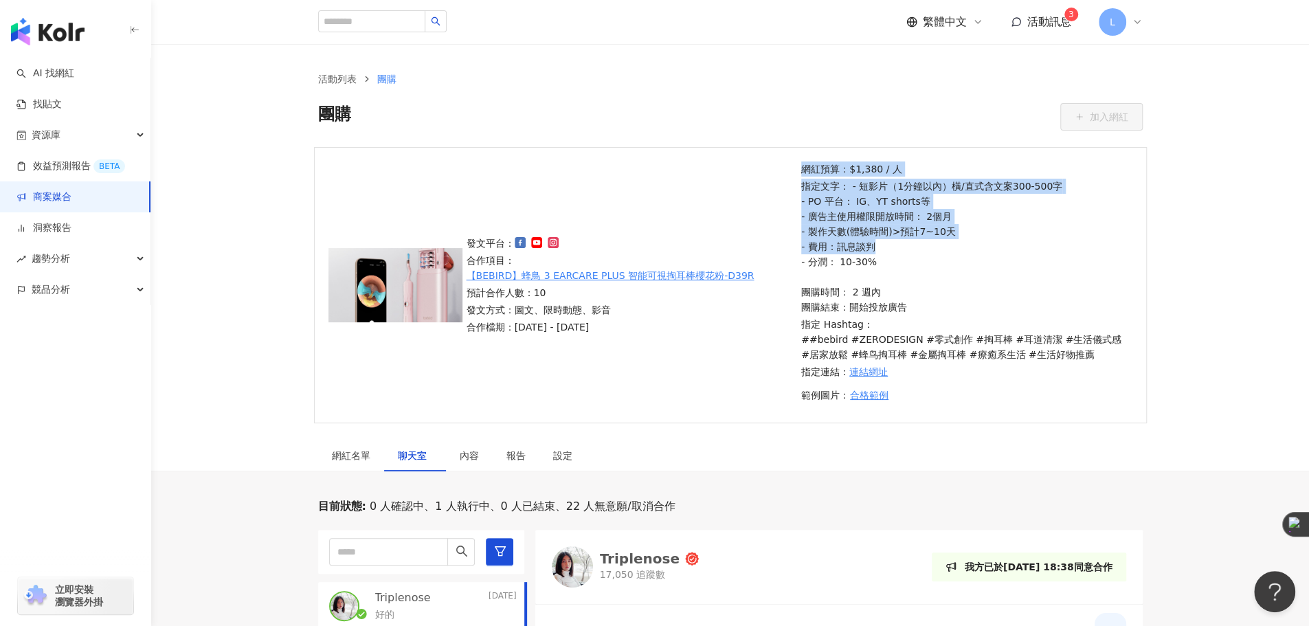
click at [1045, 246] on div "發文平台： 合作項目： 【BEBIRD】蜂鳥 3 EARCARE PLUS 智能可視掏耳棒櫻花粉-D39R 預計合作人數：10 發文方式：圖文、限時動態、影音…" at bounding box center [730, 285] width 833 height 276
click at [1045, 246] on p "指定文字： - 短影片（1分鐘以內）橫/直式含文案300-500字 - PO 平台： IG、YT shorts等 - 廣告主使用權限開放時間： 2個月 - 製…" at bounding box center [964, 247] width 327 height 136
drag, startPoint x: 992, startPoint y: 232, endPoint x: 812, endPoint y: 185, distance: 185.9
click at [812, 185] on p "指定文字： - 短影片（1分鐘以內）橫/直式含文案300-500字 - PO 平台： IG、YT shorts等 - 廣告主使用權限開放時間： 2個月 - 製…" at bounding box center [964, 247] width 327 height 136
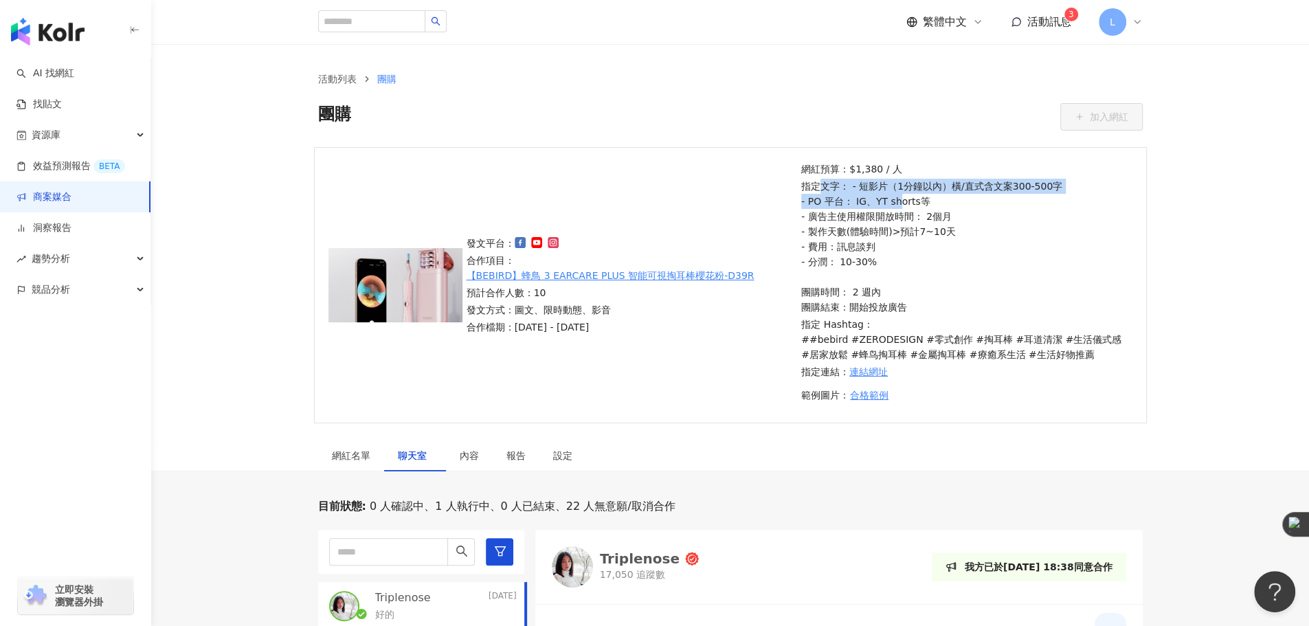
drag, startPoint x: 871, startPoint y: 204, endPoint x: 993, endPoint y: 225, distance: 124.1
click at [932, 214] on p "指定文字： - 短影片（1分鐘以內）橫/直式含文案300-500字 - PO 平台： IG、YT shorts等 - 廣告主使用權限開放時間： 2個月 - 製…" at bounding box center [964, 247] width 327 height 136
drag, startPoint x: 993, startPoint y: 225, endPoint x: 1038, endPoint y: 234, distance: 45.5
click at [996, 226] on p "指定文字： - 短影片（1分鐘以內）橫/直式含文案300-500字 - PO 平台： IG、YT shorts等 - 廣告主使用權限開放時間： 2個月 - 製…" at bounding box center [964, 247] width 327 height 136
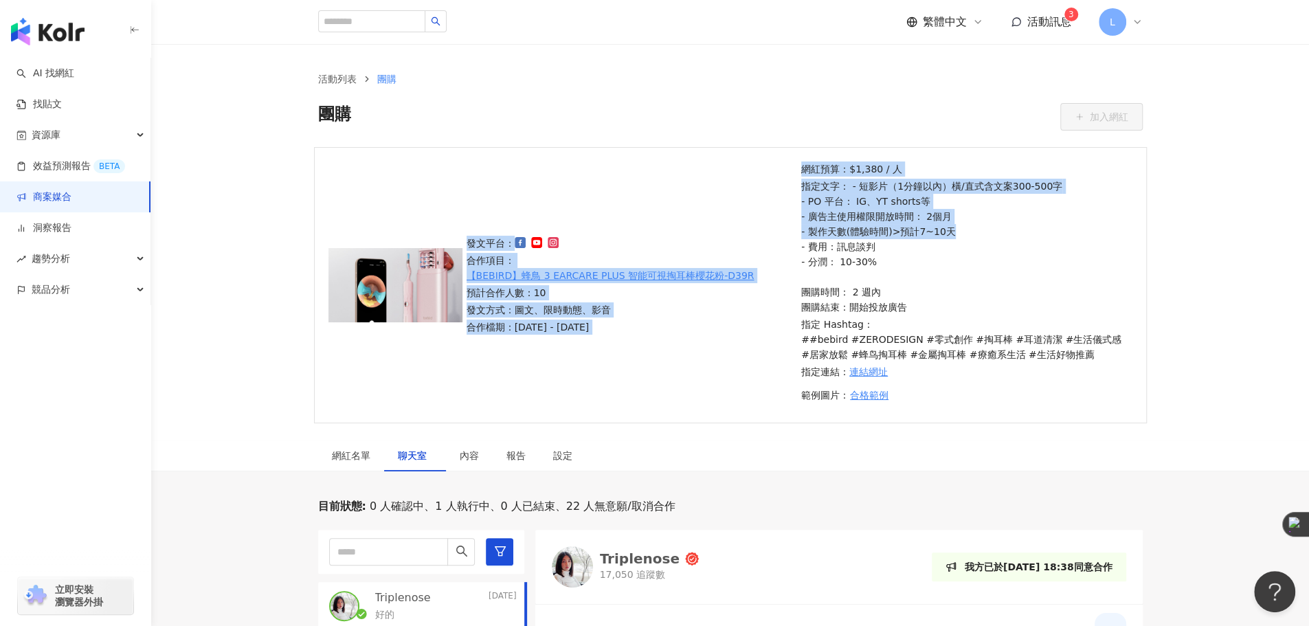
drag, startPoint x: 1038, startPoint y: 234, endPoint x: 754, endPoint y: 216, distance: 284.3
click at [754, 216] on div "發文平台： 合作項目： 【BEBIRD】蜂鳥 3 EARCARE PLUS 智能可視掏耳棒櫻花粉-D39R 預計合作人數：10 發文方式：圖文、限時動態、影音…" at bounding box center [730, 285] width 833 height 276
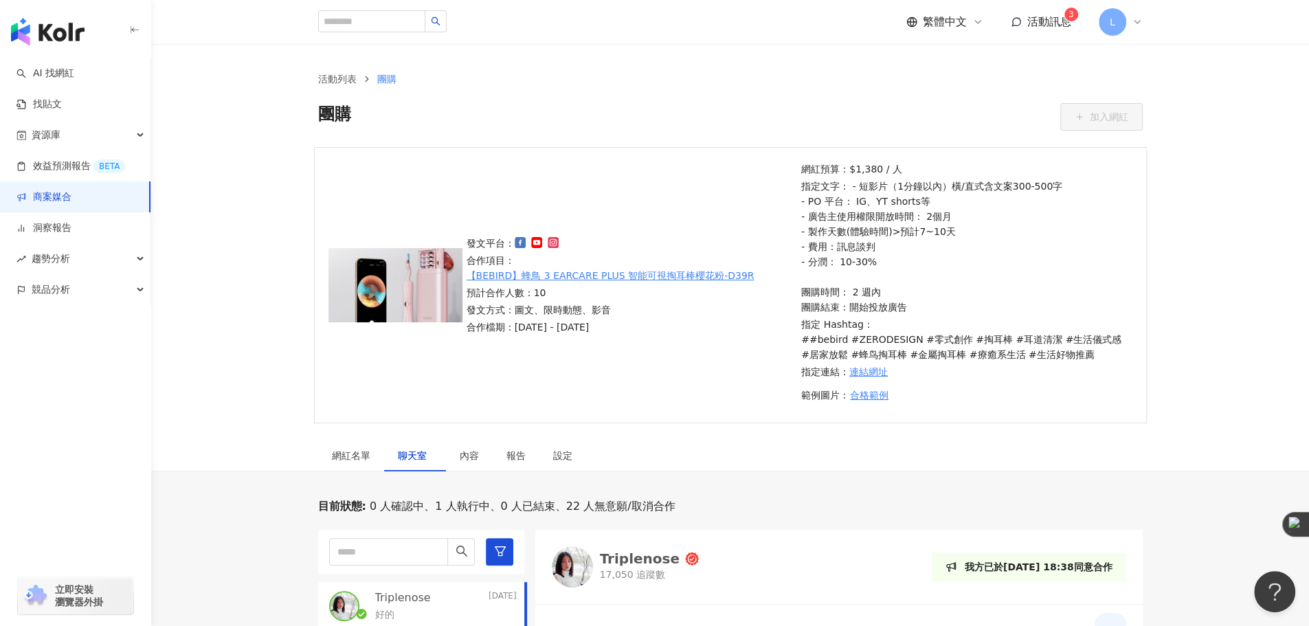
click at [754, 216] on div "發文平台： 合作項目： 【BEBIRD】蜂鳥 3 EARCARE PLUS 智能可視掏耳棒櫻花粉-D39R 預計合作人數：10 發文方式：圖文、限時動態、影音…" at bounding box center [730, 285] width 833 height 276
drag, startPoint x: 817, startPoint y: 211, endPoint x: 970, endPoint y: 238, distance: 155.5
click at [954, 236] on p "指定文字： - 短影片（1分鐘以內）橫/直式含文案300-500字 - PO 平台： IG、YT shorts等 - 廣告主使用權限開放時間： 2個月 - 製…" at bounding box center [964, 247] width 327 height 136
click at [970, 238] on p "指定文字： - 短影片（1分鐘以內）橫/直式含文案300-500字 - PO 平台： IG、YT shorts等 - 廣告主使用權限開放時間： 2個月 - 製…" at bounding box center [964, 247] width 327 height 136
drag, startPoint x: 970, startPoint y: 238, endPoint x: 849, endPoint y: 216, distance: 122.8
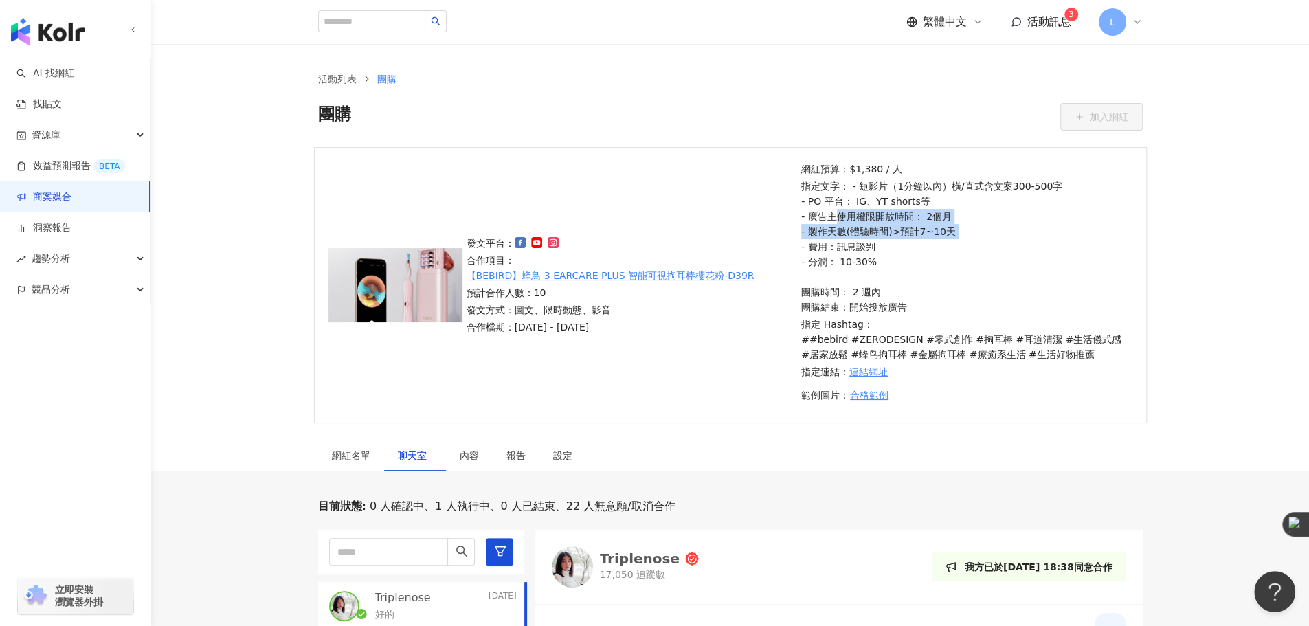
click at [849, 216] on p "指定文字： - 短影片（1分鐘以內）橫/直式含文案300-500字 - PO 平台： IG、YT shorts等 - 廣告主使用權限開放時間： 2個月 - 製…" at bounding box center [964, 247] width 327 height 136
drag, startPoint x: 958, startPoint y: 240, endPoint x: 971, endPoint y: 242, distance: 14.0
click at [971, 242] on p "指定文字： - 短影片（1分鐘以內）橫/直式含文案300-500字 - PO 平台： IG、YT shorts等 - 廣告主使用權限開放時間： 2個月 - 製…" at bounding box center [964, 247] width 327 height 136
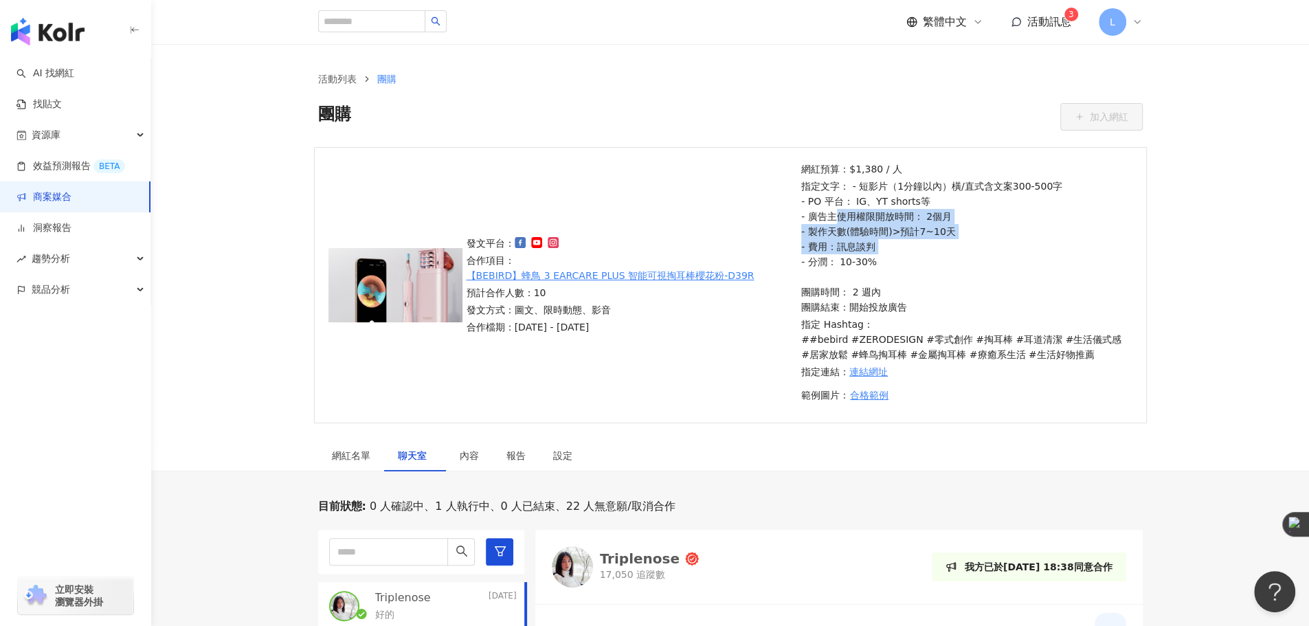
drag, startPoint x: 971, startPoint y: 242, endPoint x: 844, endPoint y: 216, distance: 130.6
click at [844, 216] on p "指定文字： - 短影片（1分鐘以內）橫/直式含文案300-500字 - PO 平台： IG、YT shorts等 - 廣告主使用權限開放時間： 2個月 - 製…" at bounding box center [964, 247] width 327 height 136
drag, startPoint x: 806, startPoint y: 212, endPoint x: 948, endPoint y: 242, distance: 144.6
click at [921, 236] on p "指定文字： - 短影片（1分鐘以內）橫/直式含文案300-500字 - PO 平台： IG、YT shorts等 - 廣告主使用權限開放時間： 2個月 - 製…" at bounding box center [964, 247] width 327 height 136
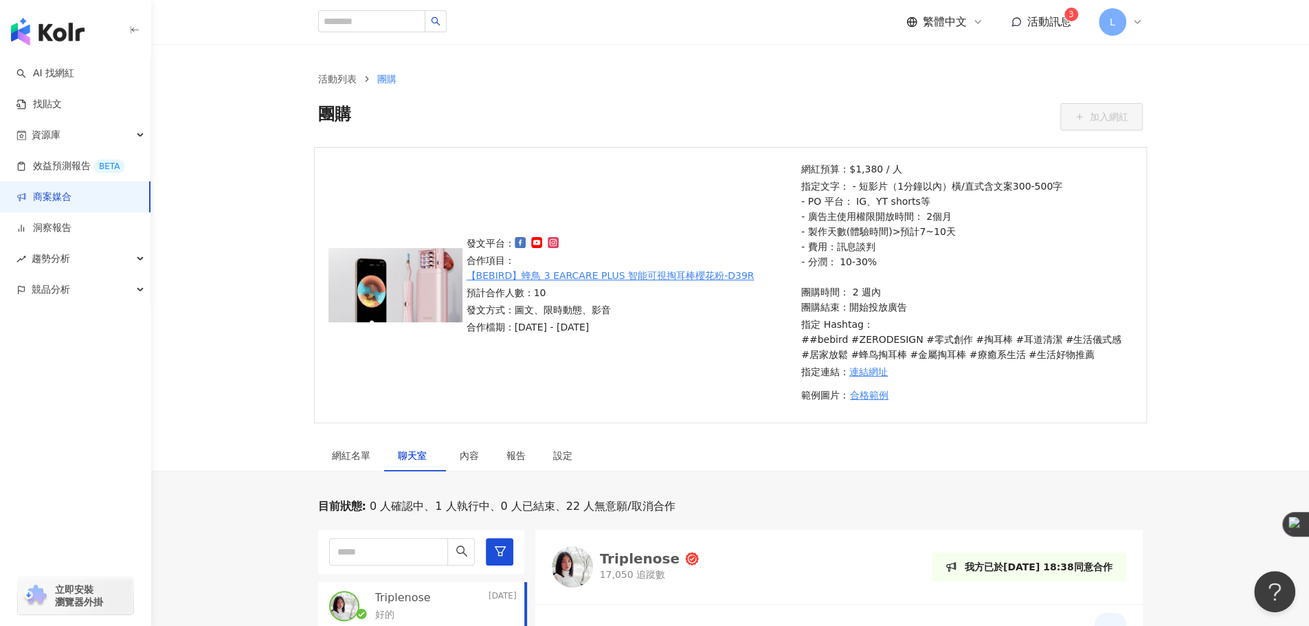
click at [948, 242] on p "指定文字： - 短影片（1分鐘以內）橫/直式含文案300-500字 - PO 平台： IG、YT shorts等 - 廣告主使用權限開放時間： 2個月 - 製…" at bounding box center [964, 247] width 327 height 136
drag, startPoint x: 948, startPoint y: 242, endPoint x: 826, endPoint y: 233, distance: 122.6
click at [826, 233] on p "指定文字： - 短影片（1分鐘以內）橫/直式含文案300-500字 - PO 平台： IG、YT shorts等 - 廣告主使用權限開放時間： 2個月 - 製…" at bounding box center [964, 247] width 327 height 136
drag, startPoint x: 822, startPoint y: 234, endPoint x: 946, endPoint y: 243, distance: 124.7
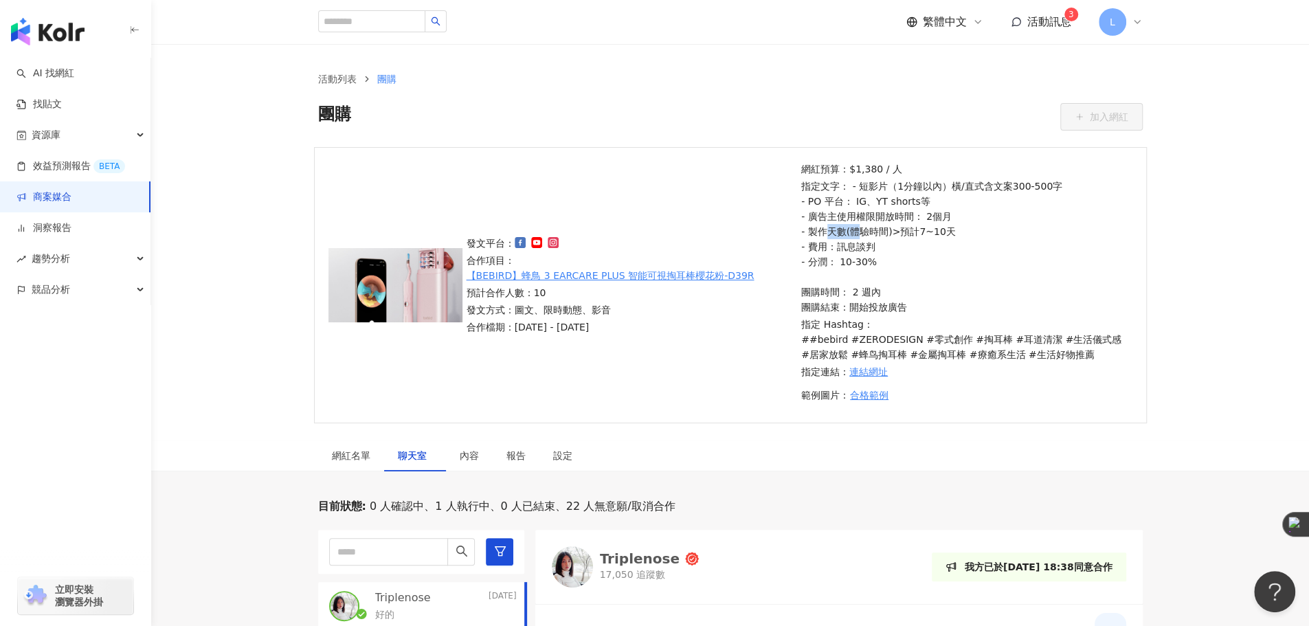
click at [922, 241] on p "指定文字： - 短影片（1分鐘以內）橫/直式含文案300-500字 - PO 平台： IG、YT shorts等 - 廣告主使用權限開放時間： 2個月 - 製…" at bounding box center [964, 247] width 327 height 136
click at [946, 243] on p "指定文字： - 短影片（1分鐘以內）橫/直式含文案300-500字 - PO 平台： IG、YT shorts等 - 廣告主使用權限開放時間： 2個月 - 製…" at bounding box center [964, 247] width 327 height 136
drag, startPoint x: 946, startPoint y: 243, endPoint x: 811, endPoint y: 212, distance: 138.8
click at [811, 212] on p "指定文字： - 短影片（1分鐘以內）橫/直式含文案300-500字 - PO 平台： IG、YT shorts等 - 廣告主使用權限開放時間： 2個月 - 製…" at bounding box center [964, 247] width 327 height 136
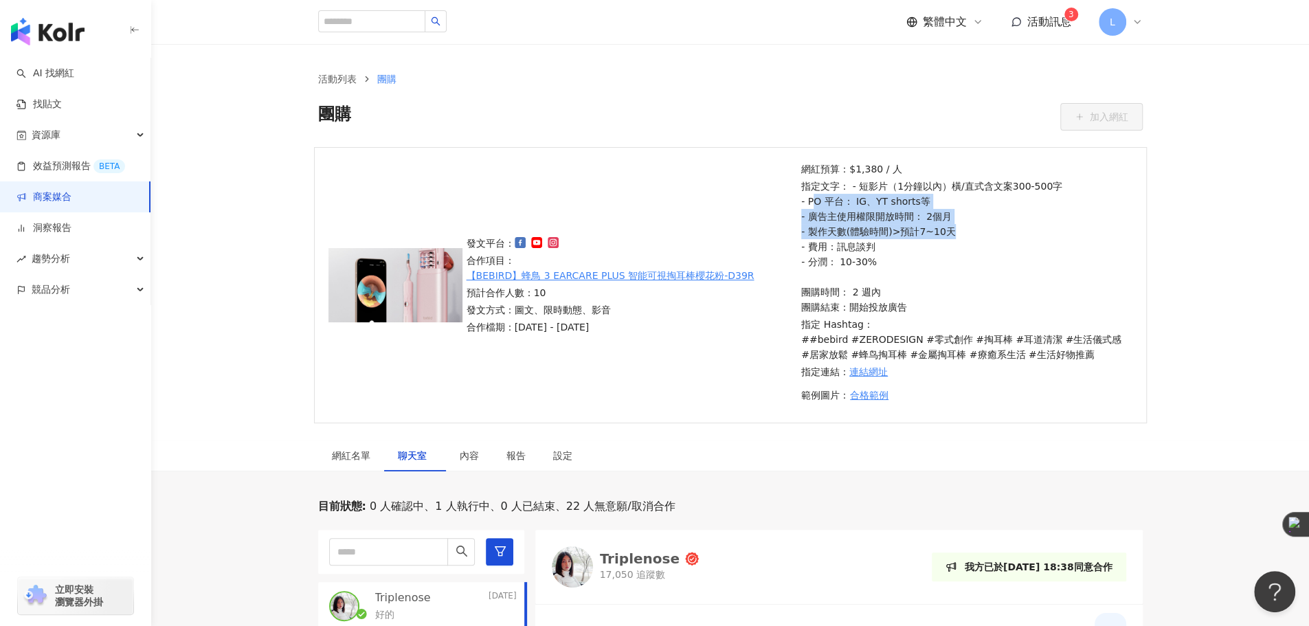
drag, startPoint x: 822, startPoint y: 207, endPoint x: 966, endPoint y: 231, distance: 145.5
click at [964, 231] on p "指定文字： - 短影片（1分鐘以內）橫/直式含文案300-500字 - PO 平台： IG、YT shorts等 - 廣告主使用權限開放時間： 2個月 - 製…" at bounding box center [964, 247] width 327 height 136
click at [967, 232] on p "指定文字： - 短影片（1分鐘以內）橫/直式含文案300-500字 - PO 平台： IG、YT shorts等 - 廣告主使用權限開放時間： 2個月 - 製…" at bounding box center [964, 247] width 327 height 136
drag, startPoint x: 972, startPoint y: 233, endPoint x: 798, endPoint y: 202, distance: 176.5
click at [798, 202] on div "網紅預算：$1,380 / 人 指定文字： - 短影片（1分鐘以內）橫/直式含文案300-500字 - PO 平台： IG、YT shorts等 - 廣告主使…" at bounding box center [964, 284] width 335 height 247
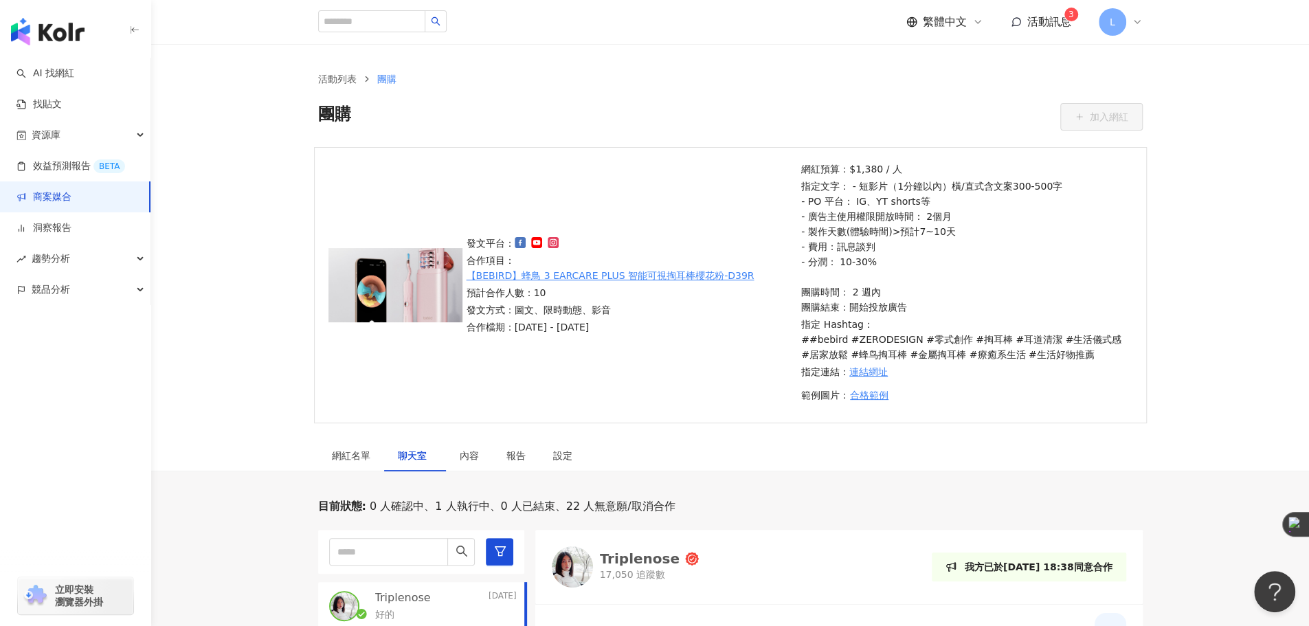
click at [798, 202] on div "網紅預算：$1,380 / 人 指定文字： - 短影片（1分鐘以內）橫/直式含文案300-500字 - PO 平台： IG、YT shorts等 - 廣告主使…" at bounding box center [964, 284] width 335 height 247
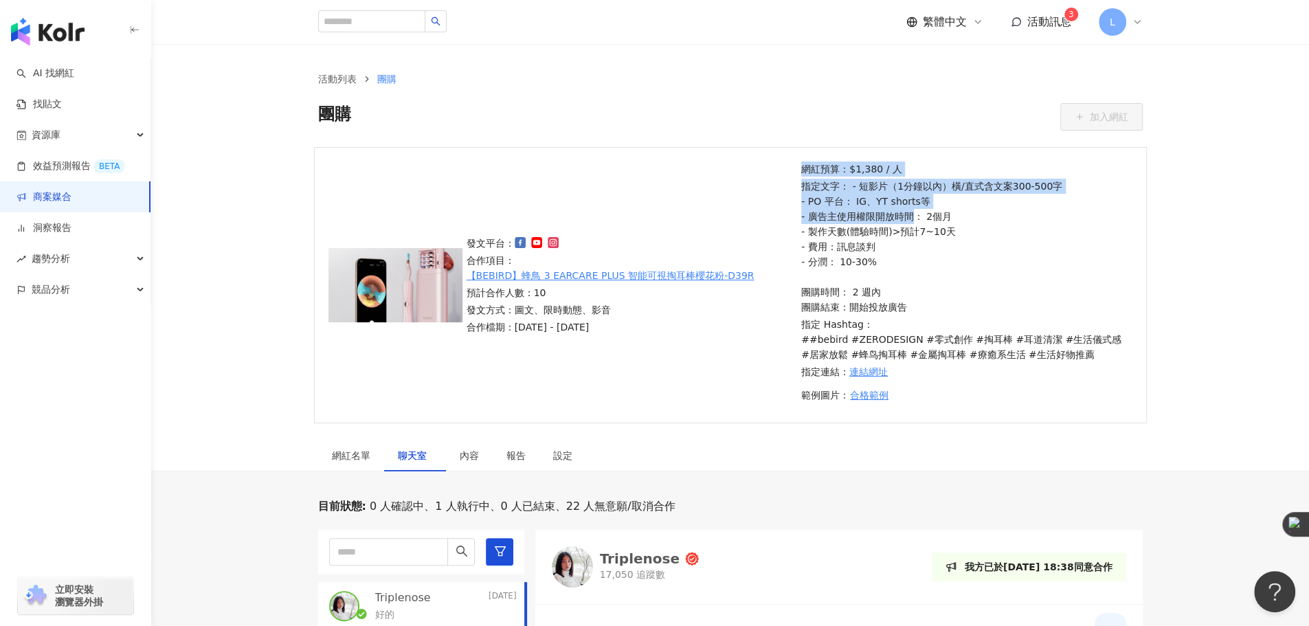
drag, startPoint x: 798, startPoint y: 201, endPoint x: 918, endPoint y: 215, distance: 120.4
click at [916, 215] on div "網紅預算：$1,380 / 人 指定文字： - 短影片（1分鐘以內）橫/直式含文案300-500字 - PO 平台： IG、YT shorts等 - 廣告主使…" at bounding box center [964, 284] width 335 height 247
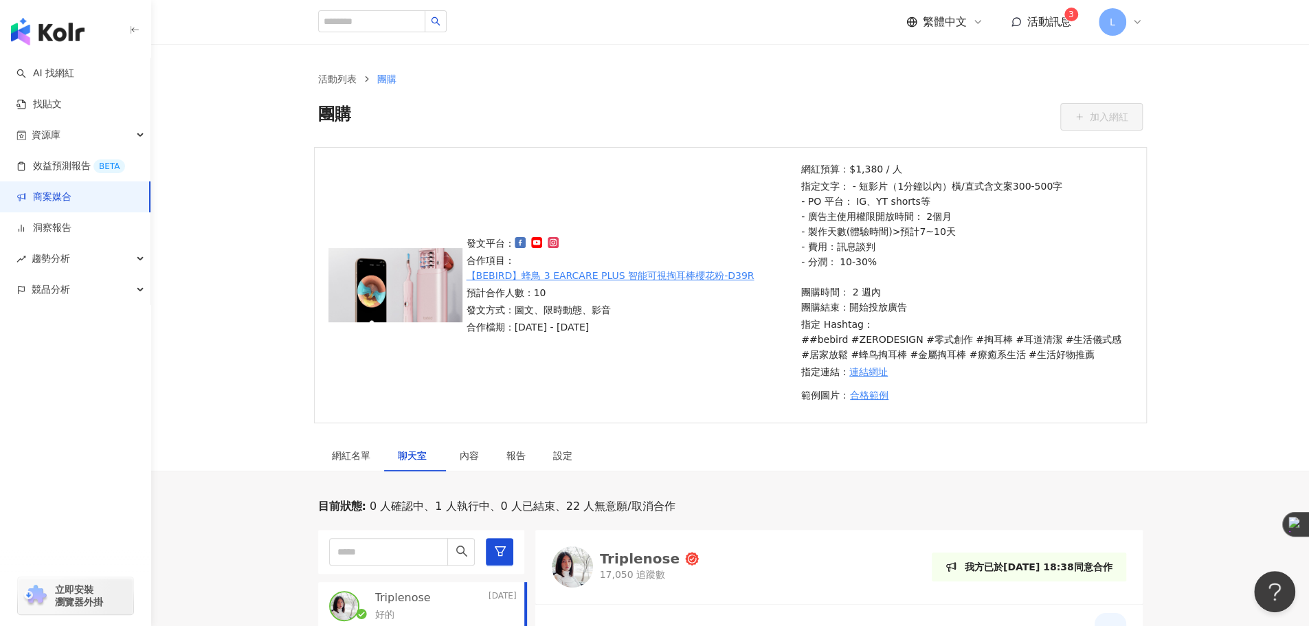
drag, startPoint x: 918, startPoint y: 215, endPoint x: 932, endPoint y: 217, distance: 13.9
click at [918, 215] on p "指定文字： - 短影片（1分鐘以內）橫/直式含文案300-500字 - PO 平台： IG、YT shorts等 - 廣告主使用權限開放時間： 2個月 - 製…" at bounding box center [964, 247] width 327 height 136
drag, startPoint x: 963, startPoint y: 223, endPoint x: 802, endPoint y: 196, distance: 163.0
click at [802, 196] on p "指定文字： - 短影片（1分鐘以內）橫/直式含文案300-500字 - PO 平台： IG、YT shorts等 - 廣告主使用權限開放時間： 2個月 - 製…" at bounding box center [964, 247] width 327 height 136
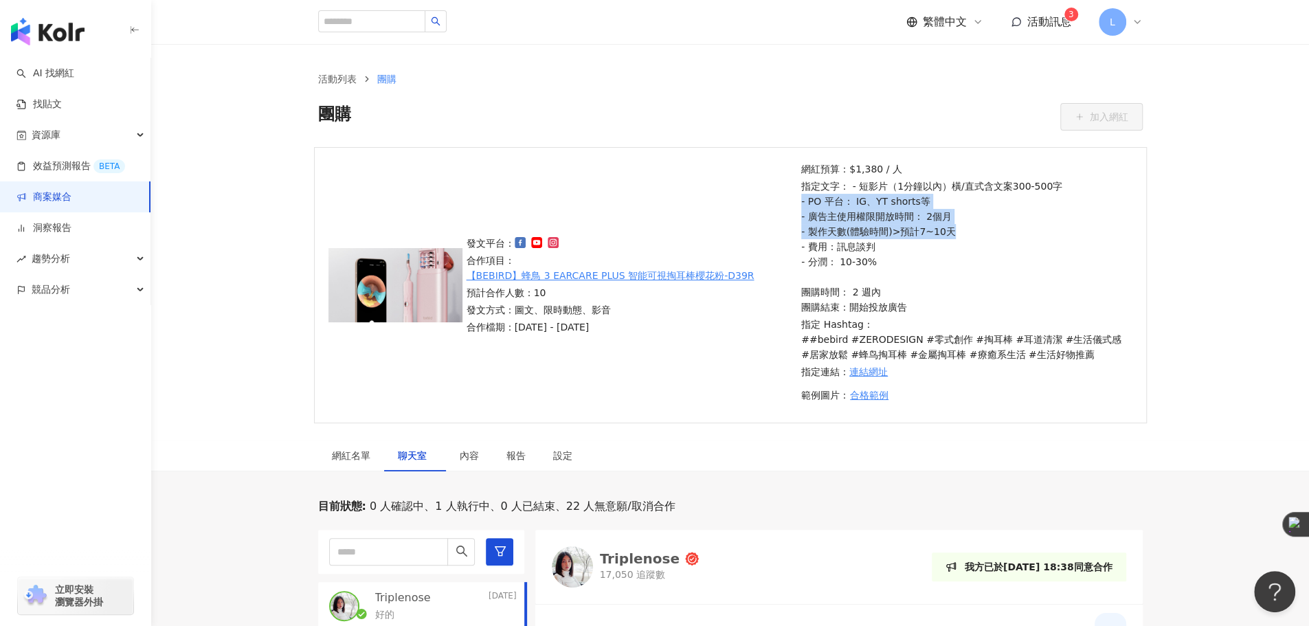
drag, startPoint x: 801, startPoint y: 201, endPoint x: 953, endPoint y: 227, distance: 154.8
click at [953, 227] on p "指定文字： - 短影片（1分鐘以內）橫/直式含文案300-500字 - PO 平台： IG、YT shorts等 - 廣告主使用權限開放時間： 2個月 - 製…" at bounding box center [964, 247] width 327 height 136
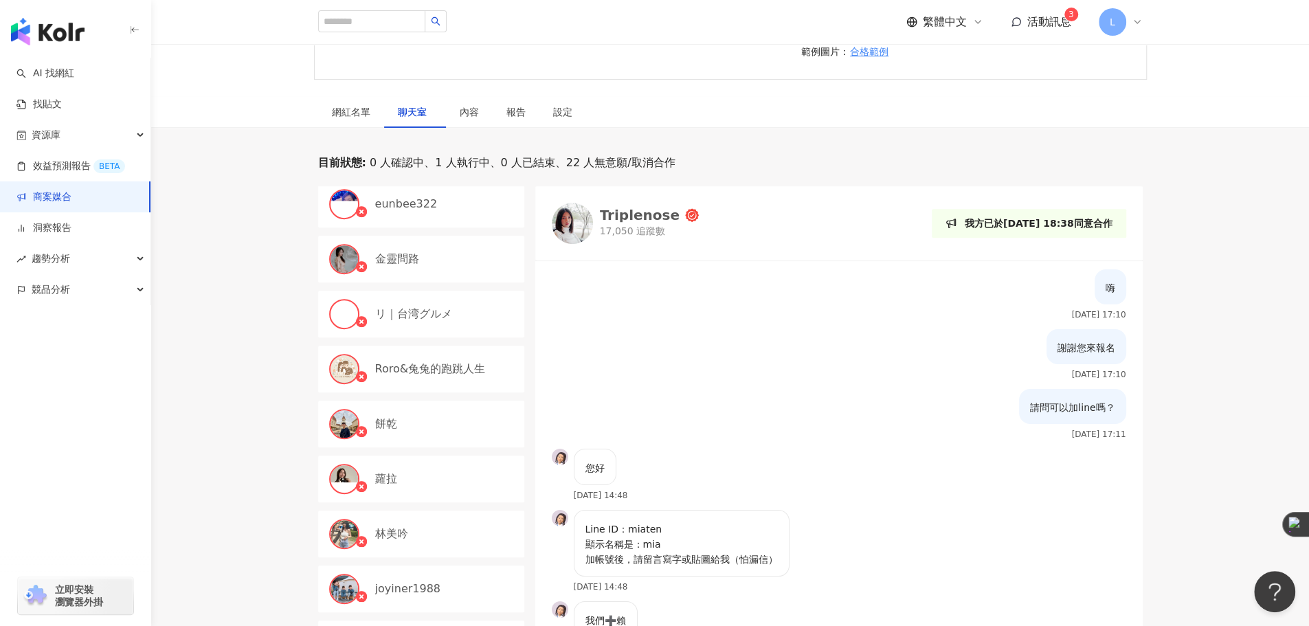
scroll to position [791, 0]
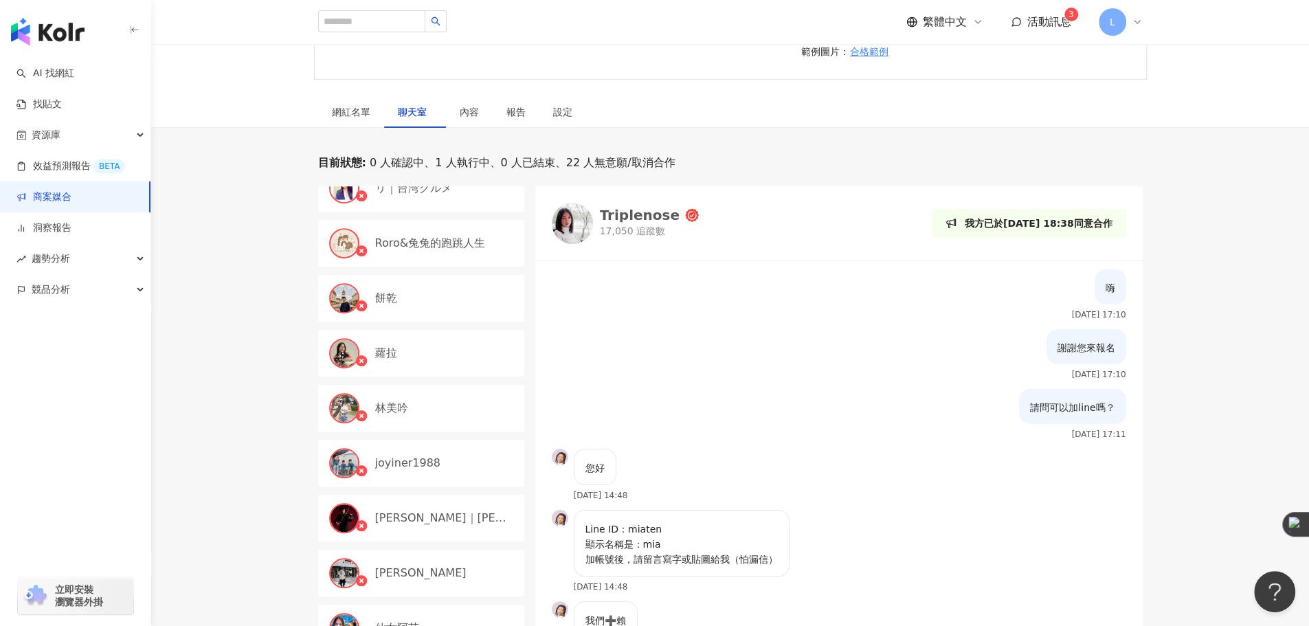
click at [422, 464] on p "joyiner1988" at bounding box center [407, 462] width 65 height 15
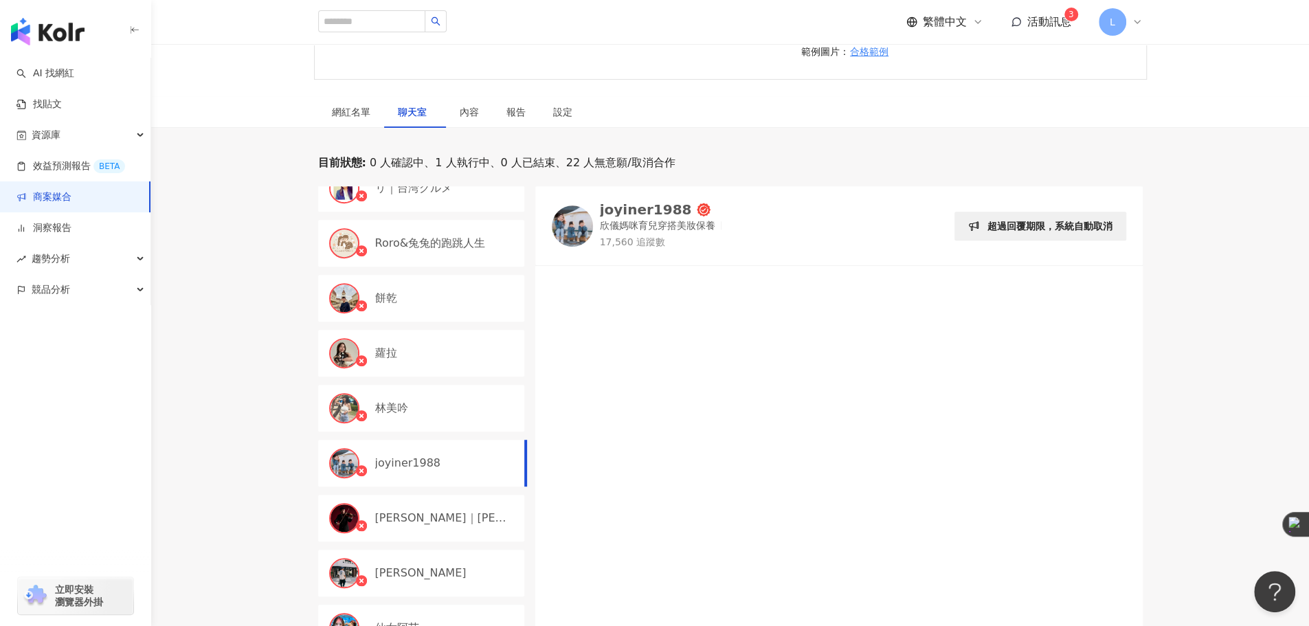
click at [427, 409] on div "林美吟" at bounding box center [446, 407] width 142 height 15
click at [436, 366] on div "蘿拉" at bounding box center [421, 353] width 206 height 47
click at [428, 496] on div "Jimmy｜彥傑" at bounding box center [421, 518] width 206 height 47
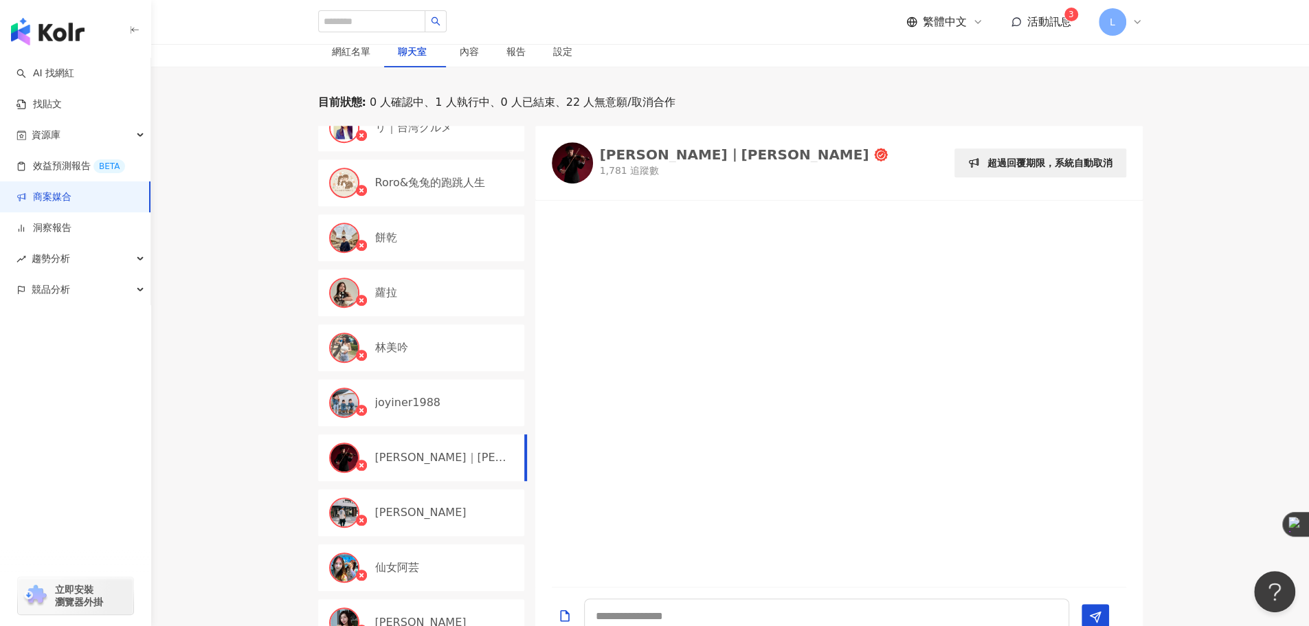
scroll to position [458, 0]
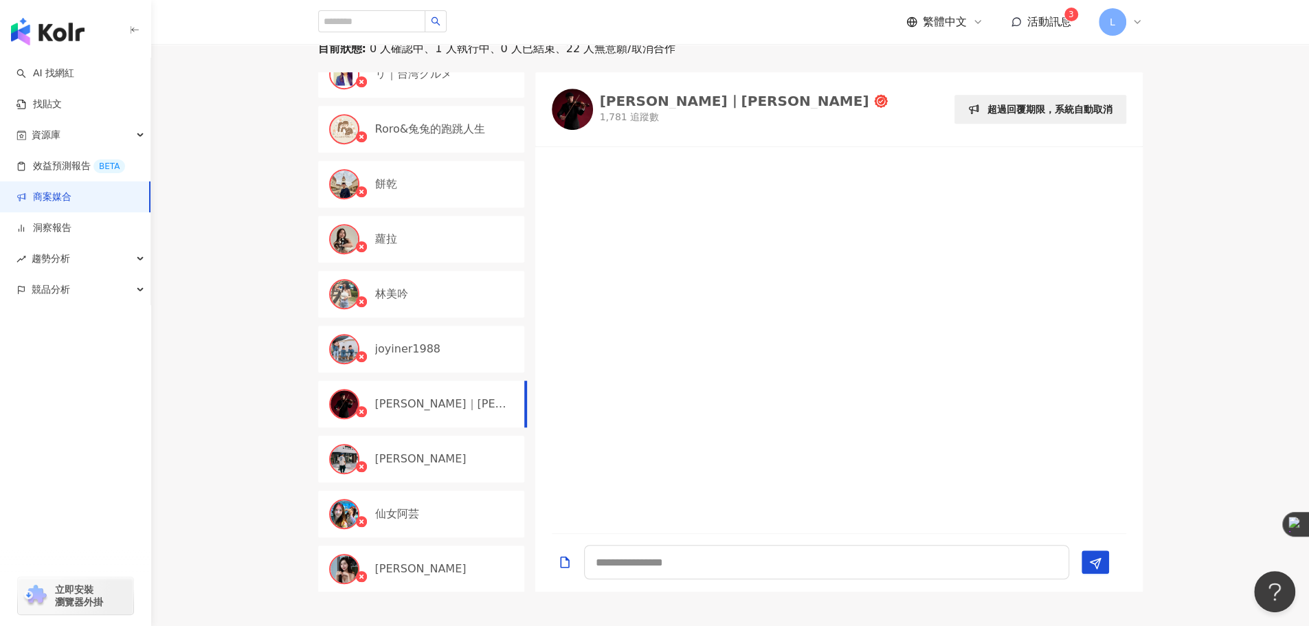
click at [471, 468] on div "陳昱誠" at bounding box center [421, 459] width 206 height 47
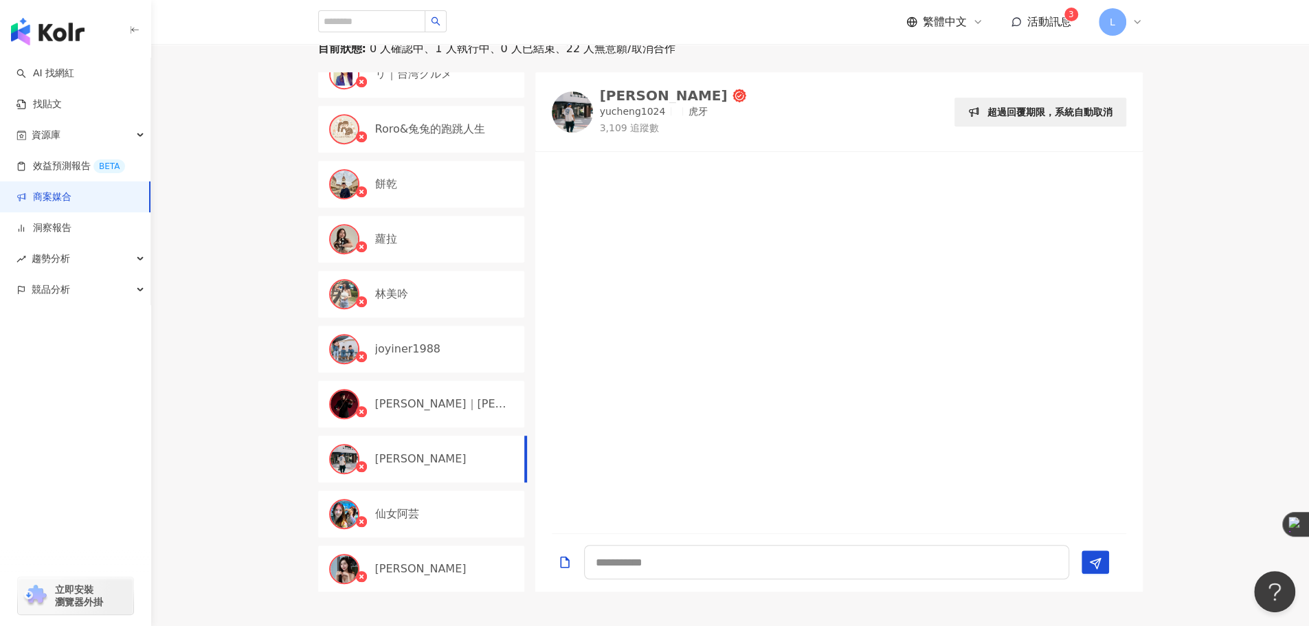
click at [444, 506] on div "仙女阿芸" at bounding box center [446, 513] width 142 height 15
click at [436, 545] on div "米雪 Michelle" at bounding box center [421, 568] width 206 height 47
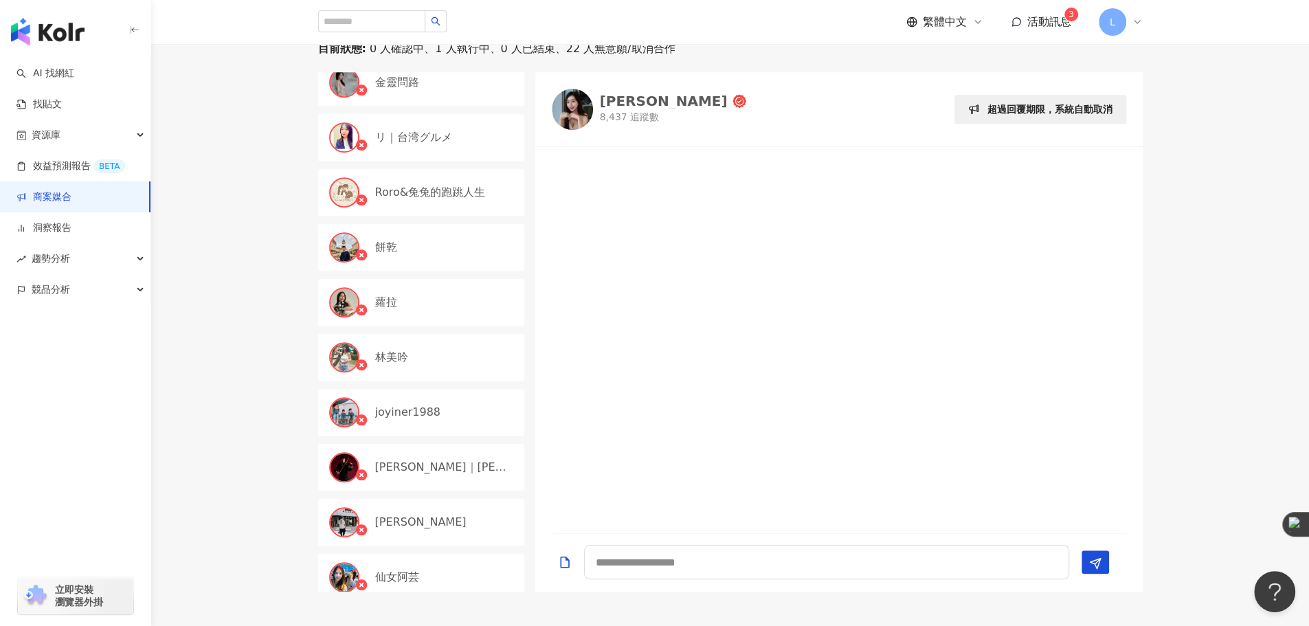
scroll to position [677, 0]
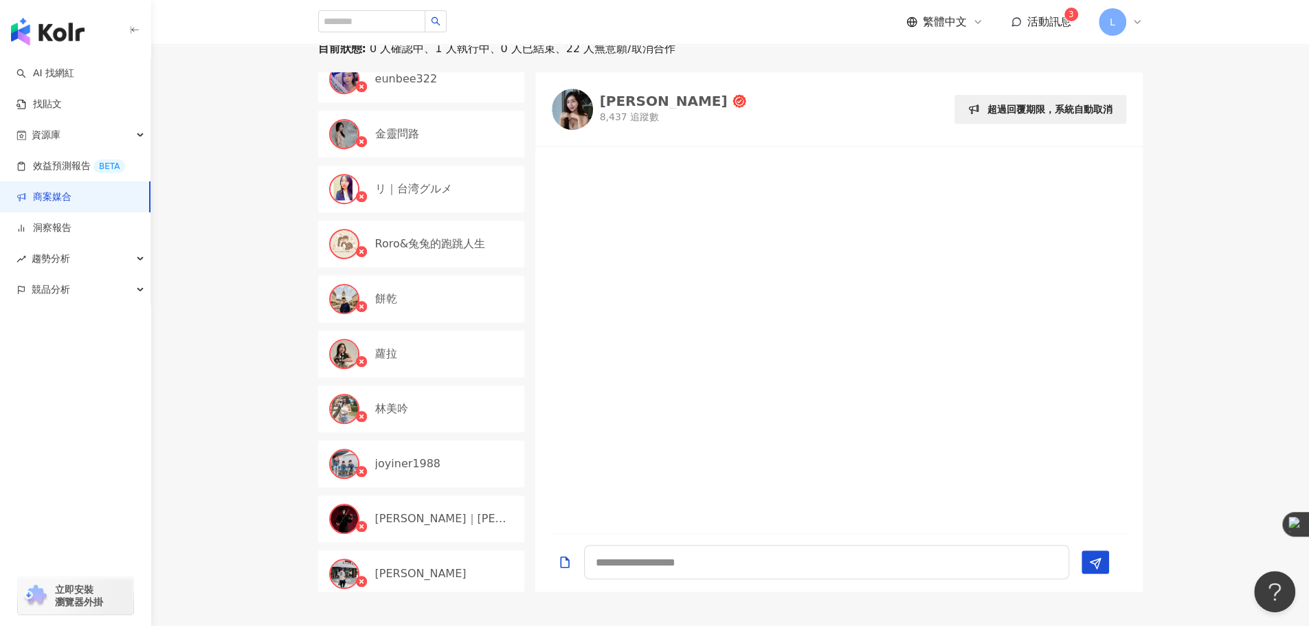
click at [412, 459] on p "joyiner1988" at bounding box center [407, 463] width 65 height 15
click at [431, 351] on div "蘿拉" at bounding box center [446, 353] width 142 height 15
click at [415, 336] on div "蘿拉" at bounding box center [421, 353] width 206 height 47
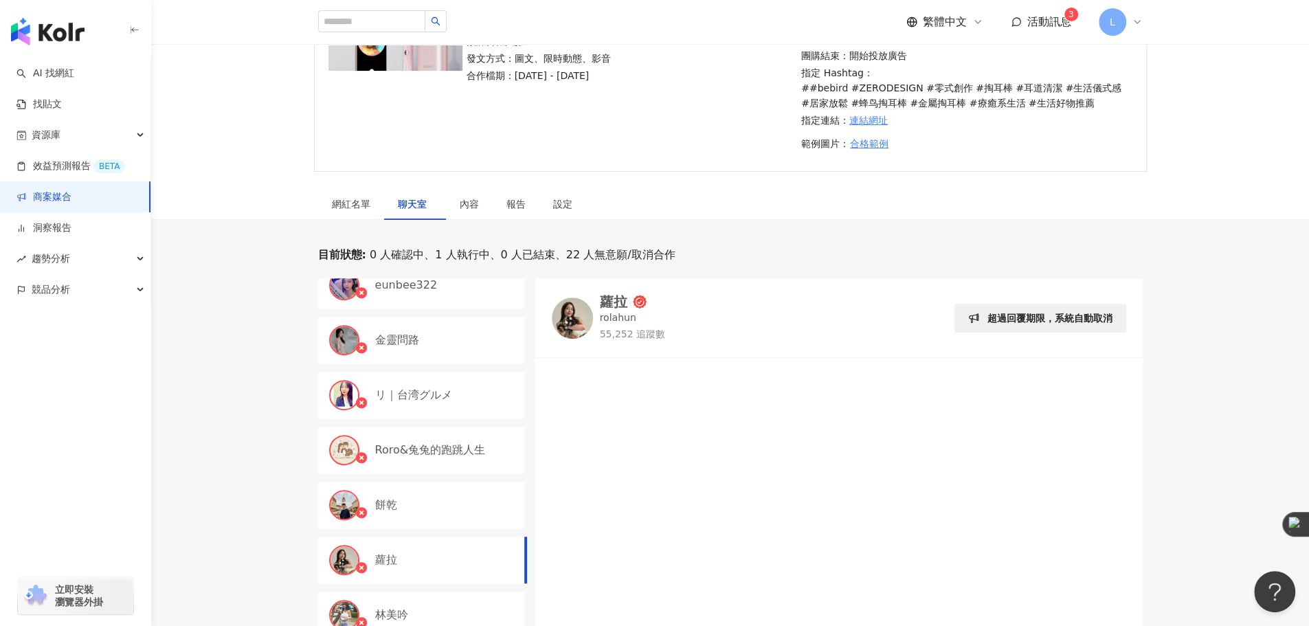
scroll to position [343, 0]
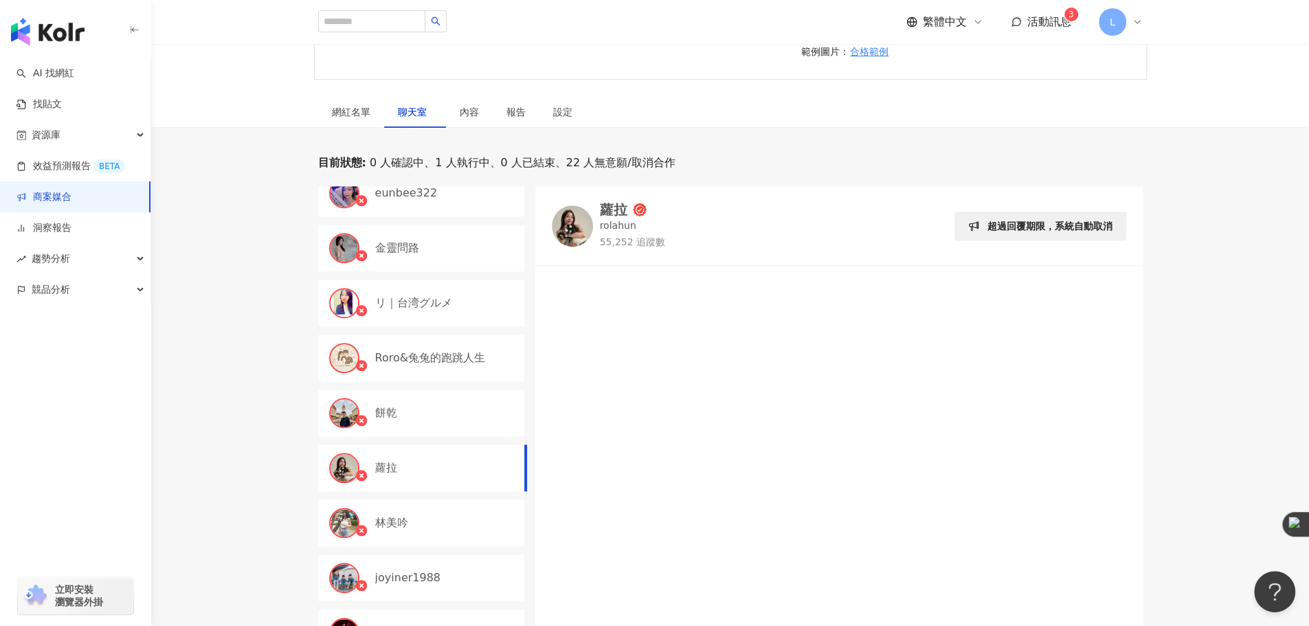
click at [621, 207] on div "蘿拉" at bounding box center [613, 210] width 27 height 14
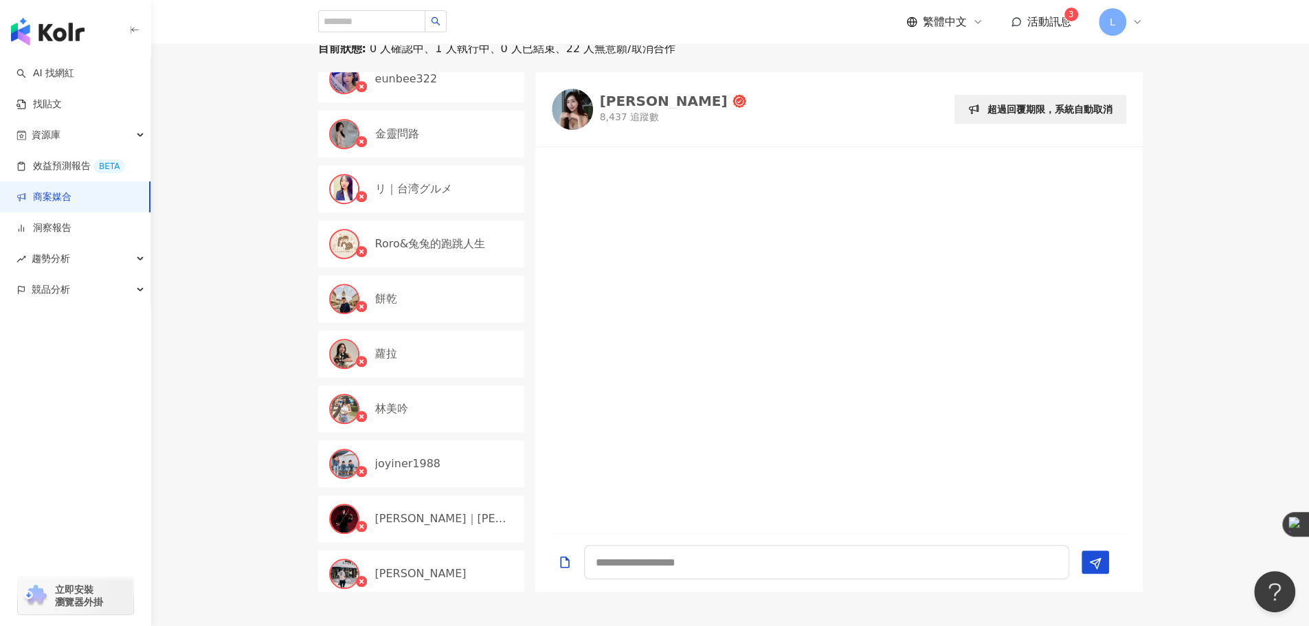
click at [71, 196] on link "商案媒合" at bounding box center [43, 197] width 55 height 14
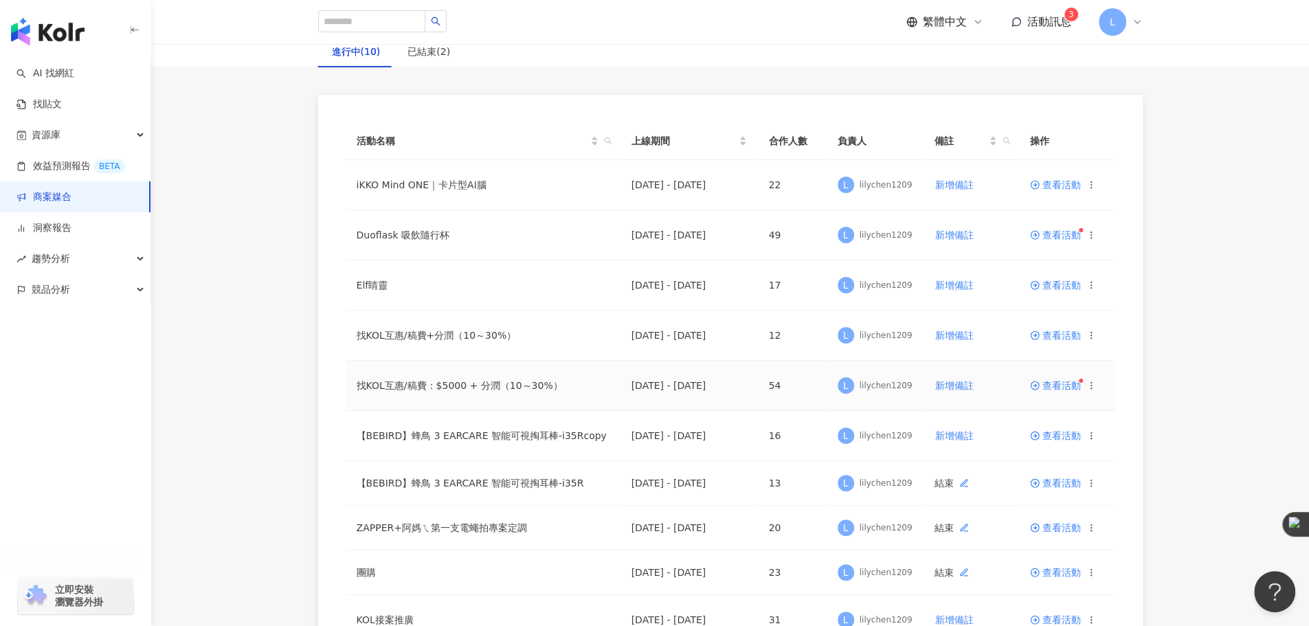
scroll to position [207, 0]
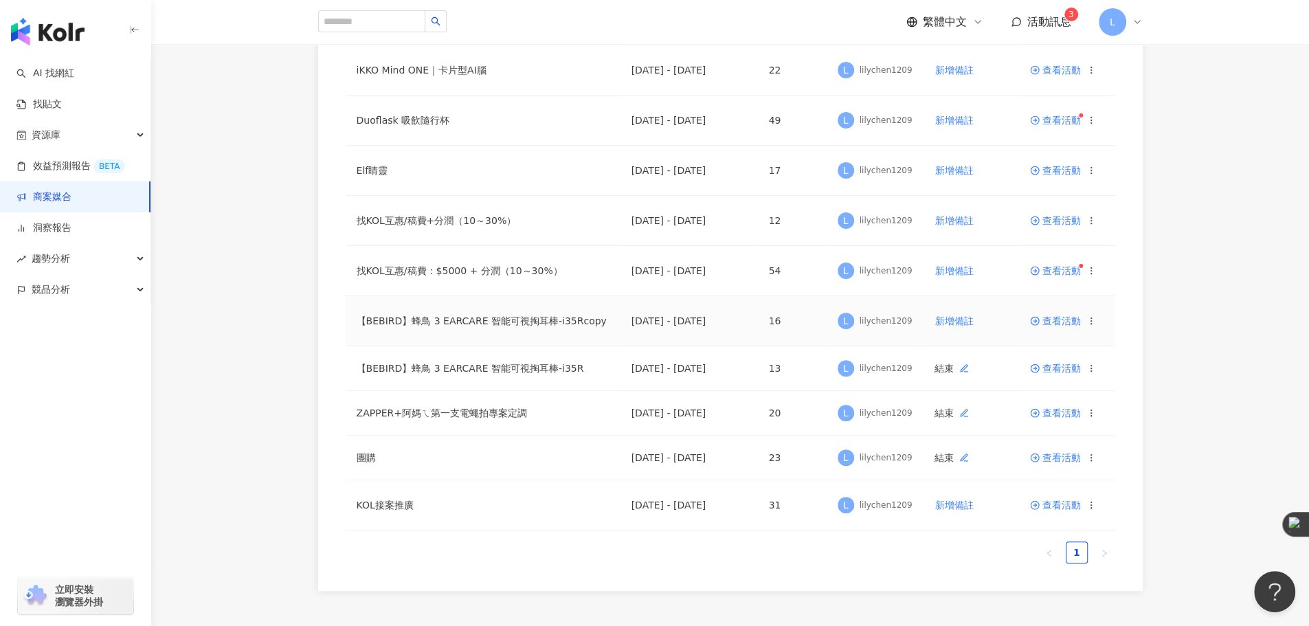
click at [477, 319] on td "【BEBIRD】蜂鳥 3 EARCARE 智能可視掏耳棒-i35Rcopy" at bounding box center [483, 321] width 275 height 50
click at [1048, 319] on span "查看活動" at bounding box center [1055, 321] width 51 height 10
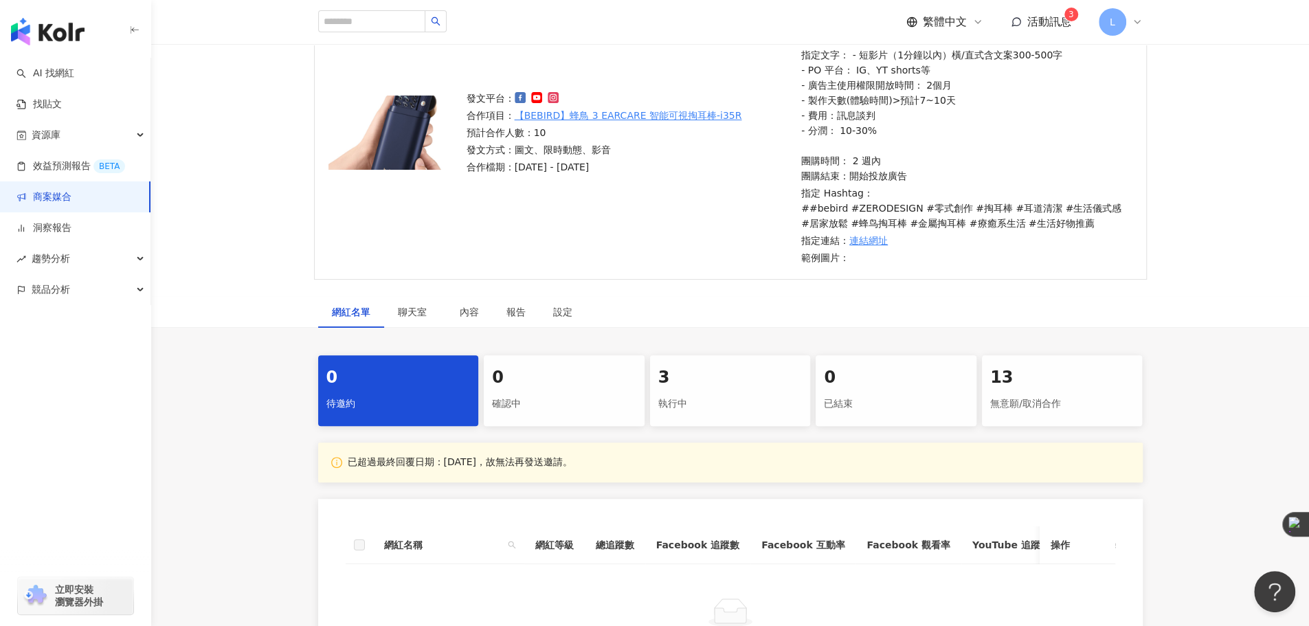
scroll to position [343, 0]
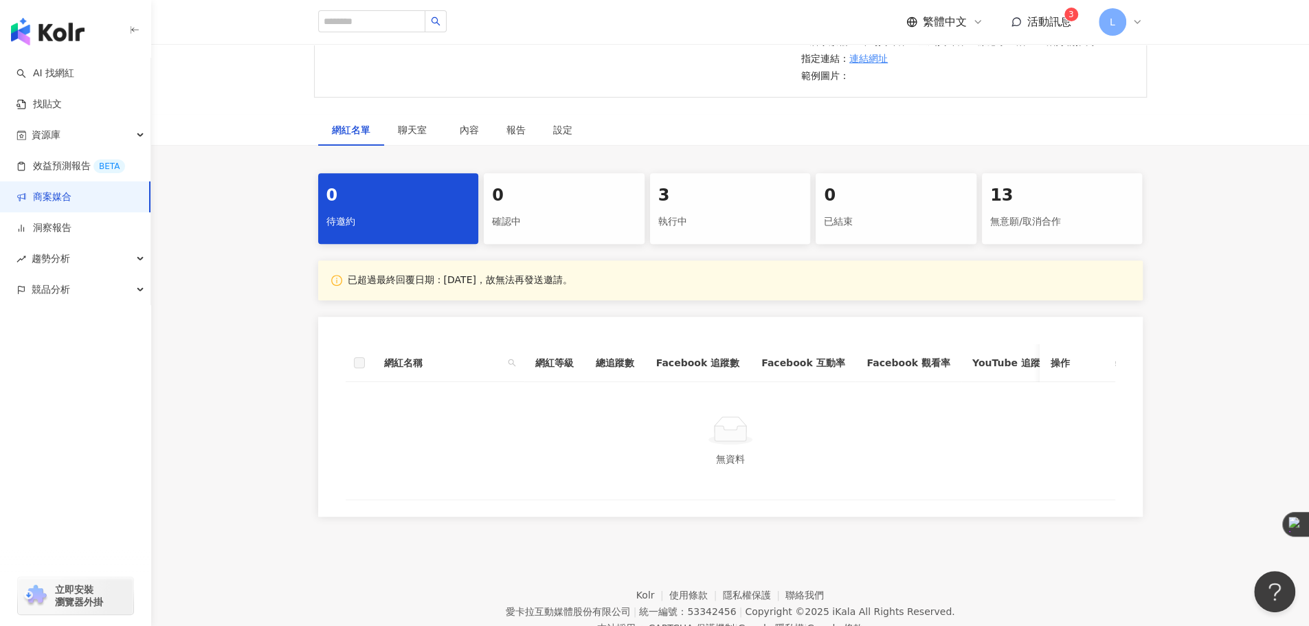
click at [712, 212] on div "執行中" at bounding box center [730, 221] width 144 height 23
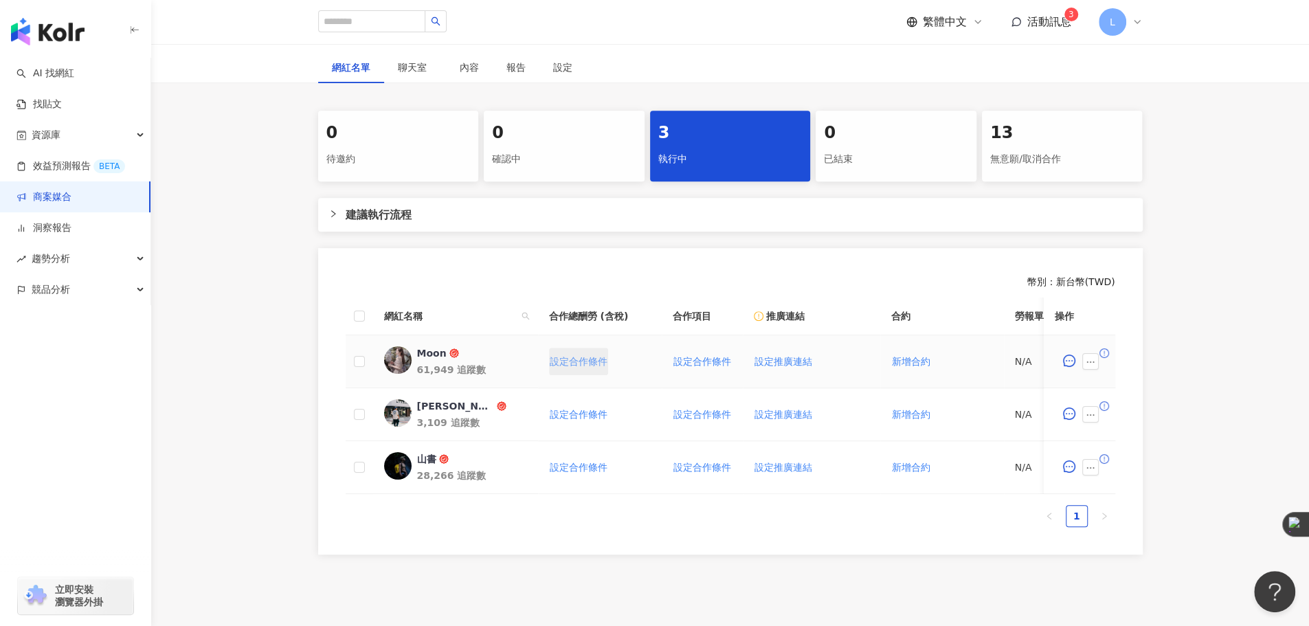
scroll to position [458, 0]
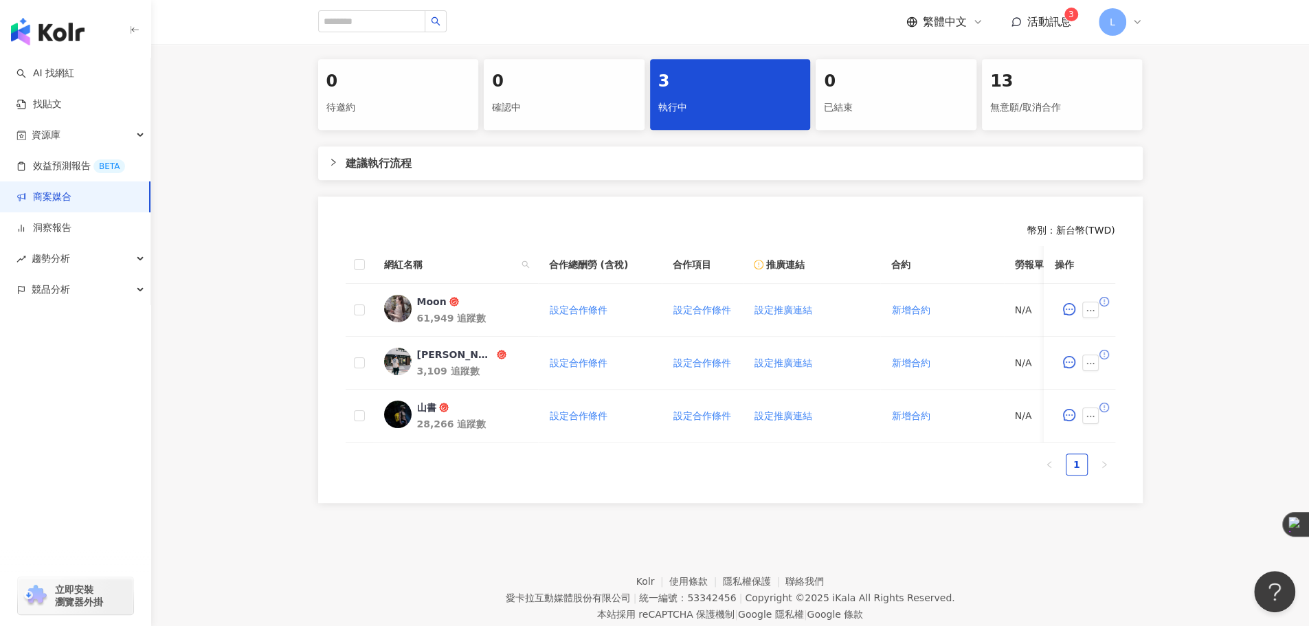
click at [246, 275] on div "0 待邀約 0 確認中 3 執行中 0 已結束 13 無意願/取消合作 建議執行流程 幣別 ： 新台幣 ( TWD ) 網紅名稱 合作總酬勞 (含稅) 合作項…" at bounding box center [730, 281] width 1158 height 444
click at [71, 191] on link "商案媒合" at bounding box center [43, 197] width 55 height 14
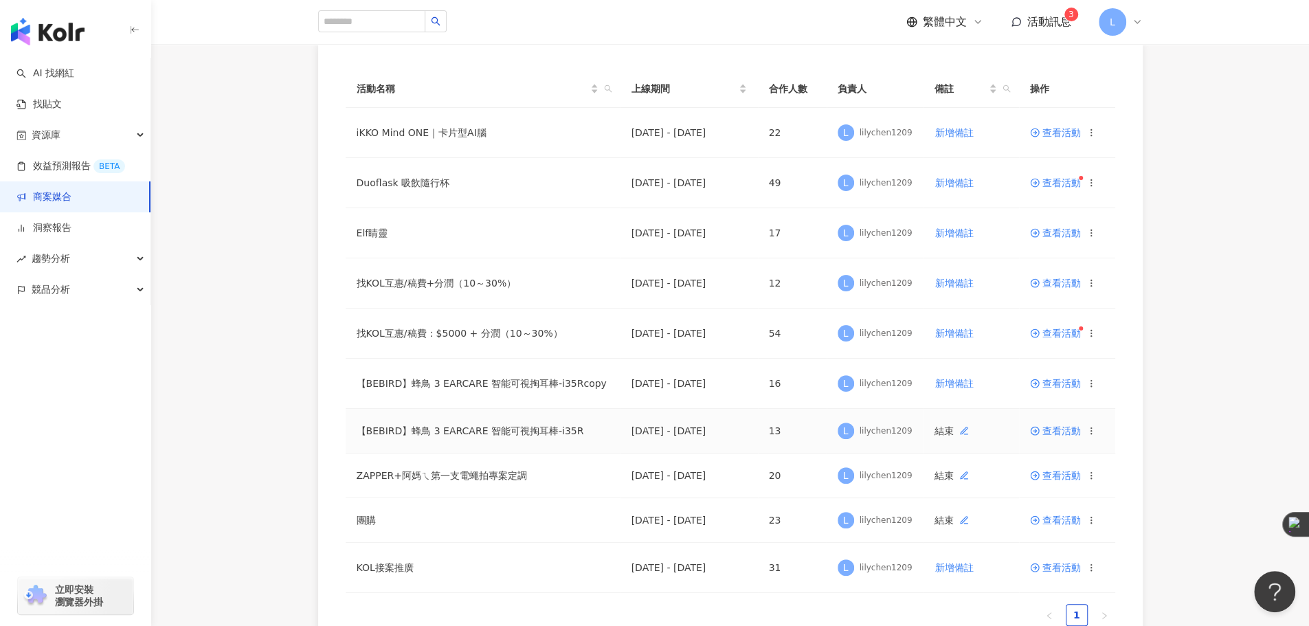
scroll to position [92, 0]
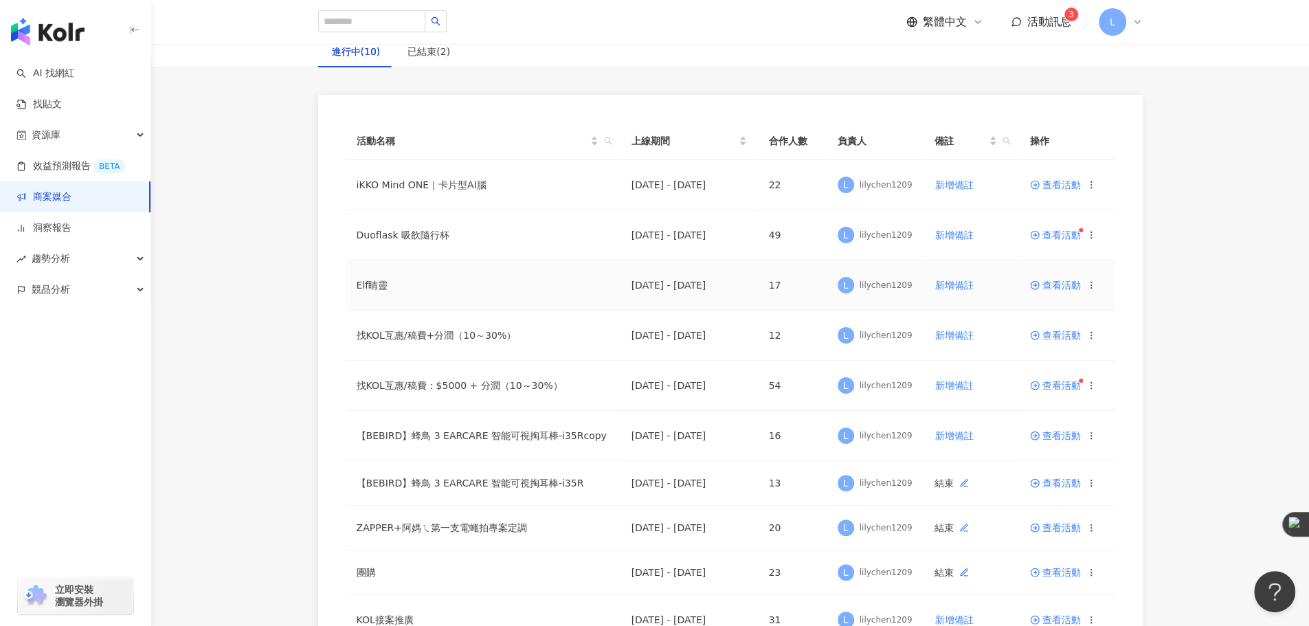
click at [1024, 280] on td "查看活動" at bounding box center [1067, 285] width 96 height 50
click at [1047, 280] on span "查看活動" at bounding box center [1055, 285] width 51 height 10
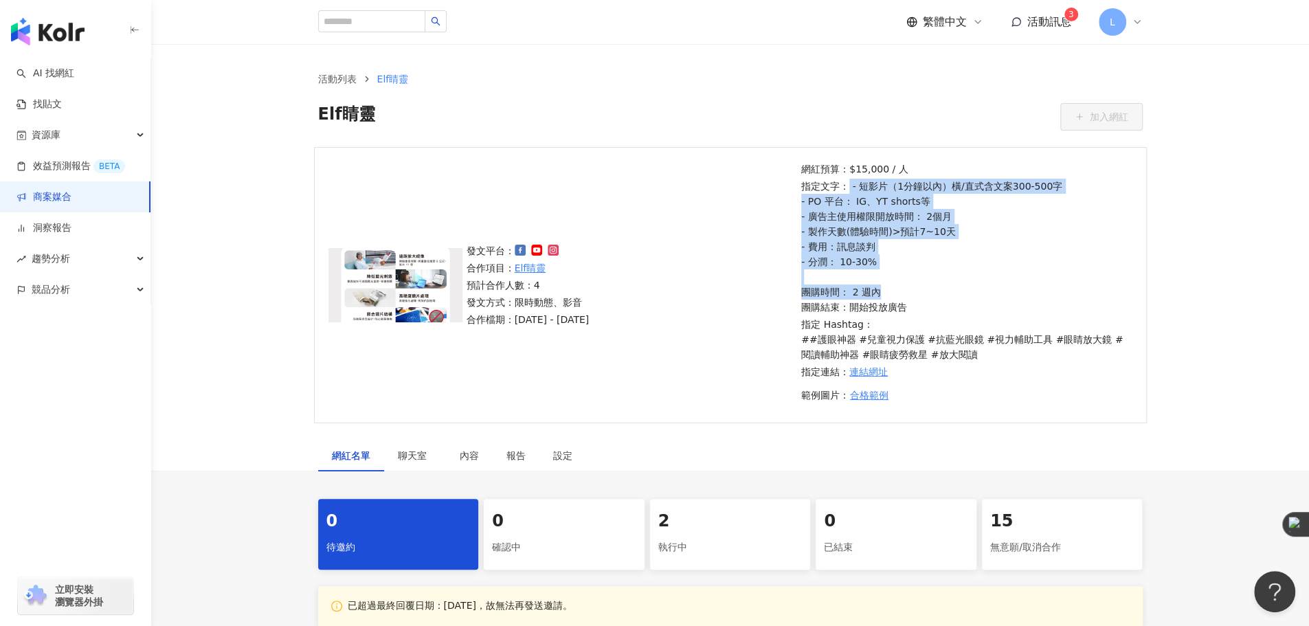
drag, startPoint x: 845, startPoint y: 183, endPoint x: 926, endPoint y: 284, distance: 129.5
click at [926, 284] on p "指定文字： - 短影片（1分鐘以內）橫/直式含文案300-500字 - PO 平台： IG、YT shorts等 - 廣告主使用權限開放時間： 2個月 - 製…" at bounding box center [964, 247] width 327 height 136
drag, startPoint x: 951, startPoint y: 271, endPoint x: 834, endPoint y: 168, distance: 155.8
click at [835, 168] on div "網紅預算：$15,000 / 人 指定文字： - 短影片（1分鐘以內）橫/直式含文案300-500字 - PO 平台： IG、YT shorts等 - 廣告主…" at bounding box center [964, 284] width 327 height 247
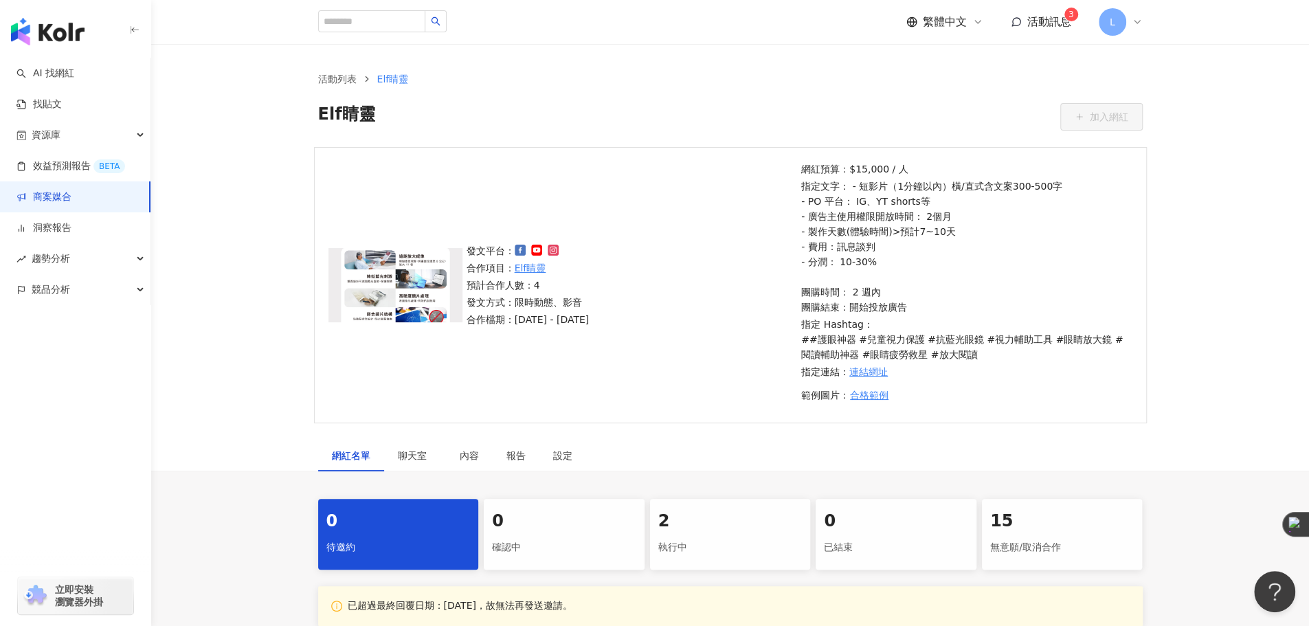
click at [833, 168] on p "網紅預算：$15,000 / 人" at bounding box center [964, 168] width 327 height 15
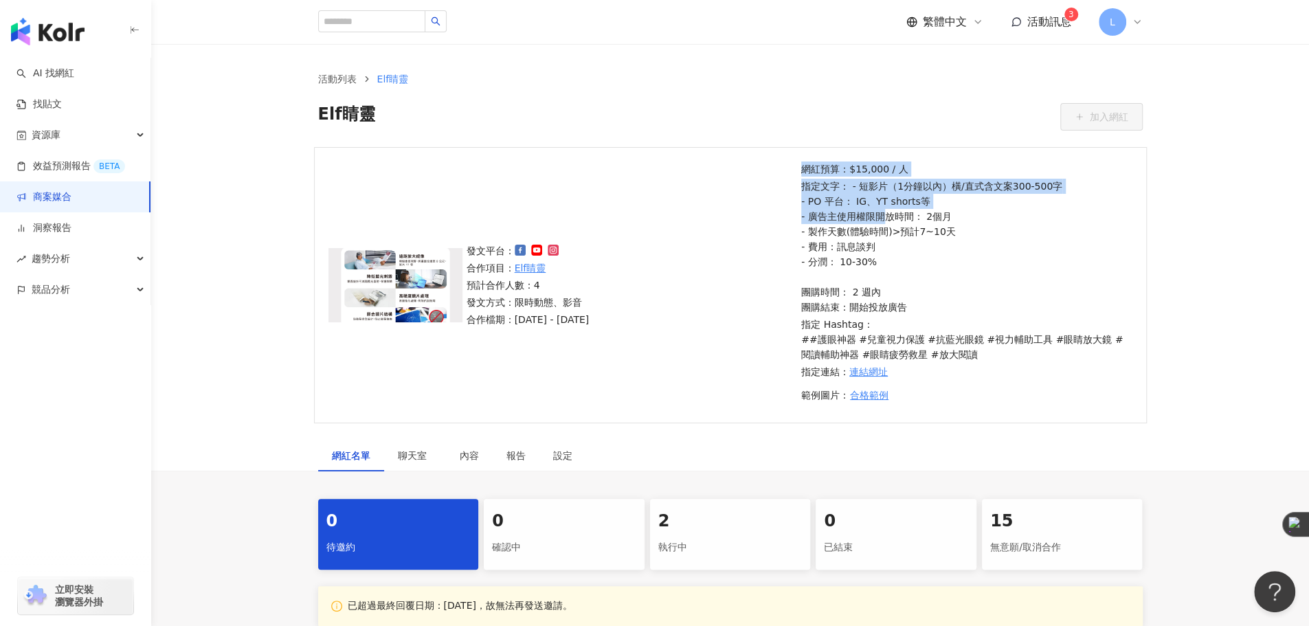
drag, startPoint x: 779, startPoint y: 163, endPoint x: 887, endPoint y: 221, distance: 122.6
click at [887, 221] on div "發文平台： 合作項目： Elf睛靈 預計合作人數：4 發文方式：限時動態、影音 合作檔期：2025/8/13 - 2025/8/20 網紅預算：$15,000…" at bounding box center [730, 285] width 833 height 276
click at [888, 222] on p "指定文字： - 短影片（1分鐘以內）橫/直式含文案300-500字 - PO 平台： IG、YT shorts等 - 廣告主使用權限開放時間： 2個月 - 製…" at bounding box center [964, 247] width 327 height 136
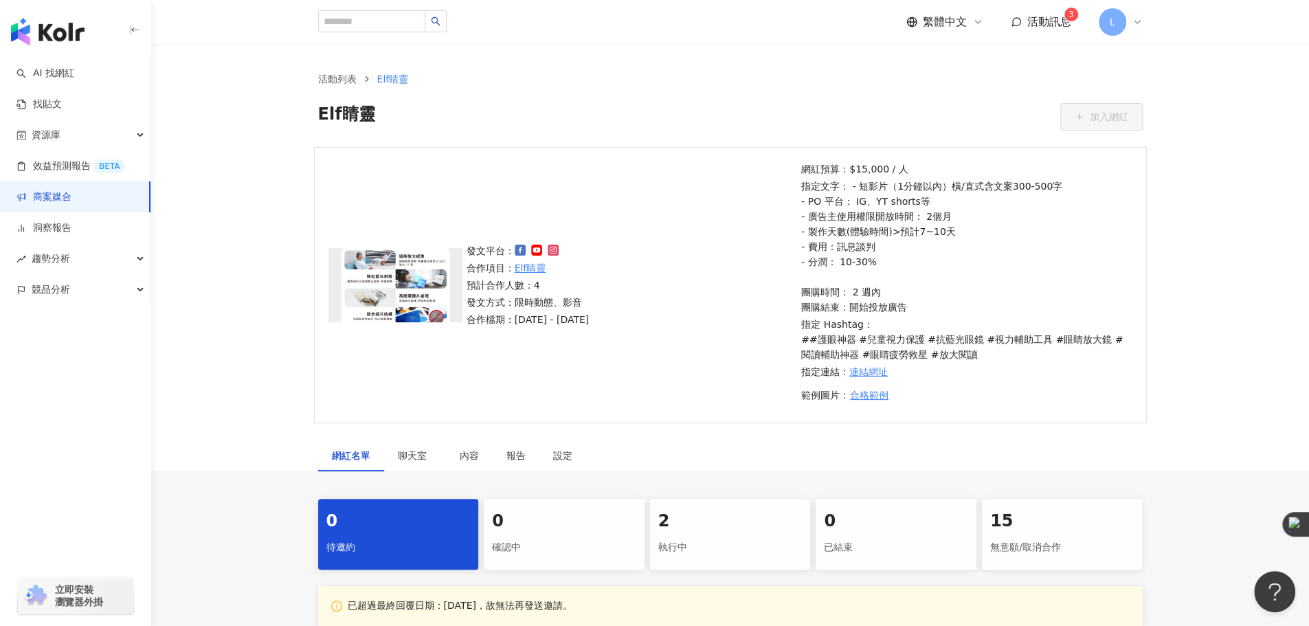
drag, startPoint x: 694, startPoint y: 313, endPoint x: 500, endPoint y: 234, distance: 208.9
click at [500, 234] on div "發文平台： 合作項目： Elf睛靈 預計合作人數：4 發文方式：限時動態、影音 合作檔期：2025/8/13 - 2025/8/20 網紅預算：$15,000…" at bounding box center [730, 285] width 833 height 276
click at [529, 200] on div "發文平台： 合作項目： Elf睛靈 預計合作人數：4 發文方式：限時動態、影音 合作檔期：2025/8/13 - 2025/8/20 網紅預算：$15,000…" at bounding box center [730, 285] width 833 height 276
click at [536, 262] on link "Elf睛靈" at bounding box center [531, 267] width 32 height 15
drag, startPoint x: 475, startPoint y: 269, endPoint x: 618, endPoint y: 269, distance: 142.2
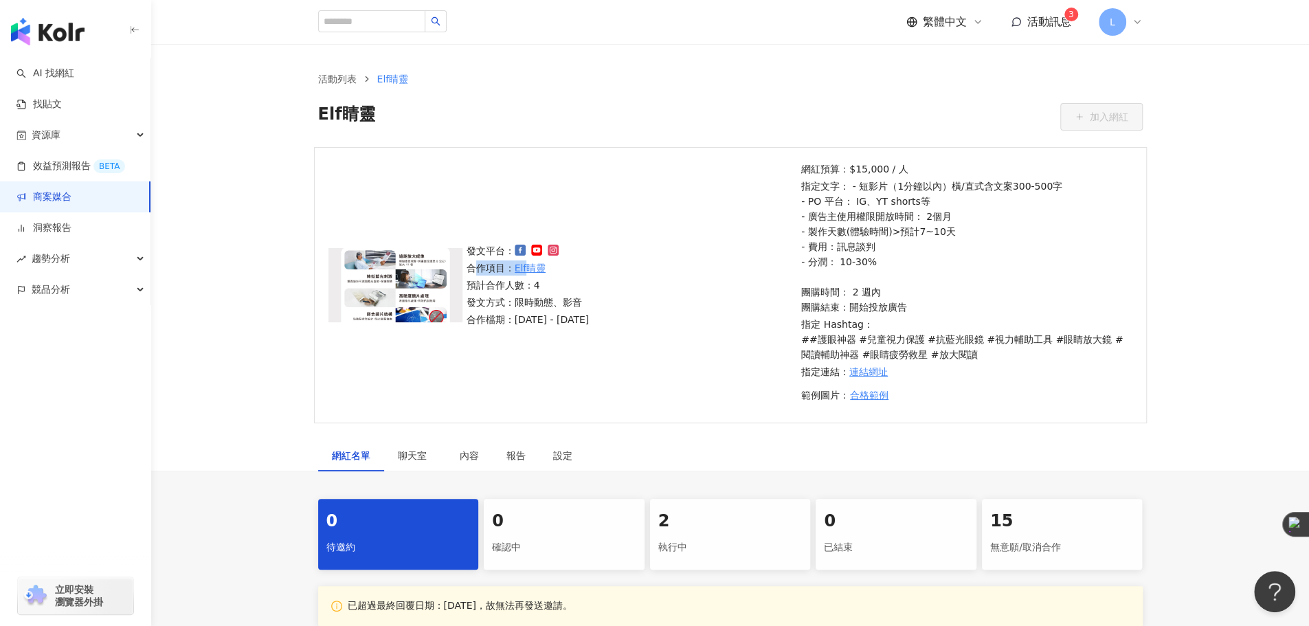
click at [578, 269] on p "合作項目： Elf睛靈" at bounding box center [527, 267] width 123 height 15
click at [630, 269] on div "發文平台： 合作項目： Elf睛靈 預計合作人數：4 發文方式：限時動態、影音 合作檔期：2025/8/13 - 2025/8/20" at bounding box center [629, 285] width 335 height 84
drag, startPoint x: 555, startPoint y: 272, endPoint x: 496, endPoint y: 260, distance: 60.4
click at [496, 260] on p "合作項目： Elf睛靈" at bounding box center [527, 267] width 123 height 15
click at [479, 249] on p "發文平台：" at bounding box center [527, 250] width 123 height 15
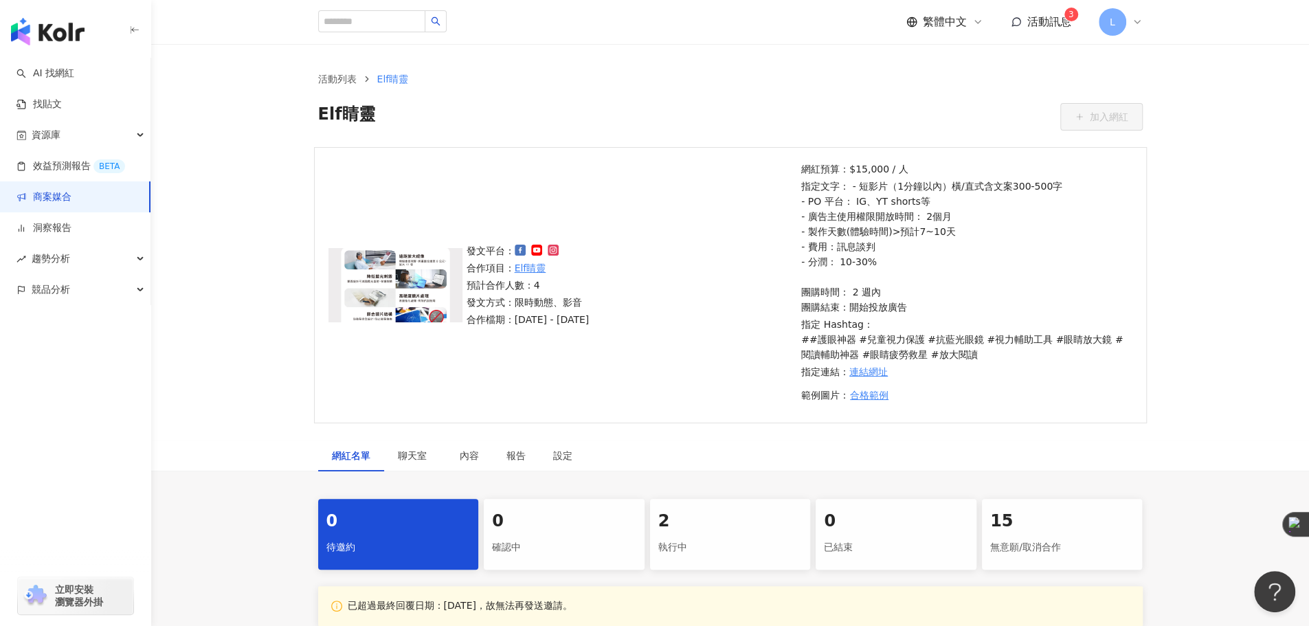
click at [394, 271] on img at bounding box center [395, 285] width 134 height 74
click at [475, 455] on div "內容" at bounding box center [469, 455] width 19 height 15
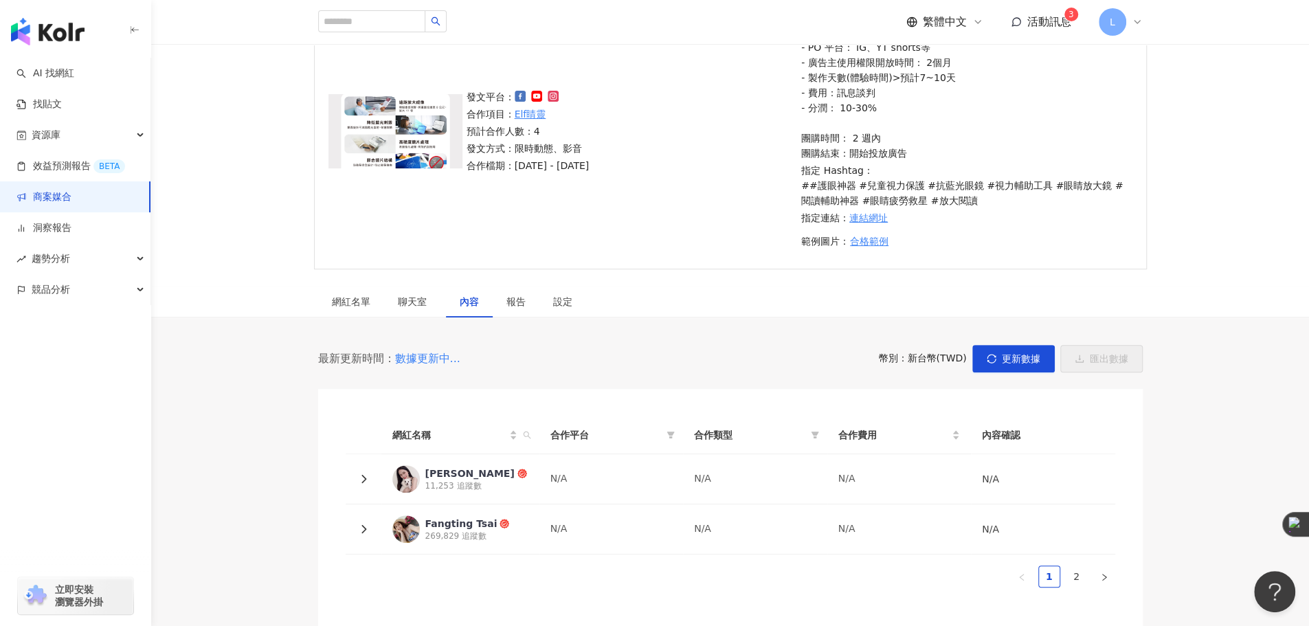
scroll to position [305, 0]
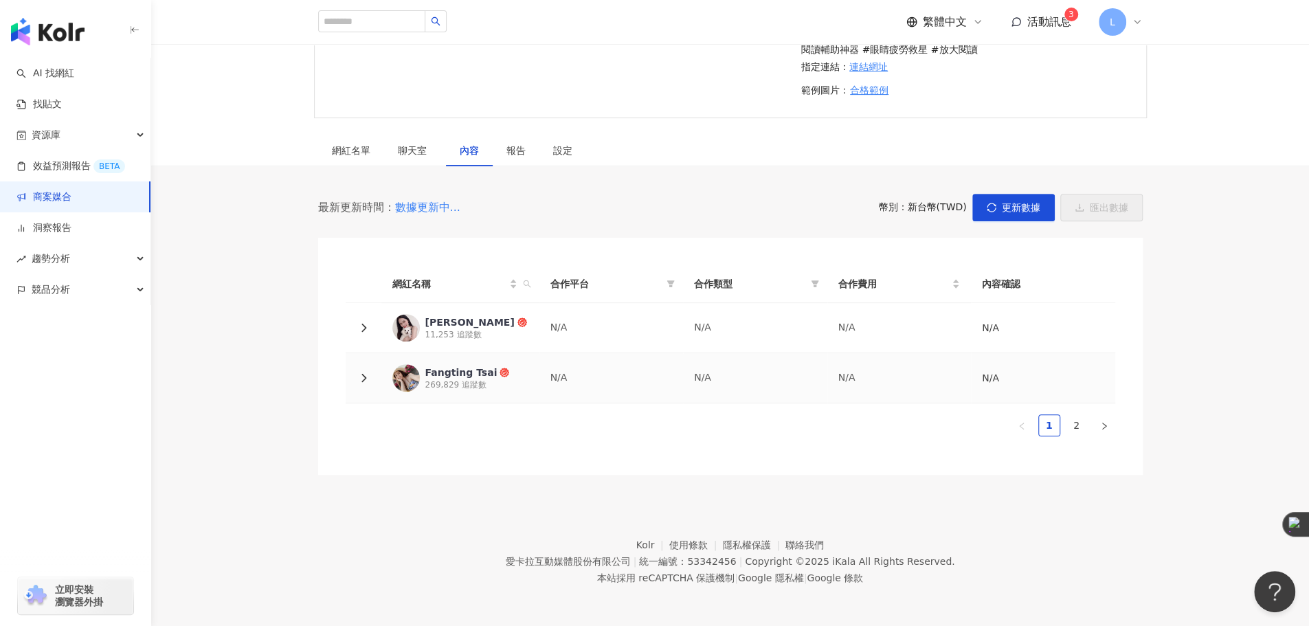
click at [395, 374] on img at bounding box center [405, 377] width 27 height 27
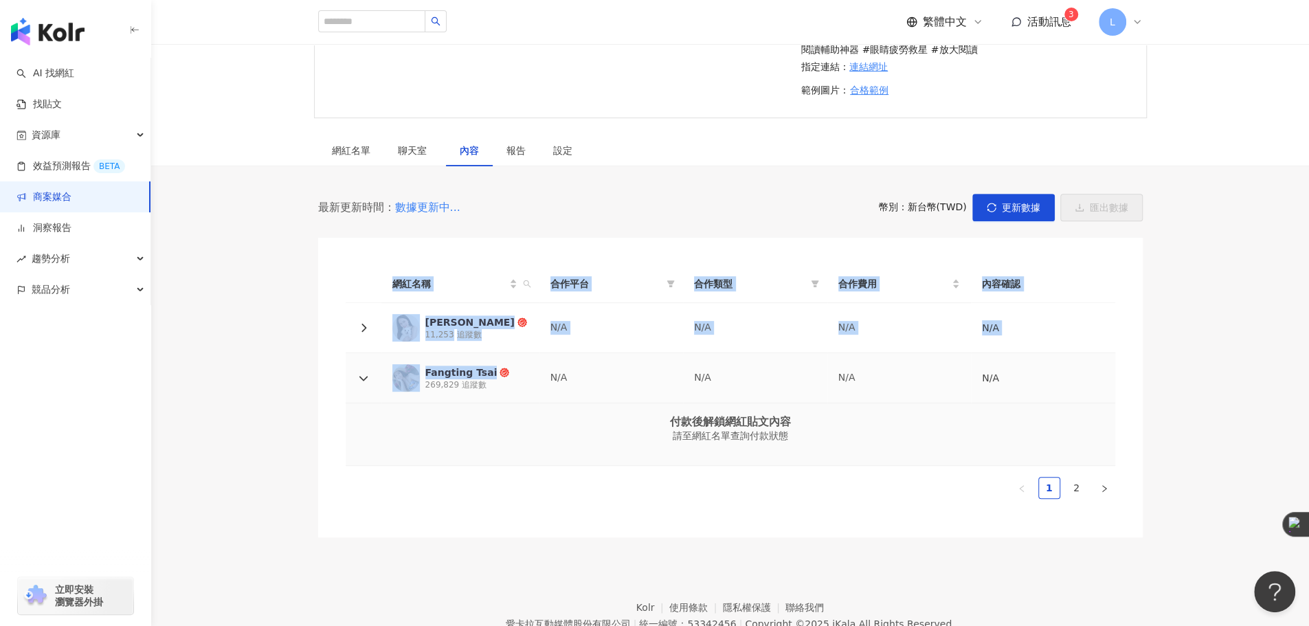
drag, startPoint x: 532, startPoint y: 377, endPoint x: 339, endPoint y: 309, distance: 204.0
click at [339, 309] on div "網紅名稱 合作平台 合作類型 合作費用 內容確認 Shan Chang 11,253 追蹤數 N/A N/A N/A N/A Fangting Tsai 26…" at bounding box center [730, 388] width 824 height 300
click at [317, 318] on div "最新更新時間： 數據更新中... 幣別 ： 新台幣 ( TWD ) 更新數據 匯出數據 網紅名稱 合作平台 合作類型 合作費用 內容確認 Shan Chang…" at bounding box center [730, 365] width 879 height 343
drag, startPoint x: 379, startPoint y: 339, endPoint x: 644, endPoint y: 391, distance: 270.1
click at [631, 389] on tbody "Shan Chang 11,253 追蹤數 N/A N/A N/A N/A Fangting Tsai 269,829 追蹤數 N/A N/A N/A N/A…" at bounding box center [730, 384] width 769 height 163
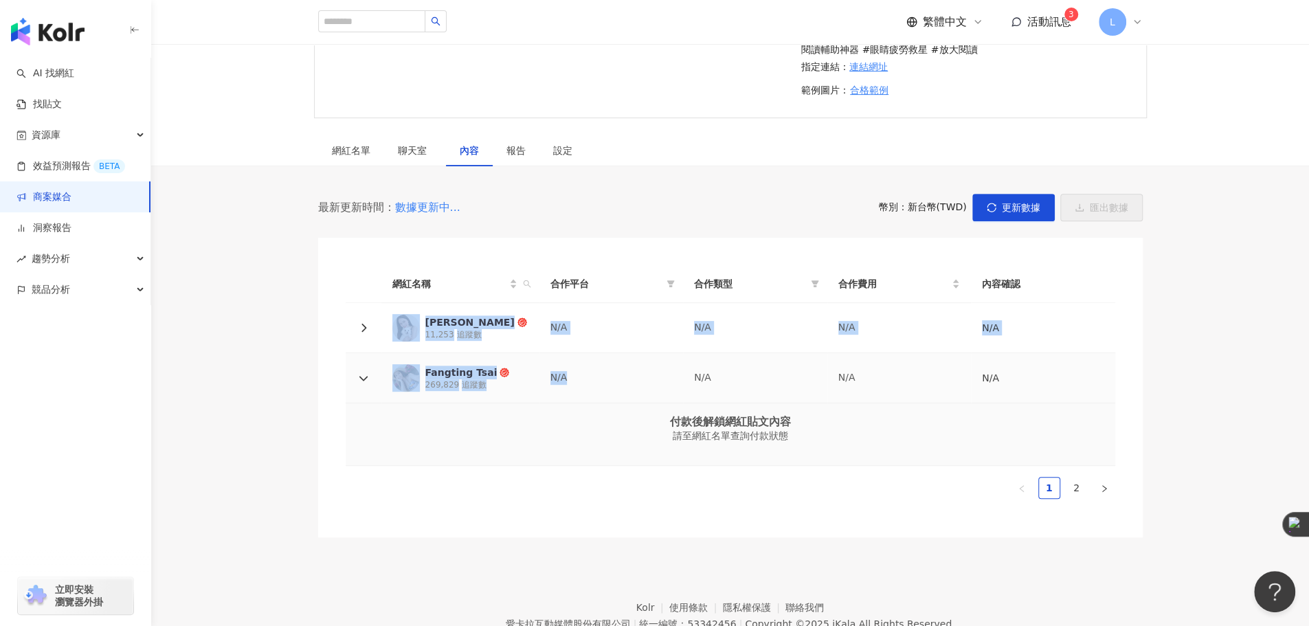
click at [644, 391] on td "N/A" at bounding box center [611, 378] width 144 height 50
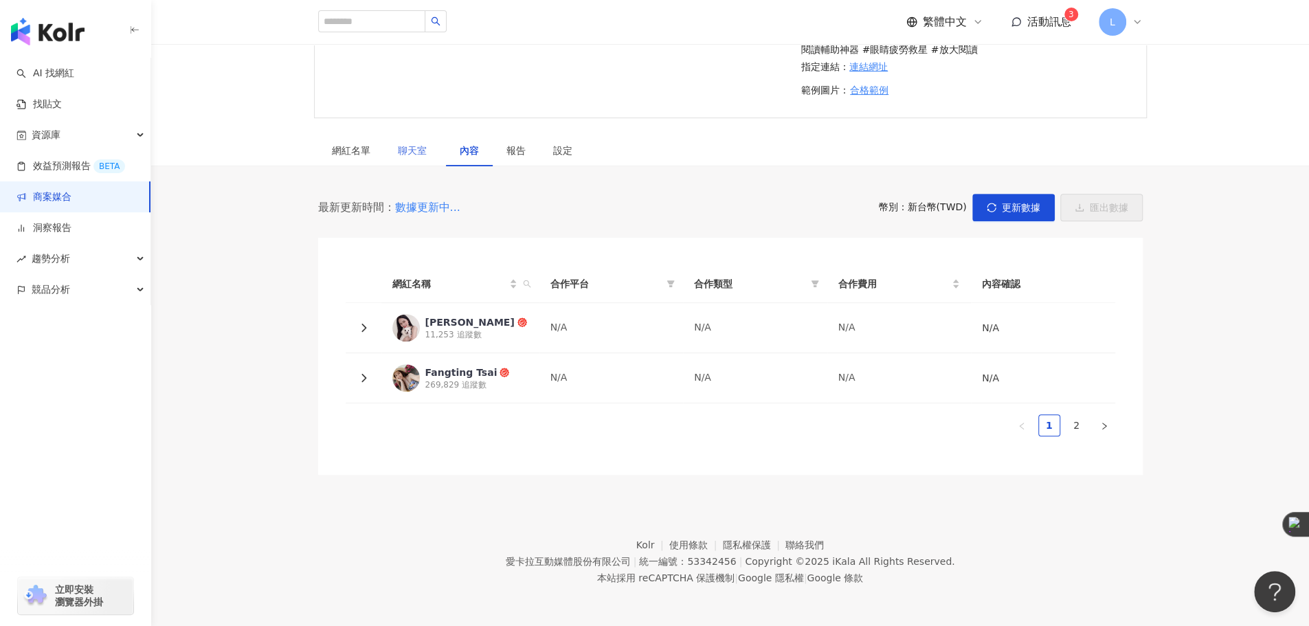
click at [394, 146] on div "聊天室" at bounding box center [415, 151] width 62 height 32
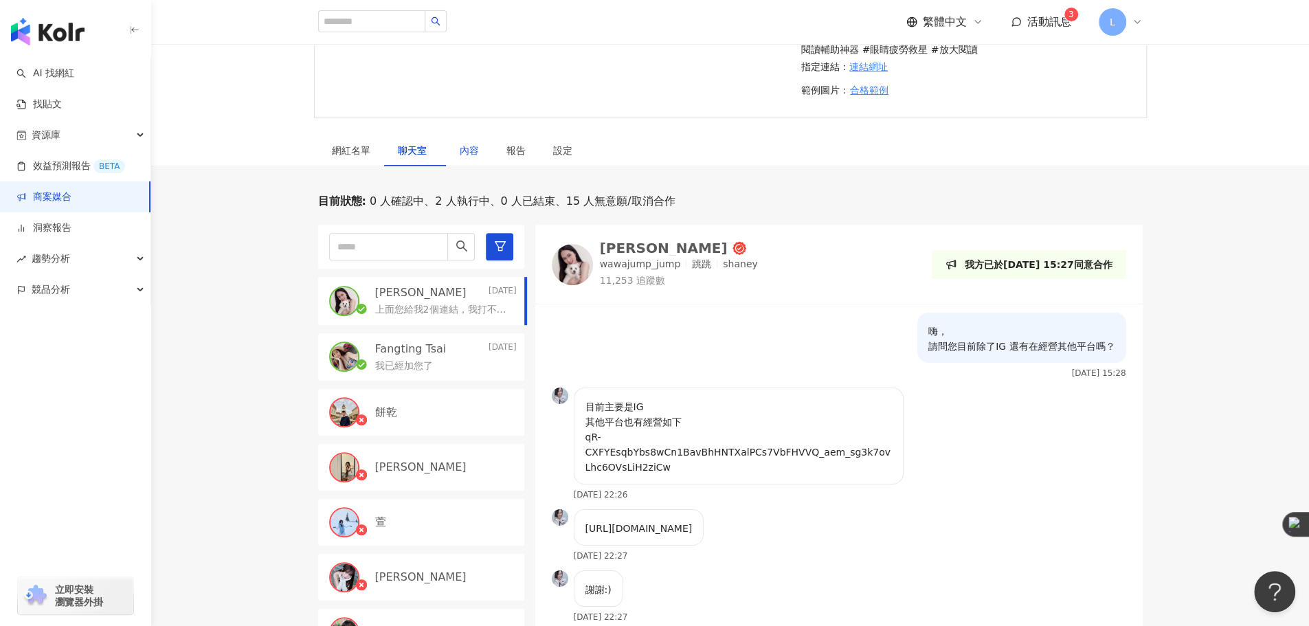
click at [463, 145] on div "內容" at bounding box center [469, 150] width 19 height 15
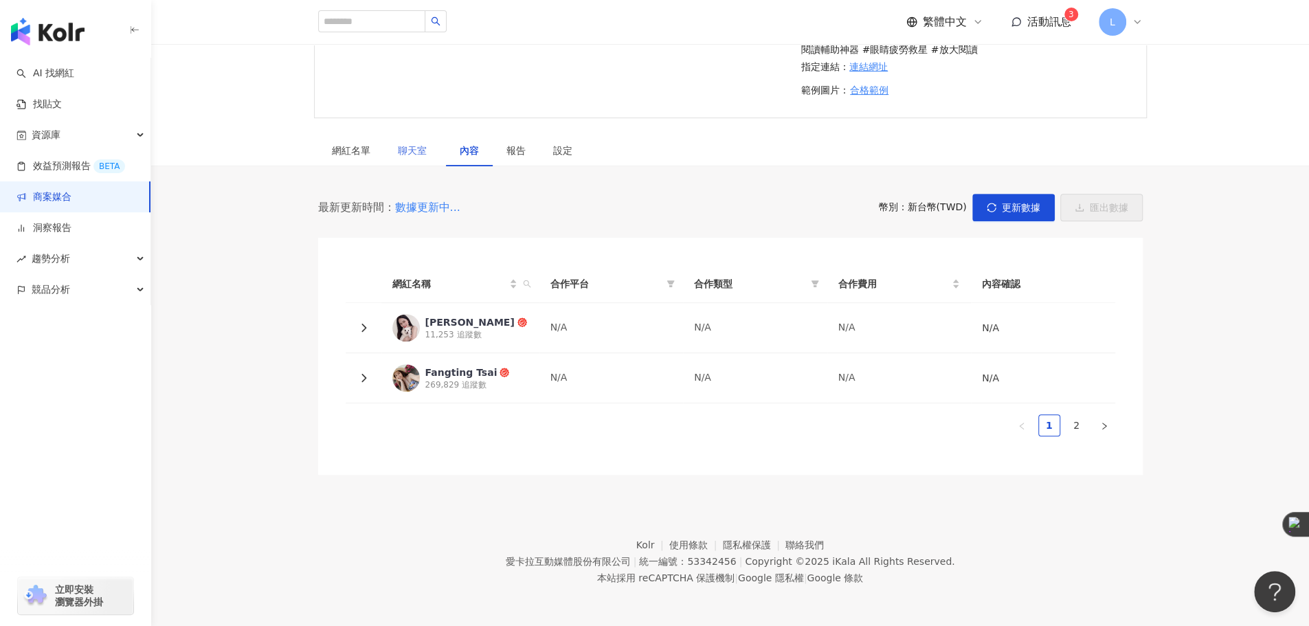
click at [438, 145] on div "聊天室" at bounding box center [415, 151] width 62 height 32
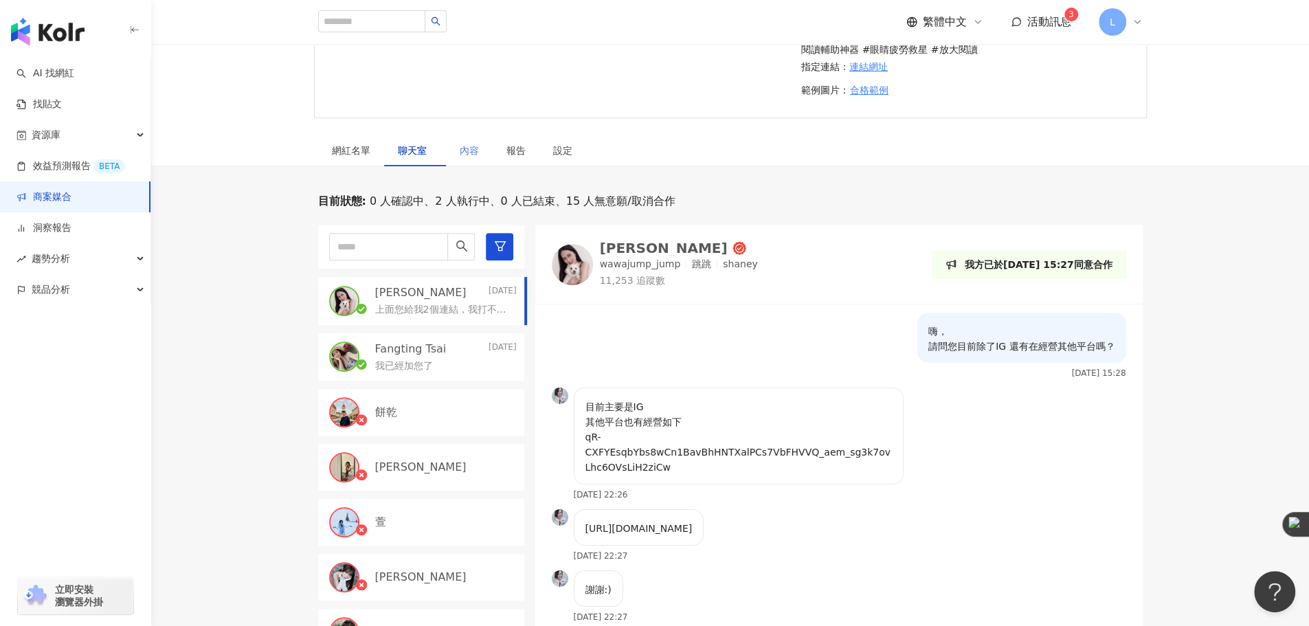
click at [481, 145] on div "內容" at bounding box center [469, 151] width 47 height 32
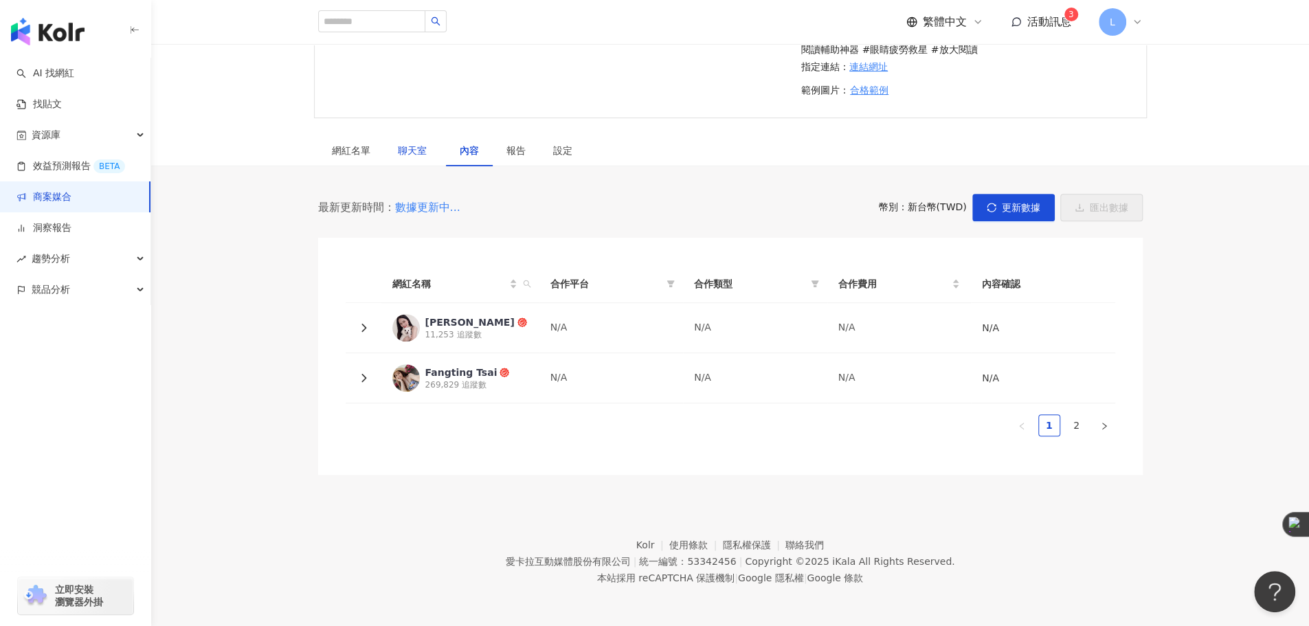
click at [424, 153] on span "聊天室" at bounding box center [415, 151] width 34 height 10
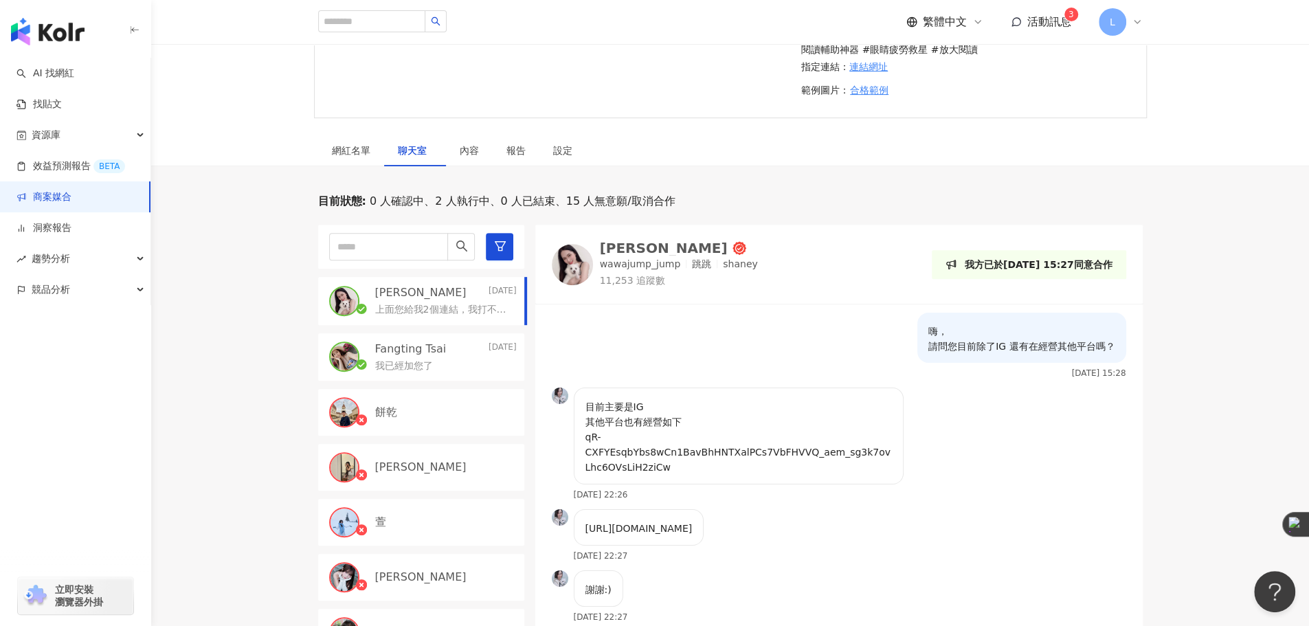
click at [419, 369] on p "我已經加您了" at bounding box center [404, 366] width 58 height 14
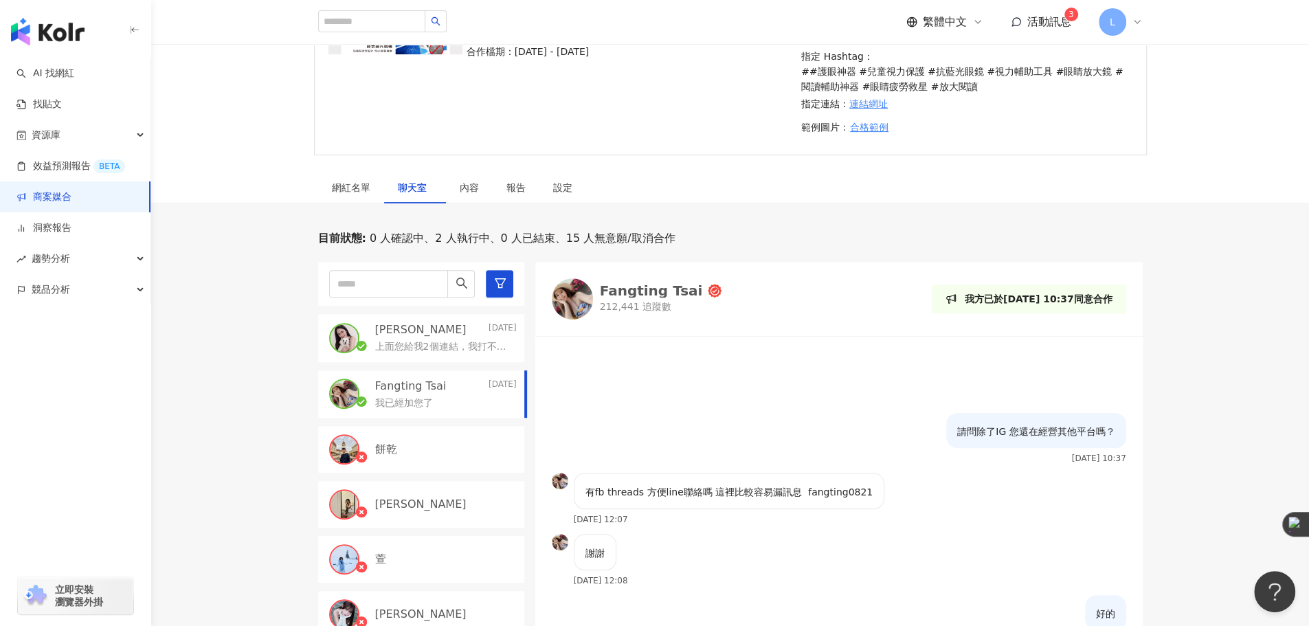
scroll to position [419, 0]
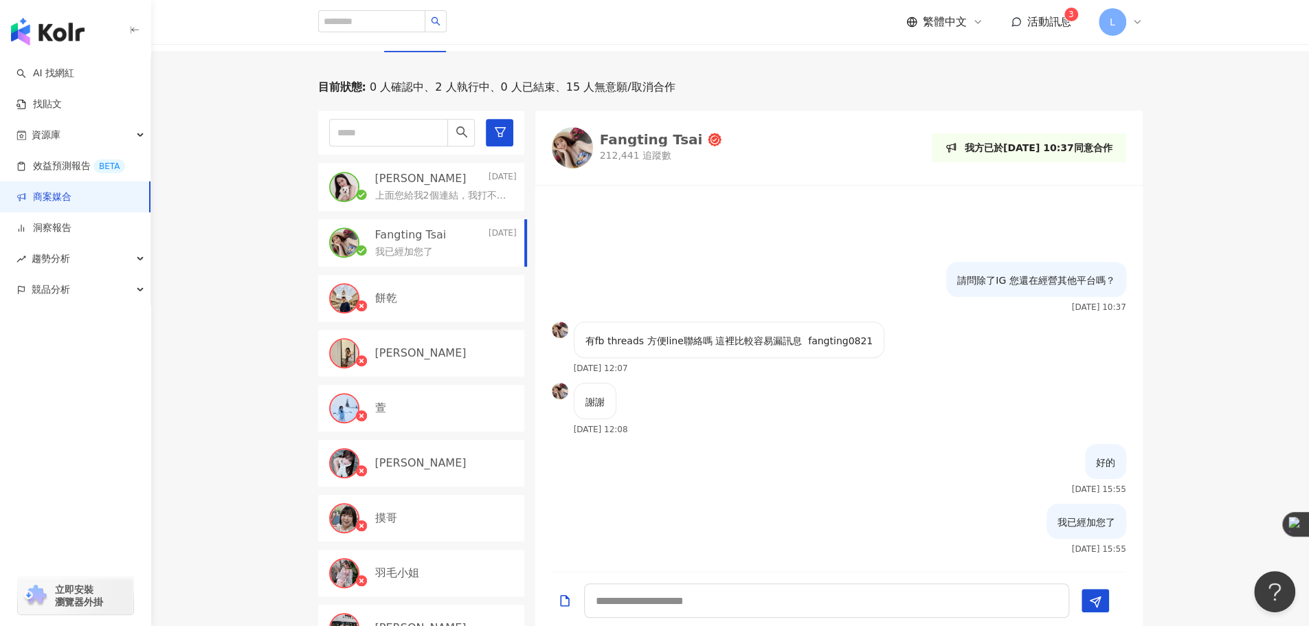
click at [592, 144] on img at bounding box center [572, 147] width 41 height 41
click at [74, 74] on link "AI 找網紅" at bounding box center [45, 74] width 58 height 14
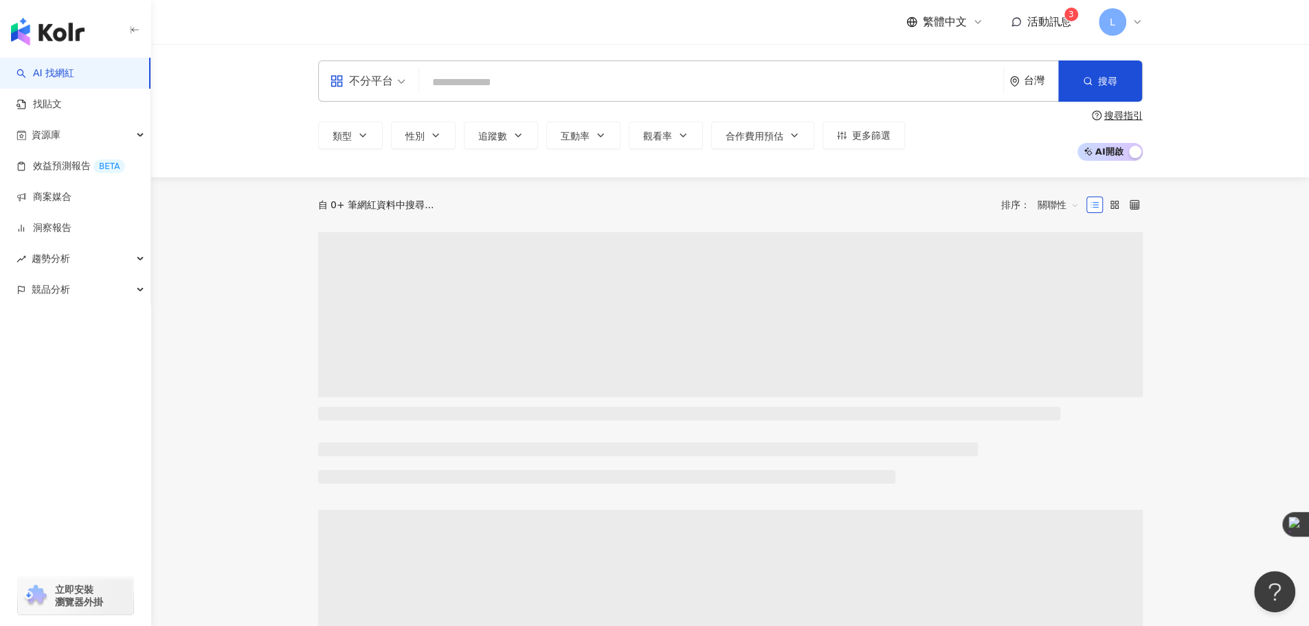
click at [597, 98] on div "不分平台 台灣 搜尋" at bounding box center [730, 80] width 824 height 41
click at [606, 89] on input "search" at bounding box center [711, 82] width 573 height 26
type input "*"
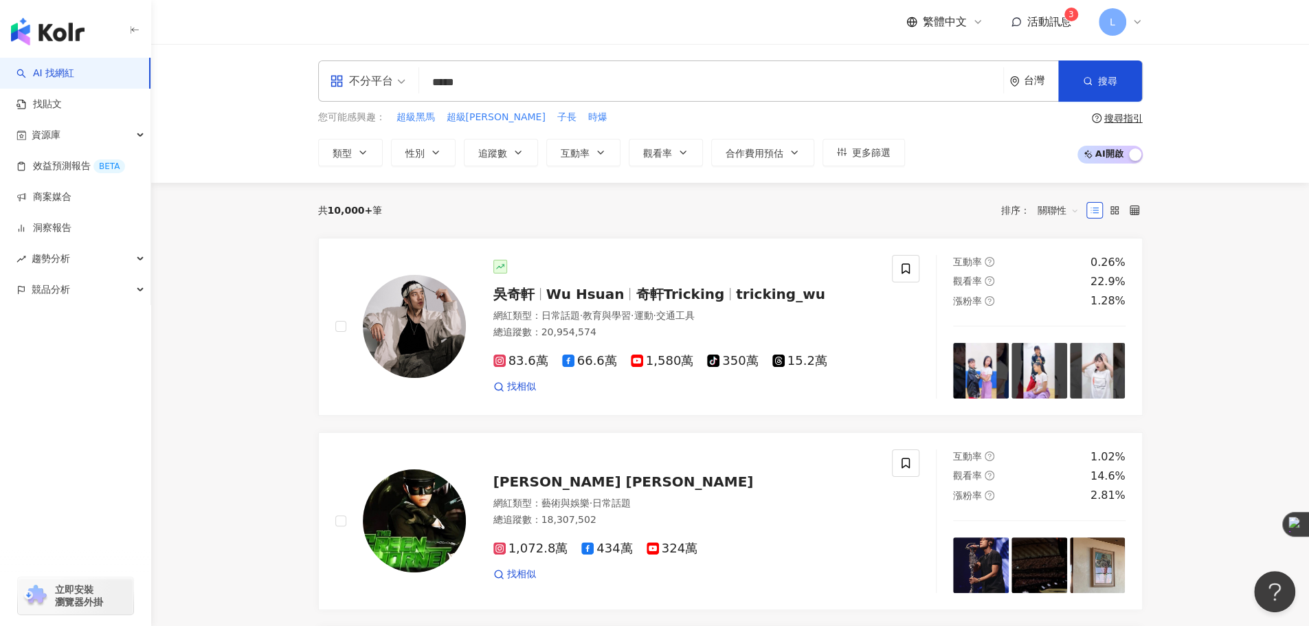
click at [484, 85] on input "*****" at bounding box center [711, 82] width 573 height 26
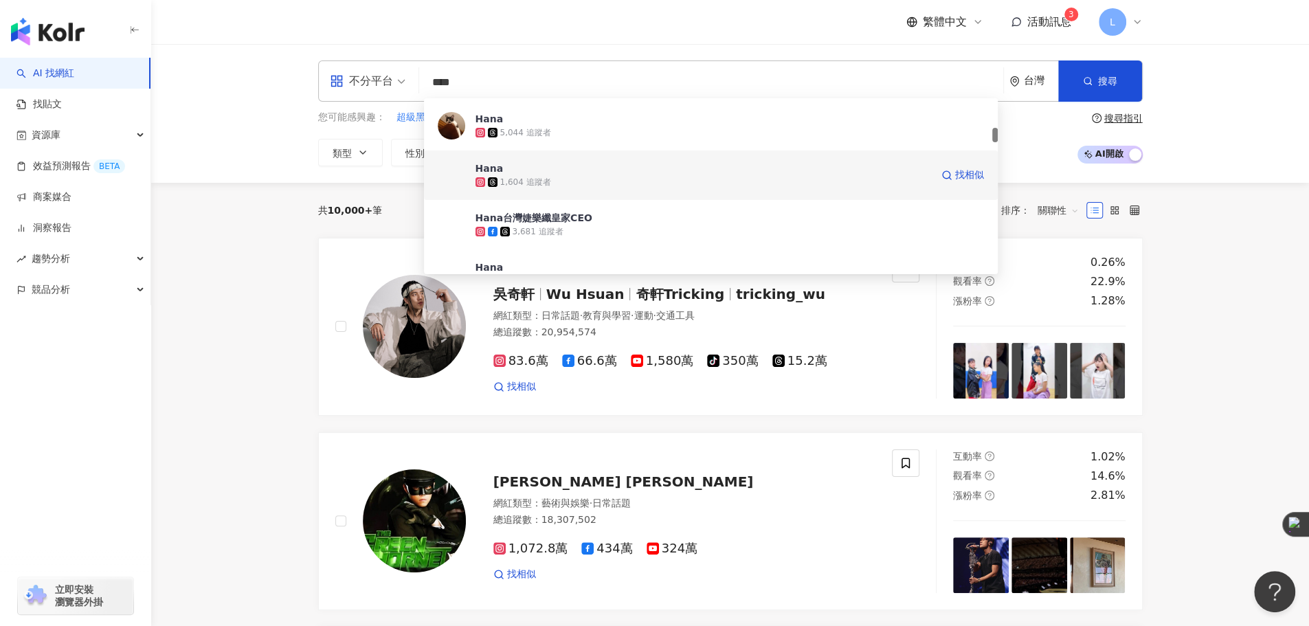
scroll to position [687, 0]
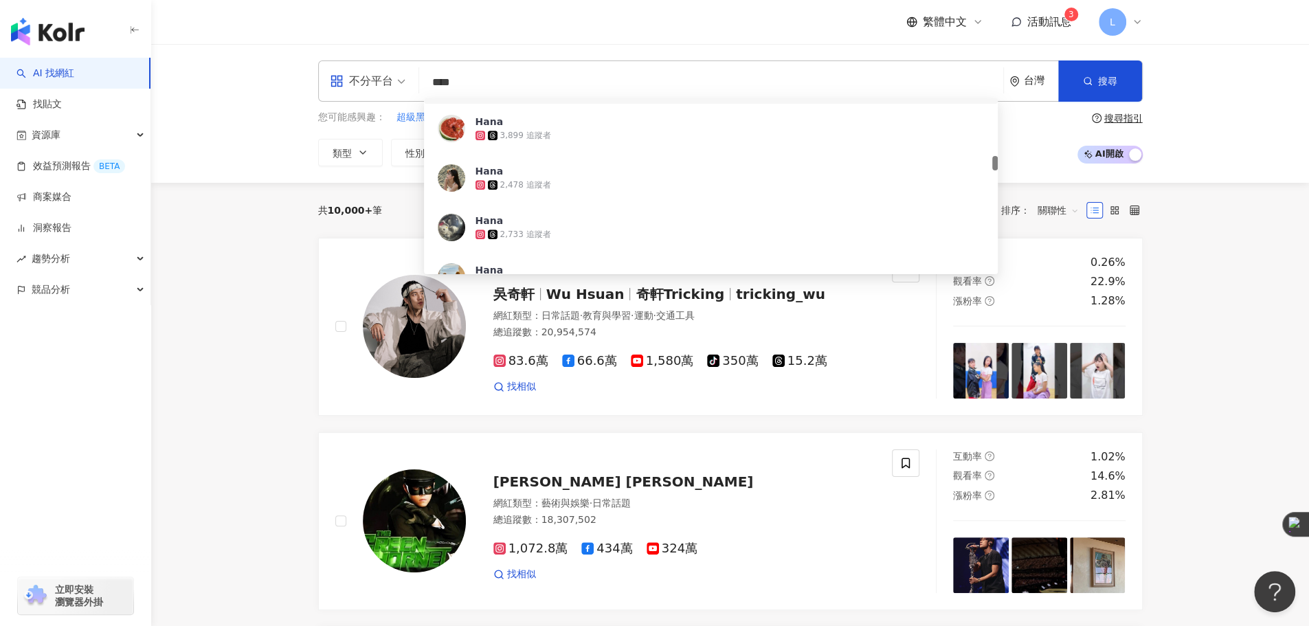
click at [455, 88] on input "****" at bounding box center [711, 82] width 573 height 26
type input "*"
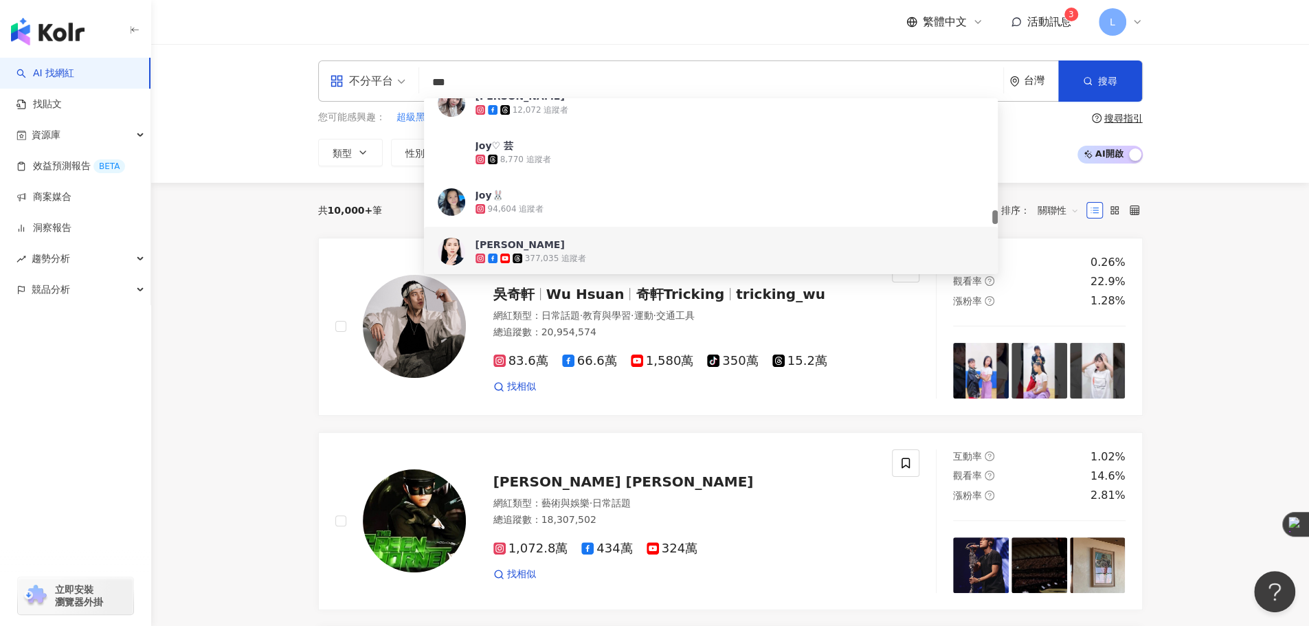
scroll to position [2290, 0]
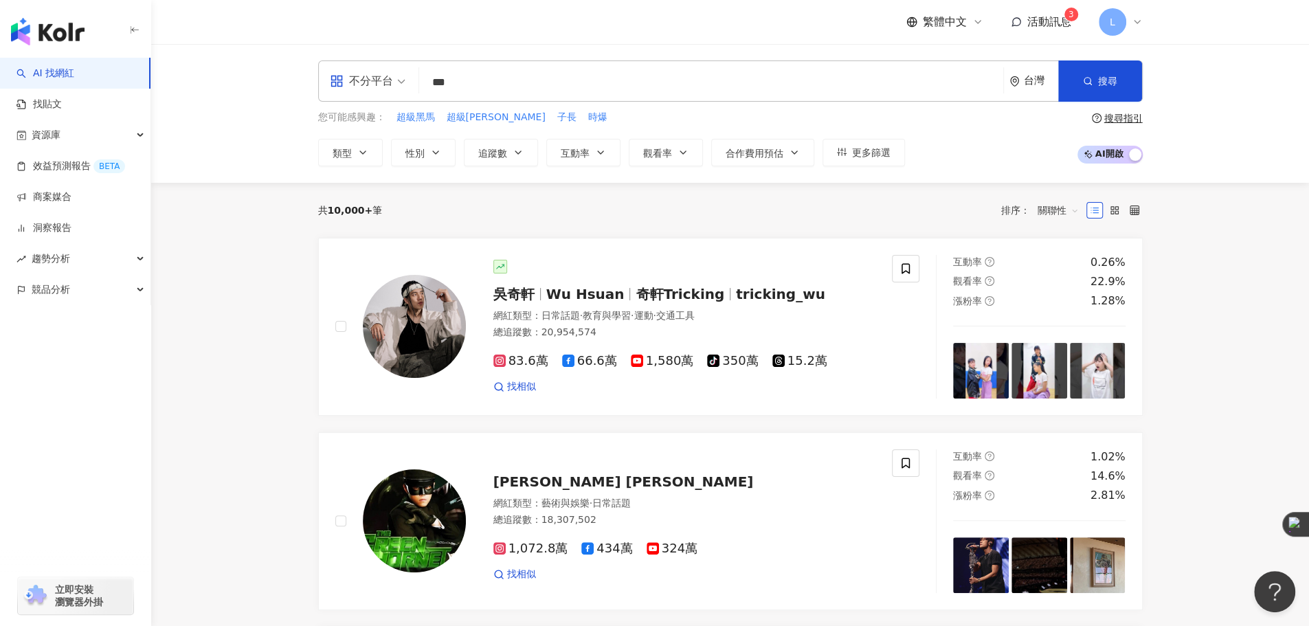
click at [493, 89] on input "***" at bounding box center [711, 82] width 573 height 26
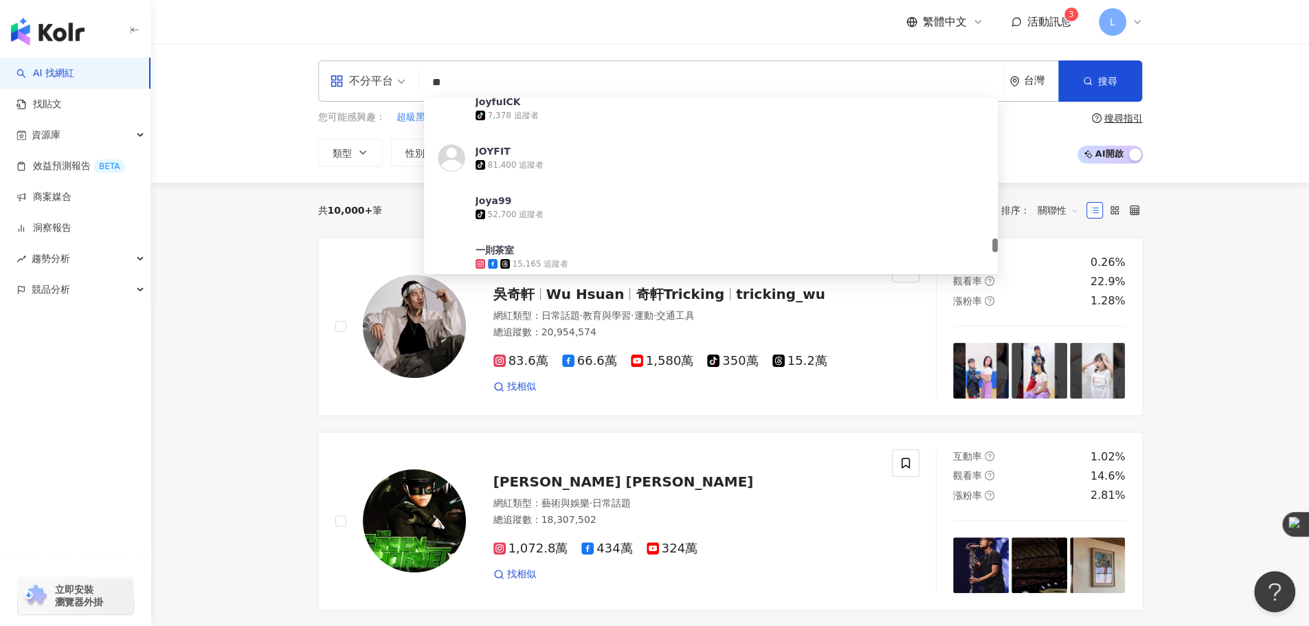
type input "*"
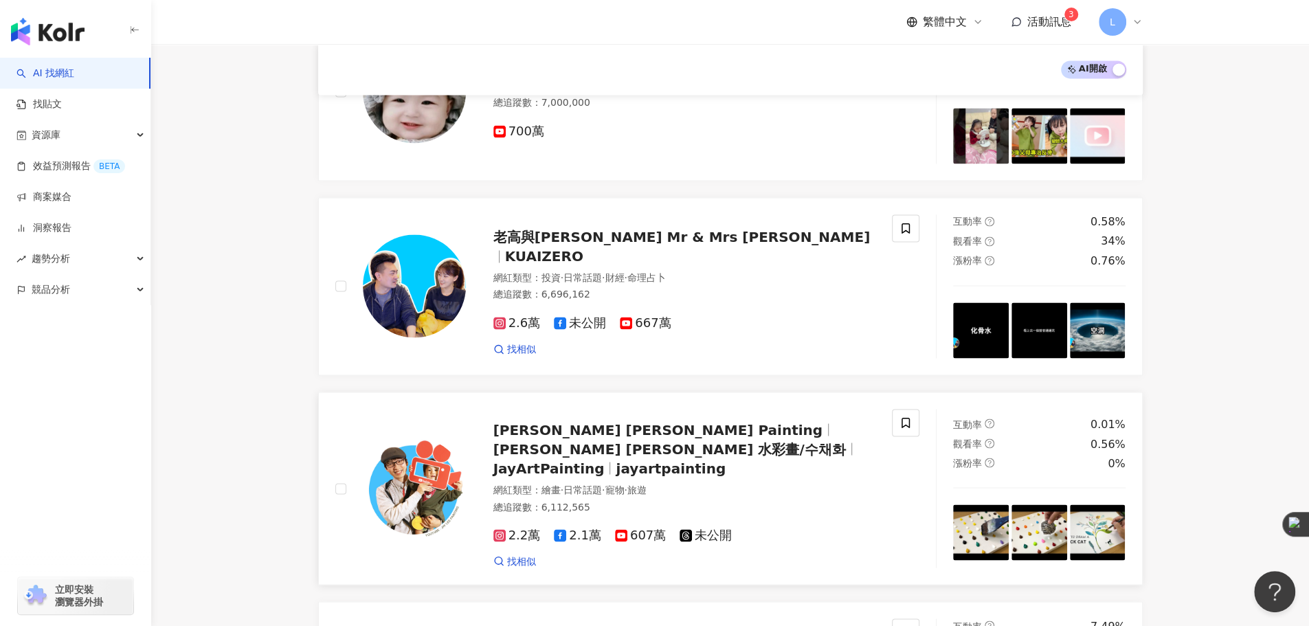
scroll to position [1713, 0]
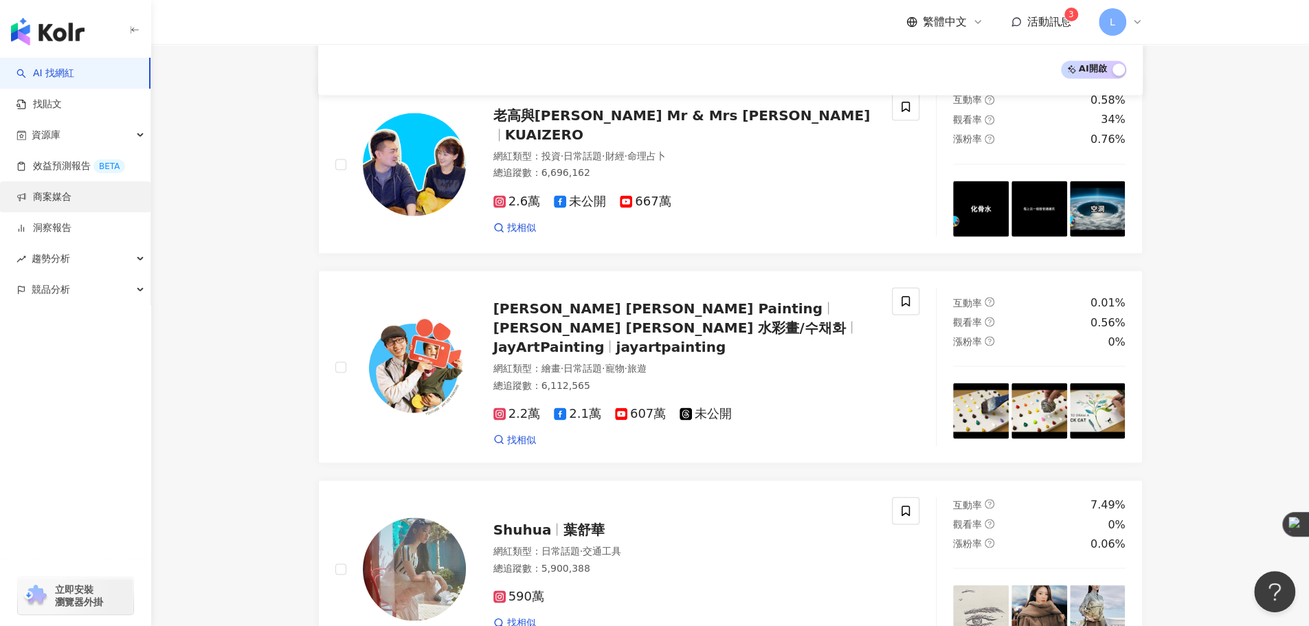
click at [48, 201] on link "商案媒合" at bounding box center [43, 197] width 55 height 14
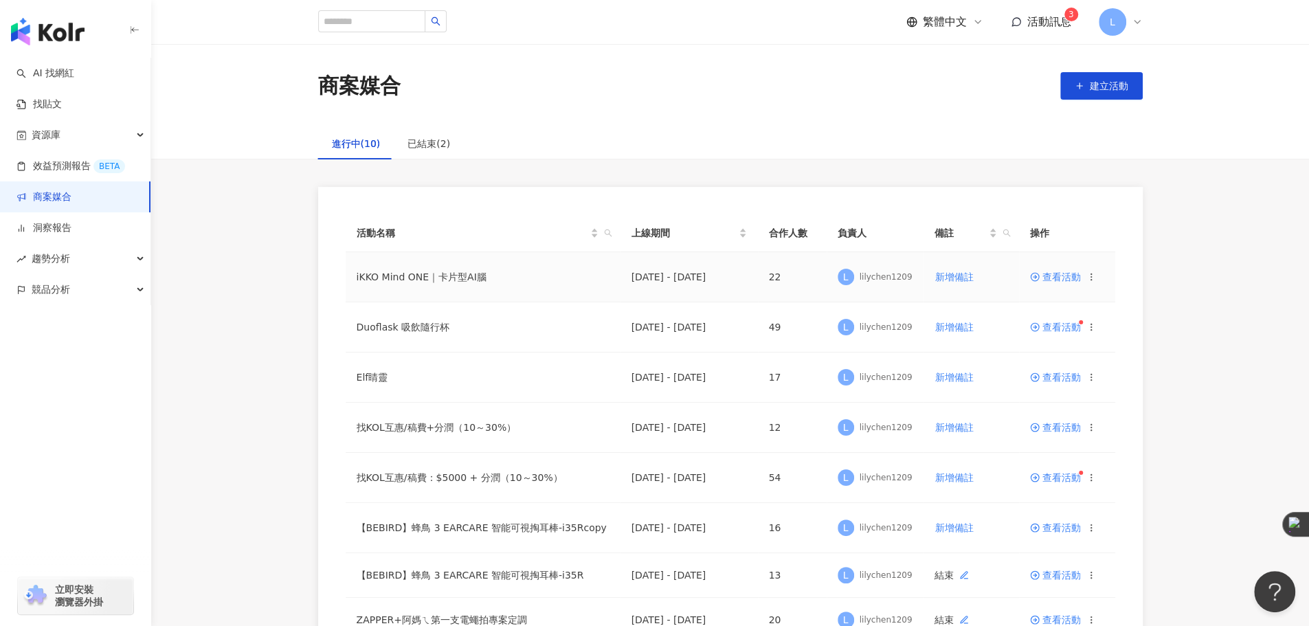
click at [1063, 280] on span "查看活動" at bounding box center [1055, 277] width 51 height 10
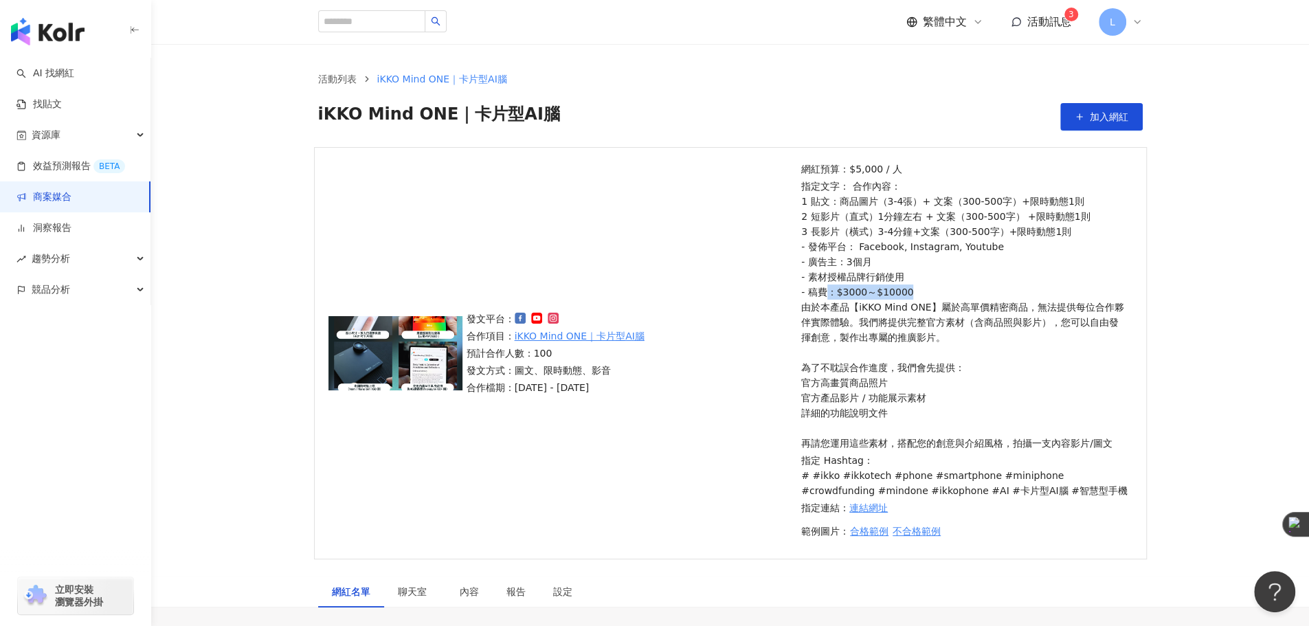
drag, startPoint x: 910, startPoint y: 291, endPoint x: 821, endPoint y: 286, distance: 88.7
click at [821, 286] on p "指定文字： 合作內容： 1 貼文：商品圖片（3-4張）+ 文案（300-500字）+限時動態1則 2 短影片（直式）1分鐘左右 + 文案（300-500字） …" at bounding box center [964, 315] width 327 height 272
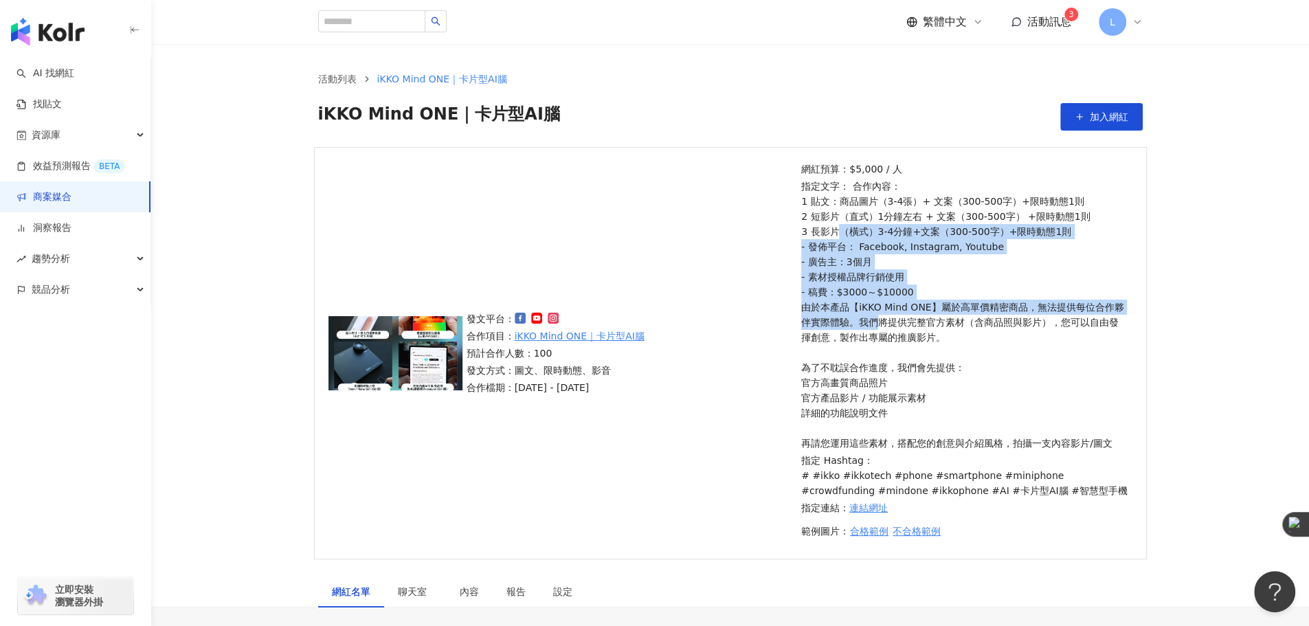
drag, startPoint x: 835, startPoint y: 233, endPoint x: 874, endPoint y: 324, distance: 98.5
click at [874, 324] on p "指定文字： 合作內容： 1 貼文：商品圖片（3-4張）+ 文案（300-500字）+限時動態1則 2 短影片（直式）1分鐘左右 + 文案（300-500字） …" at bounding box center [964, 315] width 327 height 272
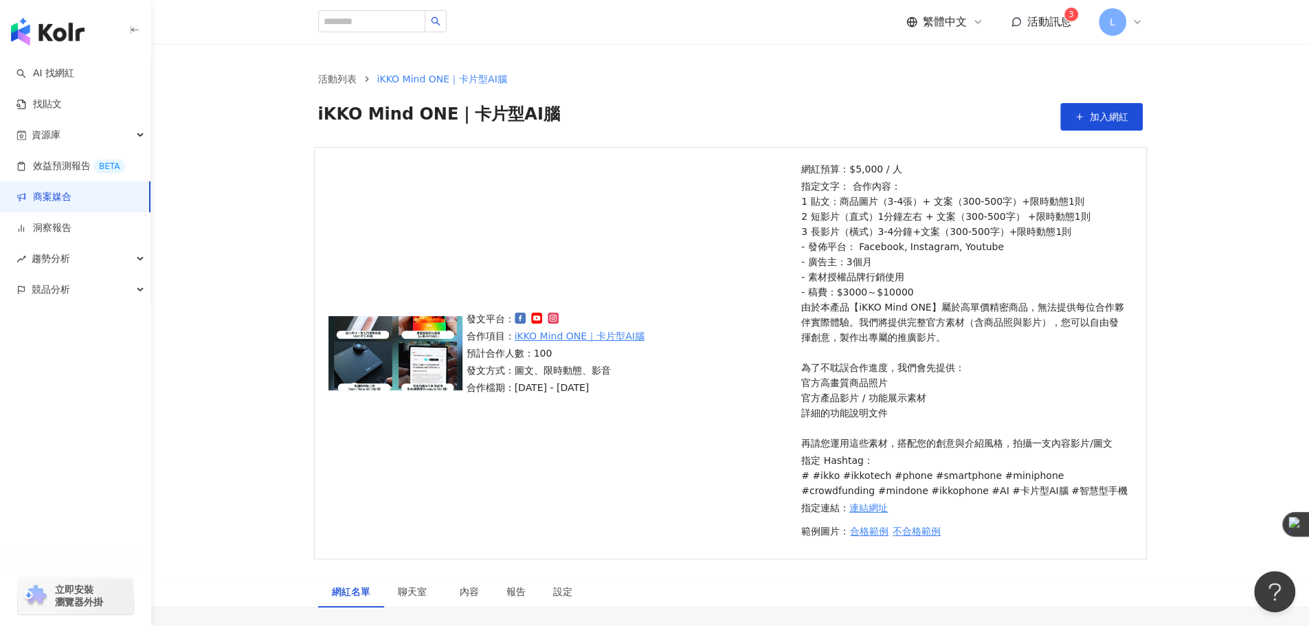
click at [944, 339] on p "指定文字： 合作內容： 1 貼文：商品圖片（3-4張）+ 文案（300-500字）+限時動態1則 2 短影片（直式）1分鐘左右 + 文案（300-500字） …" at bounding box center [964, 315] width 327 height 272
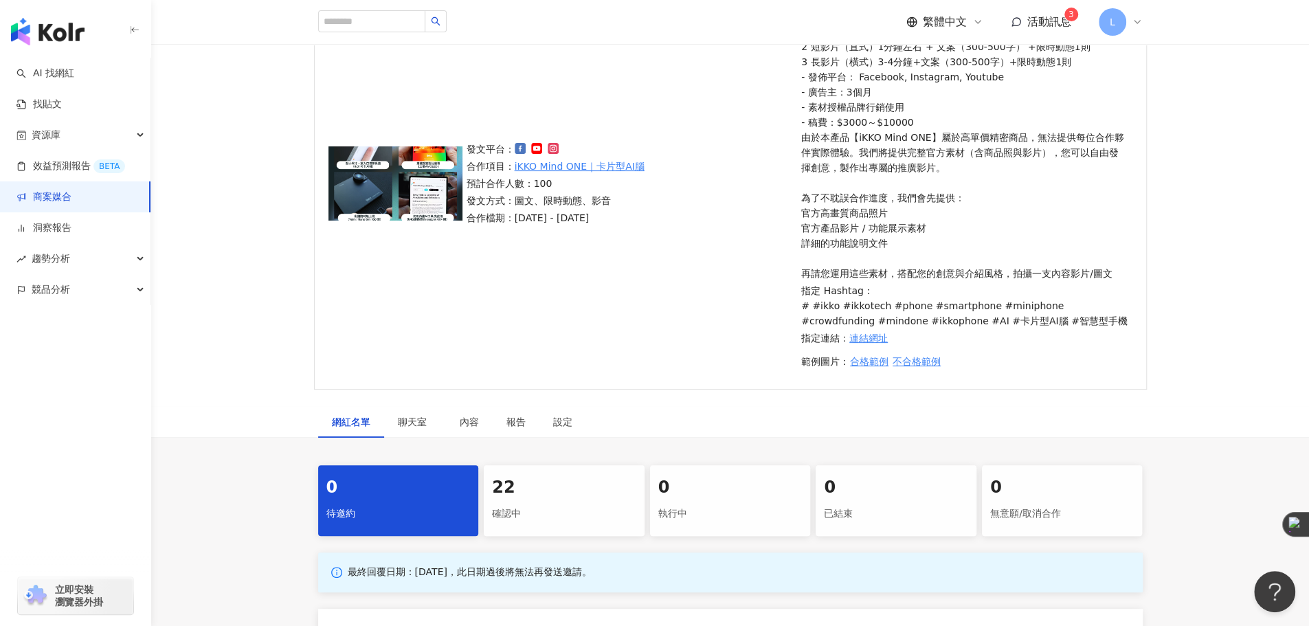
scroll to position [343, 0]
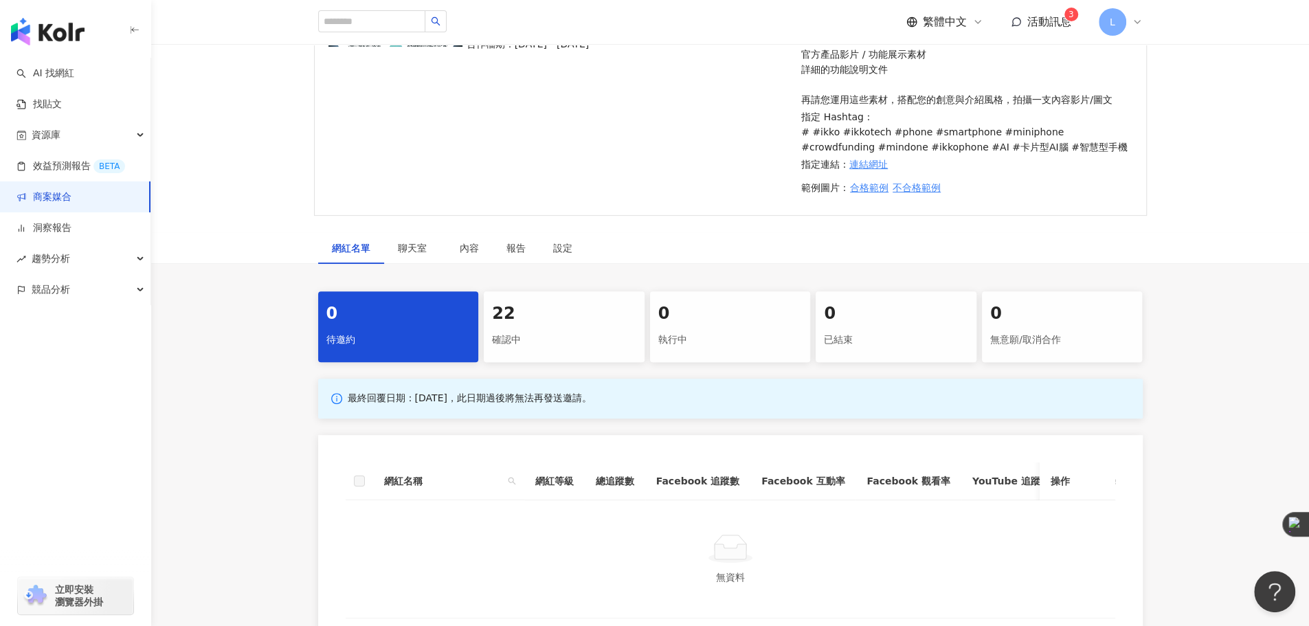
click at [534, 346] on div "確認中" at bounding box center [564, 339] width 144 height 23
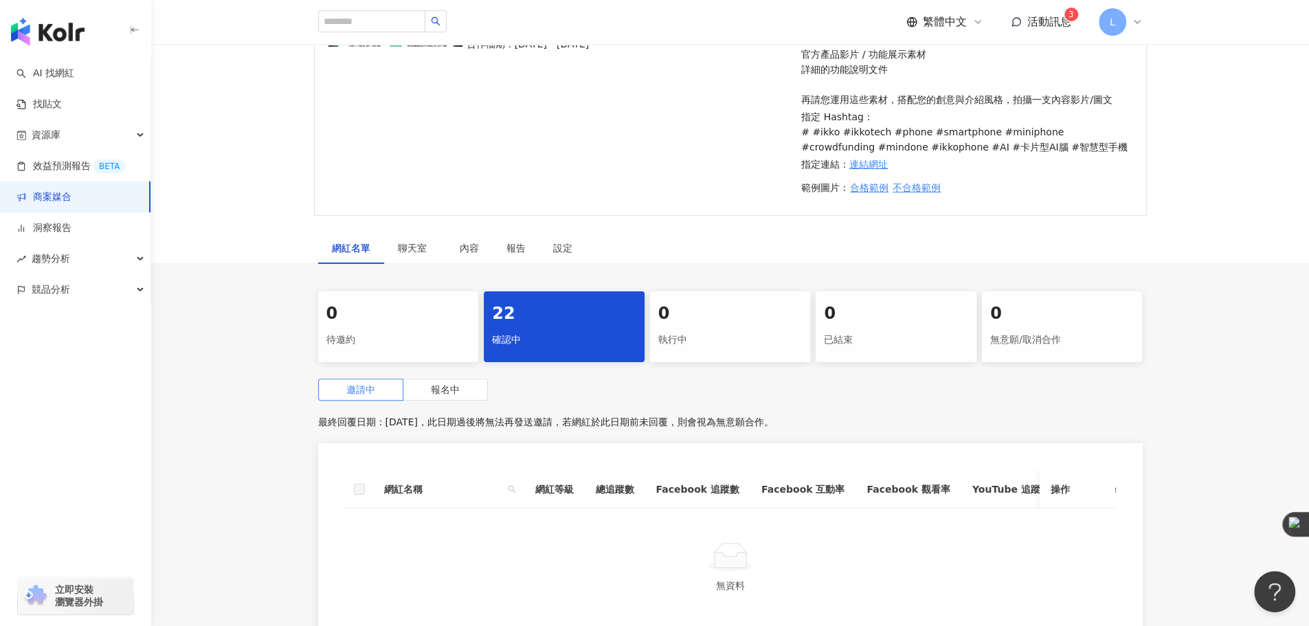
scroll to position [530, 0]
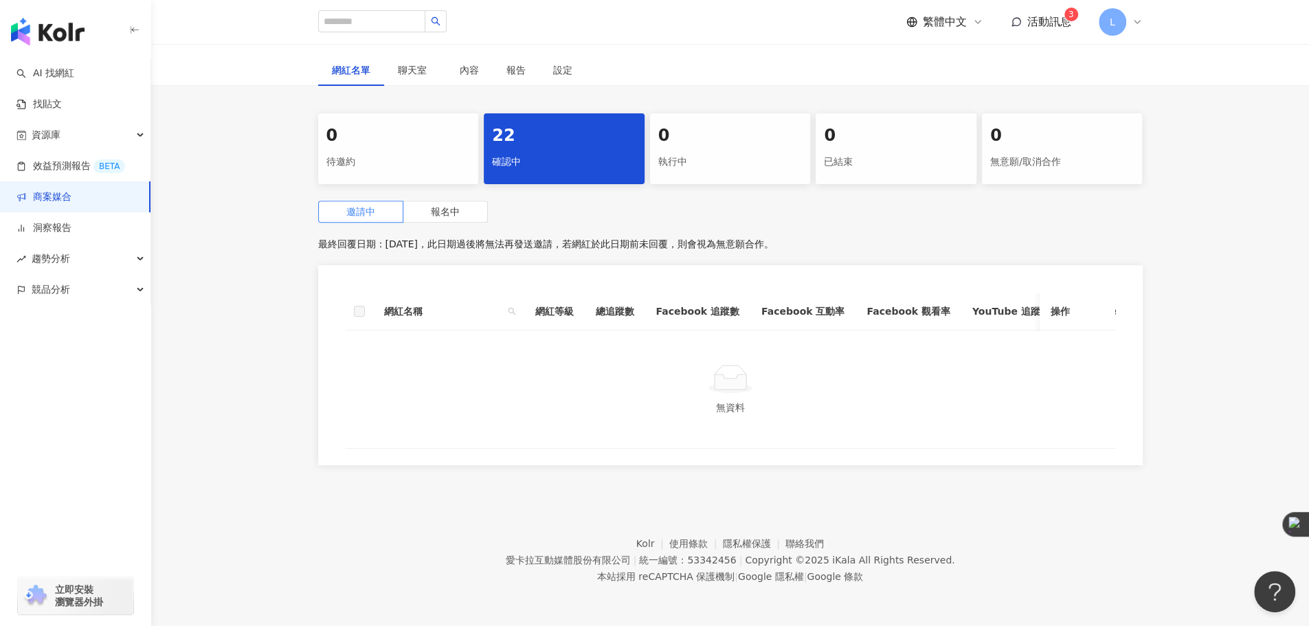
click at [719, 161] on div "執行中" at bounding box center [730, 161] width 144 height 23
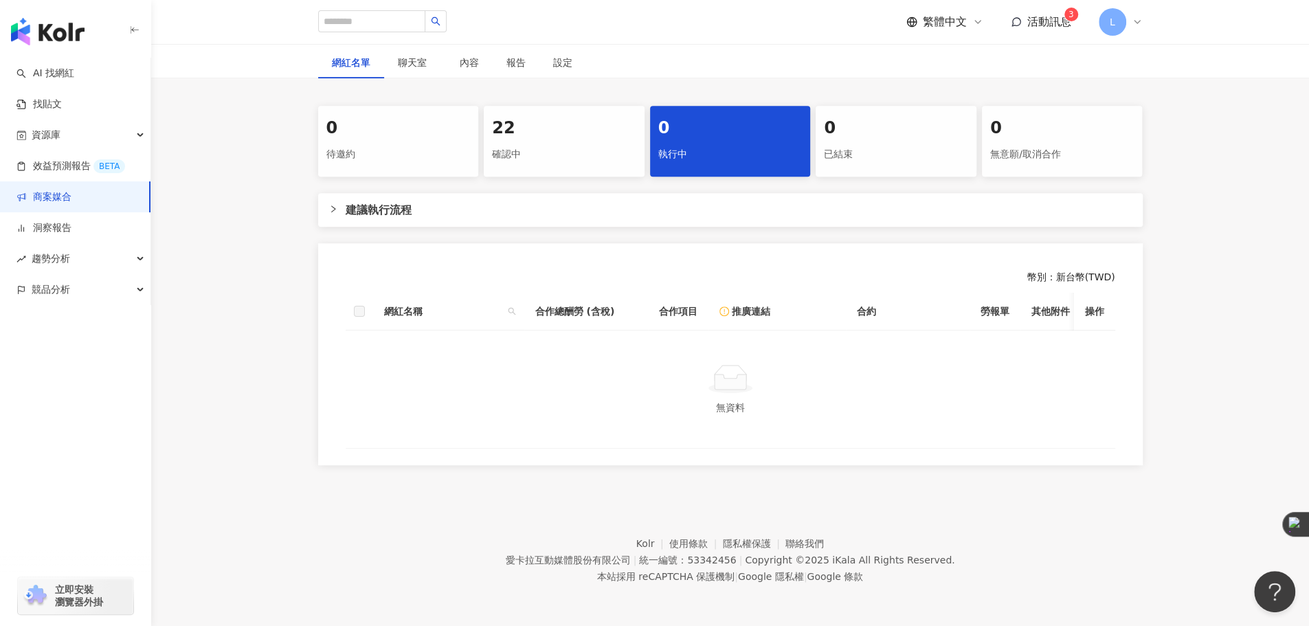
click at [559, 134] on div "22" at bounding box center [564, 128] width 144 height 23
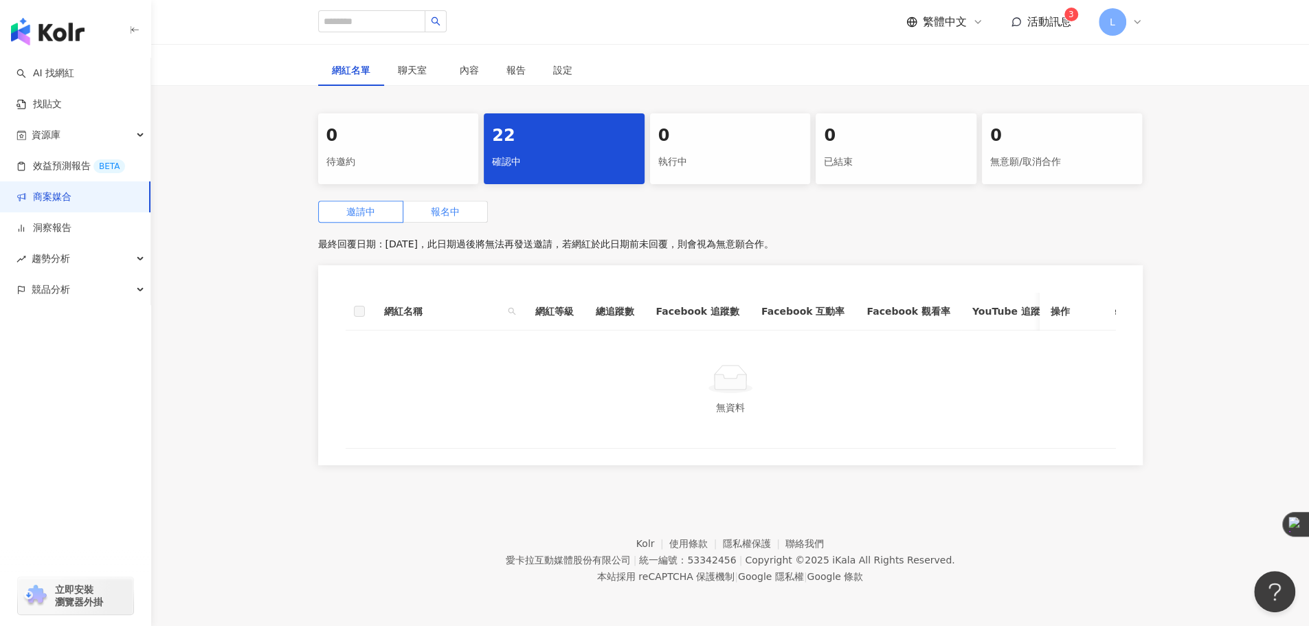
click at [464, 201] on label "報名中" at bounding box center [445, 212] width 84 height 22
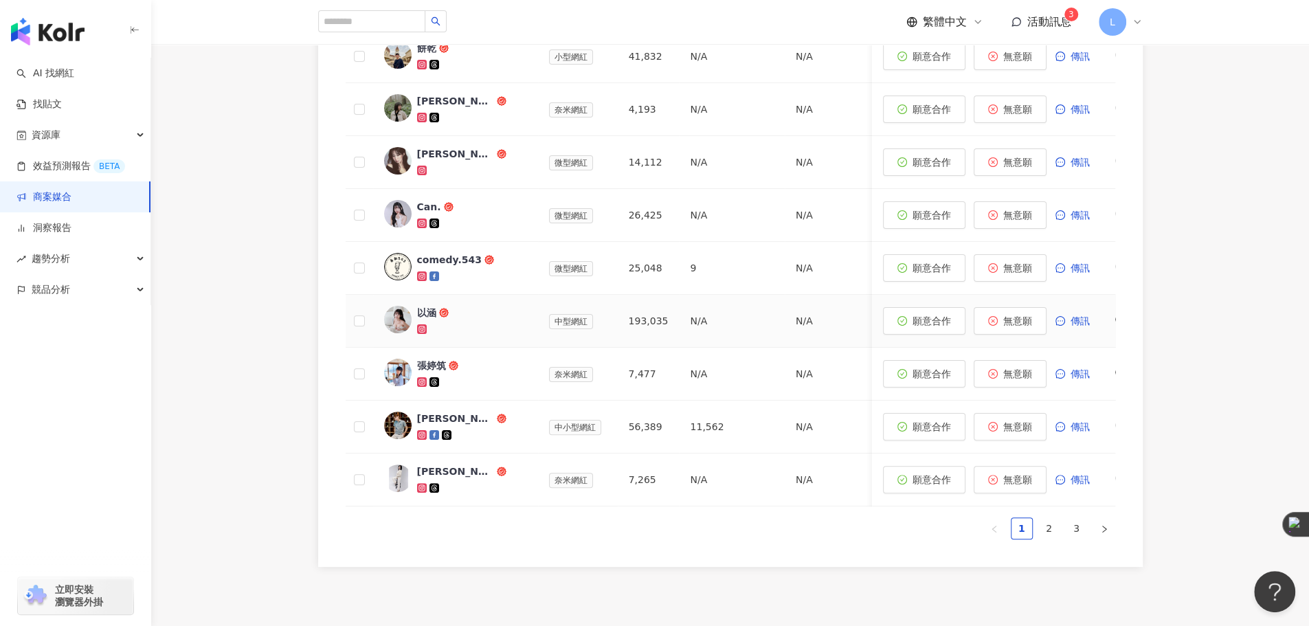
scroll to position [984, 0]
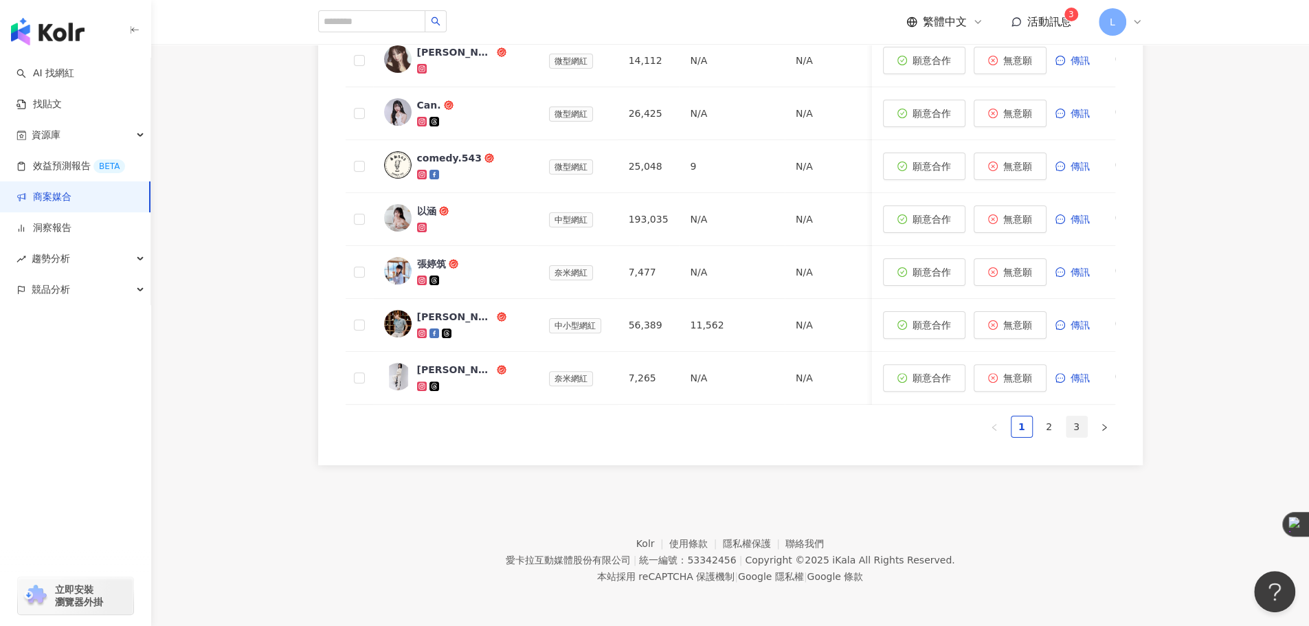
click at [1081, 421] on link "3" at bounding box center [1076, 426] width 21 height 21
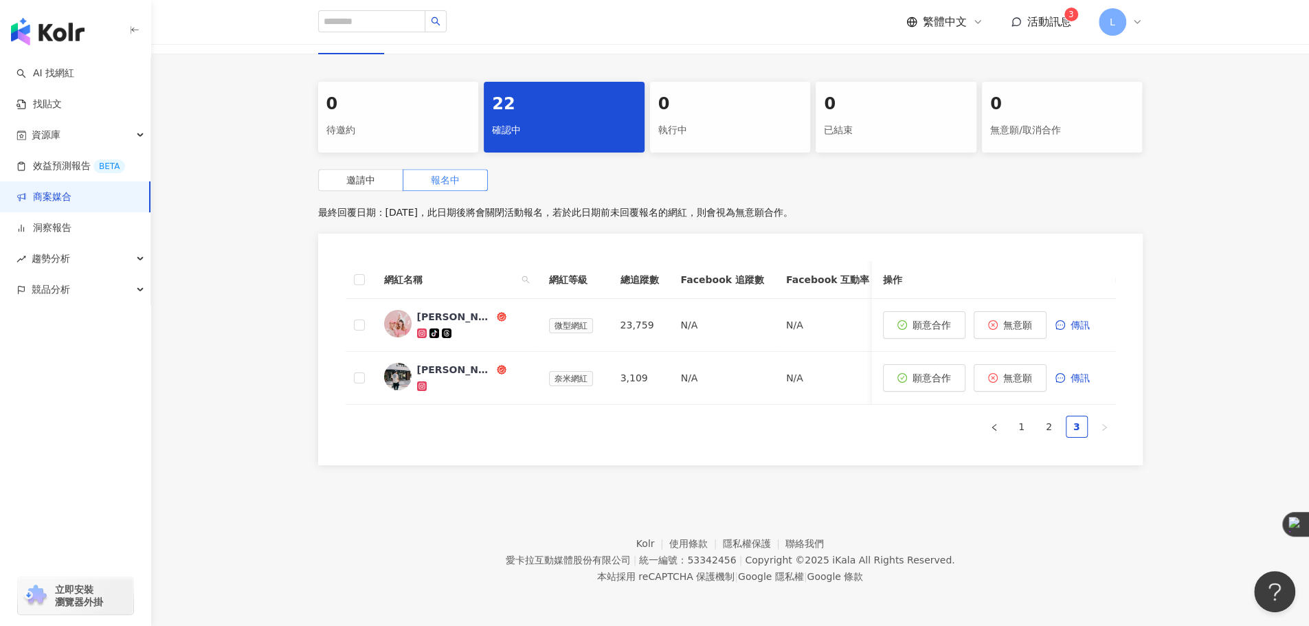
scroll to position [562, 0]
click at [1040, 433] on link "2" at bounding box center [1049, 426] width 21 height 21
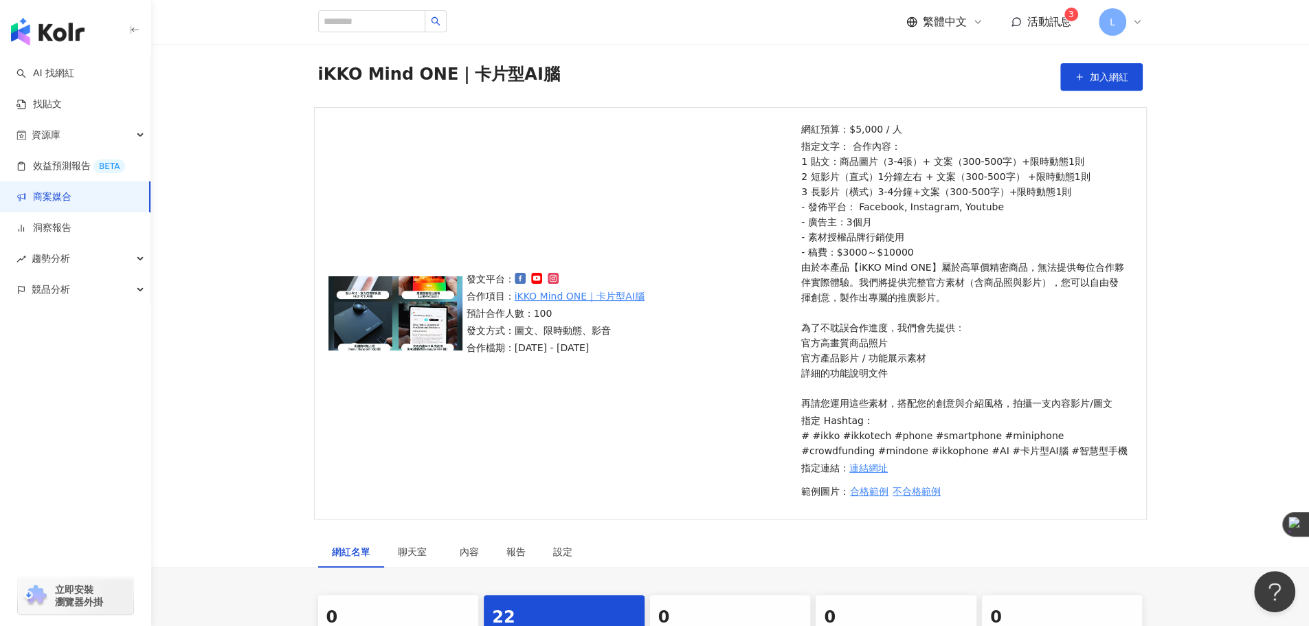
scroll to position [0, 0]
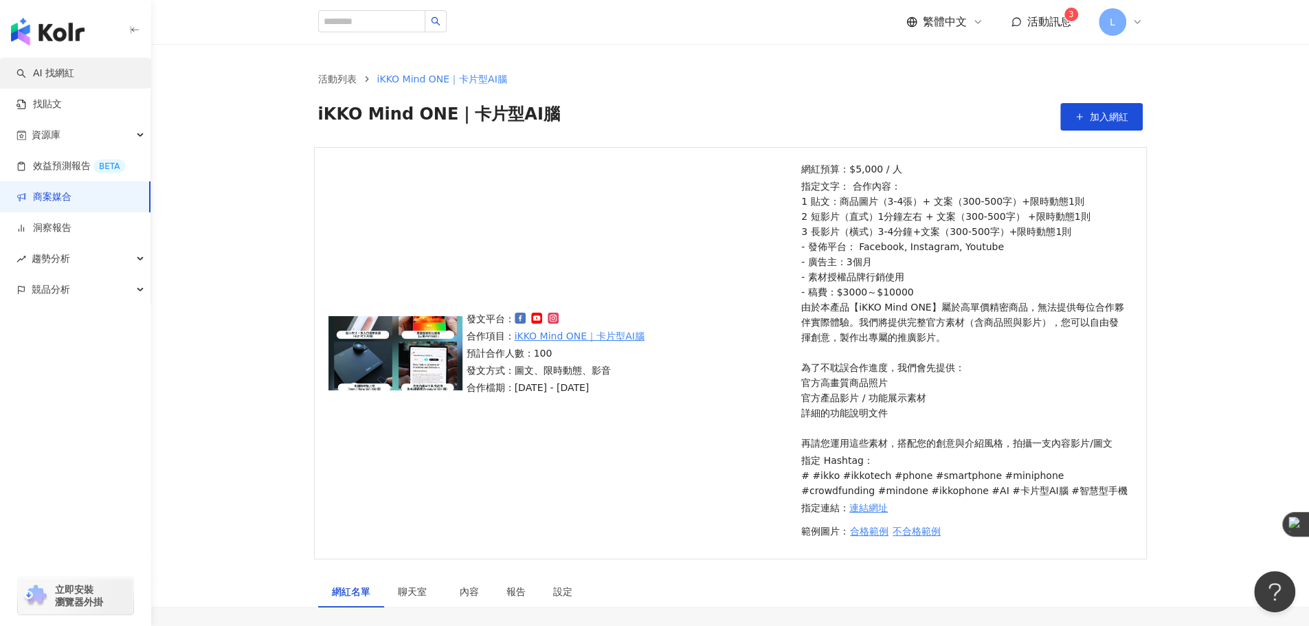
click at [60, 71] on link "AI 找網紅" at bounding box center [45, 74] width 58 height 14
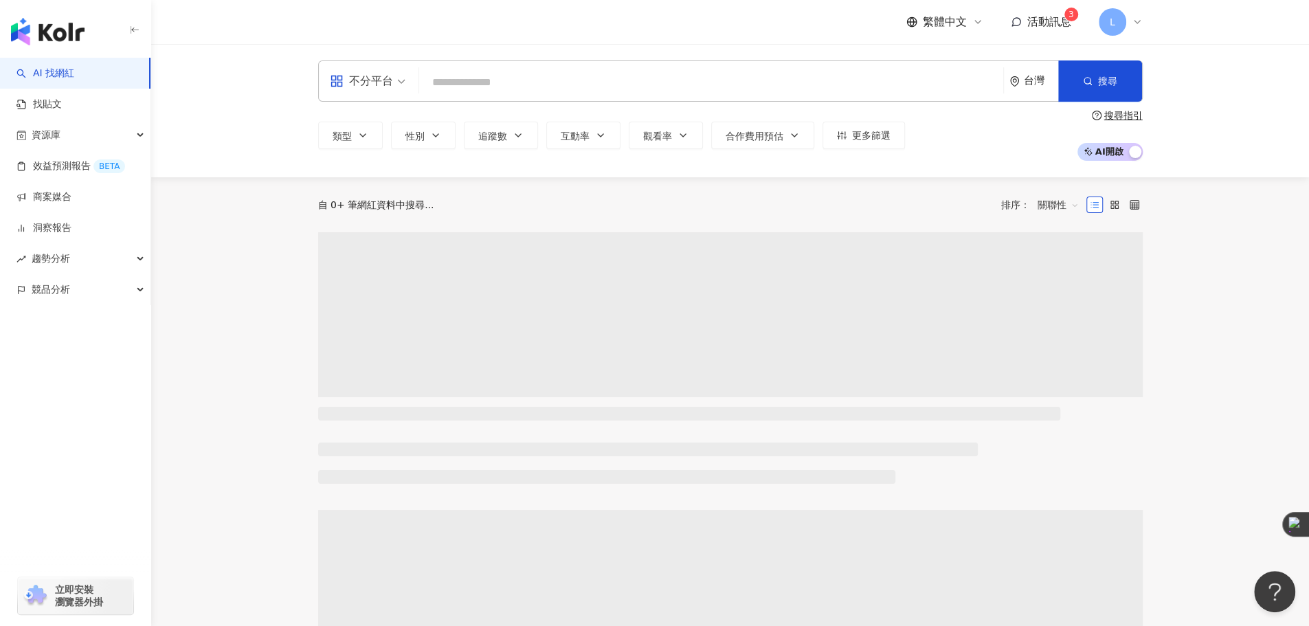
click at [590, 82] on input "search" at bounding box center [711, 82] width 573 height 26
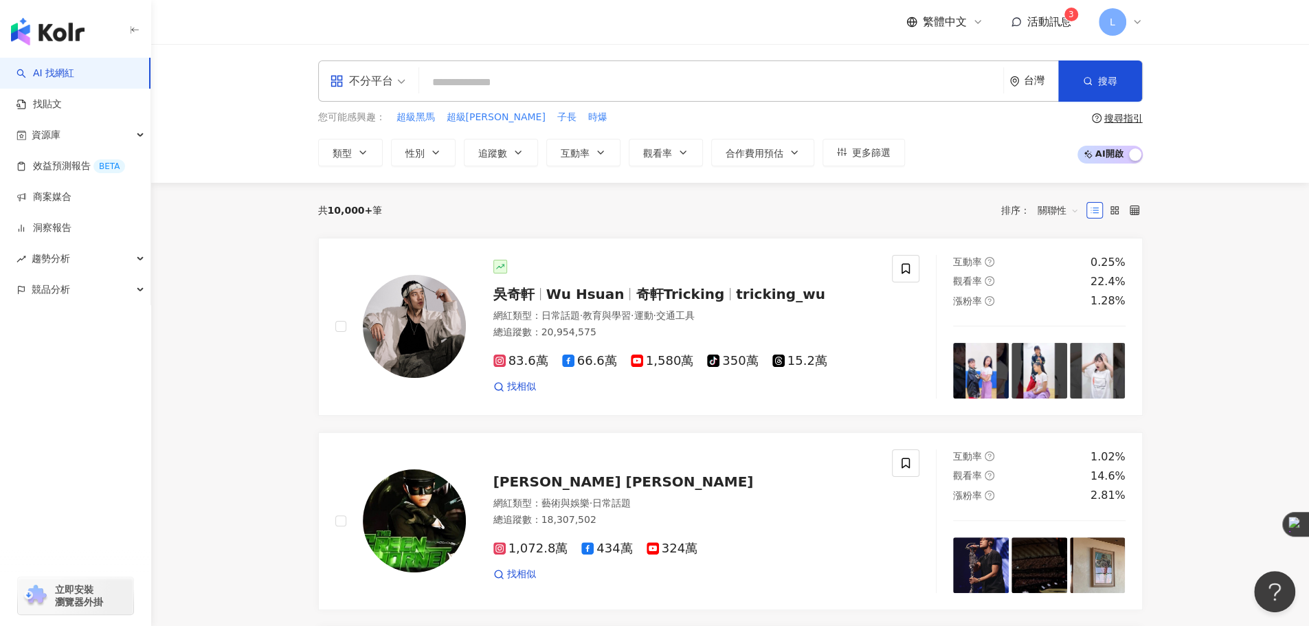
click at [554, 69] on input "search" at bounding box center [711, 82] width 573 height 26
click at [566, 84] on input "search" at bounding box center [711, 82] width 573 height 26
paste input "****"
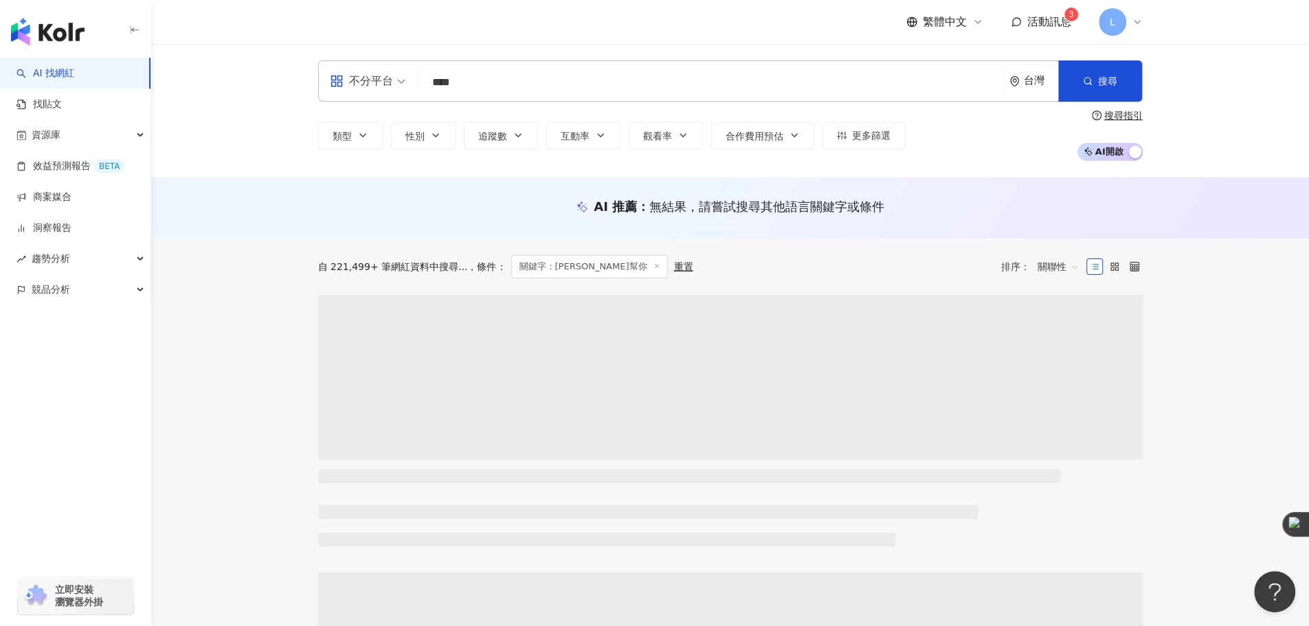
type input "****"
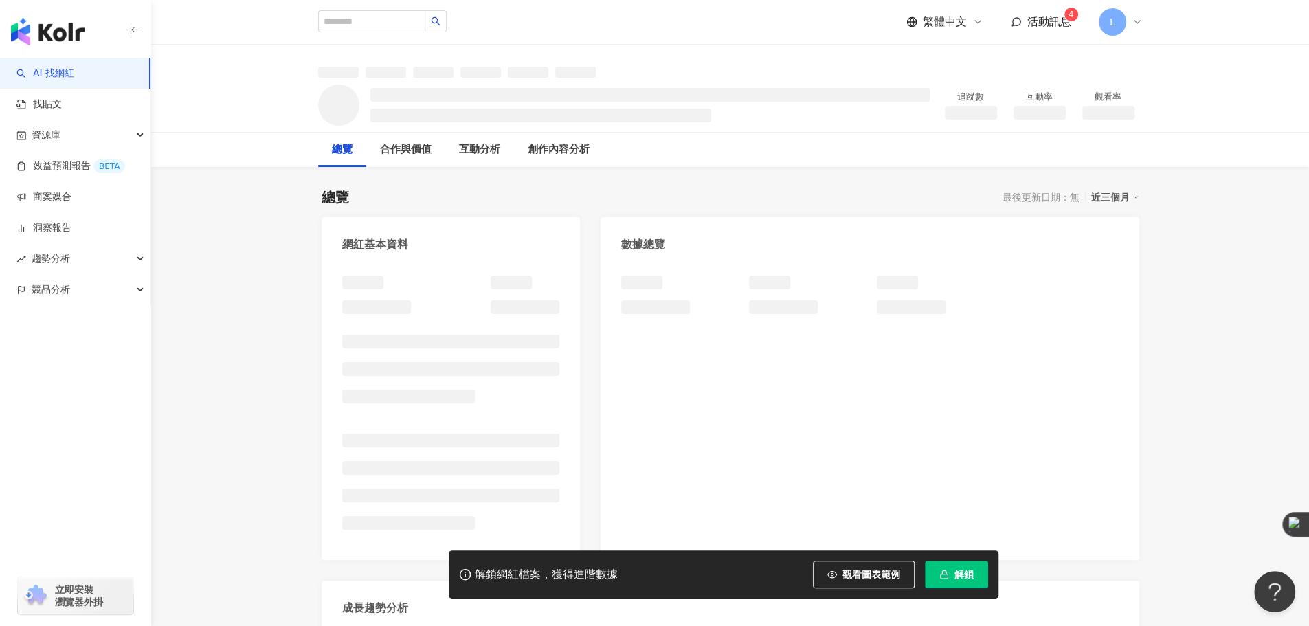
click at [959, 572] on span "解鎖" at bounding box center [963, 574] width 19 height 11
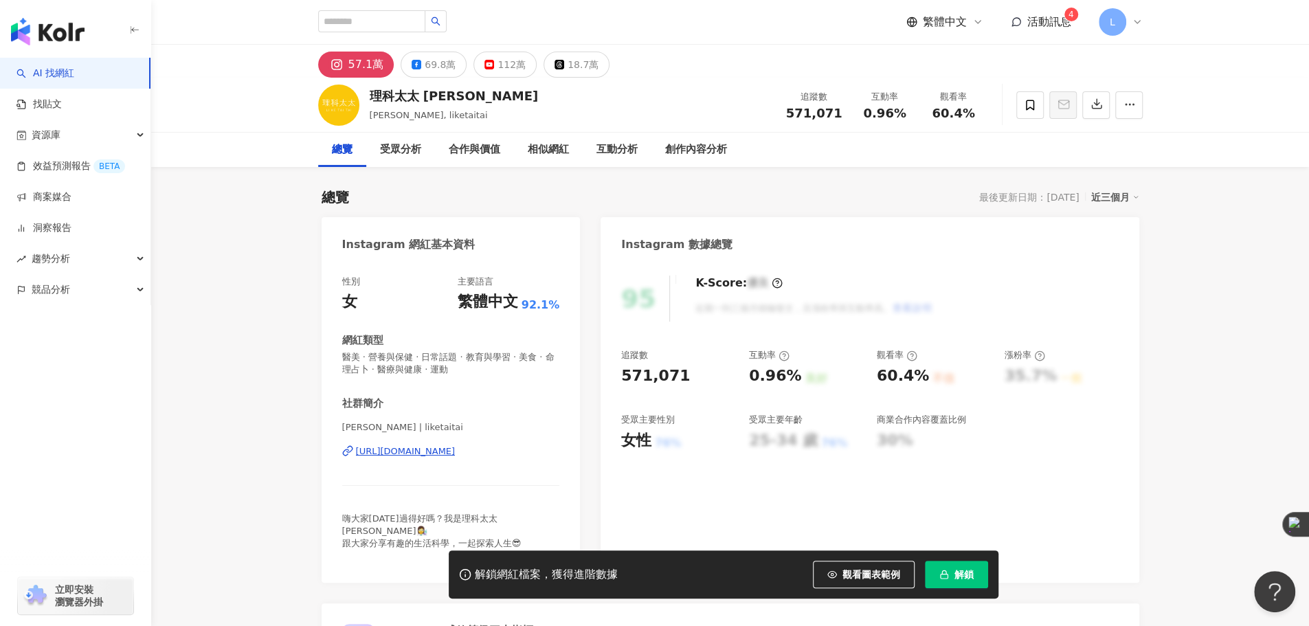
click at [960, 570] on span "解鎖" at bounding box center [963, 574] width 19 height 11
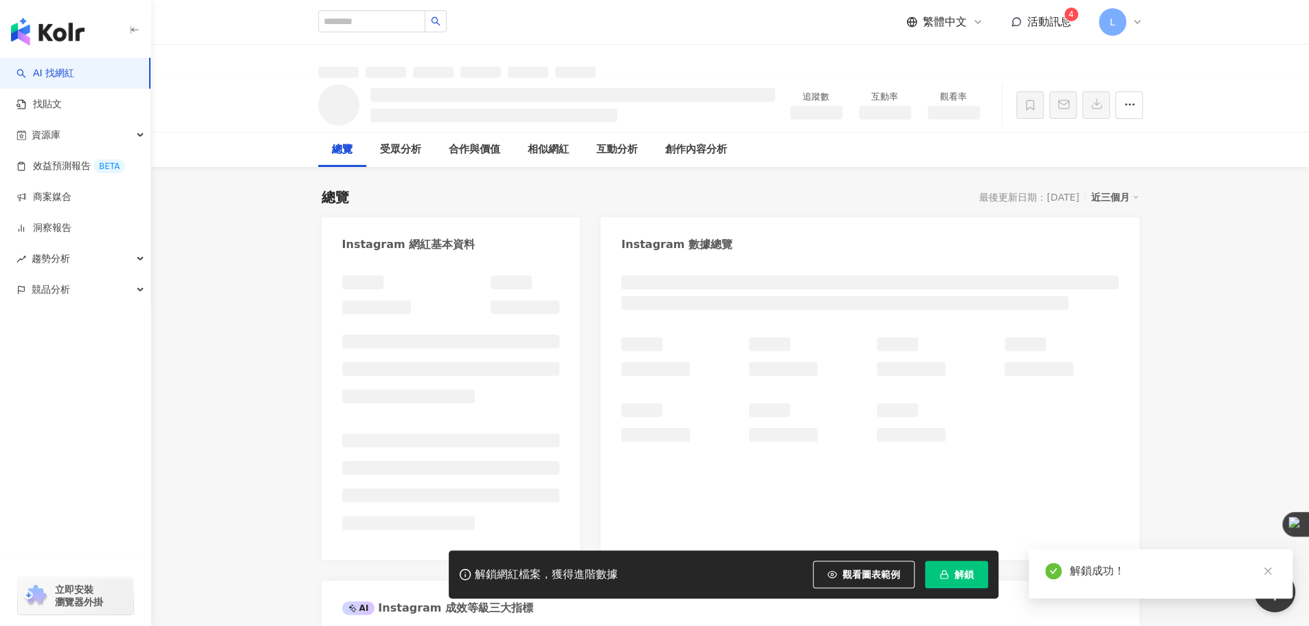
click at [1265, 568] on icon "close" at bounding box center [1268, 571] width 10 height 10
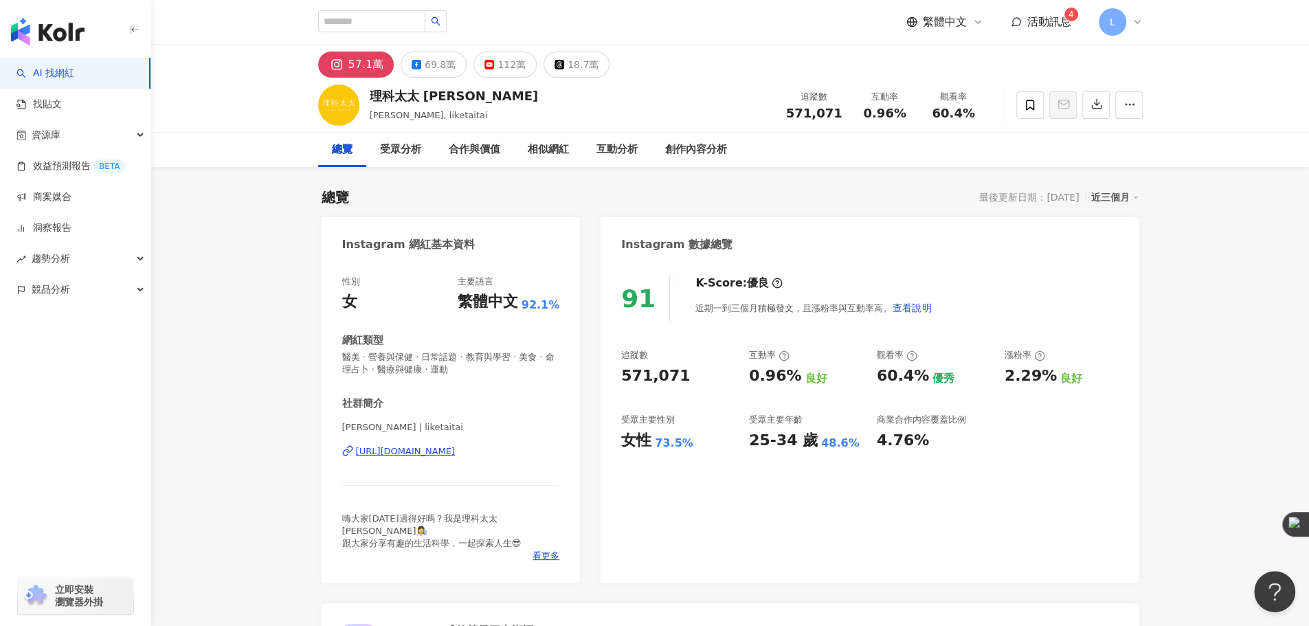
click at [1098, 108] on icon "button" at bounding box center [1096, 104] width 12 height 12
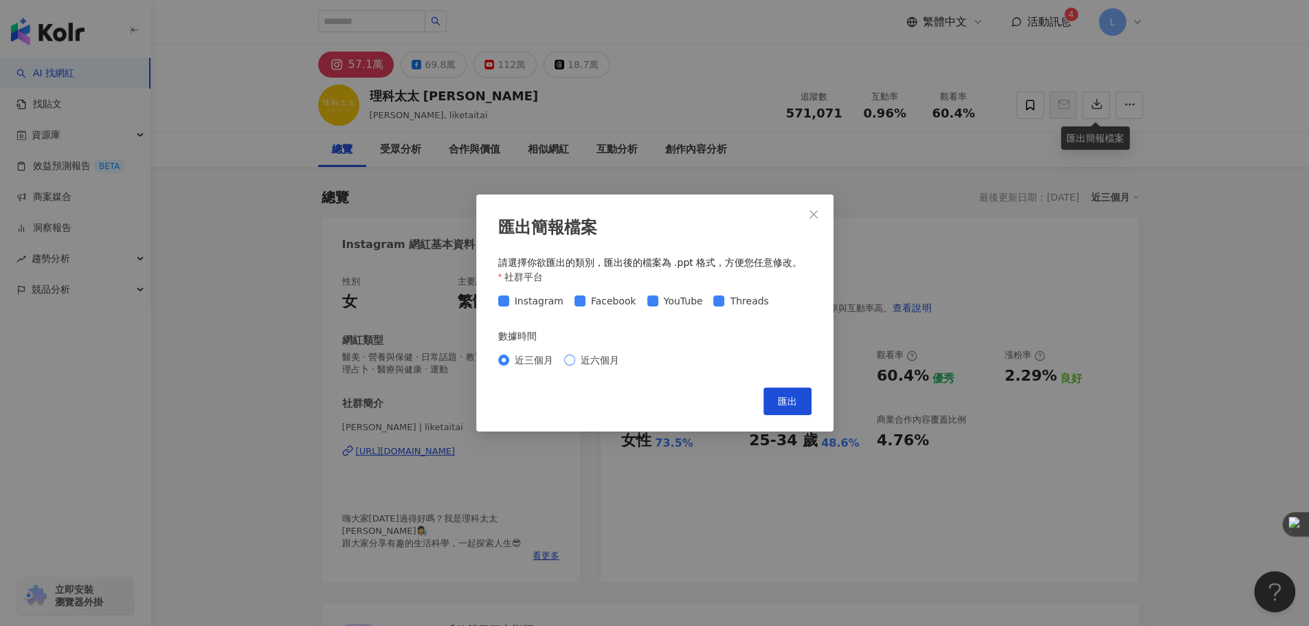
click at [594, 363] on span "近六個月" at bounding box center [599, 359] width 49 height 15
drag, startPoint x: 772, startPoint y: 405, endPoint x: 936, endPoint y: 335, distance: 178.1
click at [771, 405] on button "匯出" at bounding box center [787, 400] width 48 height 27
click at [813, 216] on icon "close" at bounding box center [813, 214] width 11 height 11
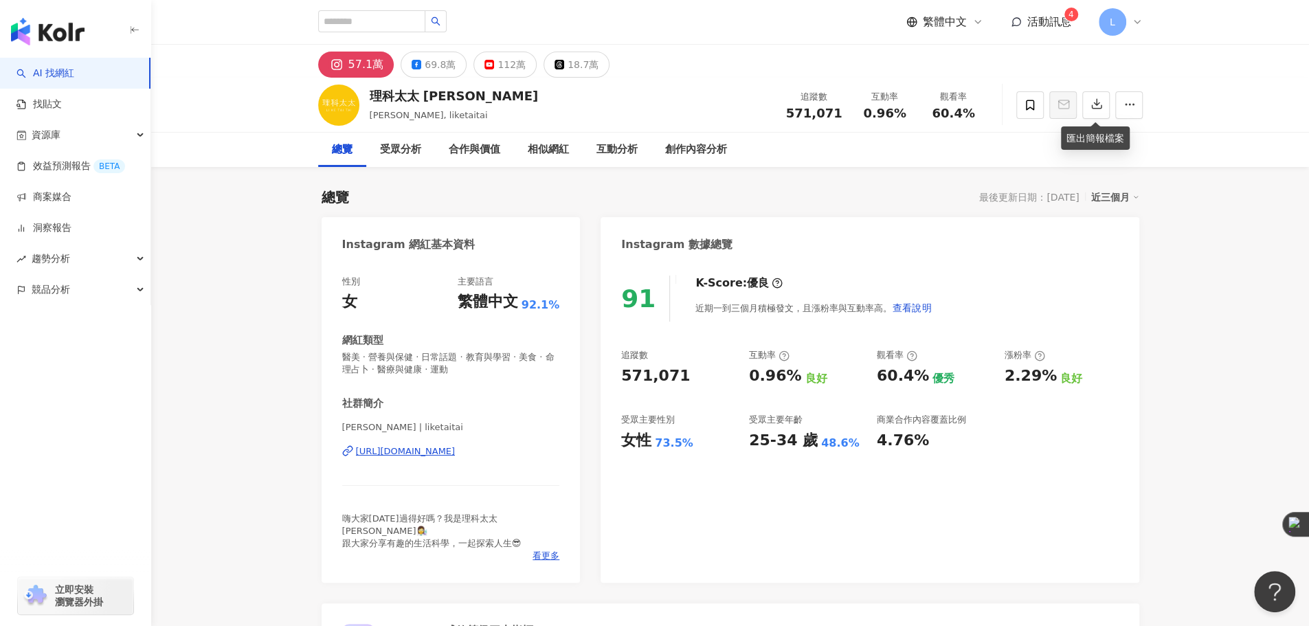
drag, startPoint x: 1188, startPoint y: 221, endPoint x: 1187, endPoint y: 317, distance: 96.2
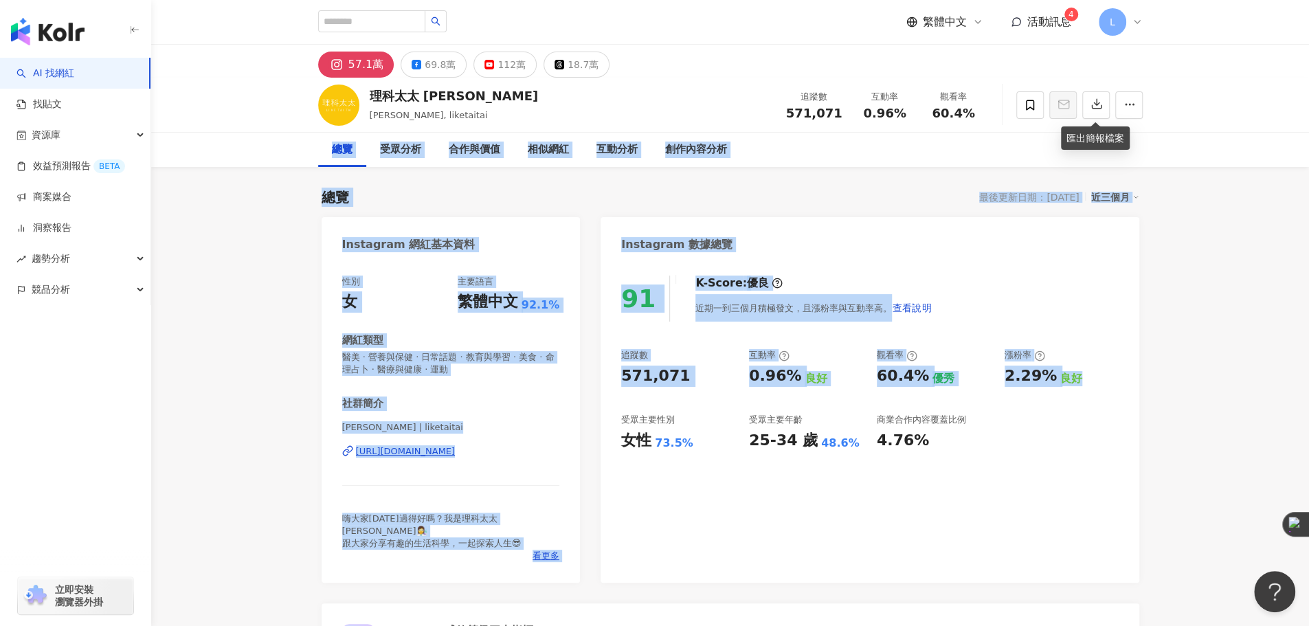
drag, startPoint x: 256, startPoint y: 164, endPoint x: 1199, endPoint y: 442, distance: 984.0
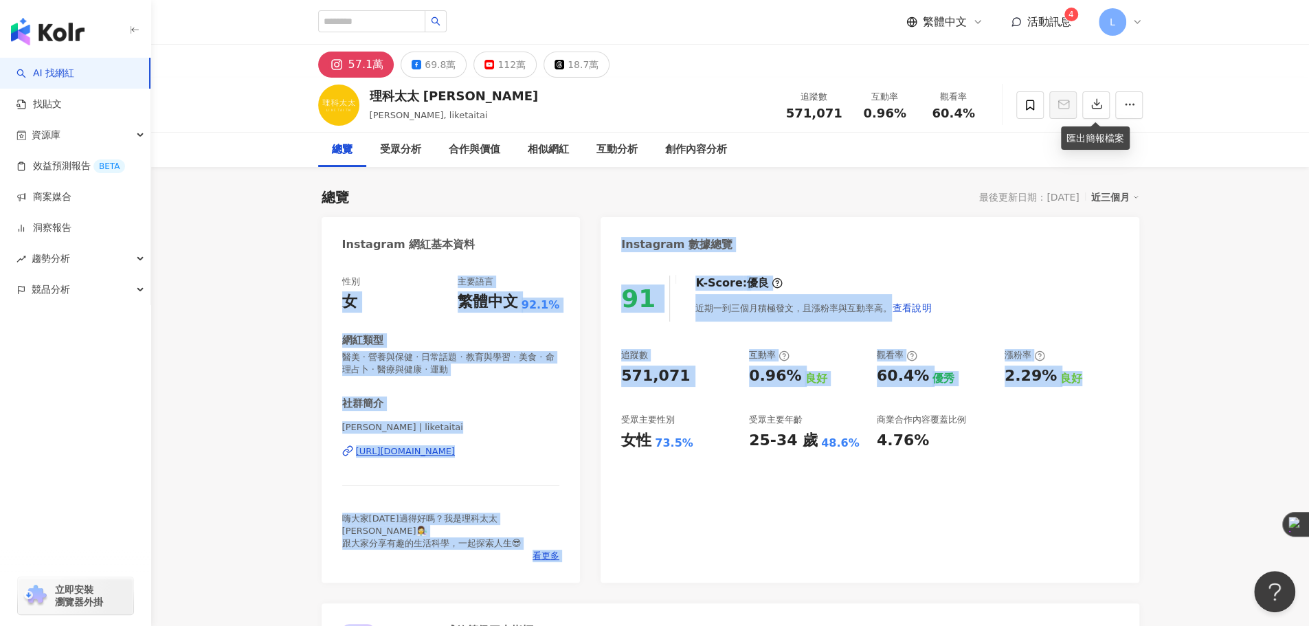
drag, startPoint x: 1201, startPoint y: 438, endPoint x: 302, endPoint y: 275, distance: 913.0
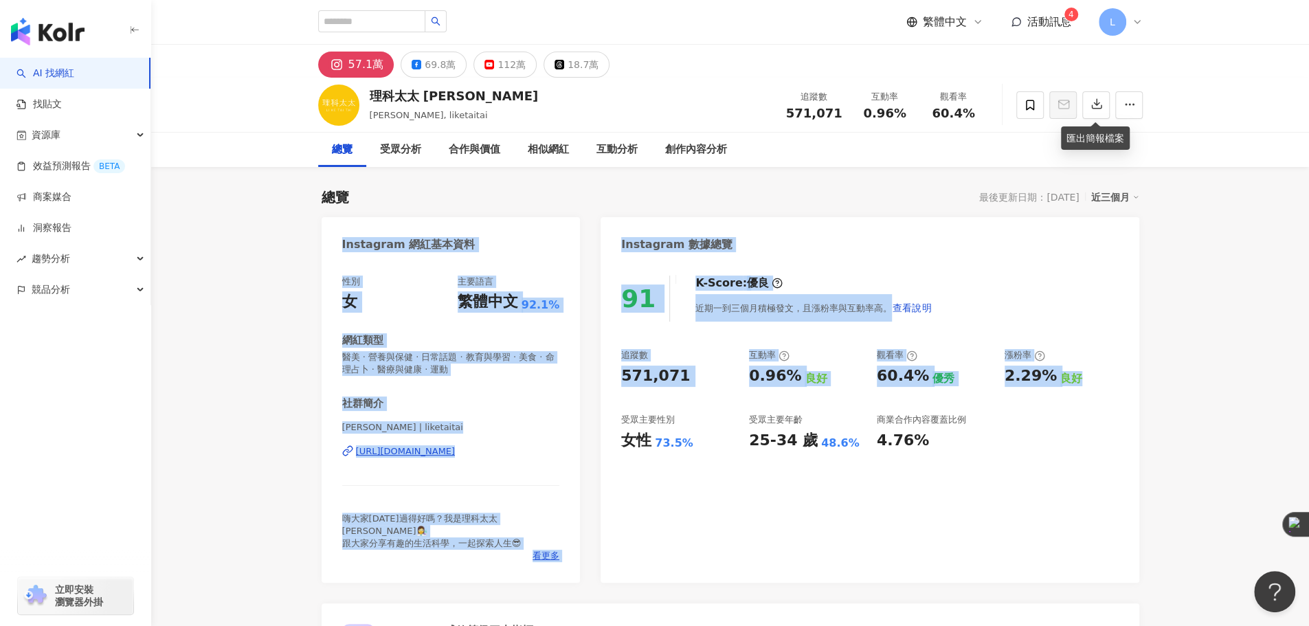
drag, startPoint x: 267, startPoint y: 226, endPoint x: 1175, endPoint y: 369, distance: 920.0
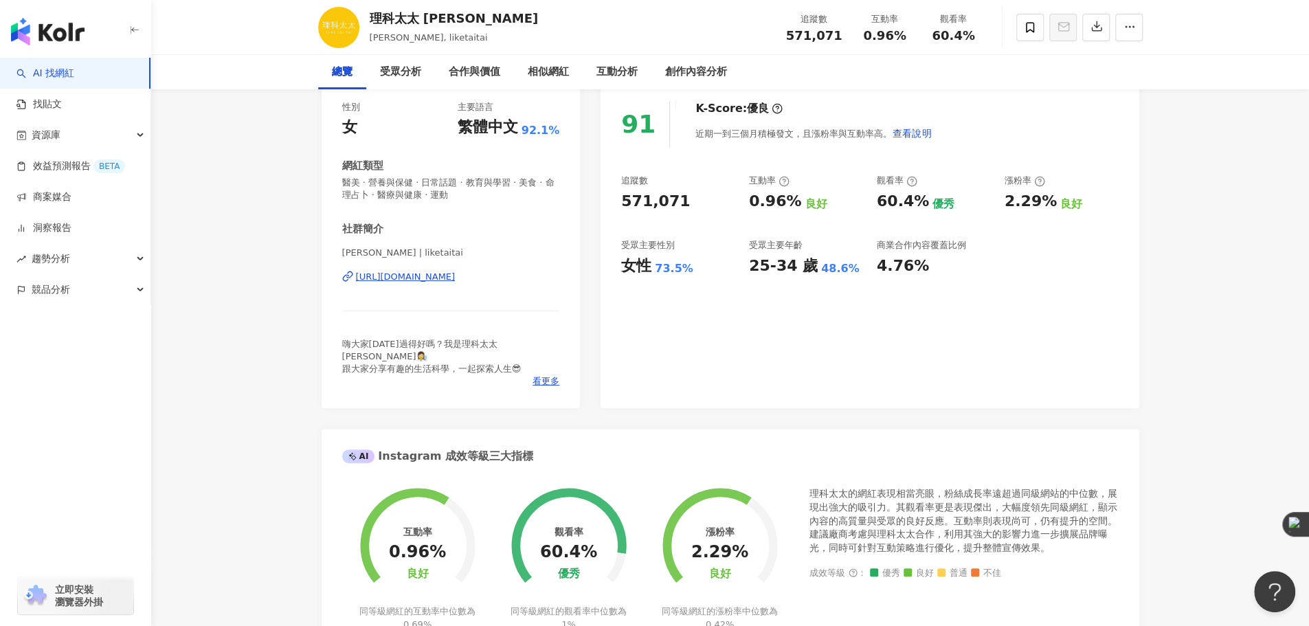
scroll to position [572, 0]
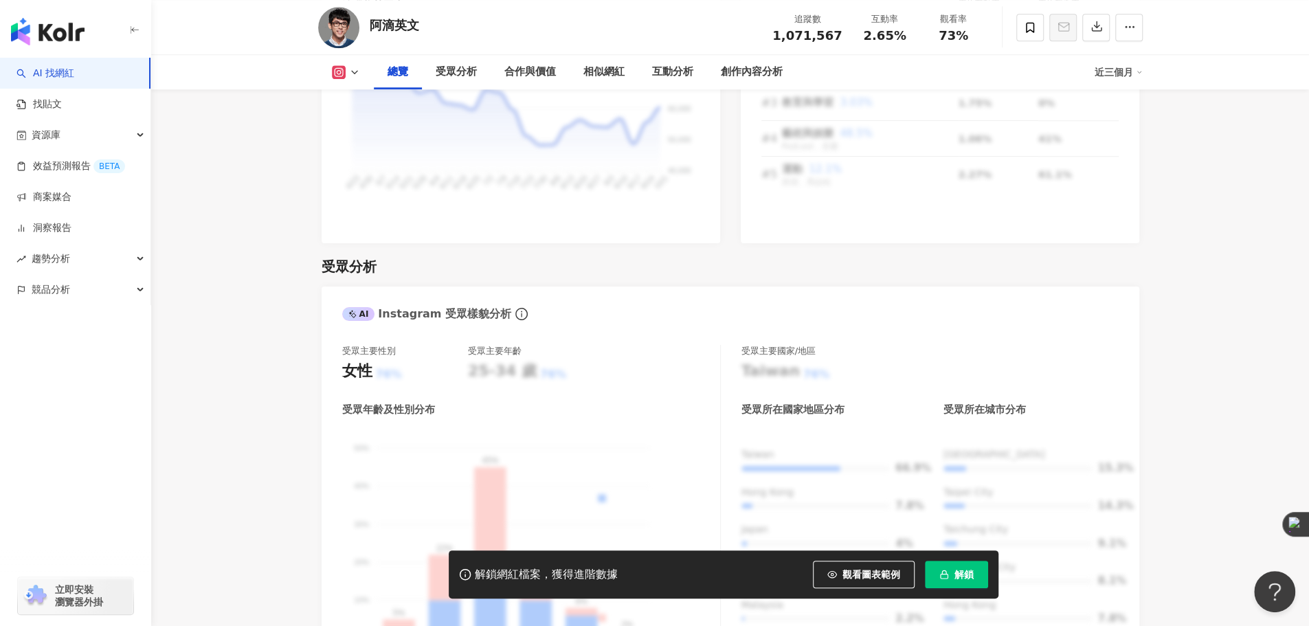
scroll to position [1030, 0]
drag, startPoint x: 1187, startPoint y: 346, endPoint x: 808, endPoint y: 291, distance: 383.3
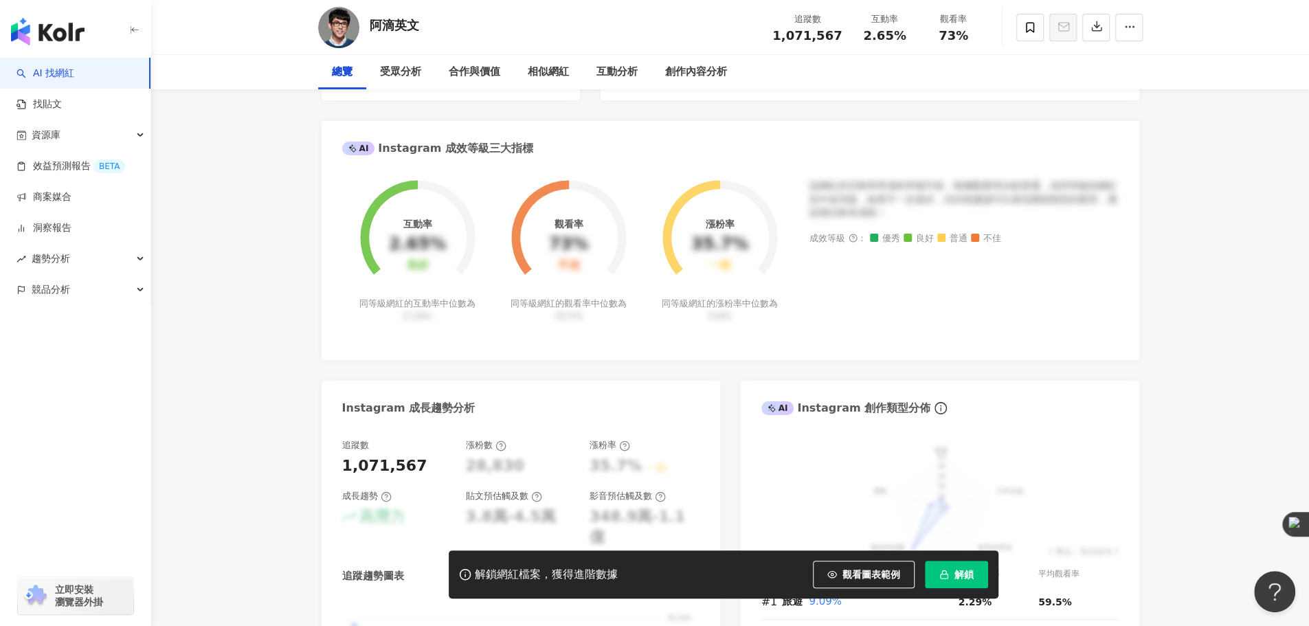
scroll to position [0, 0]
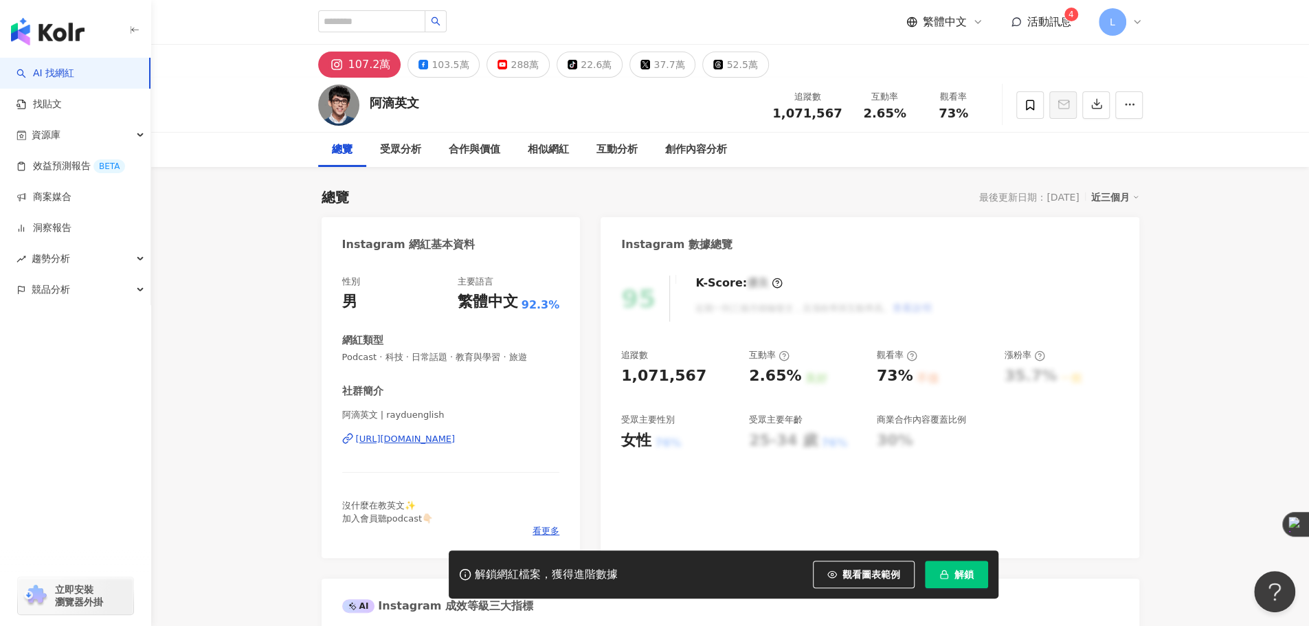
drag, startPoint x: 261, startPoint y: 321, endPoint x: 252, endPoint y: 317, distance: 9.8
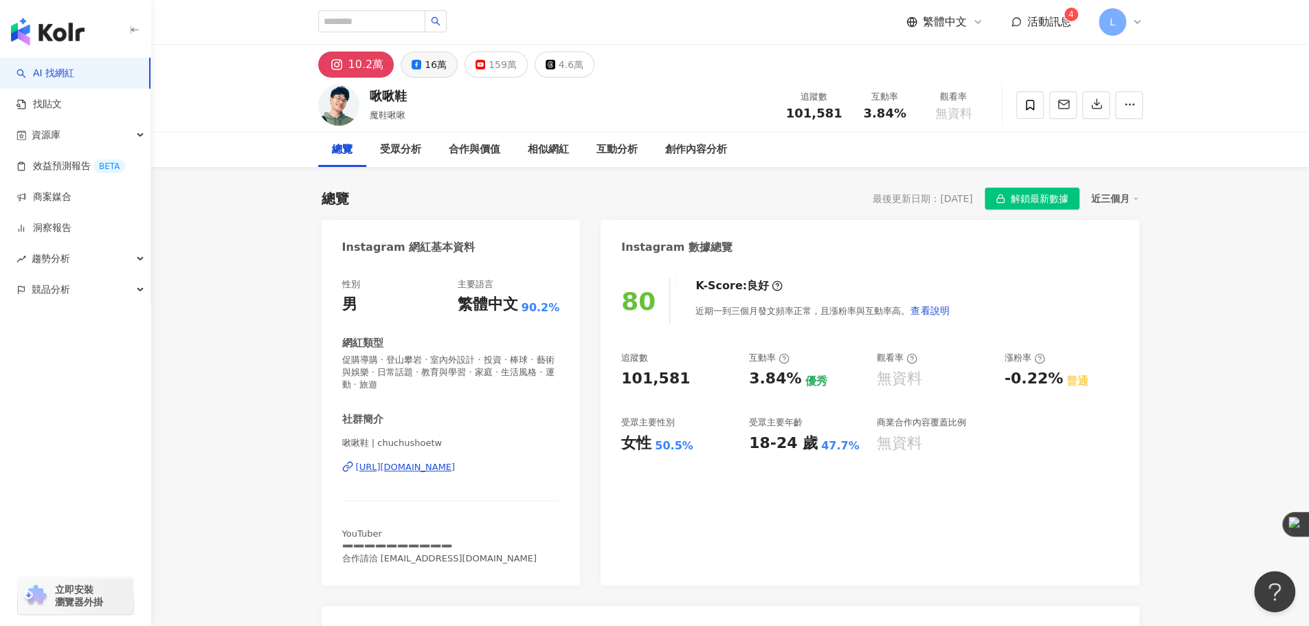
click at [442, 65] on div "16萬" at bounding box center [436, 64] width 22 height 19
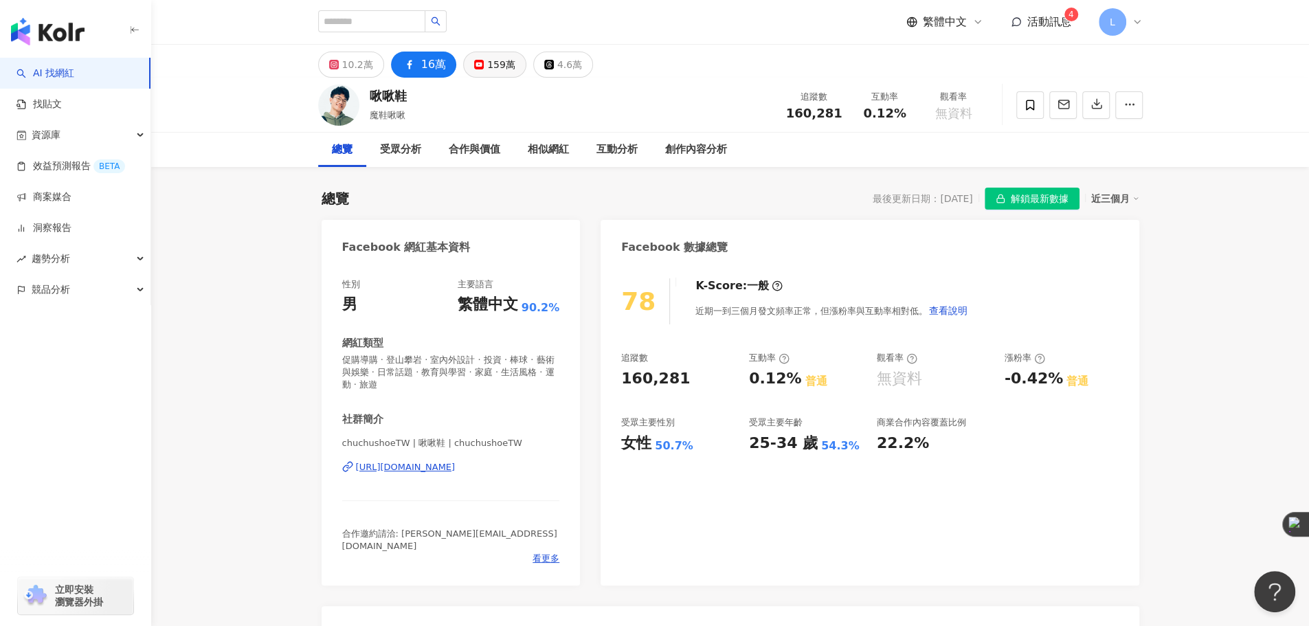
click at [487, 69] on div "159萬" at bounding box center [501, 64] width 28 height 19
click at [492, 60] on div "159萬" at bounding box center [501, 64] width 28 height 19
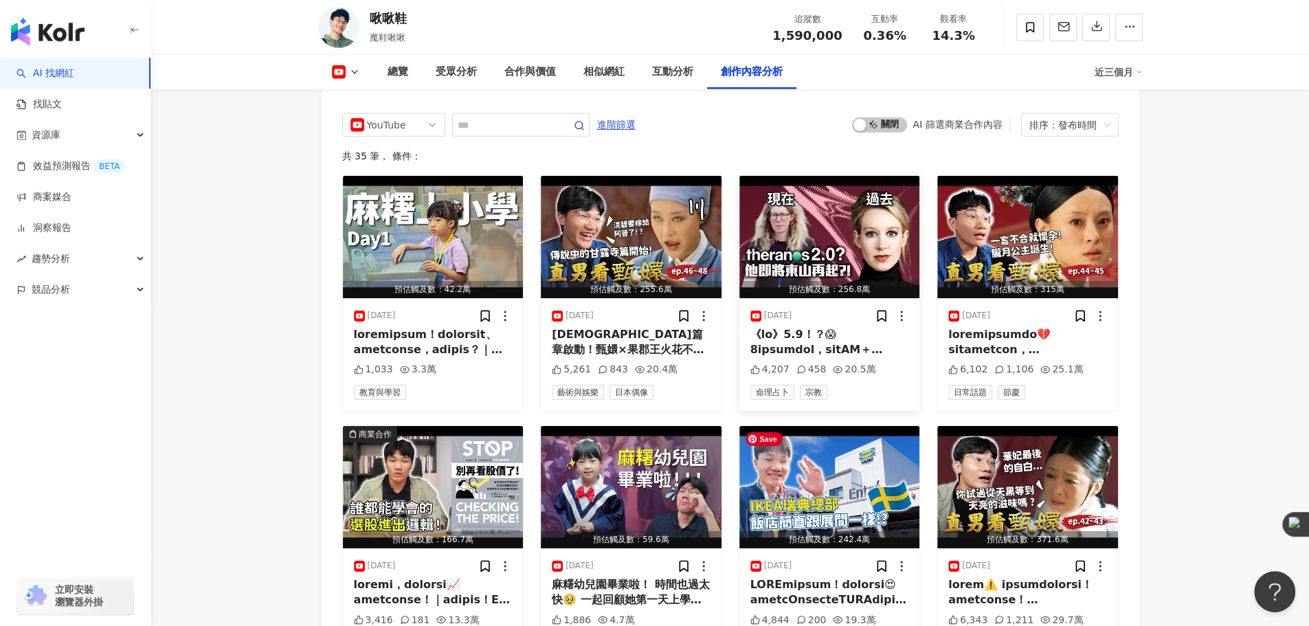
scroll to position [3205, 0]
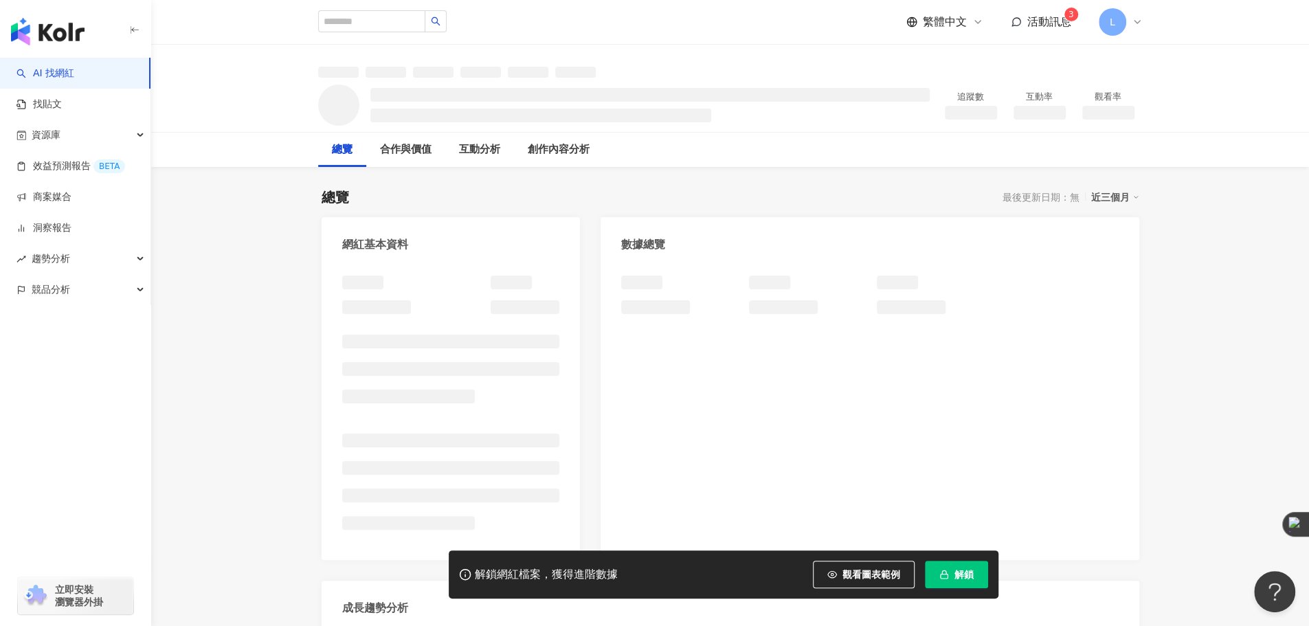
drag, startPoint x: 594, startPoint y: 256, endPoint x: 574, endPoint y: 1, distance: 255.6
click at [594, 256] on div "網紅基本資料 數據總覽 成長趨勢分析 追蹤趨勢圖表" at bounding box center [729, 500] width 817 height 567
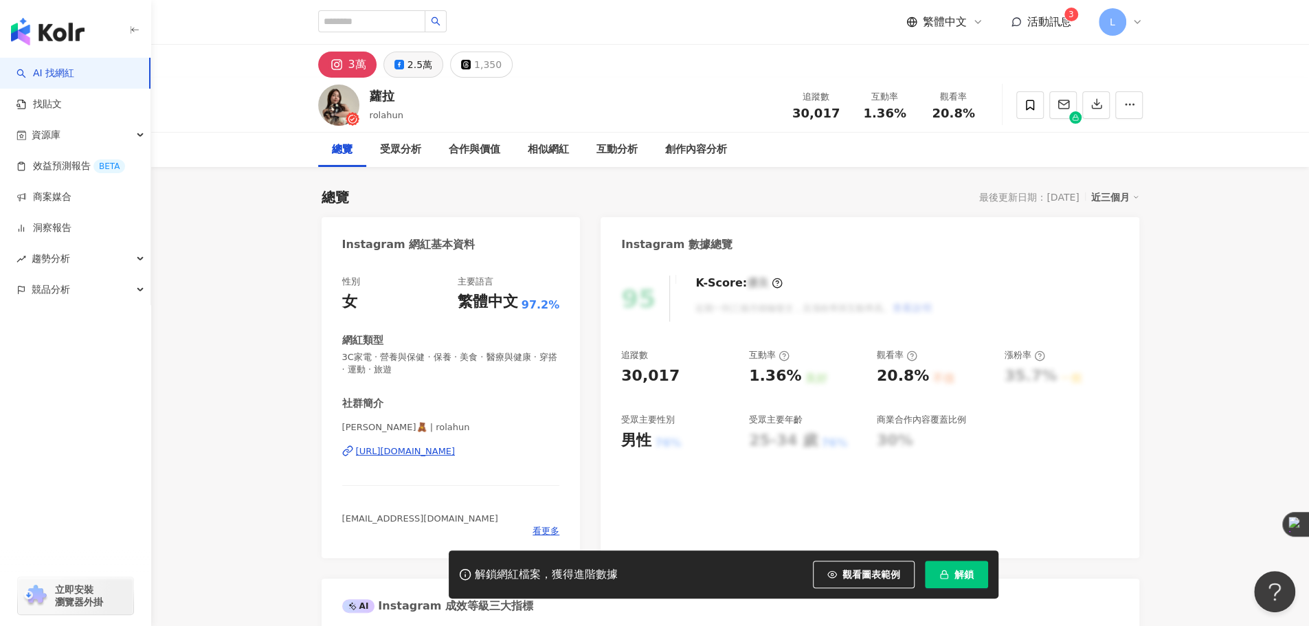
click at [417, 61] on div "2.5萬" at bounding box center [419, 64] width 25 height 19
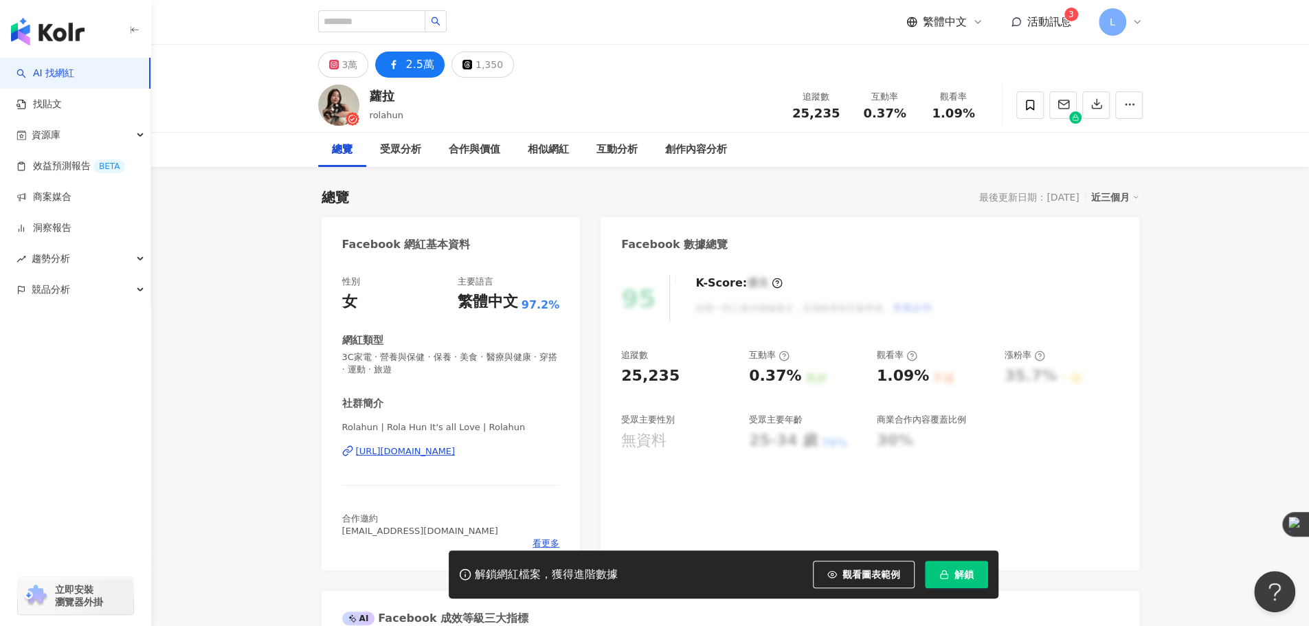
click at [455, 450] on div "https://www.facebook.com/804157636332113" at bounding box center [406, 451] width 100 height 12
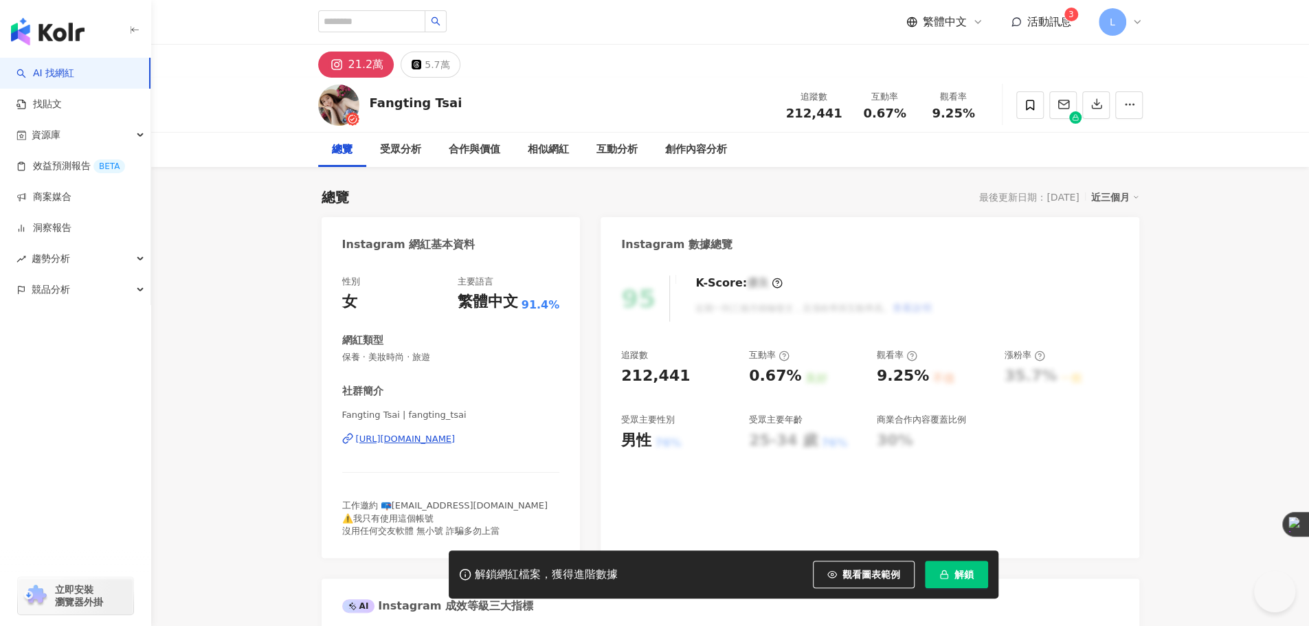
drag, startPoint x: 765, startPoint y: 190, endPoint x: 262, endPoint y: 87, distance: 513.2
click at [260, 92] on div "Fangting Tsai 追蹤數 212,441 互動率 0.67% 觀看率 9.25%" at bounding box center [730, 105] width 1158 height 55
drag, startPoint x: 267, startPoint y: 79, endPoint x: 289, endPoint y: 83, distance: 22.4
click at [287, 83] on div "Fangting Tsai 追蹤數 212,441 互動率 0.67% 觀看率 9.25%" at bounding box center [730, 105] width 1158 height 55
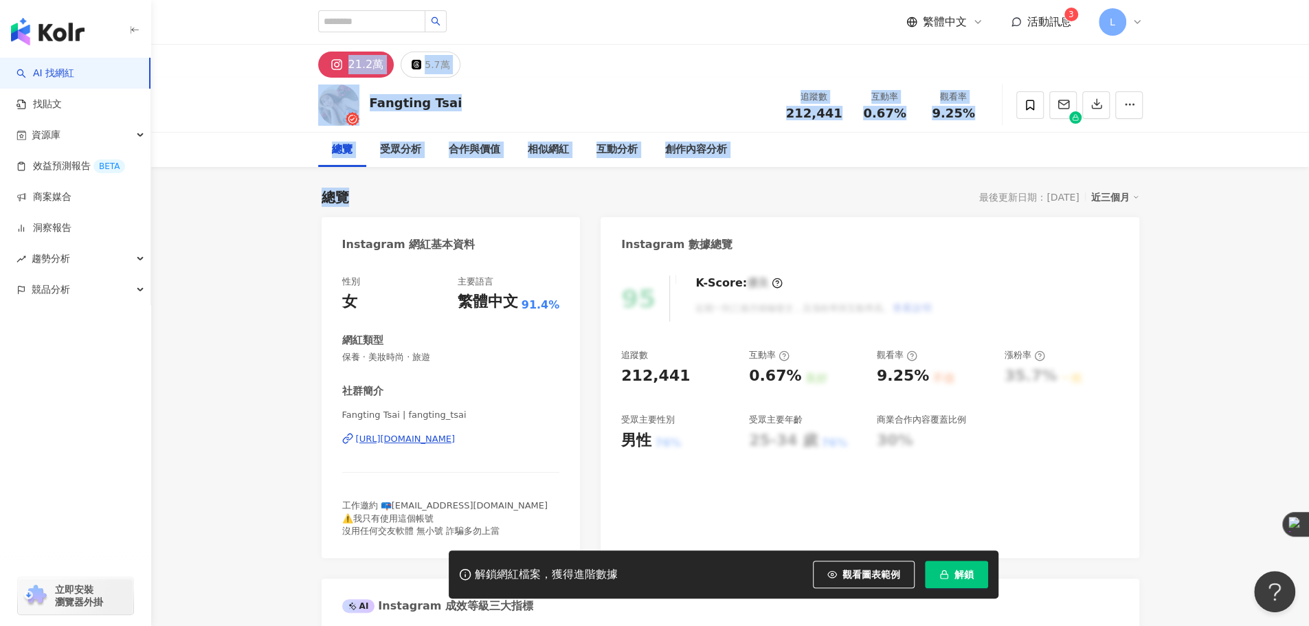
drag, startPoint x: 295, startPoint y: 86, endPoint x: 593, endPoint y: 194, distance: 317.3
click at [593, 194] on div "總覽 最後更新日期：[DATE] 近三個月" at bounding box center [729, 197] width 817 height 19
click at [514, 191] on div "總覽 最後更新日期：[DATE] 近三個月" at bounding box center [729, 197] width 817 height 19
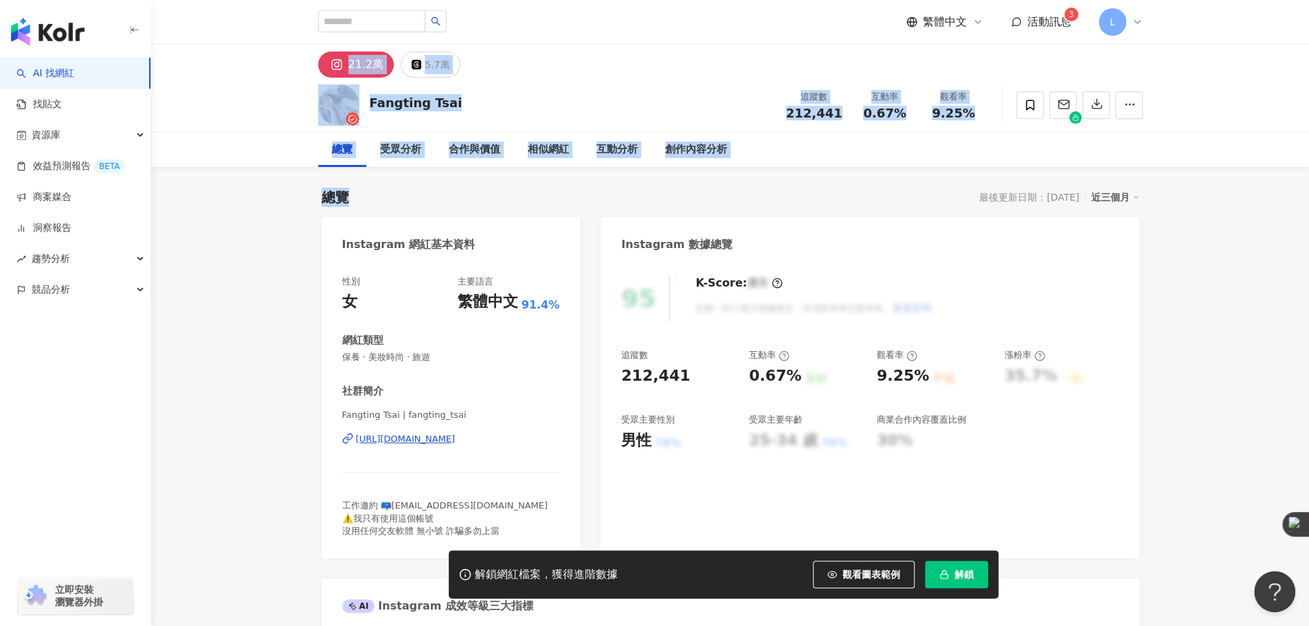
click at [291, 100] on div "Fangting Tsai 追蹤數 212,441 互動率 0.67% 觀看率 9.25%" at bounding box center [730, 105] width 879 height 54
drag, startPoint x: 290, startPoint y: 91, endPoint x: 534, endPoint y: 186, distance: 262.5
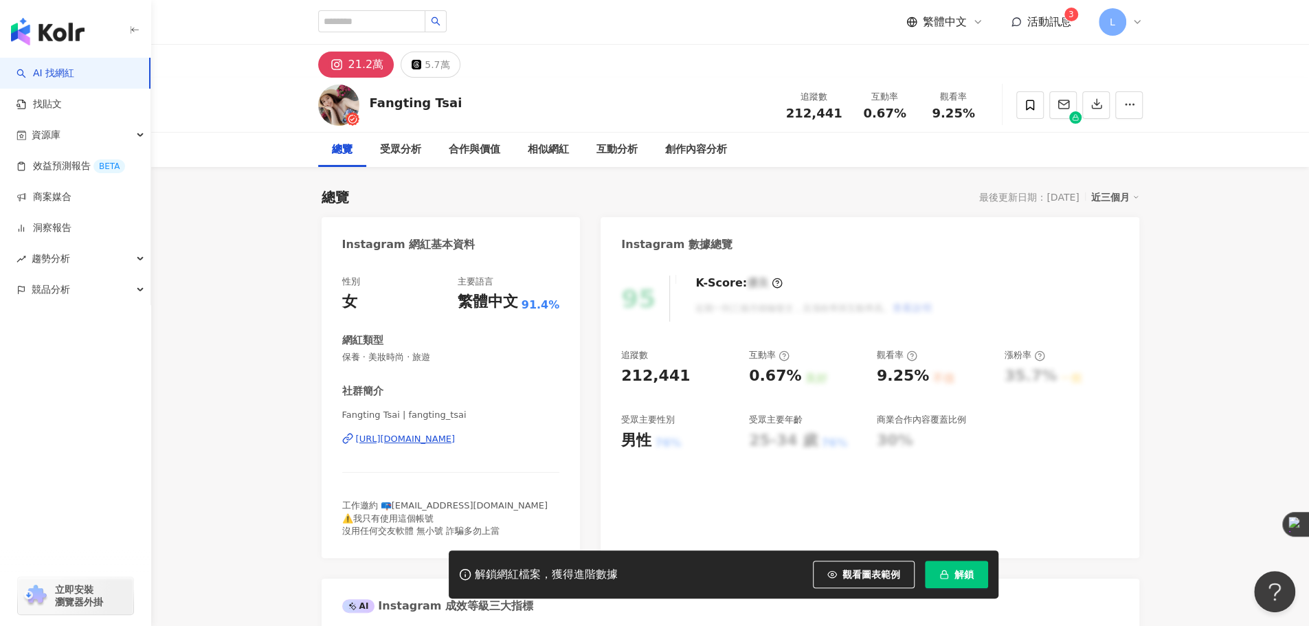
click at [455, 442] on div "[URL][DOMAIN_NAME]" at bounding box center [406, 439] width 100 height 12
